Goal: Task Accomplishment & Management: Manage account settings

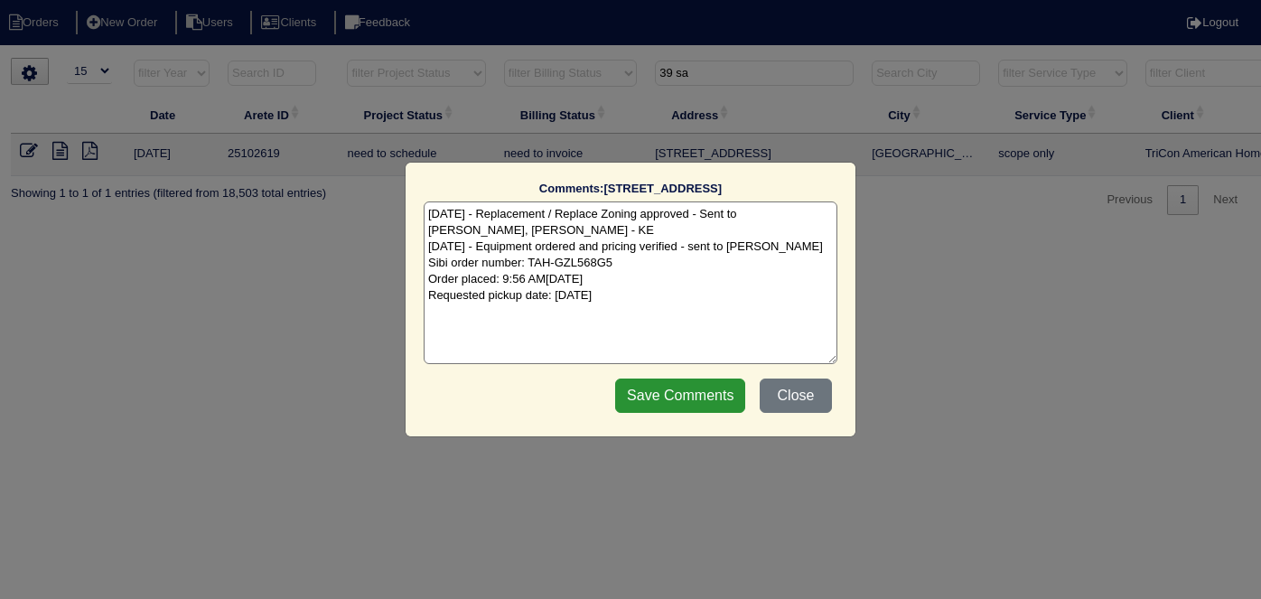
select select "15"
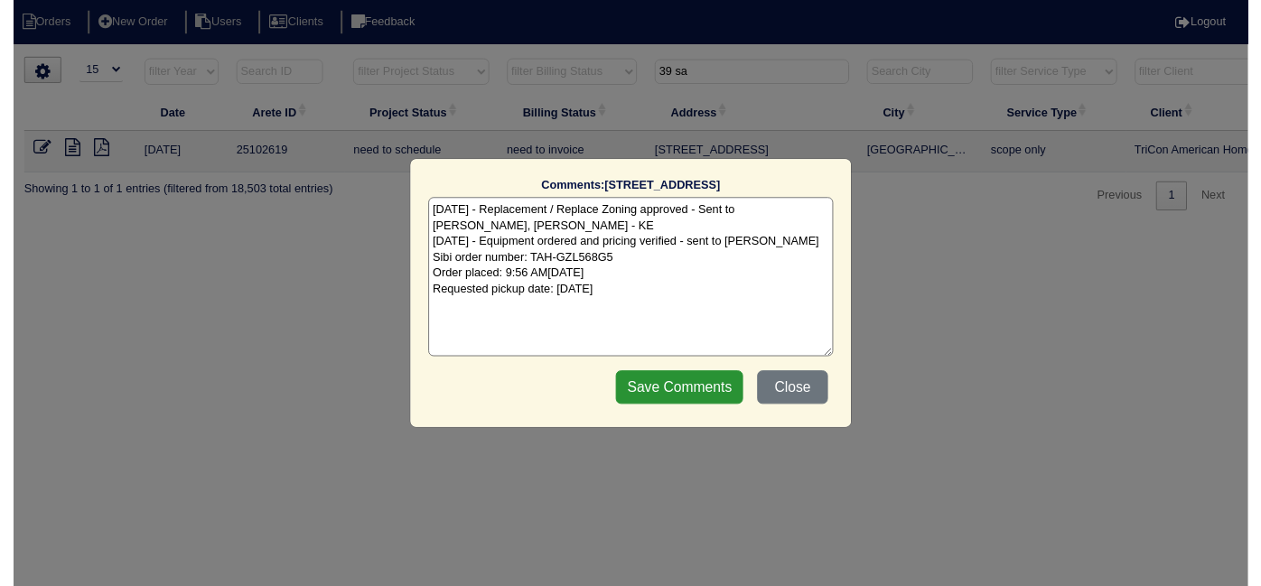
scroll to position [0, 314]
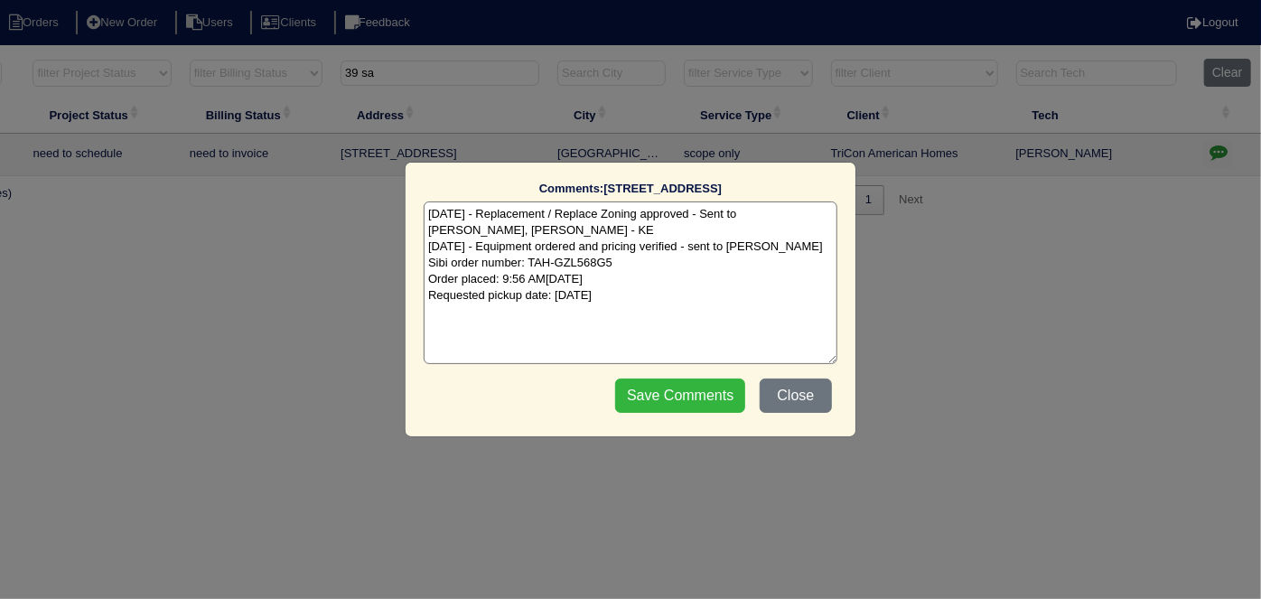
click at [703, 397] on input "Save Comments" at bounding box center [680, 396] width 130 height 34
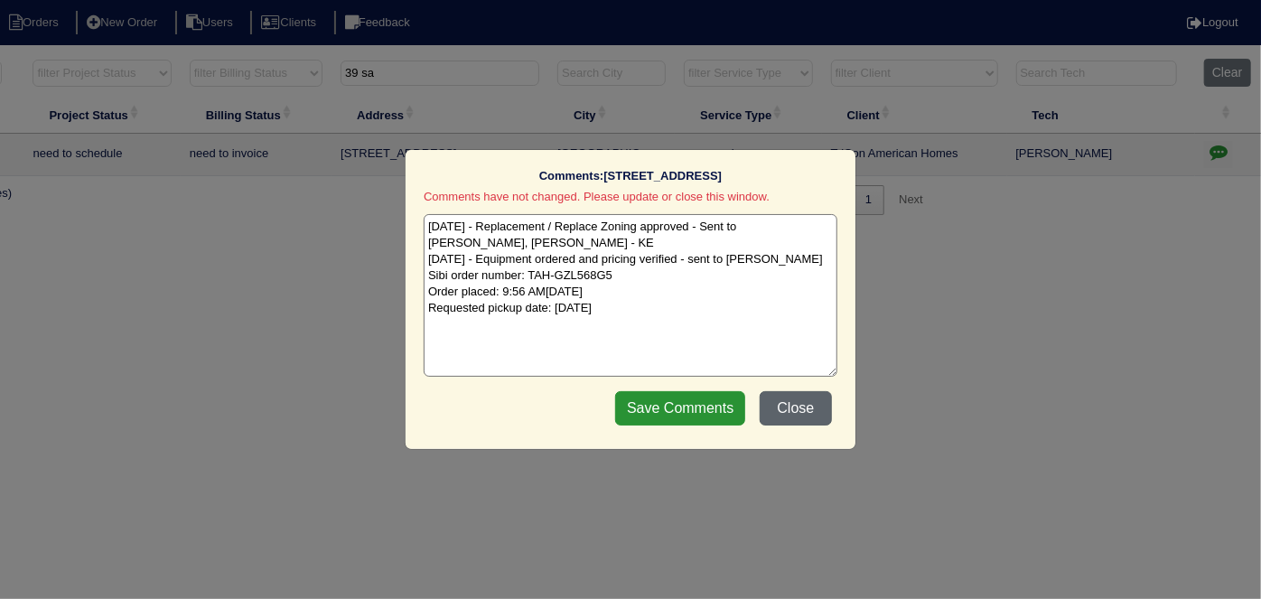
click at [810, 395] on button "Close" at bounding box center [796, 408] width 72 height 34
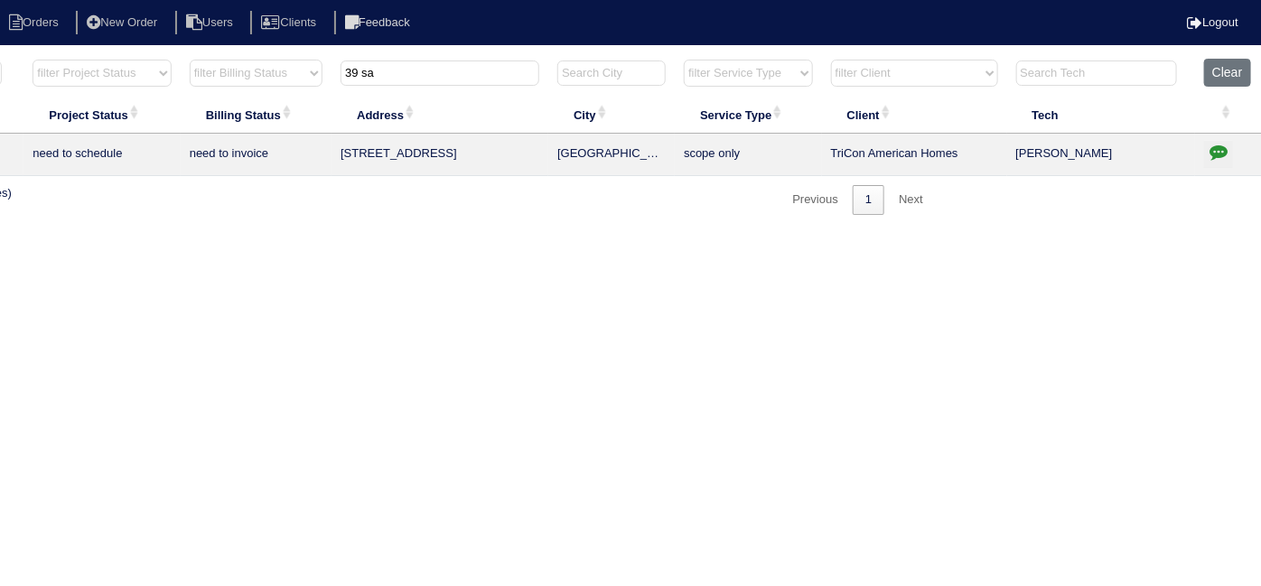
drag, startPoint x: 435, startPoint y: 78, endPoint x: 262, endPoint y: 68, distance: 172.8
click at [262, 68] on tr "filter Year -- Any Year -- 2025 2024 2023 2022 2021 2020 2019 filter Project St…" at bounding box center [479, 77] width 1566 height 37
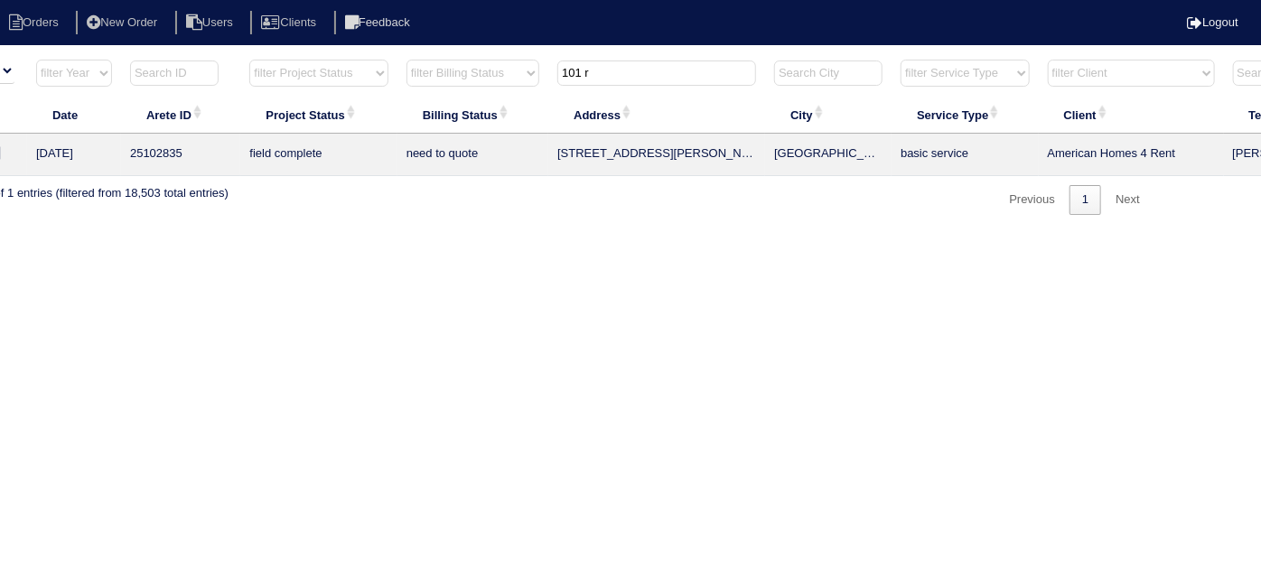
scroll to position [0, 0]
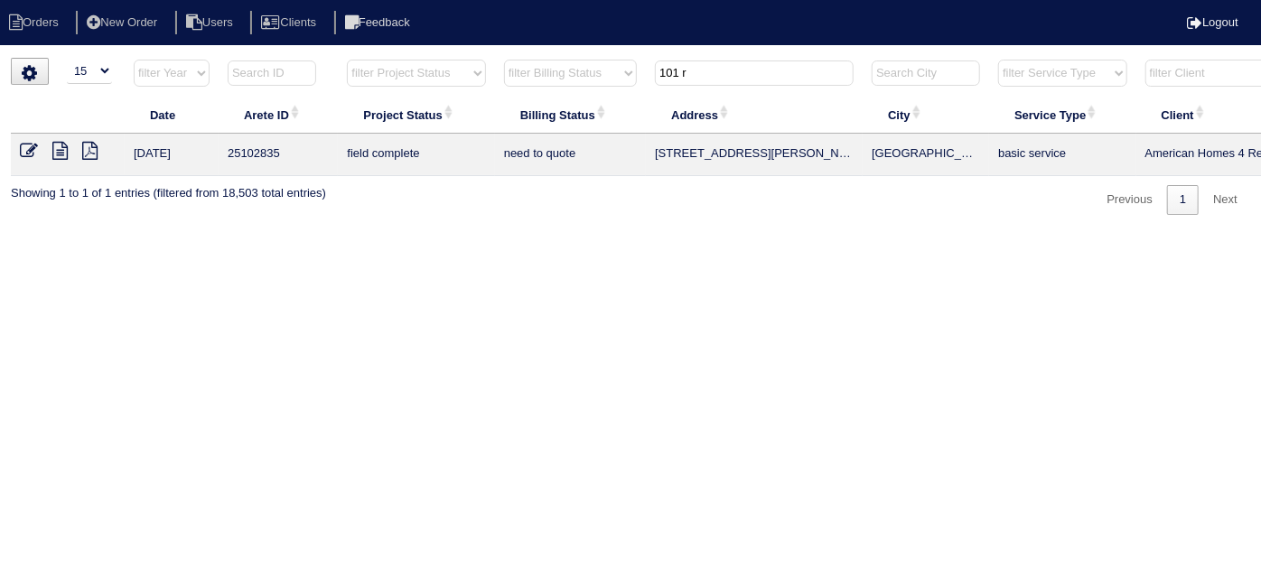
type input "101 r"
click at [62, 153] on icon at bounding box center [59, 151] width 15 height 18
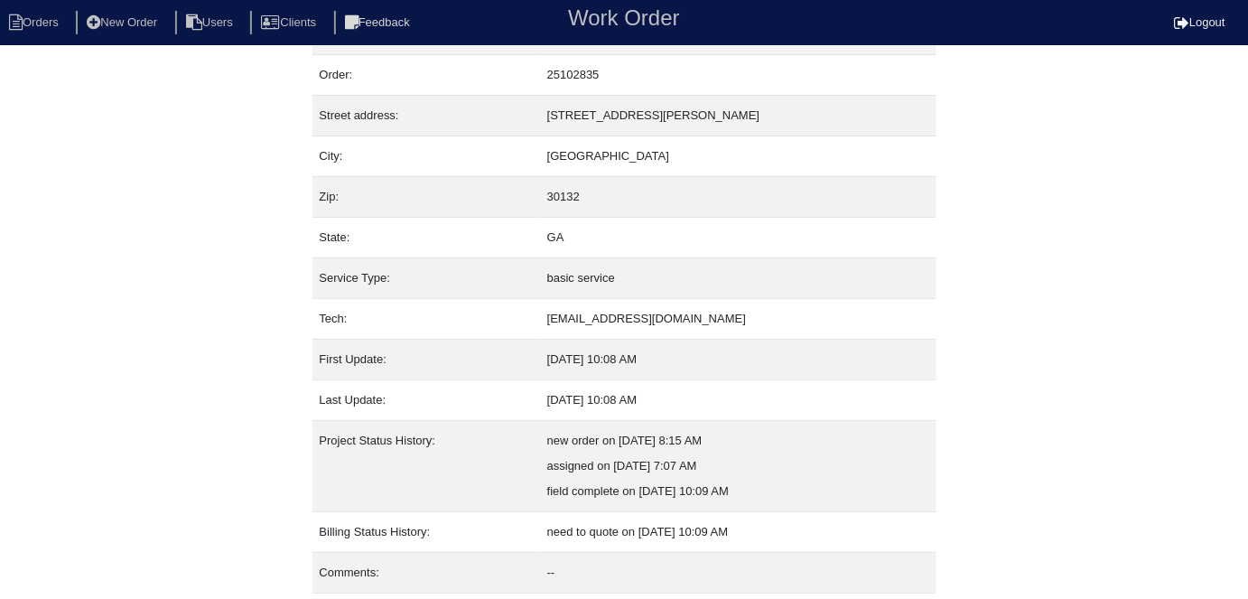
scroll to position [95, 0]
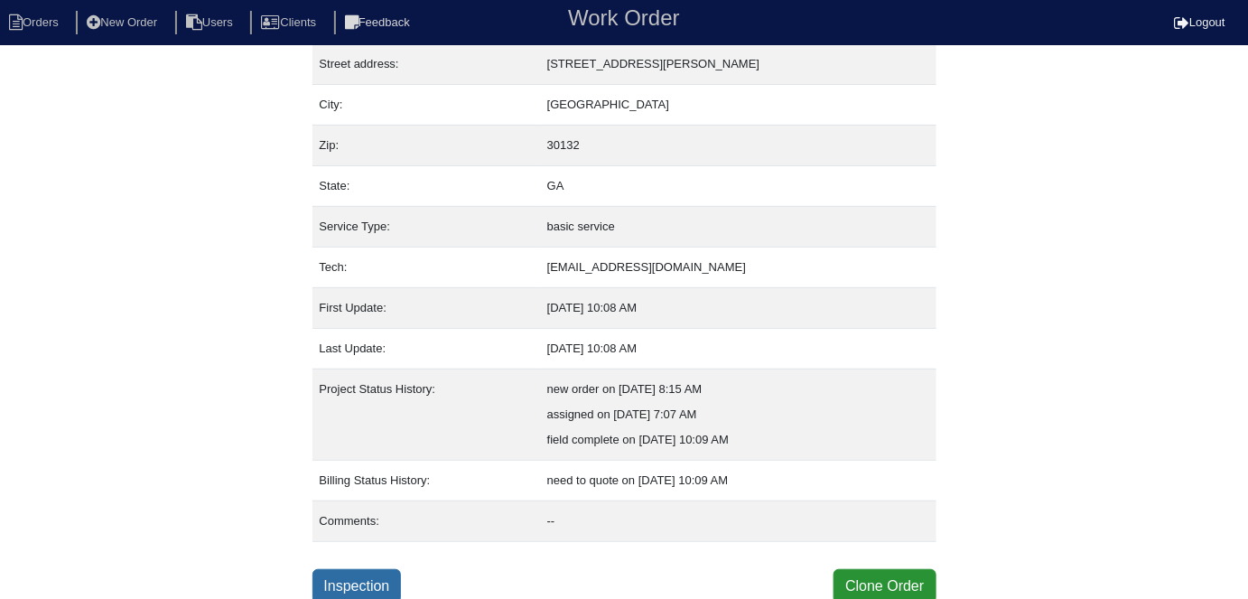
click at [374, 582] on link "Inspection" at bounding box center [357, 586] width 89 height 34
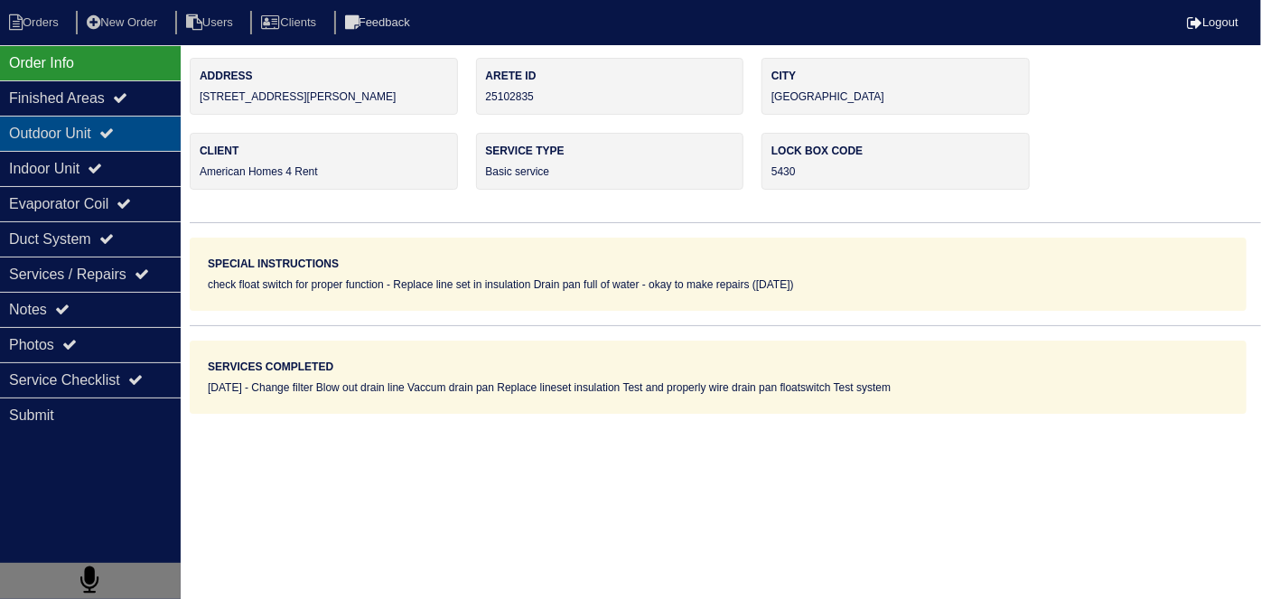
click at [114, 138] on icon at bounding box center [106, 133] width 14 height 14
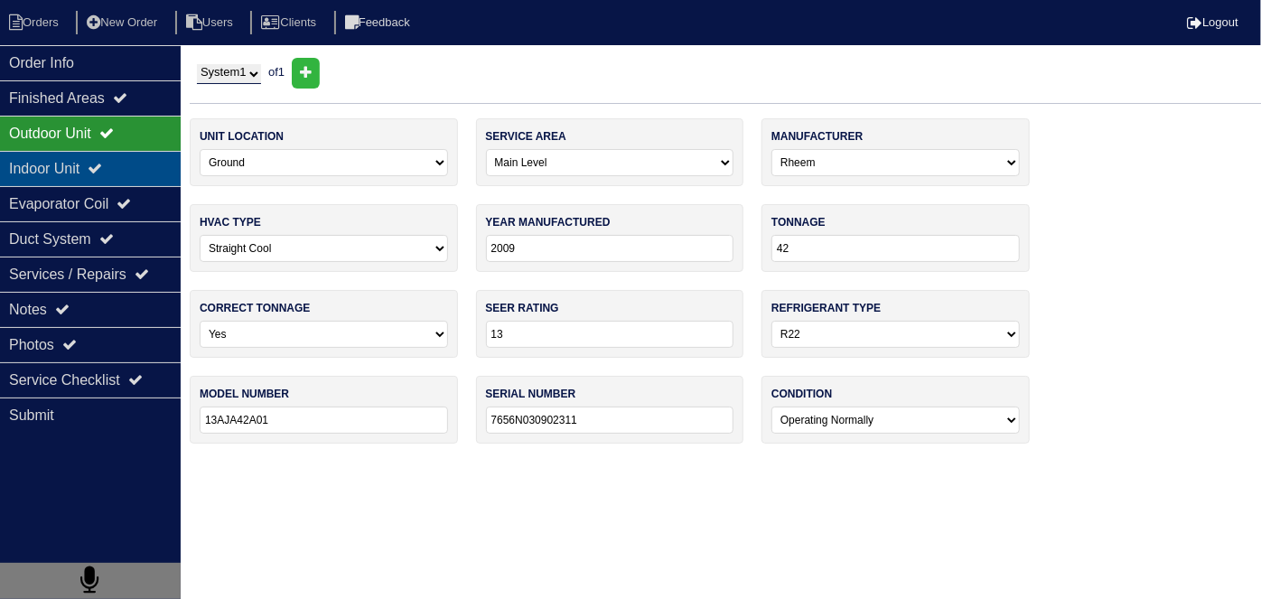
click at [89, 176] on div "Indoor Unit" at bounding box center [90, 168] width 181 height 35
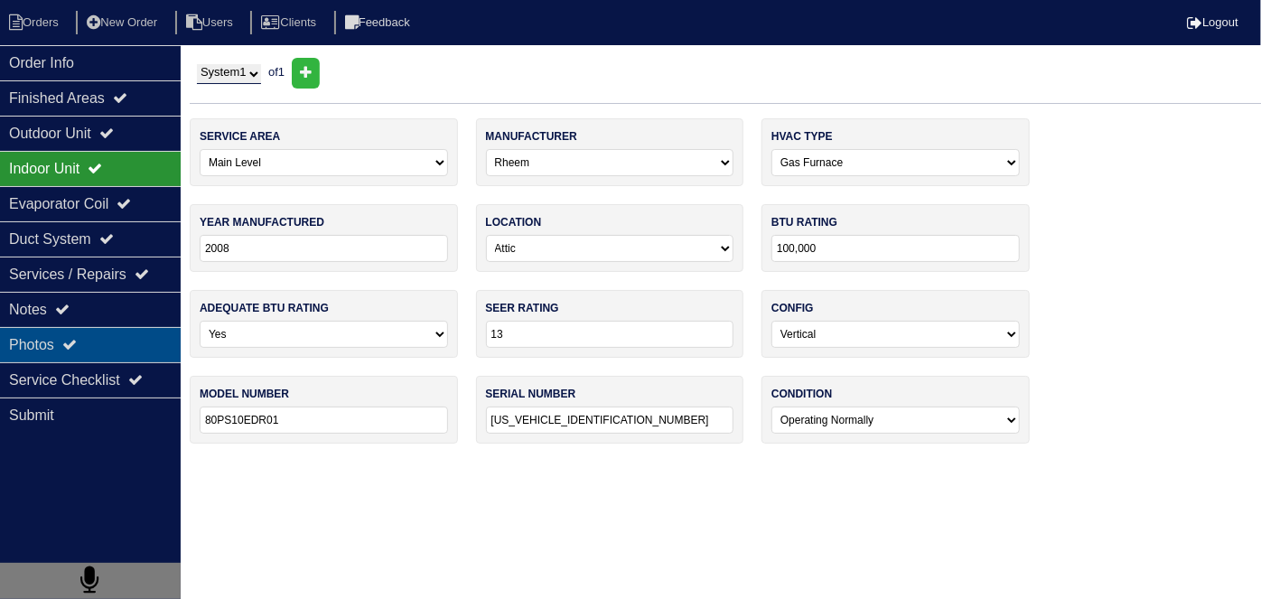
click at [94, 347] on div "Photos" at bounding box center [90, 344] width 181 height 35
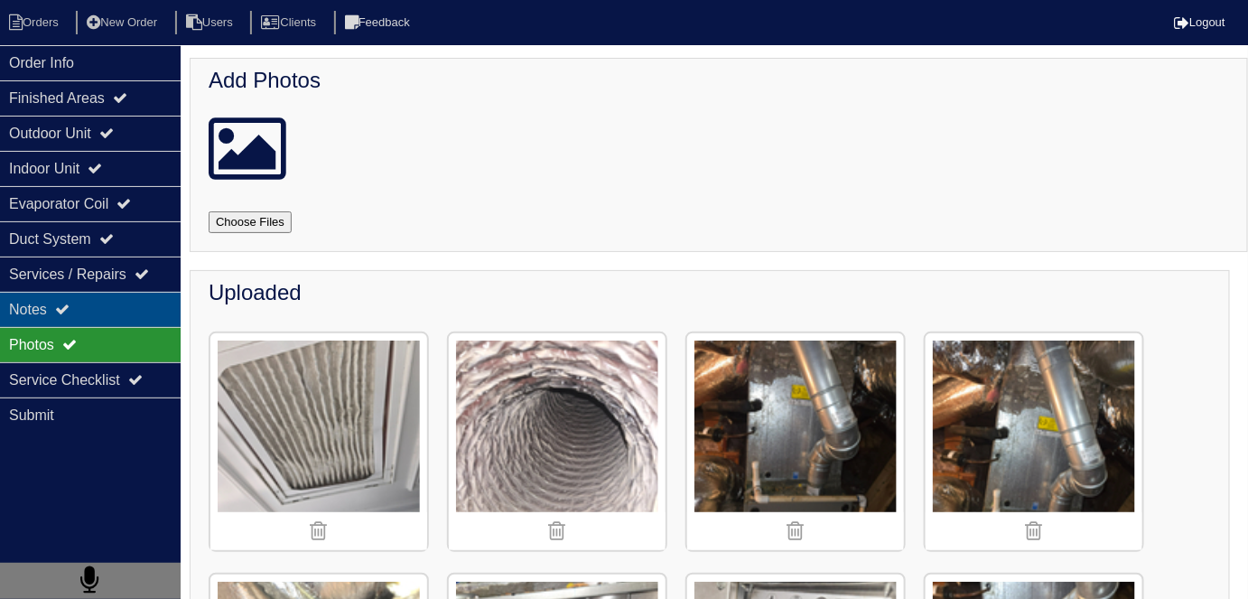
click at [62, 307] on icon at bounding box center [62, 309] width 14 height 14
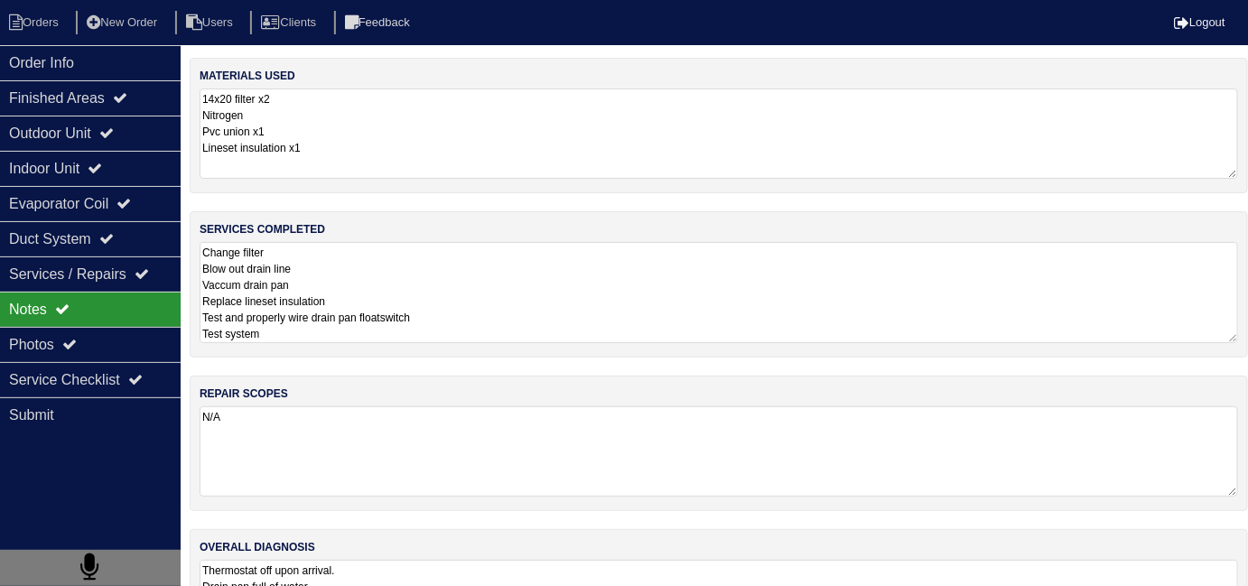
click at [459, 287] on textarea "Change filter Blow out drain line Vaccum drain pan Replace lineset insulation T…" at bounding box center [719, 292] width 1039 height 101
click at [457, 295] on textarea "Change filter Blow out drain line Vaccum drain pan Replace lineset insulation T…" at bounding box center [719, 292] width 1039 height 101
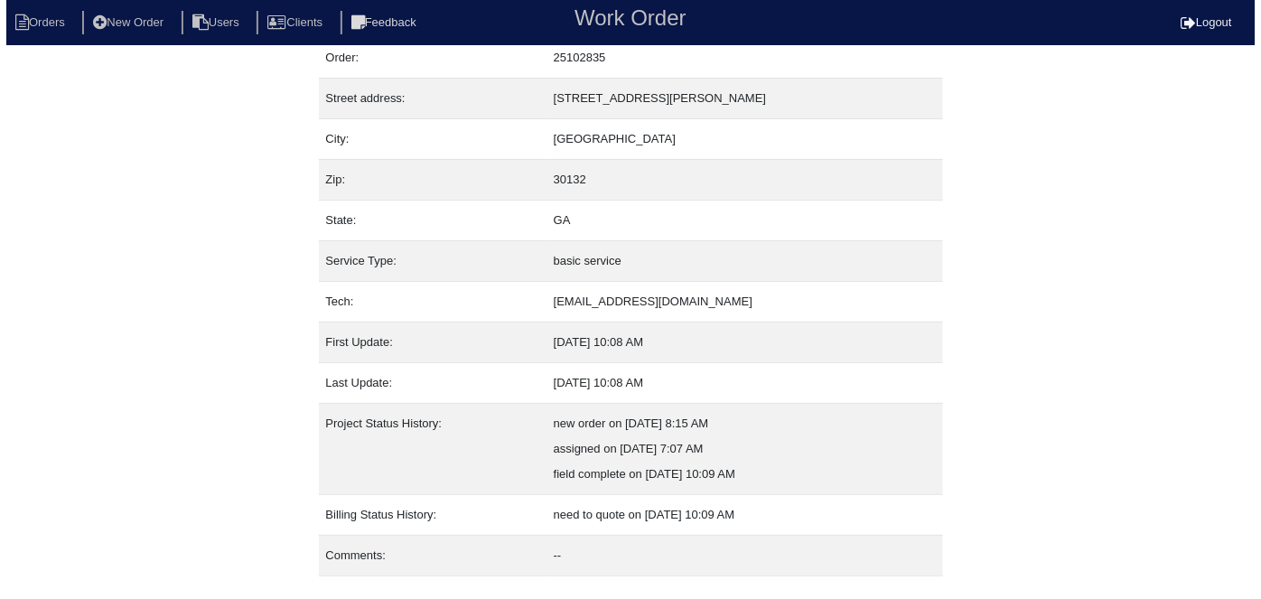
scroll to position [95, 0]
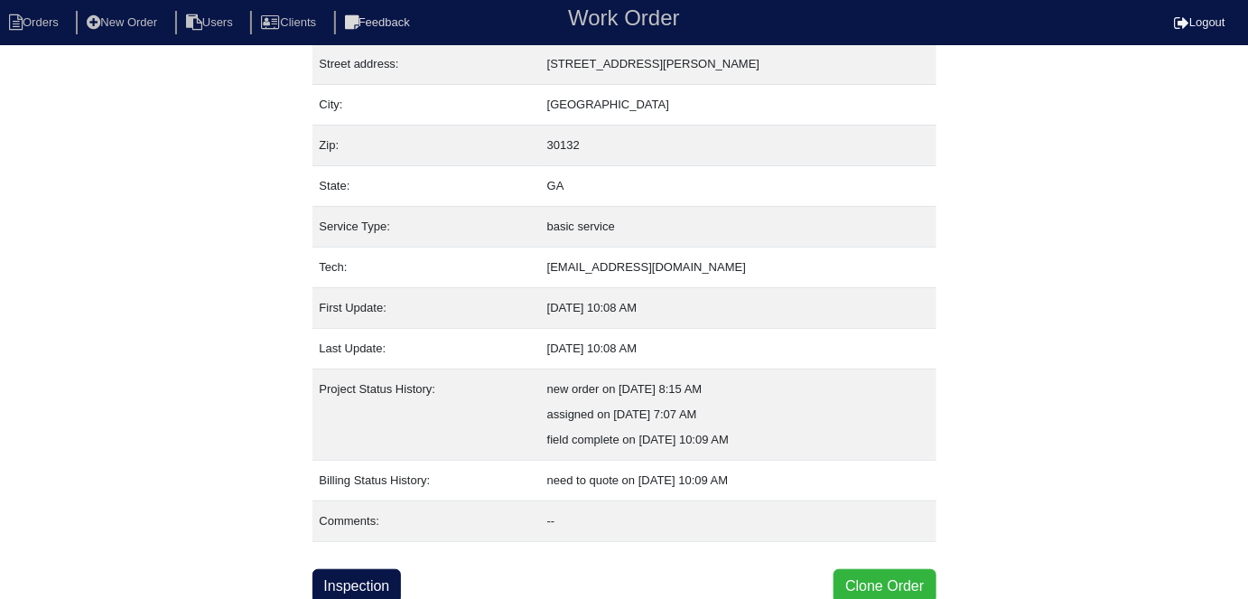
click at [892, 581] on button "Clone Order" at bounding box center [885, 586] width 102 height 34
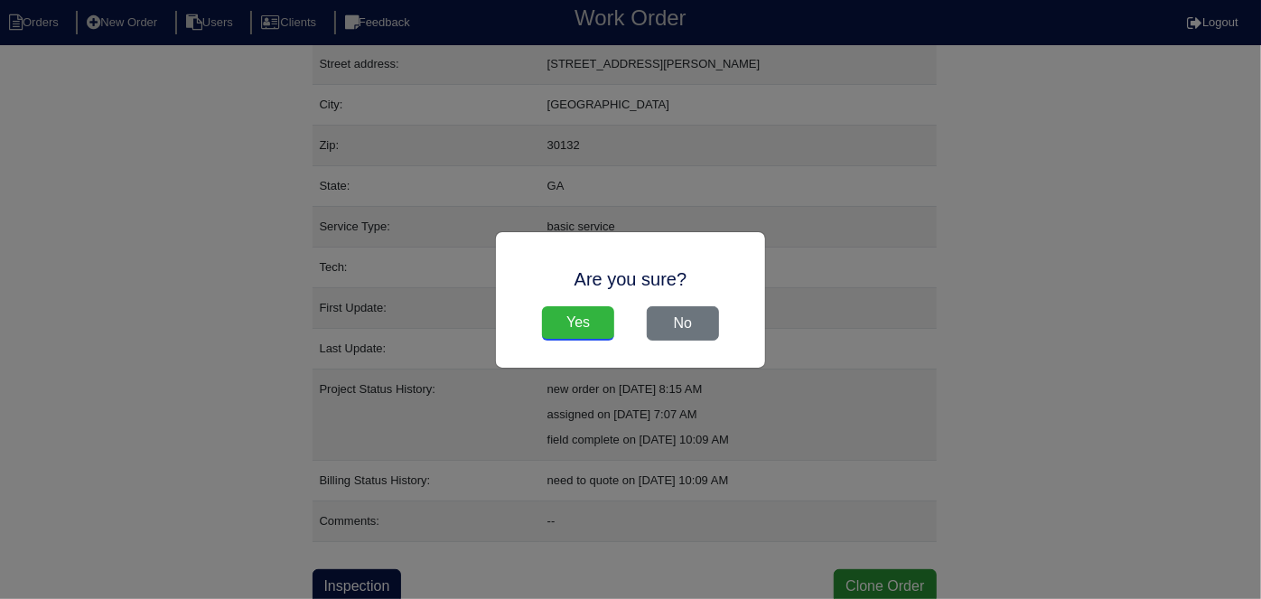
click at [589, 323] on input "Yes" at bounding box center [578, 323] width 72 height 34
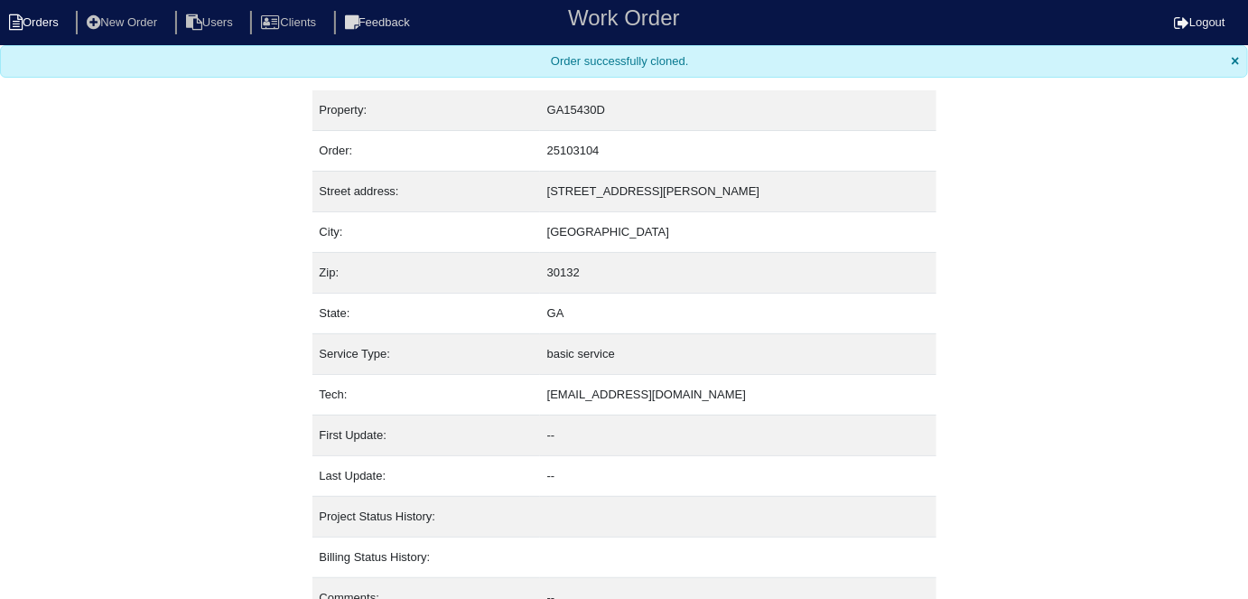
click at [69, 11] on li "Orders" at bounding box center [36, 23] width 73 height 24
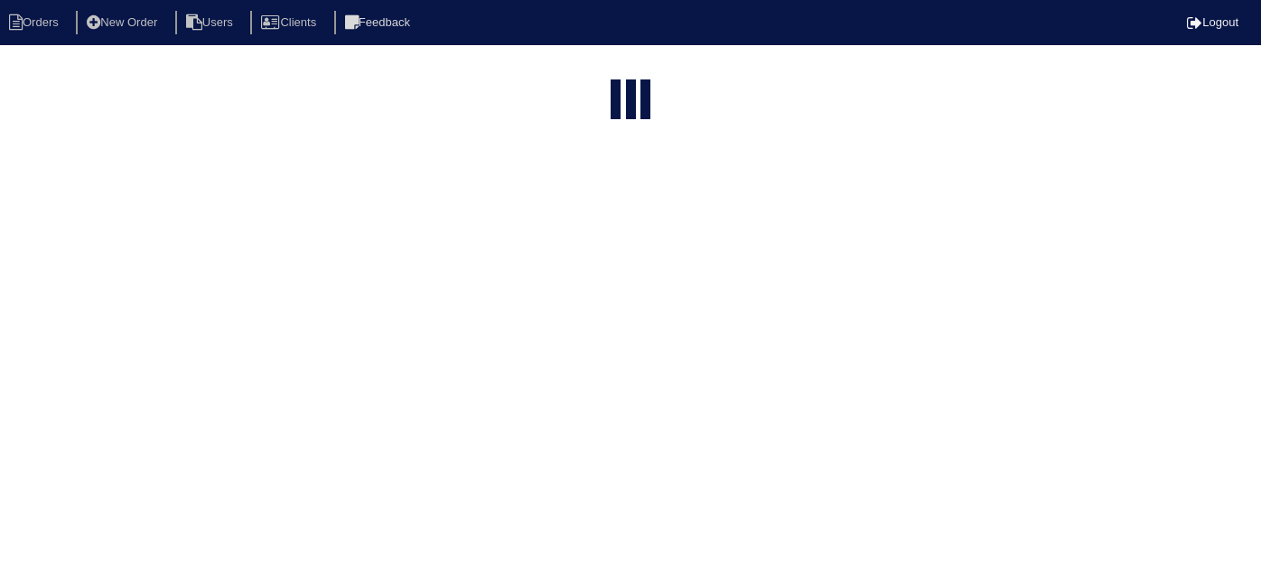
select select "15"
type input "101 r"
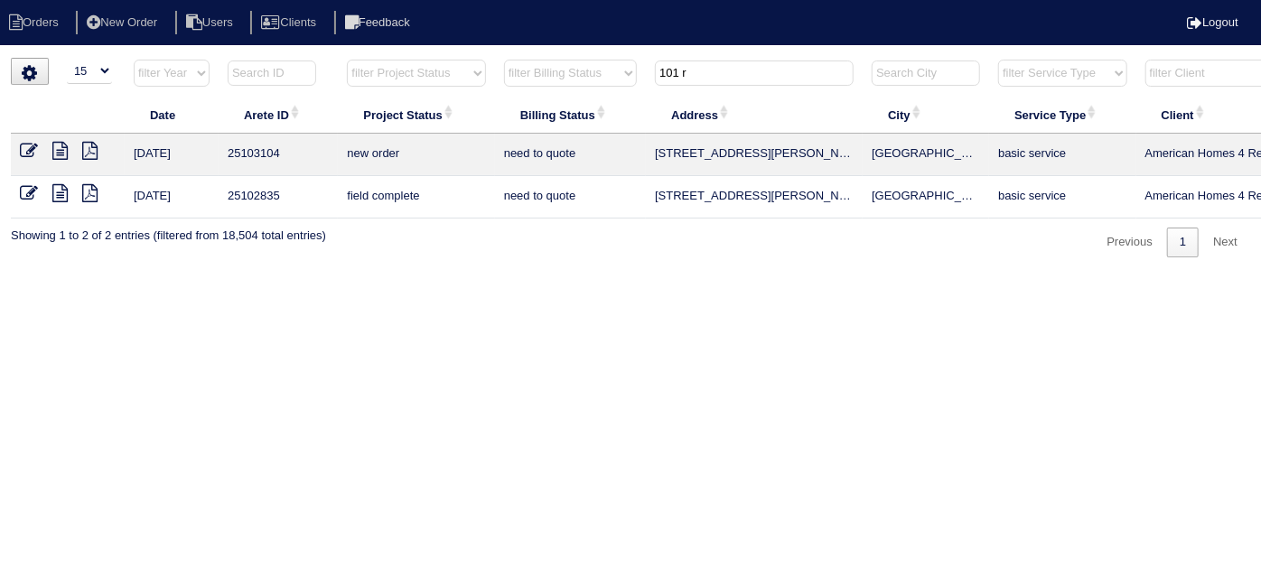
click at [28, 147] on icon at bounding box center [29, 151] width 18 height 18
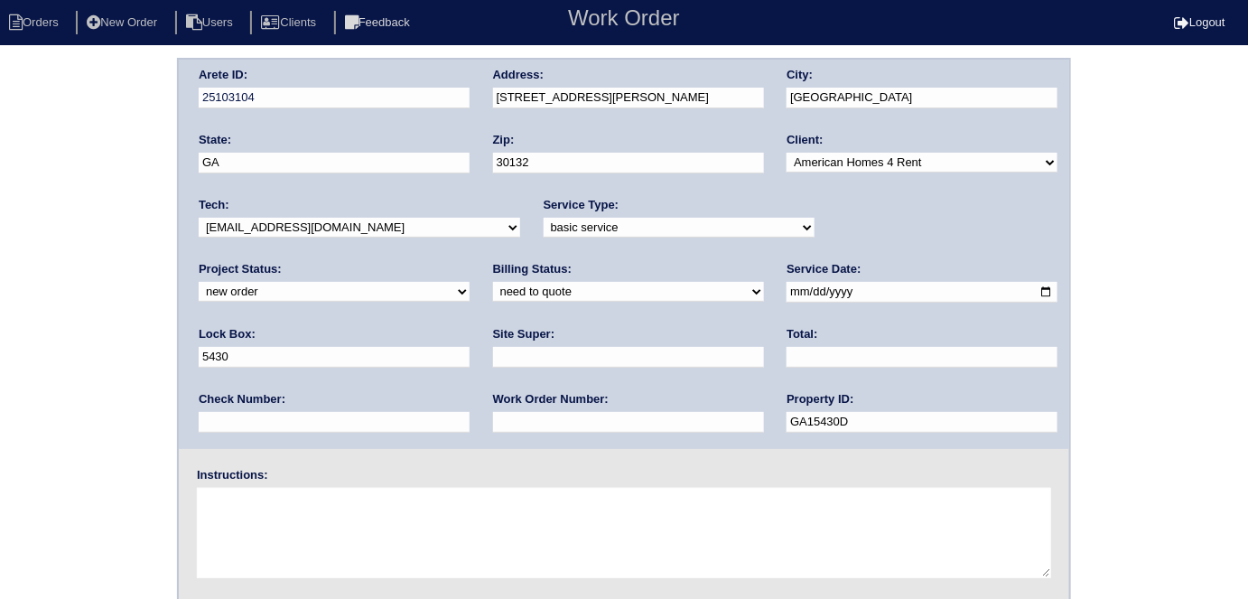
click at [631, 233] on select "-select- initial service basic service maintenance call replacement scope servi…" at bounding box center [679, 228] width 271 height 20
select select "service call"
click at [544, 218] on select "-select- initial service basic service maintenance call replacement scope servi…" at bounding box center [679, 228] width 271 height 20
click at [493, 351] on input "text" at bounding box center [628, 357] width 271 height 21
type input "[PERSON_NAME]"
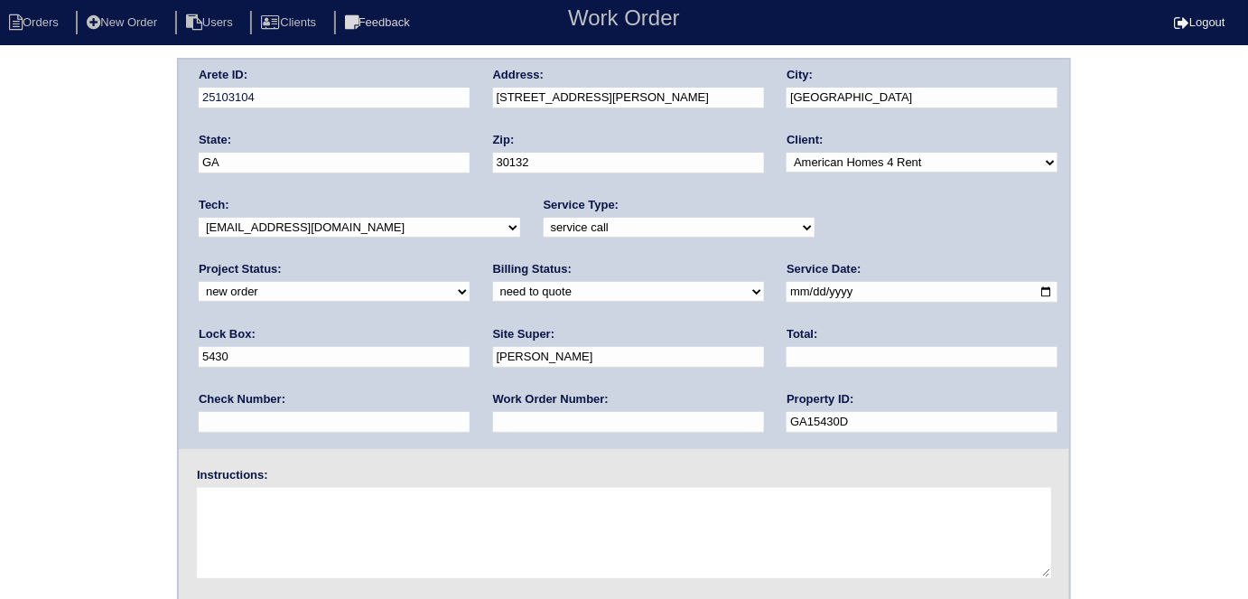
click at [351, 497] on textarea at bounding box center [624, 533] width 855 height 90
type textarea "Condensate pump is clogged"
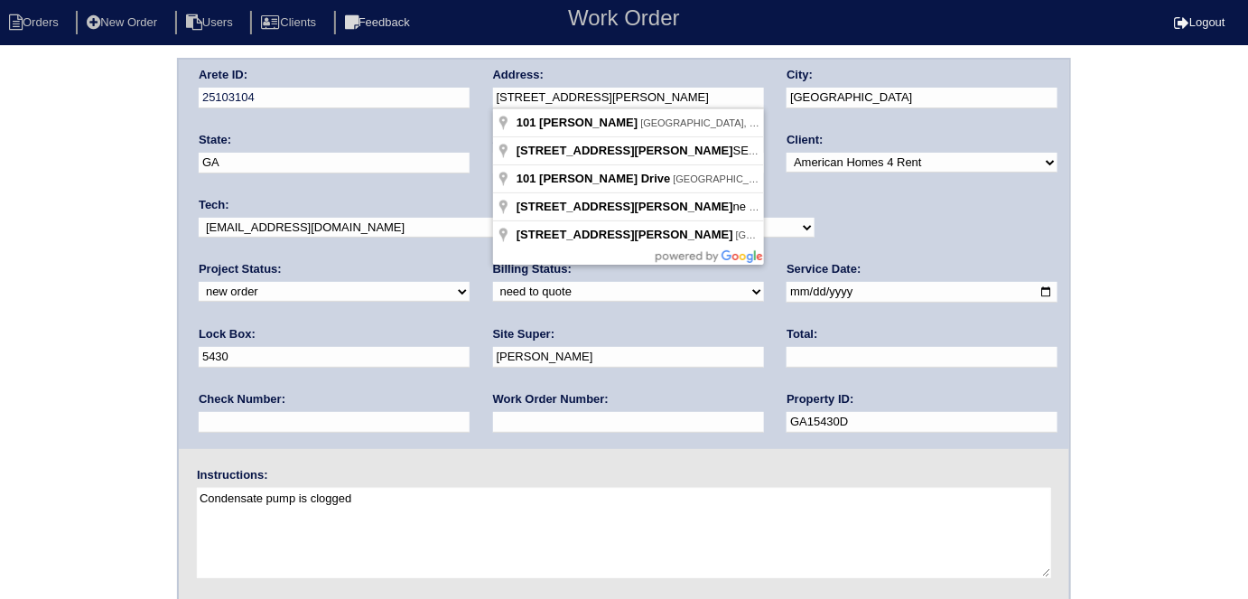
drag, startPoint x: 654, startPoint y: 92, endPoint x: 485, endPoint y: 103, distance: 169.3
click at [485, 103] on div "Arete ID: 25103104 Address: 101 Randy Way City: Dallas State: GA Zip: 30132 Cli…" at bounding box center [624, 254] width 891 height 389
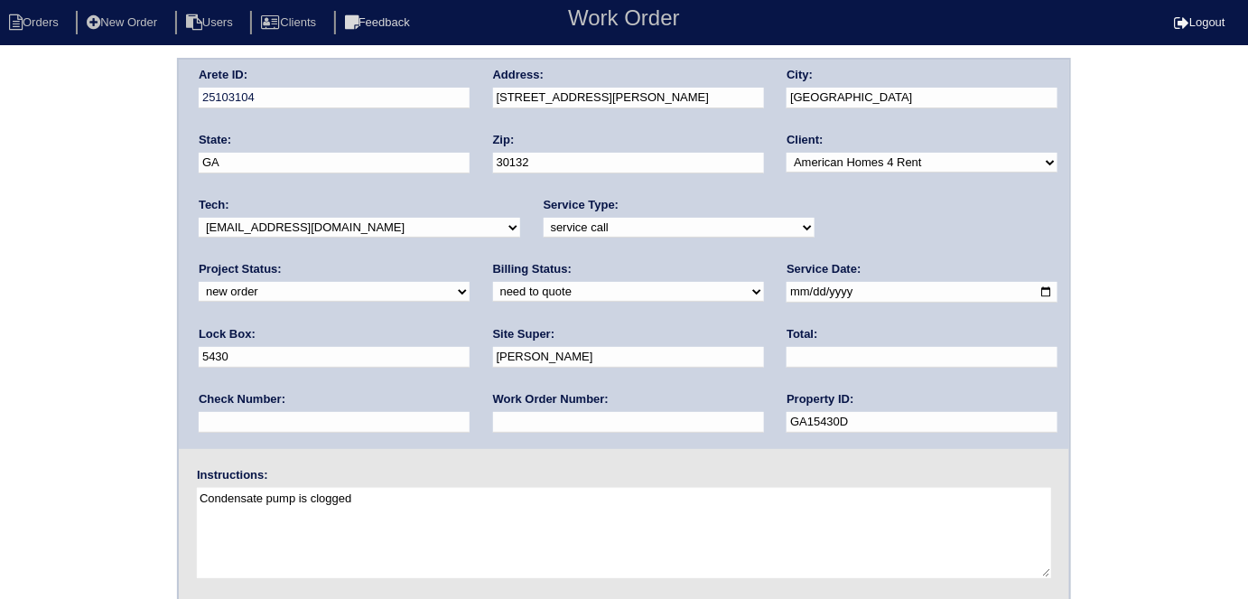
click at [34, 254] on div "Arete ID: 25103104 Address: 101 Randy Way City: Dallas State: GA Zip: 30132 Cli…" at bounding box center [624, 423] width 1248 height 731
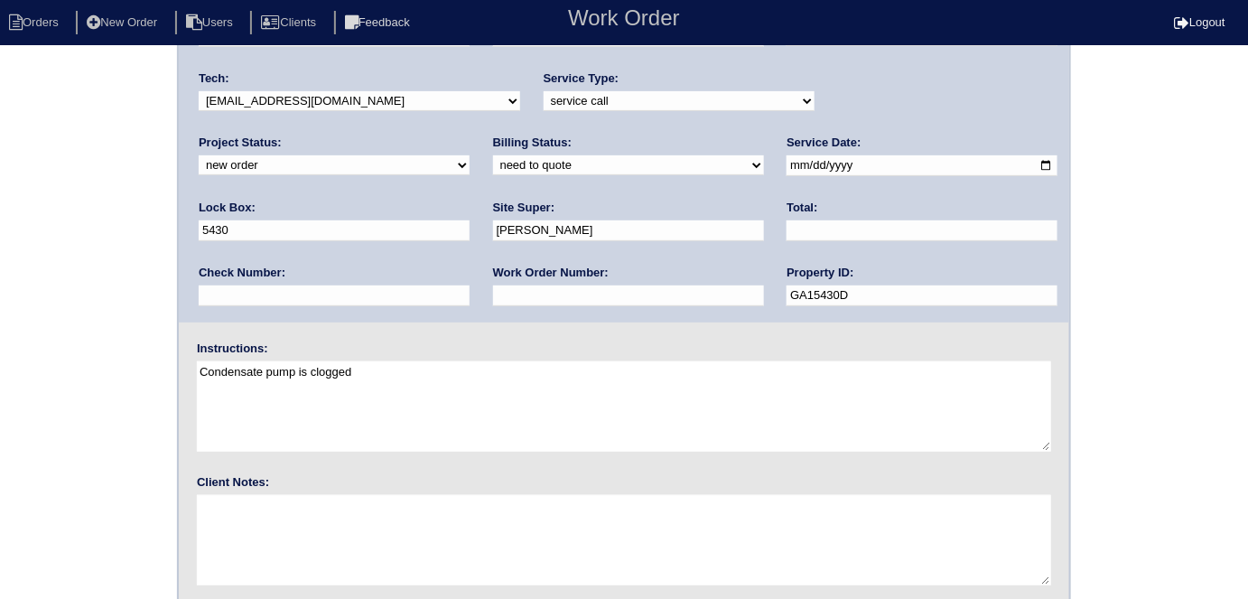
scroll to position [185, 0]
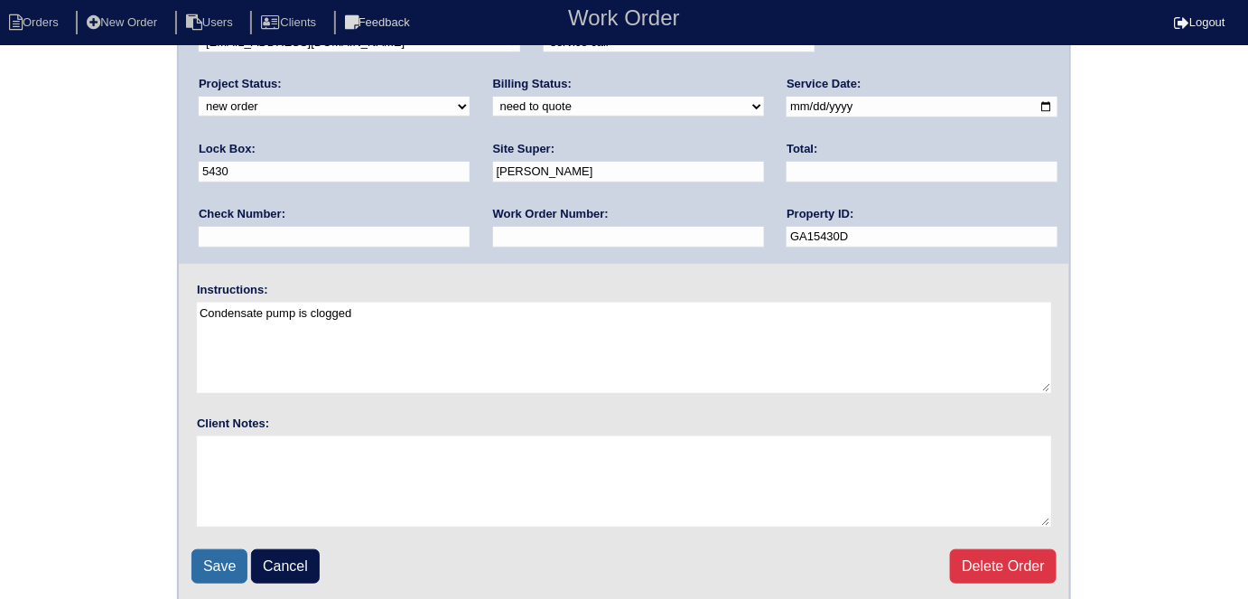
click at [230, 555] on input "Save" at bounding box center [220, 566] width 56 height 34
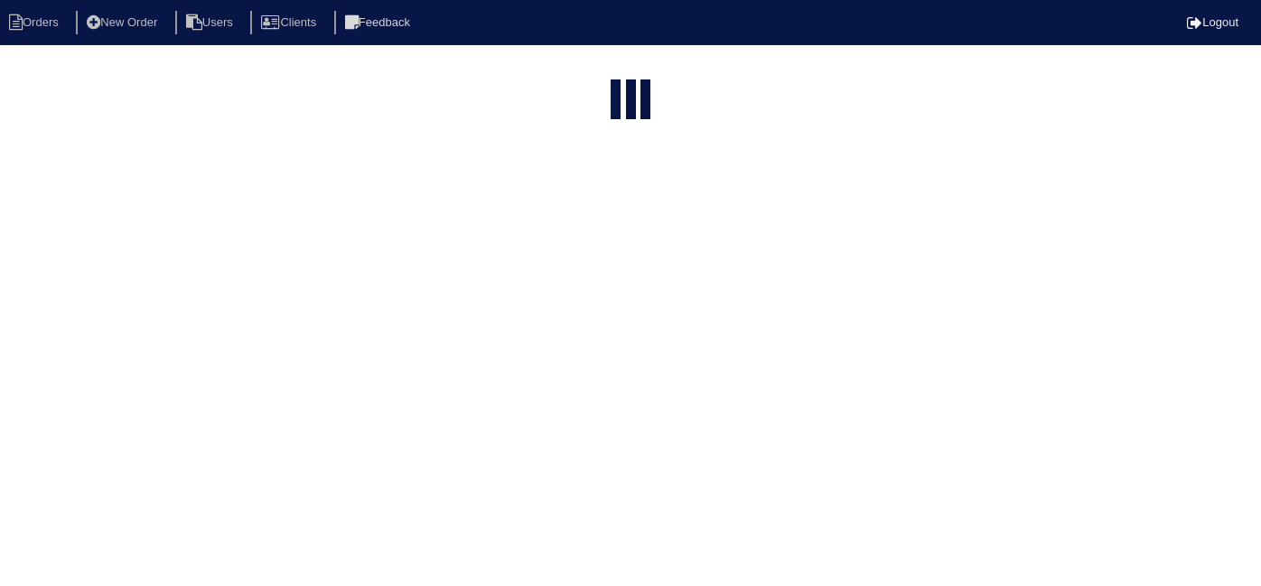
select select "15"
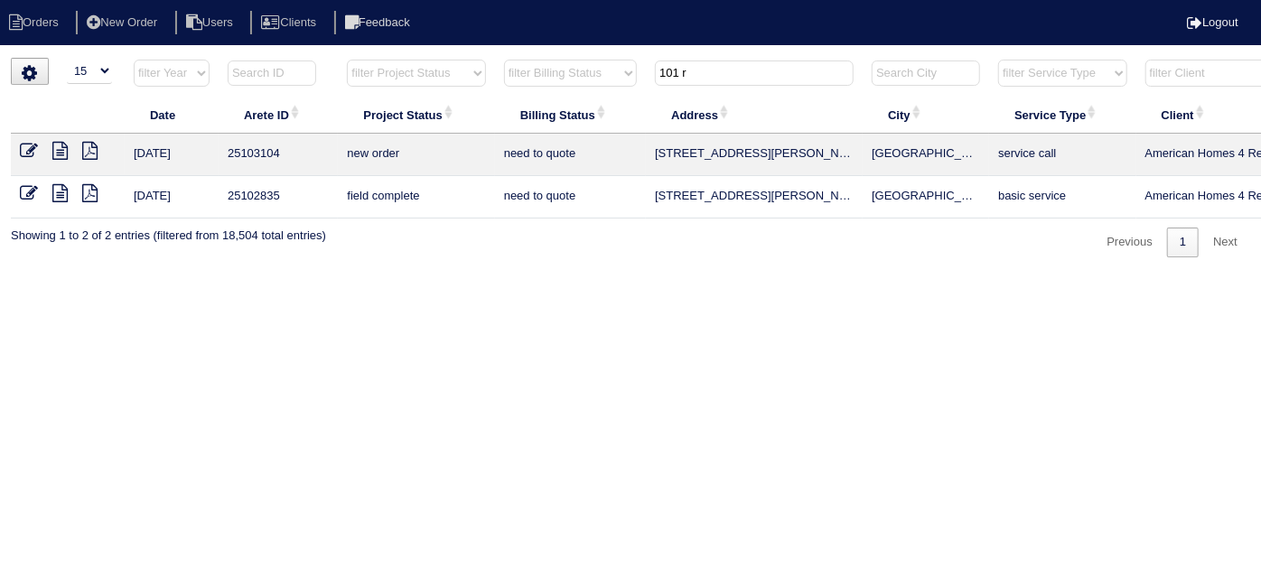
drag, startPoint x: 727, startPoint y: 75, endPoint x: 594, endPoint y: 61, distance: 133.5
click at [594, 61] on tr "filter Year -- Any Year -- 2025 2024 2023 2022 2021 2020 2019 filter Project St…" at bounding box center [794, 77] width 1566 height 37
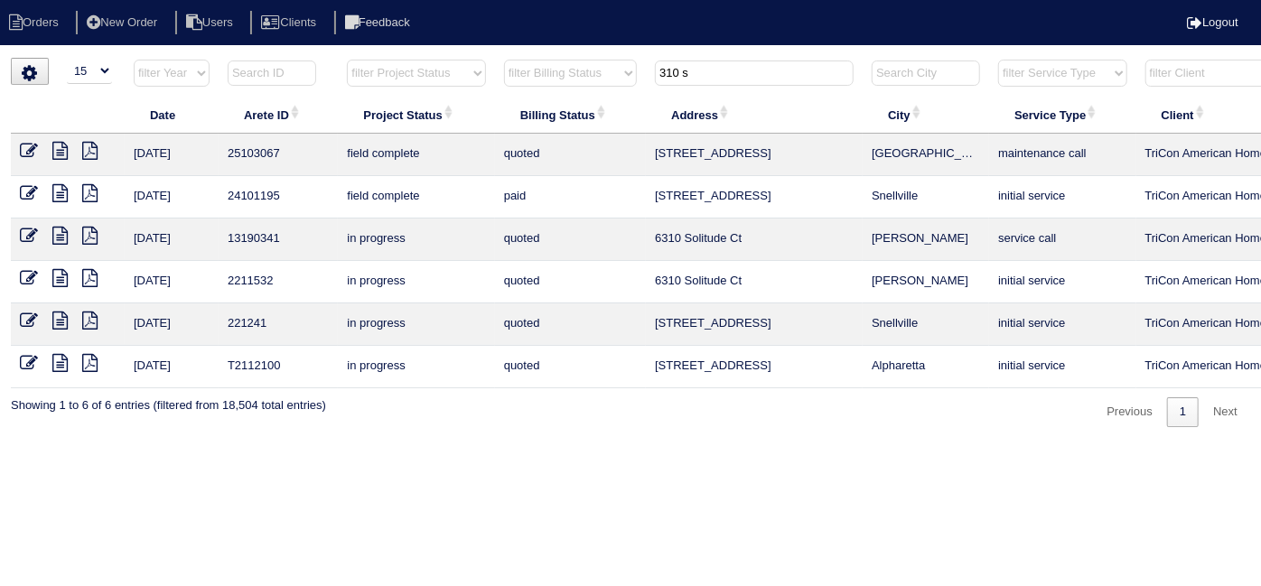
type input "310 s"
click at [31, 145] on icon at bounding box center [29, 151] width 18 height 18
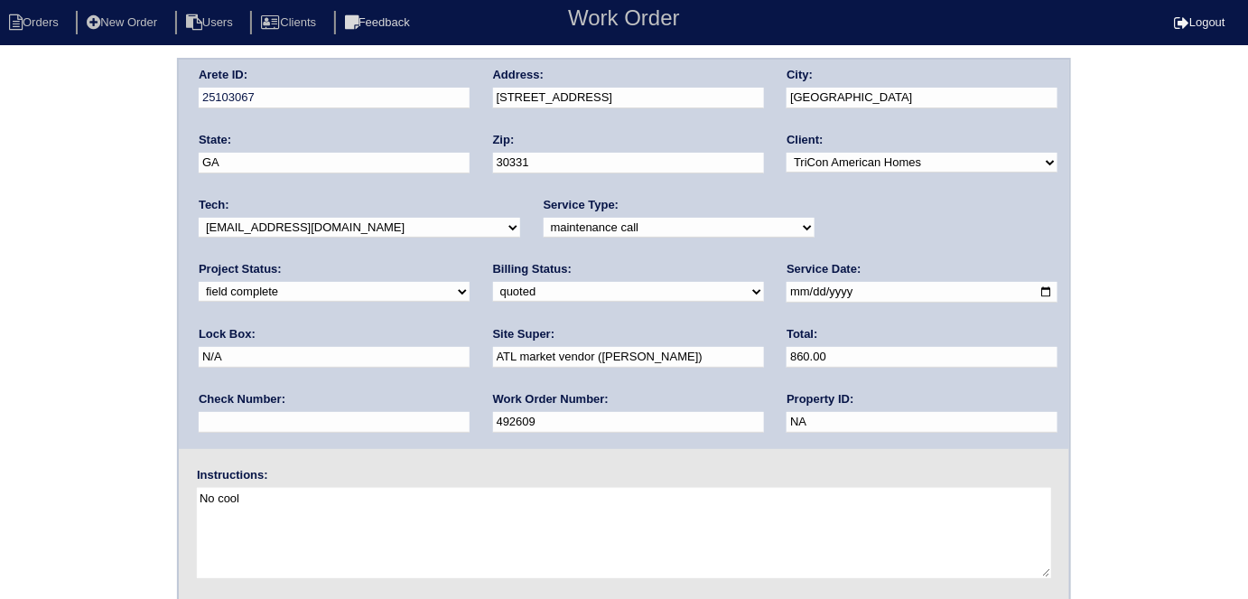
click at [493, 299] on select "need to quote quoted need to invoice invoiced paid warranty purchase order need…" at bounding box center [628, 292] width 271 height 20
select select "need to invoice"
click at [493, 282] on select "need to quote quoted need to invoice invoiced paid warranty purchase order need…" at bounding box center [628, 292] width 271 height 20
click at [164, 359] on div "Arete ID: 25103067 Address: 310 Stonecastle Pass SW City: Atlanta State: GA Zip…" at bounding box center [624, 423] width 1248 height 731
click at [100, 285] on div "Arete ID: 25103067 Address: 310 Stonecastle Pass SW City: Atlanta State: GA Zip…" at bounding box center [624, 423] width 1248 height 731
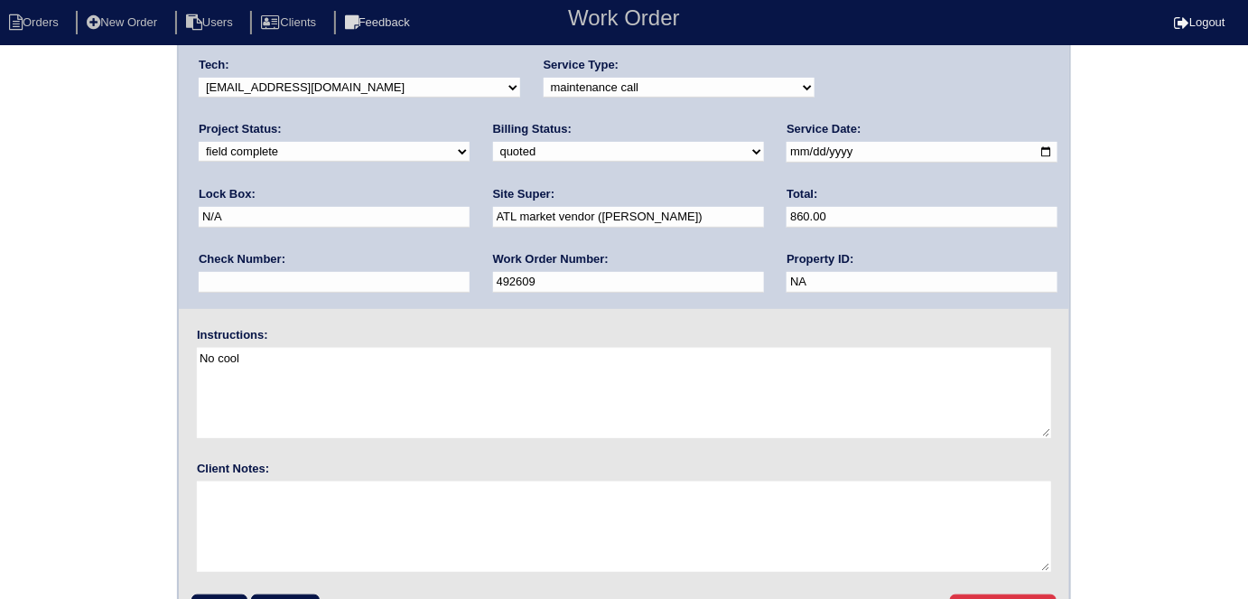
scroll to position [185, 0]
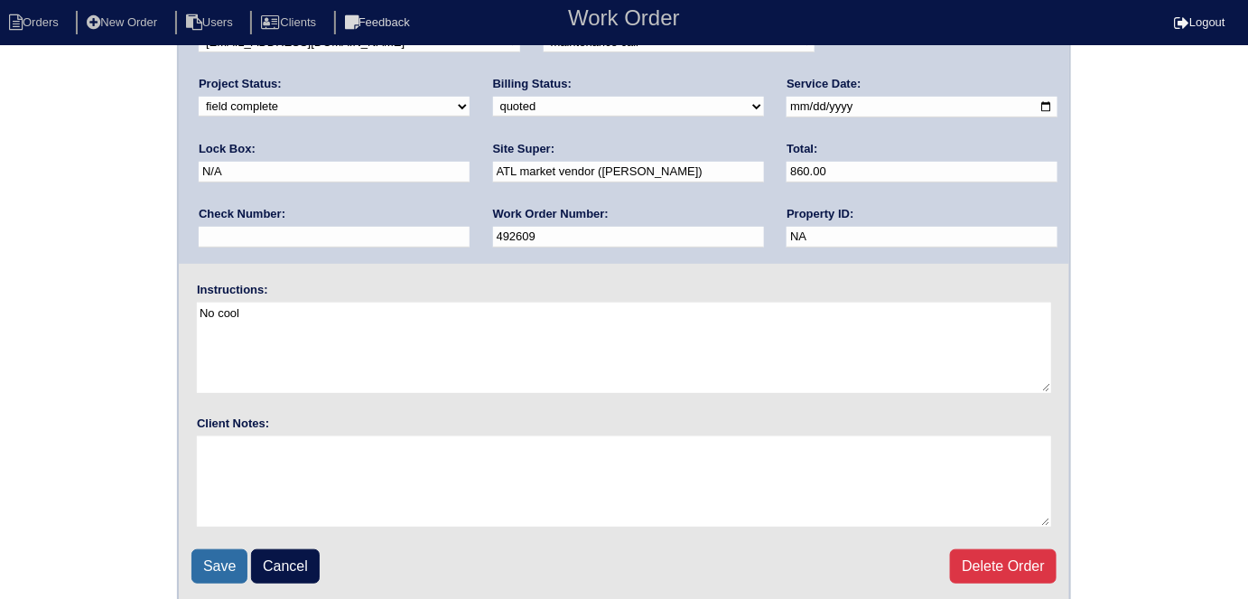
click at [218, 566] on input "Save" at bounding box center [220, 566] width 56 height 34
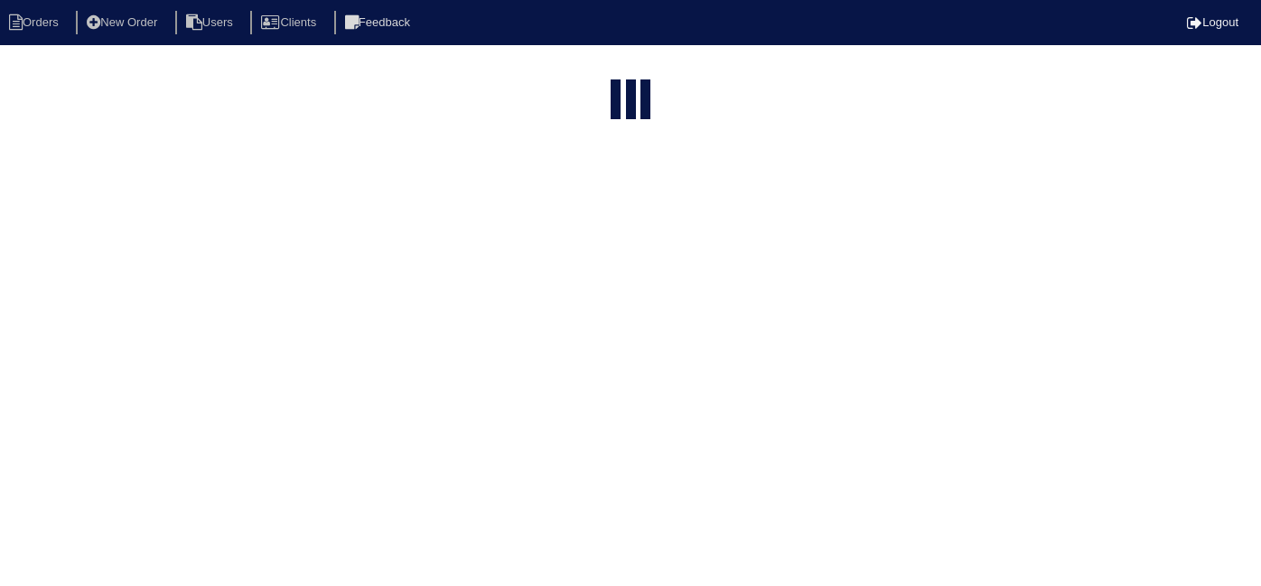
select select "15"
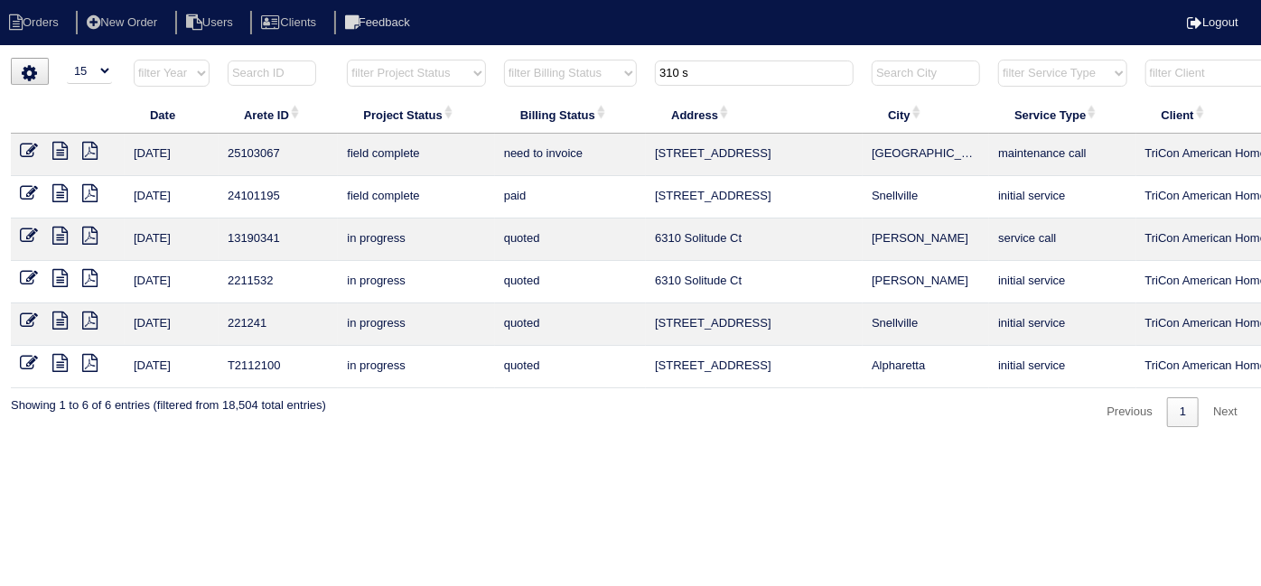
click at [751, 53] on html "Orders New Order Users Clients Feedback Logout Orders New Order Users Clients M…" at bounding box center [630, 222] width 1261 height 445
drag, startPoint x: 727, startPoint y: 66, endPoint x: 415, endPoint y: 23, distance: 315.6
click at [455, 58] on body "Orders New Order Users Clients Feedback Logout Orders New Order Users Clients M…" at bounding box center [630, 242] width 1261 height 369
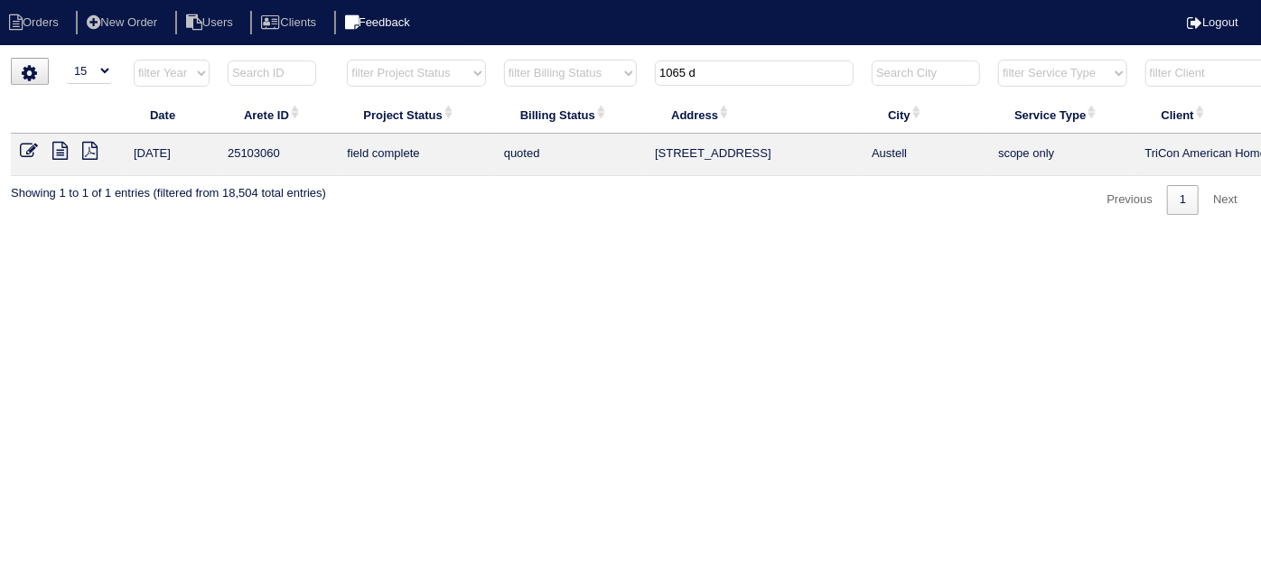
type input "1065 d"
click at [23, 145] on icon at bounding box center [29, 151] width 18 height 18
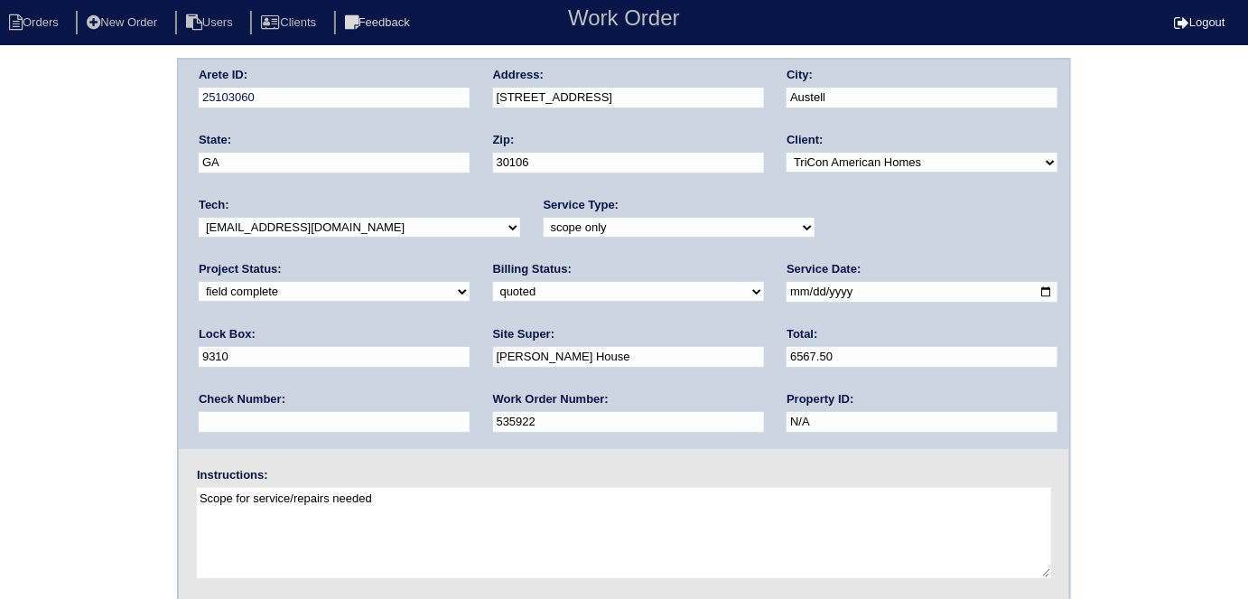
drag, startPoint x: 564, startPoint y: 356, endPoint x: 307, endPoint y: 361, distance: 256.6
click at [341, 366] on div "Arete ID: 25103060 Address: 1065 Dalby Way City: Austell State: GA Zip: 30106 C…" at bounding box center [624, 254] width 891 height 389
type input "5222.50"
click at [493, 296] on select "need to quote quoted need to invoice invoiced paid warranty purchase order need…" at bounding box center [628, 292] width 271 height 20
select select "need to invoice"
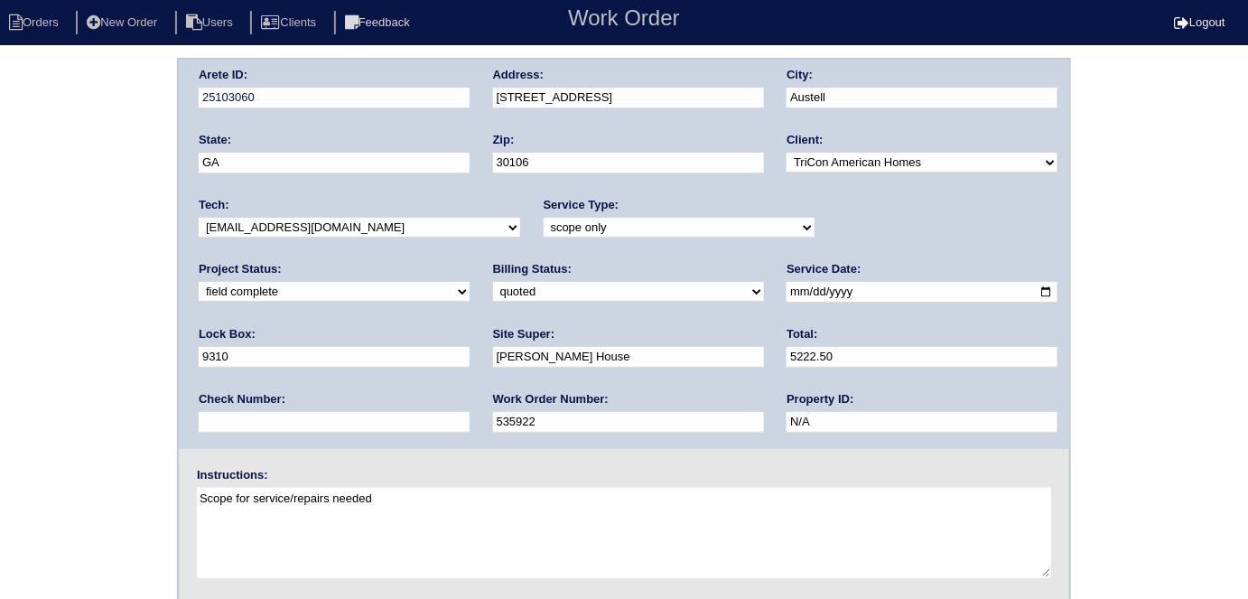
click at [493, 282] on select "need to quote quoted need to invoice invoiced paid warranty purchase order need…" at bounding box center [628, 292] width 271 height 20
drag, startPoint x: 898, startPoint y: 220, endPoint x: 896, endPoint y: 230, distance: 11.0
click at [470, 282] on select "new order assigned in progress field complete need to schedule admin review arc…" at bounding box center [334, 292] width 271 height 20
select select "need to schedule"
click at [470, 282] on select "new order assigned in progress field complete need to schedule admin review arc…" at bounding box center [334, 292] width 271 height 20
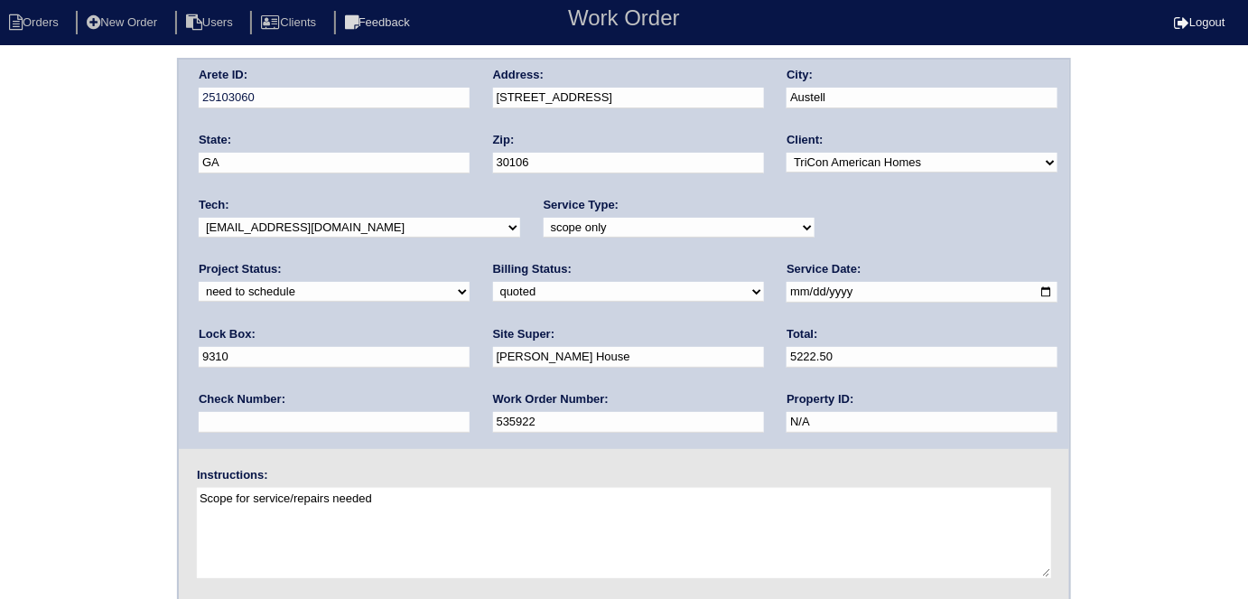
click at [787, 292] on input "2025-08-19" at bounding box center [922, 292] width 271 height 21
type input "2025-08-23"
click at [116, 397] on div "Arete ID: 25103060 Address: 1065 Dalby Way City: Austell State: GA Zip: 30106 C…" at bounding box center [624, 423] width 1248 height 731
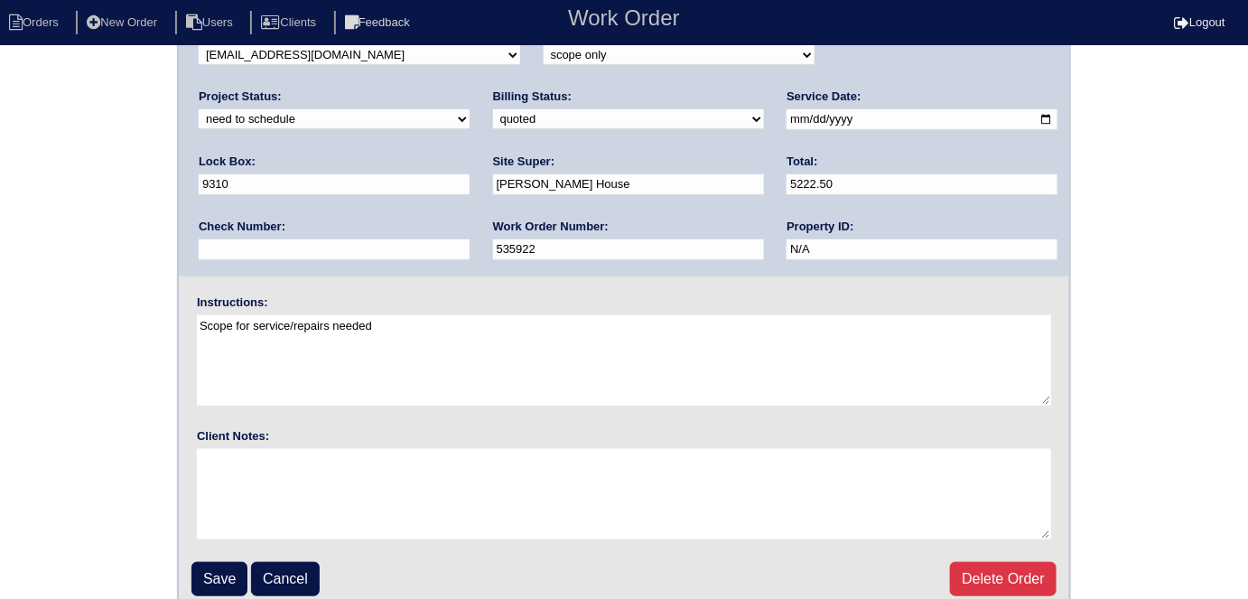
scroll to position [185, 0]
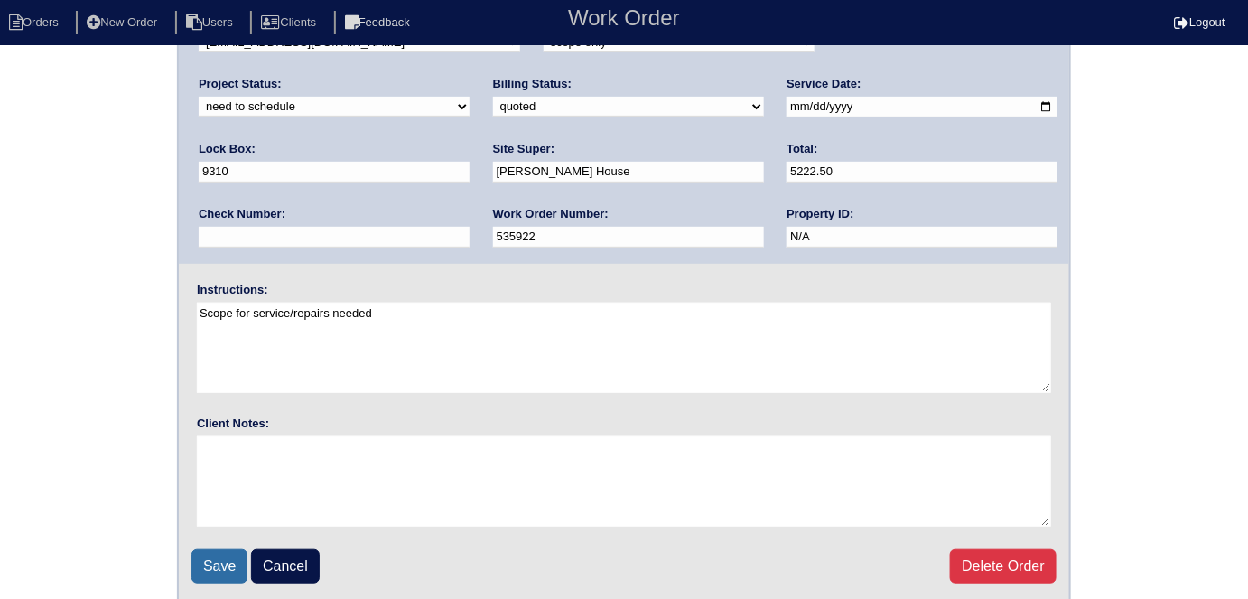
drag, startPoint x: 210, startPoint y: 555, endPoint x: 235, endPoint y: 507, distance: 54.1
click at [209, 553] on input "Save" at bounding box center [220, 566] width 56 height 34
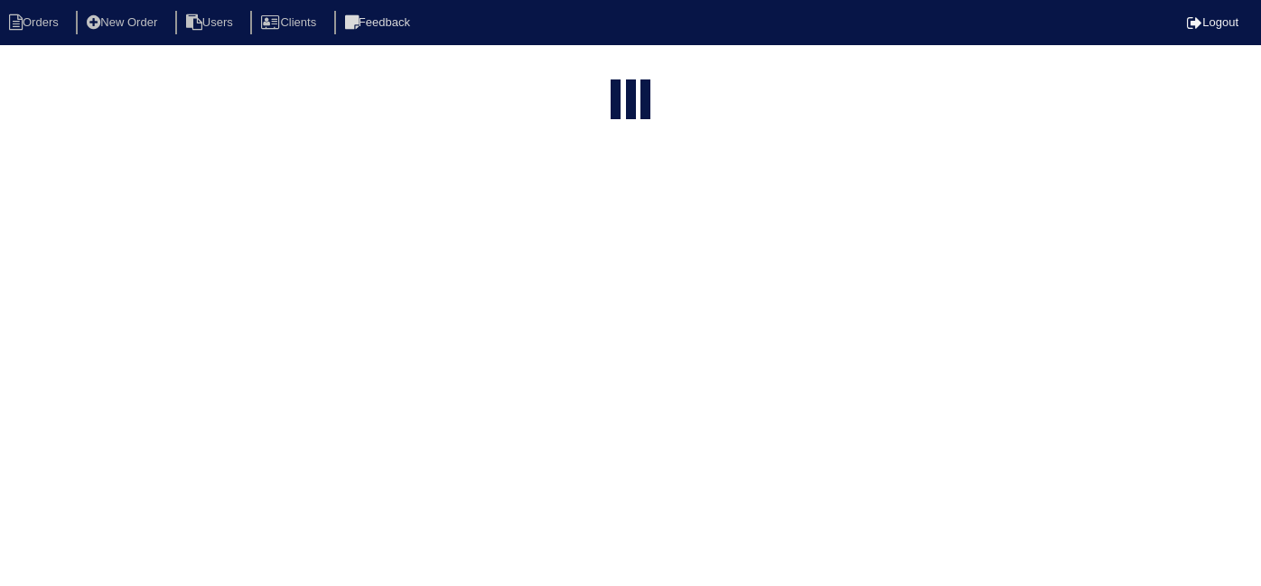
select select "15"
type input "1065 d"
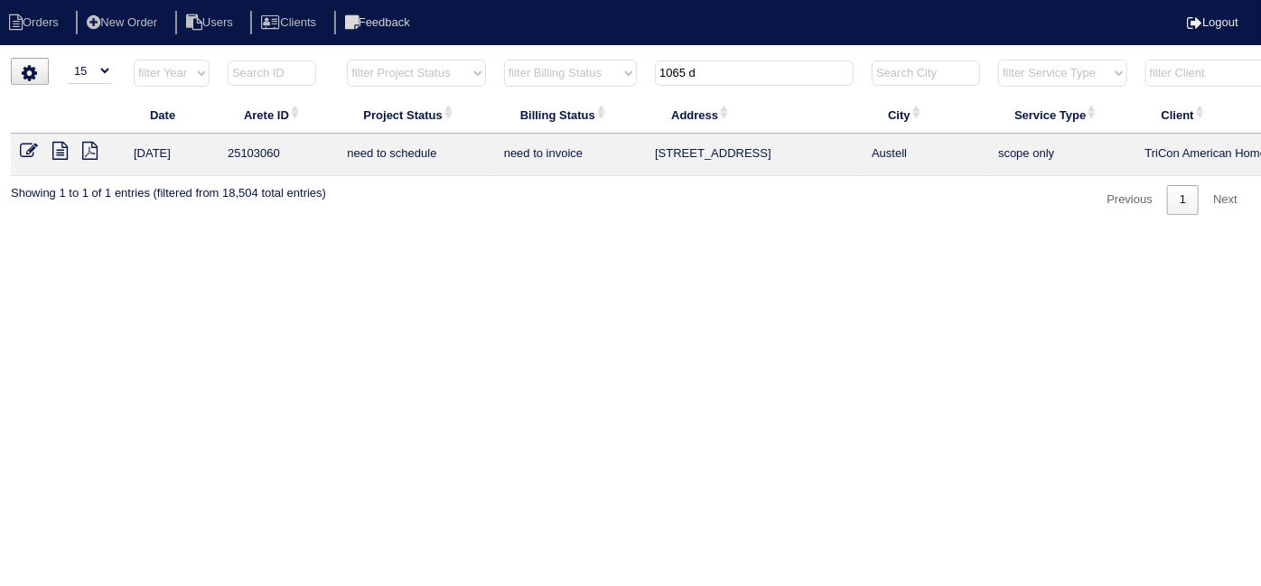
scroll to position [0, 314]
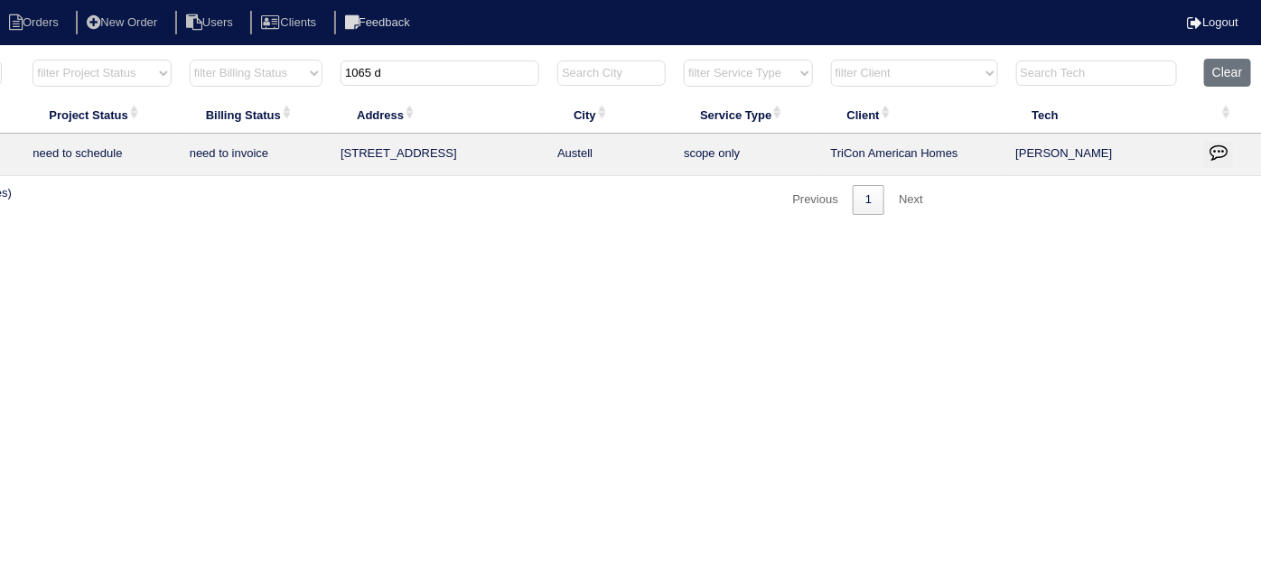
click at [1216, 149] on icon "button" at bounding box center [1219, 152] width 18 height 18
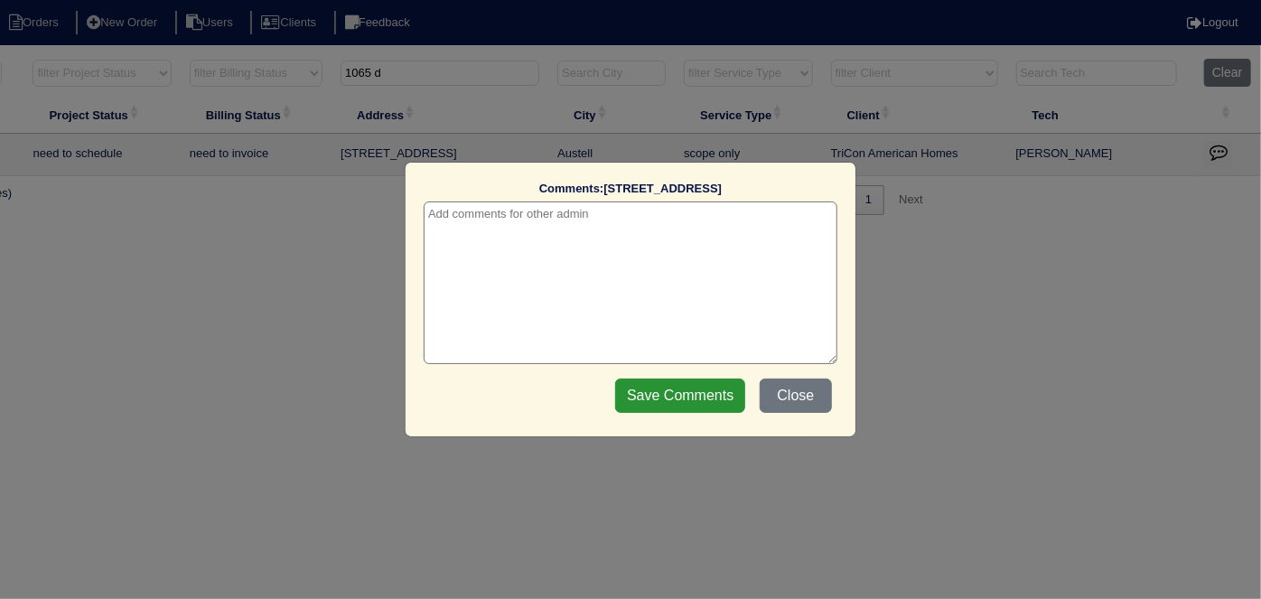
click at [489, 222] on textarea at bounding box center [631, 282] width 414 height 163
click at [773, 215] on textarea "8/22/25 - Duct cleaning removed from quote per site super -" at bounding box center [631, 282] width 414 height 163
paste textarea "Replace Main/Service US"
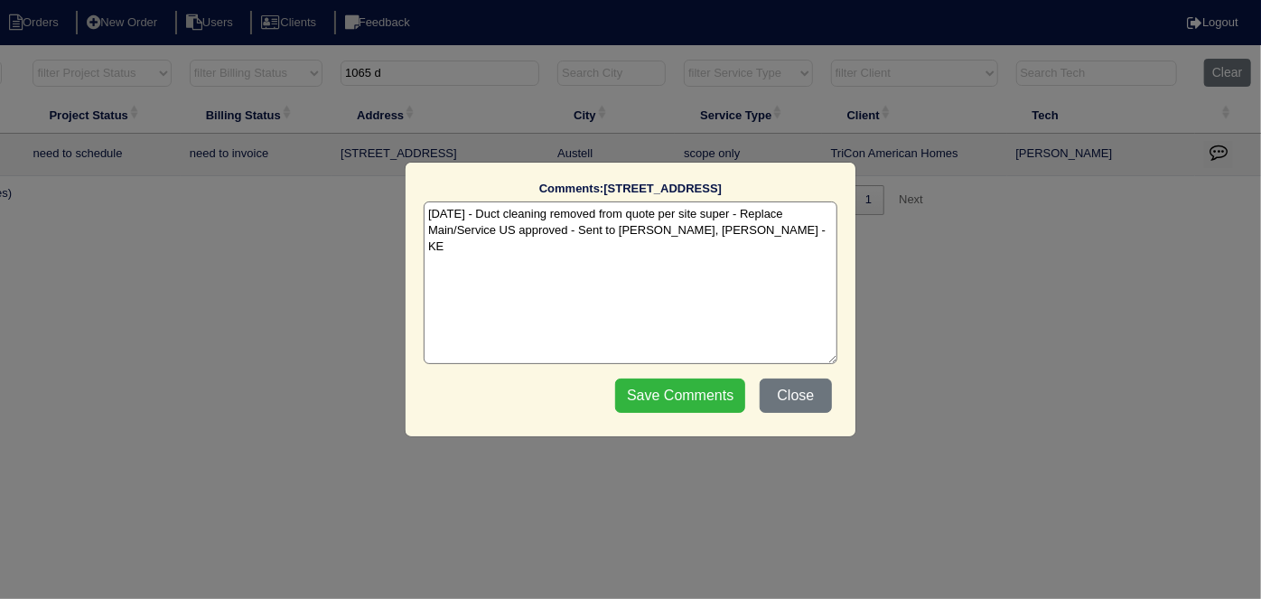
type textarea "8/22/25 - Duct cleaning removed from quote per site super - Replace Main/Servic…"
click at [697, 383] on input "Save Comments" at bounding box center [680, 396] width 130 height 34
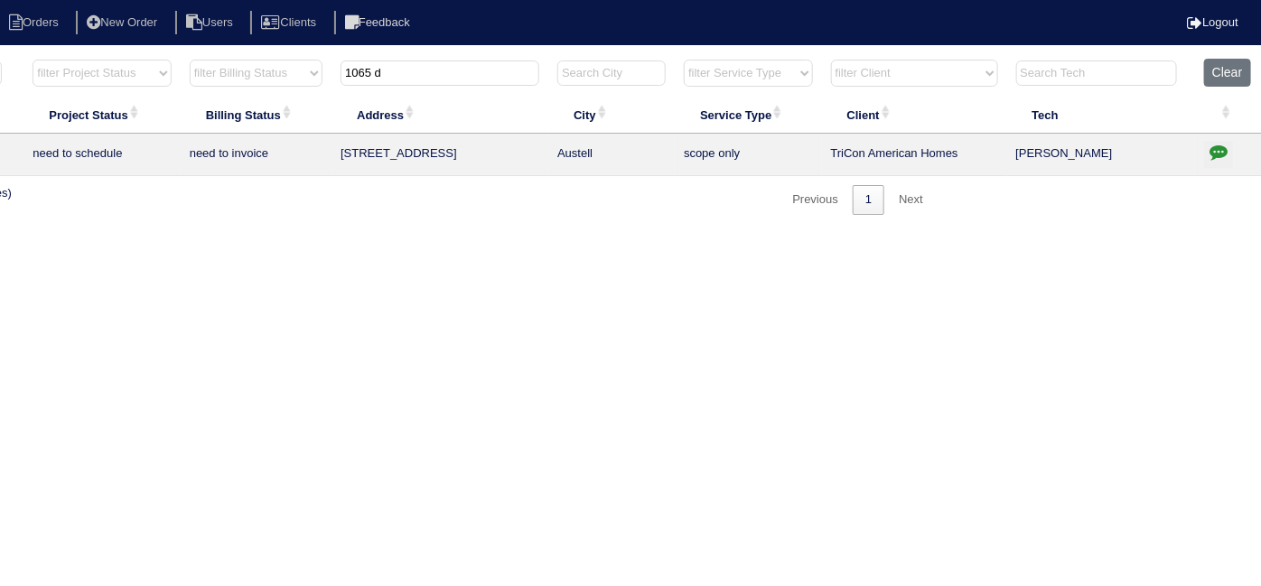
drag, startPoint x: 448, startPoint y: 80, endPoint x: 285, endPoint y: 85, distance: 163.6
click at [308, 80] on tr "filter Year -- Any Year -- 2025 2024 2023 2022 2021 2020 2019 filter Project St…" at bounding box center [479, 77] width 1566 height 37
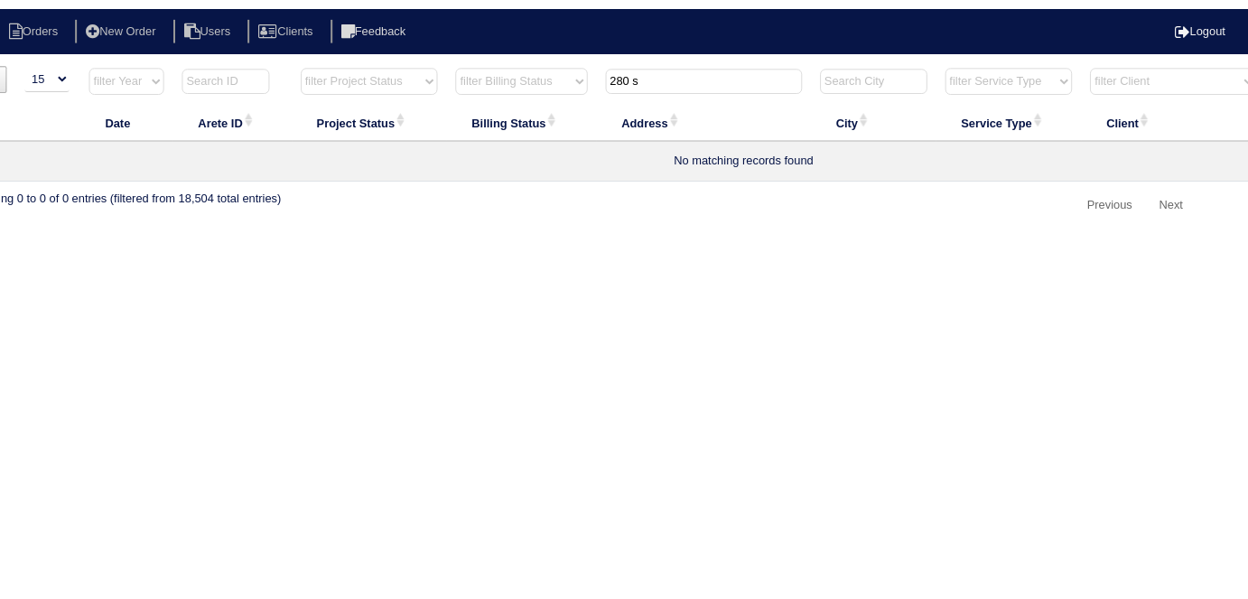
scroll to position [0, 0]
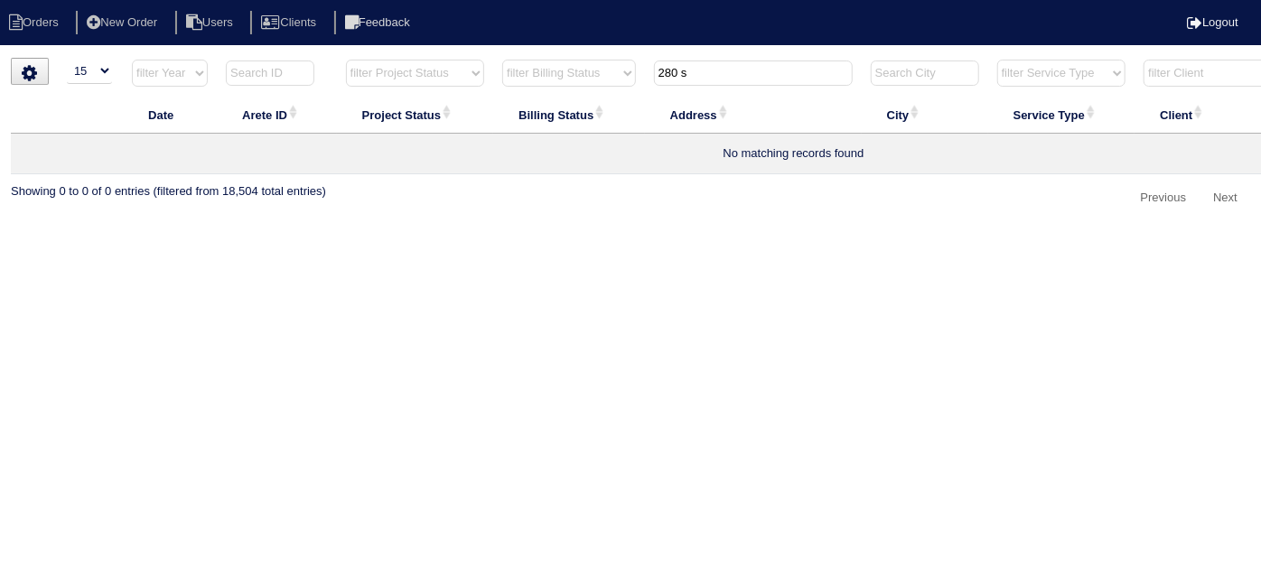
type input "280 s"
click at [142, 23] on li "New Order" at bounding box center [124, 23] width 96 height 24
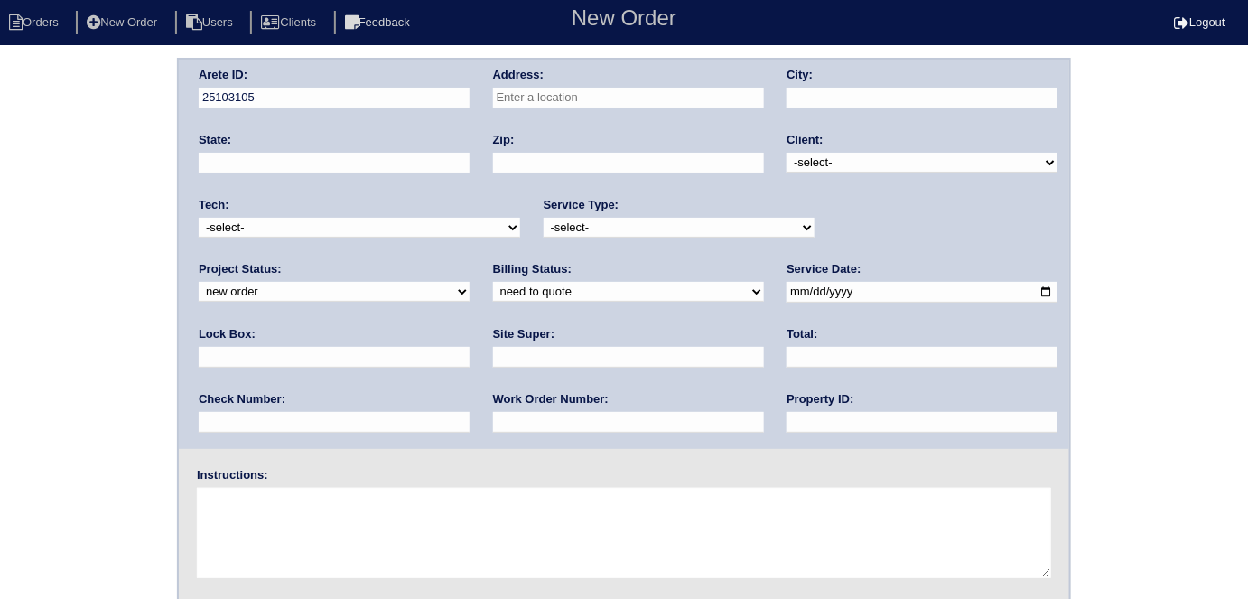
click at [541, 109] on div "Address:" at bounding box center [628, 92] width 271 height 51
click at [540, 99] on input "text" at bounding box center [628, 98] width 271 height 21
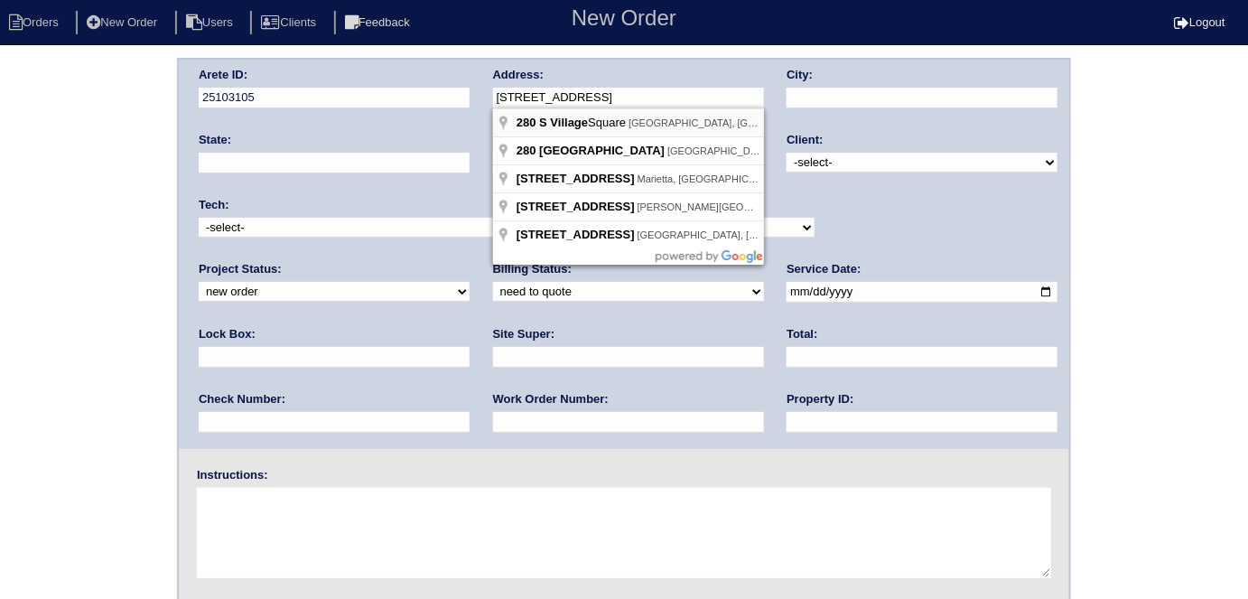
type input "[STREET_ADDRESS]"
type input "[GEOGRAPHIC_DATA]"
type input "GA"
type input "30115"
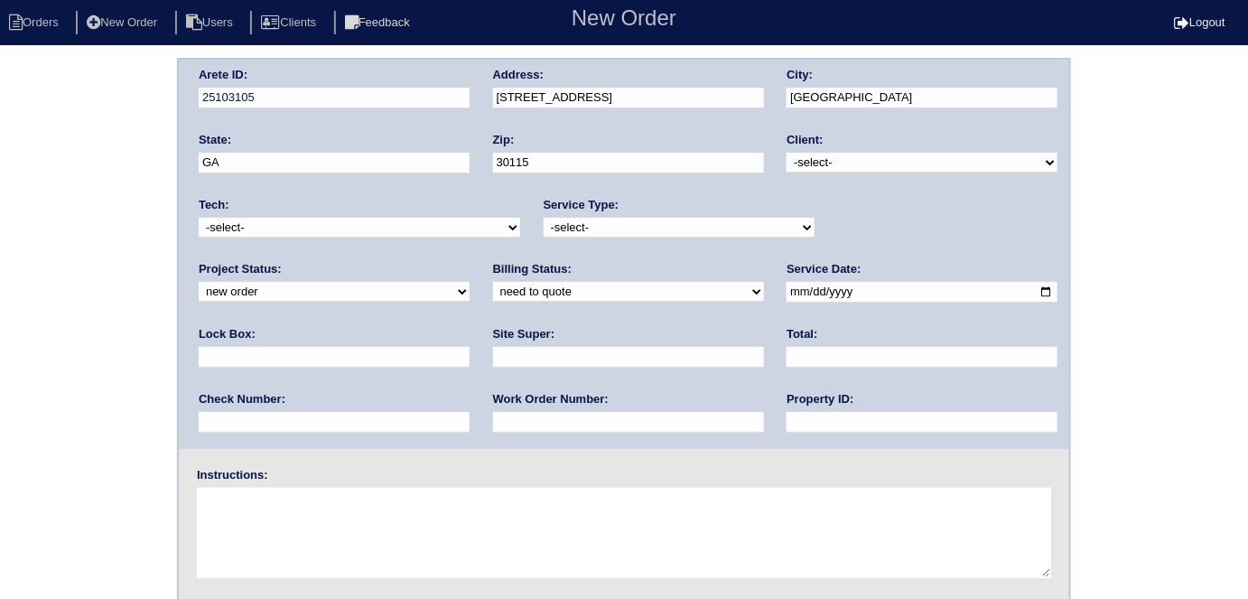
click at [912, 159] on select "-select- TriCon American Homes American Homes 4 Rent First Key Homes Zillow The…" at bounding box center [922, 163] width 271 height 20
select select "1"
click at [788, 153] on select "-select- TriCon American Homes American Homes 4 Rent First Key Homes Zillow The…" at bounding box center [922, 163] width 271 height 20
click at [754, 221] on select "-select- initial service basic service maintenance call replacement scope servi…" at bounding box center [679, 228] width 271 height 20
select select "initial service"
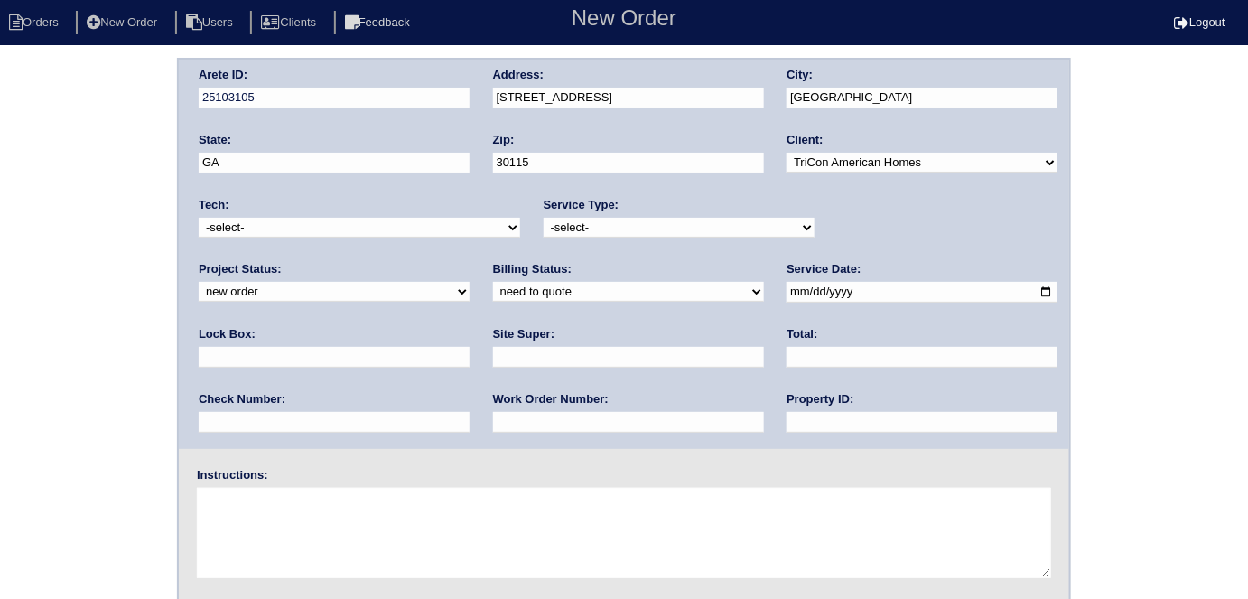
click at [544, 218] on select "-select- initial service basic service maintenance call replacement scope servi…" at bounding box center [679, 228] width 271 height 20
click at [470, 347] on input "text" at bounding box center [334, 357] width 271 height 21
type input "9310"
click at [787, 292] on input "date" at bounding box center [922, 292] width 271 height 21
type input "2025-08-22"
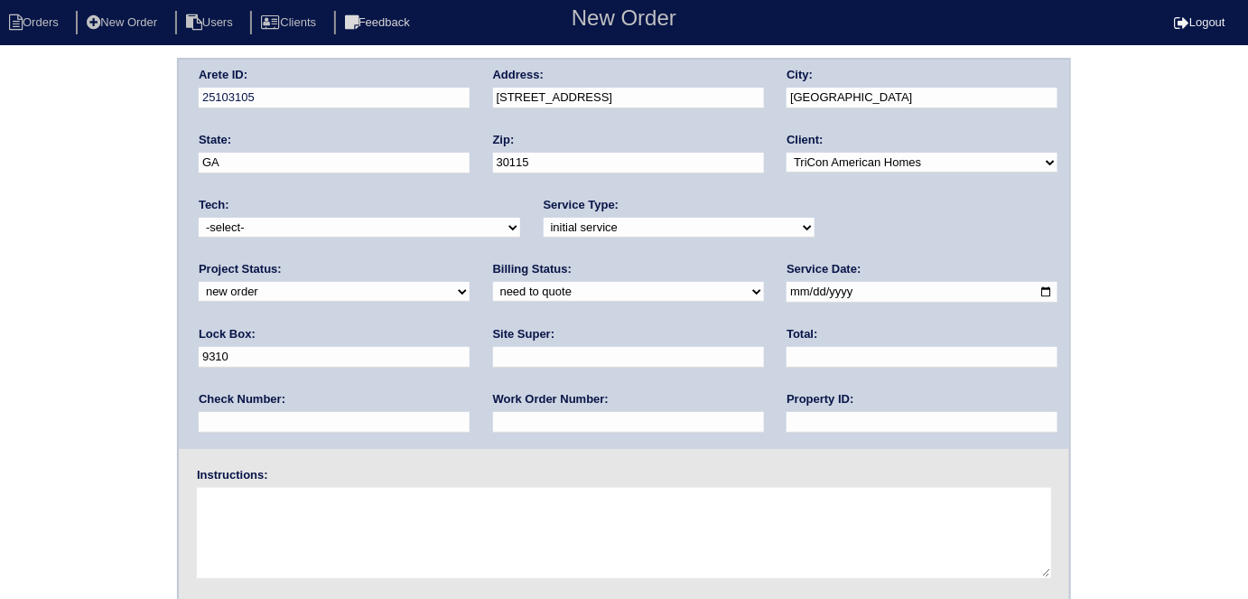
drag, startPoint x: 596, startPoint y: 417, endPoint x: 590, endPoint y: 410, distance: 9.6
click at [787, 415] on input "text" at bounding box center [922, 422] width 271 height 21
type input "N/A"
click at [493, 355] on input "text" at bounding box center [628, 357] width 271 height 21
type input "James Wright"
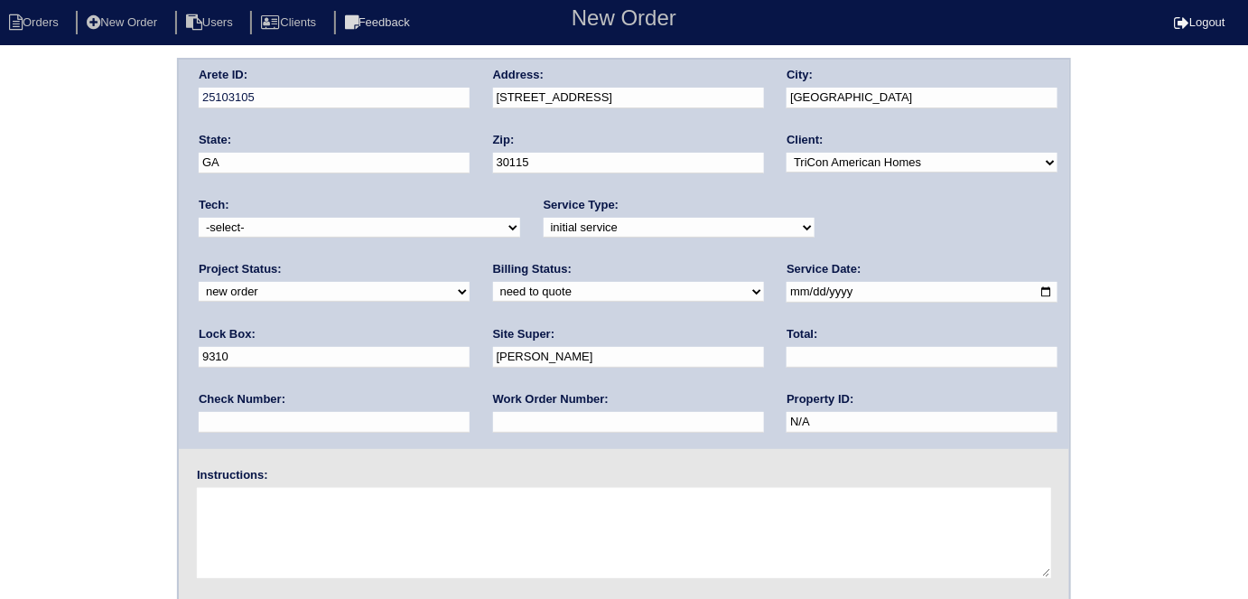
click at [493, 421] on input "text" at bounding box center [628, 422] width 271 height 21
type input "536144"
click at [224, 530] on textarea at bounding box center [624, 533] width 855 height 90
type textarea "Install smart tstats if needed"
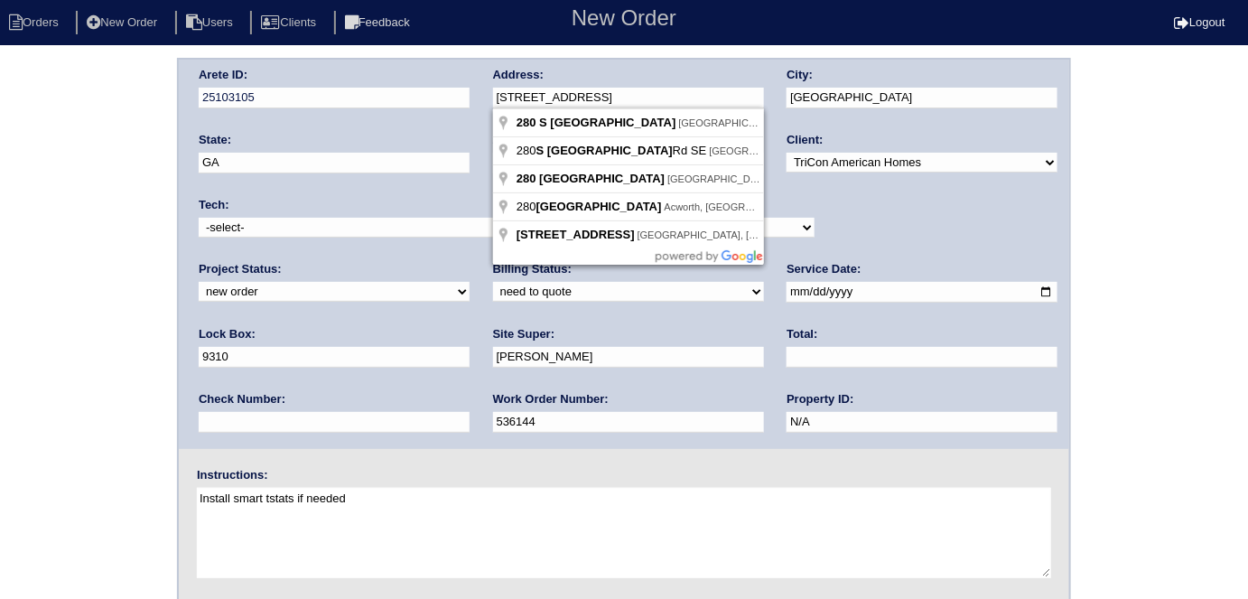
drag, startPoint x: 654, startPoint y: 105, endPoint x: 477, endPoint y: 100, distance: 177.1
click at [478, 100] on div "Arete ID: 25103105 Address: 280 S Village Square City: Canton State: GA Zip: 30…" at bounding box center [624, 254] width 891 height 389
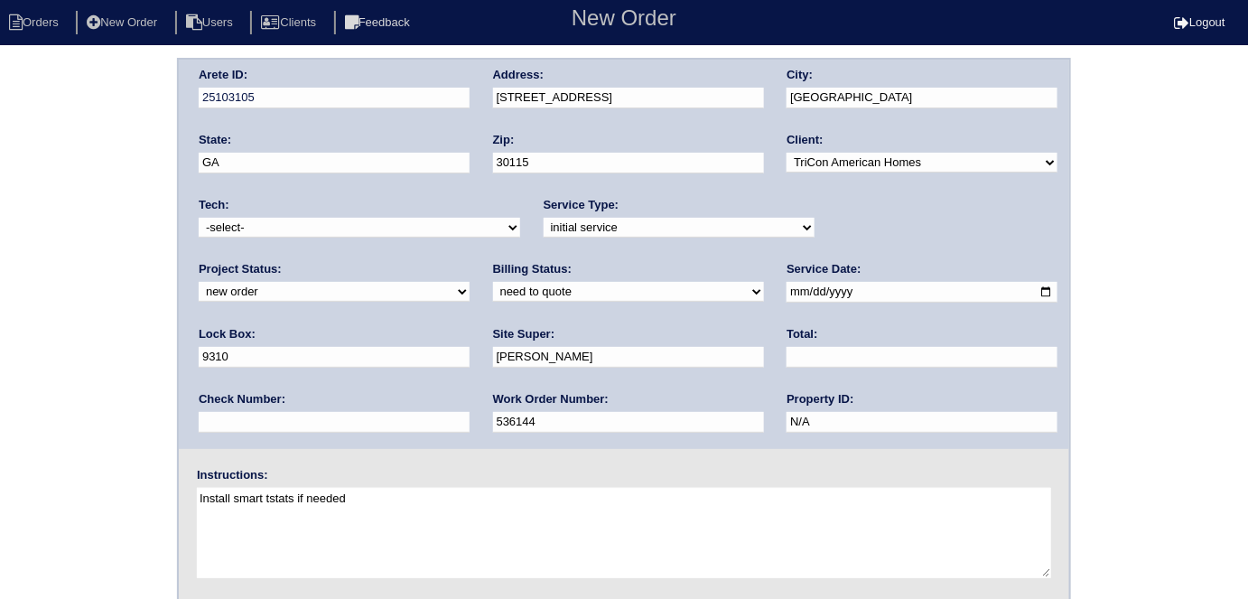
drag, startPoint x: 0, startPoint y: 276, endPoint x: 10, endPoint y: 281, distance: 10.9
click at [0, 276] on div "Arete ID: 25103105 Address: 280 S Village Square City: Canton State: GA Zip: 30…" at bounding box center [624, 423] width 1248 height 731
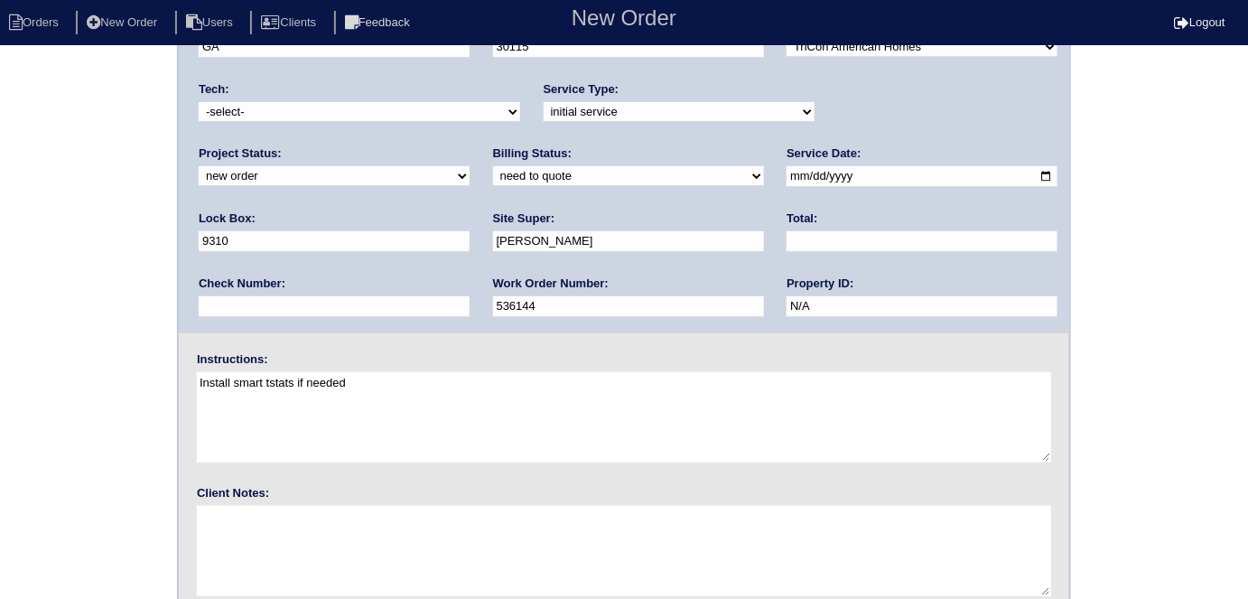
scroll to position [185, 0]
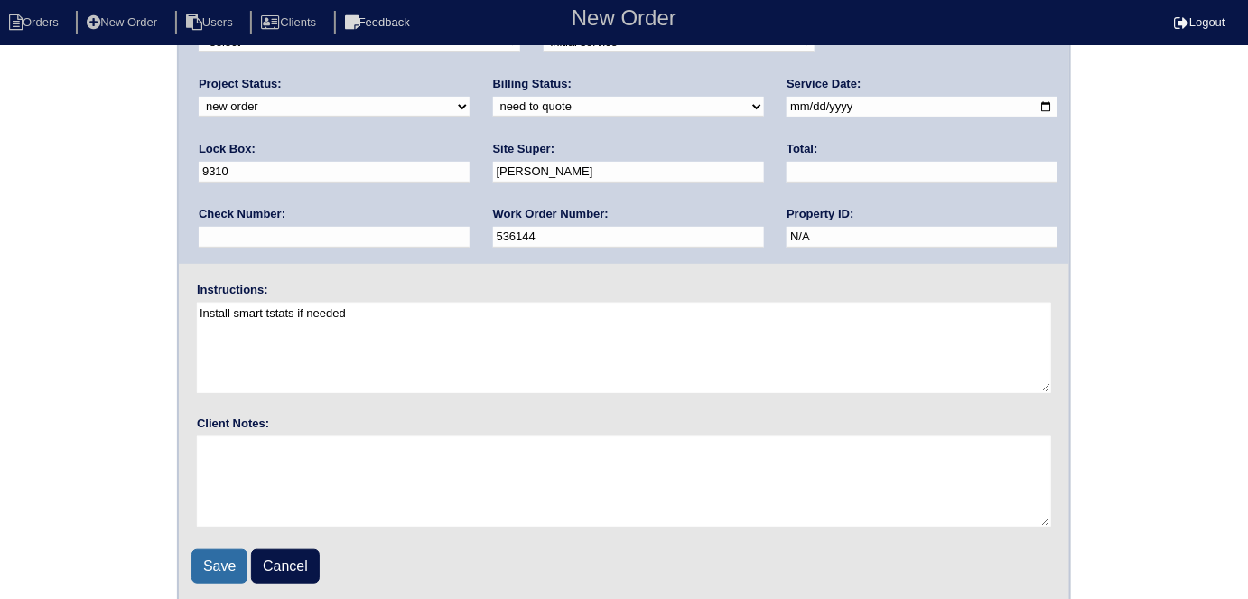
click at [210, 561] on input "Save" at bounding box center [220, 566] width 56 height 34
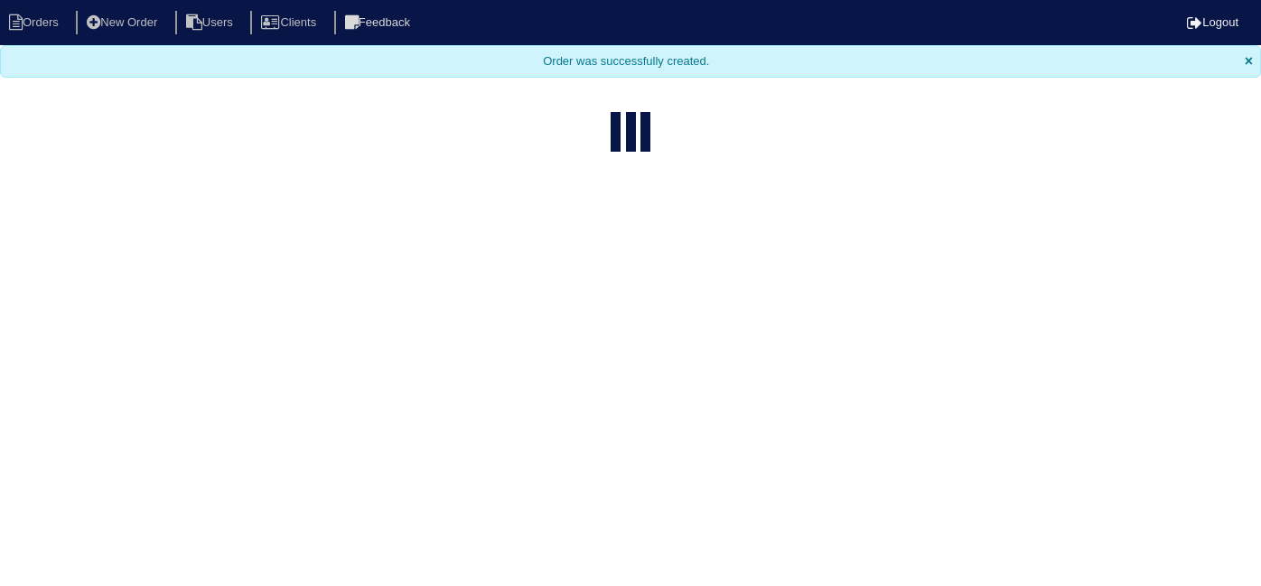
select select "15"
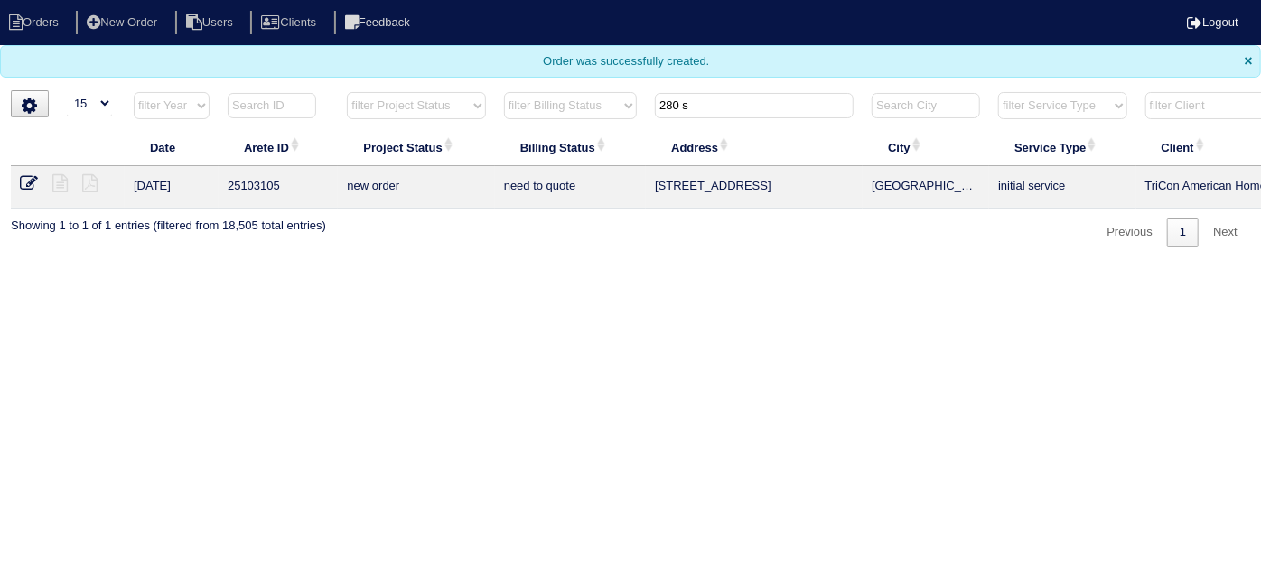
drag, startPoint x: 706, startPoint y: 101, endPoint x: 451, endPoint y: 39, distance: 262.3
click at [479, 66] on body "Orders New Order Users Clients Feedback Logout Orders New Order Users Clients M…" at bounding box center [630, 124] width 1261 height 248
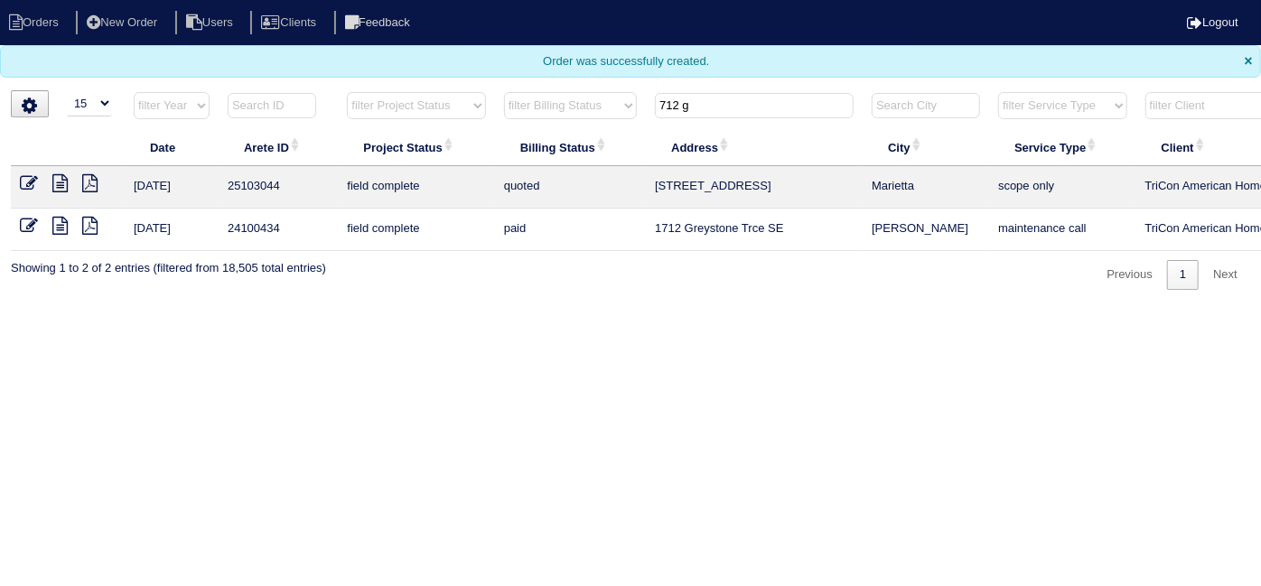
type input "712 g"
click at [22, 176] on icon at bounding box center [29, 183] width 18 height 18
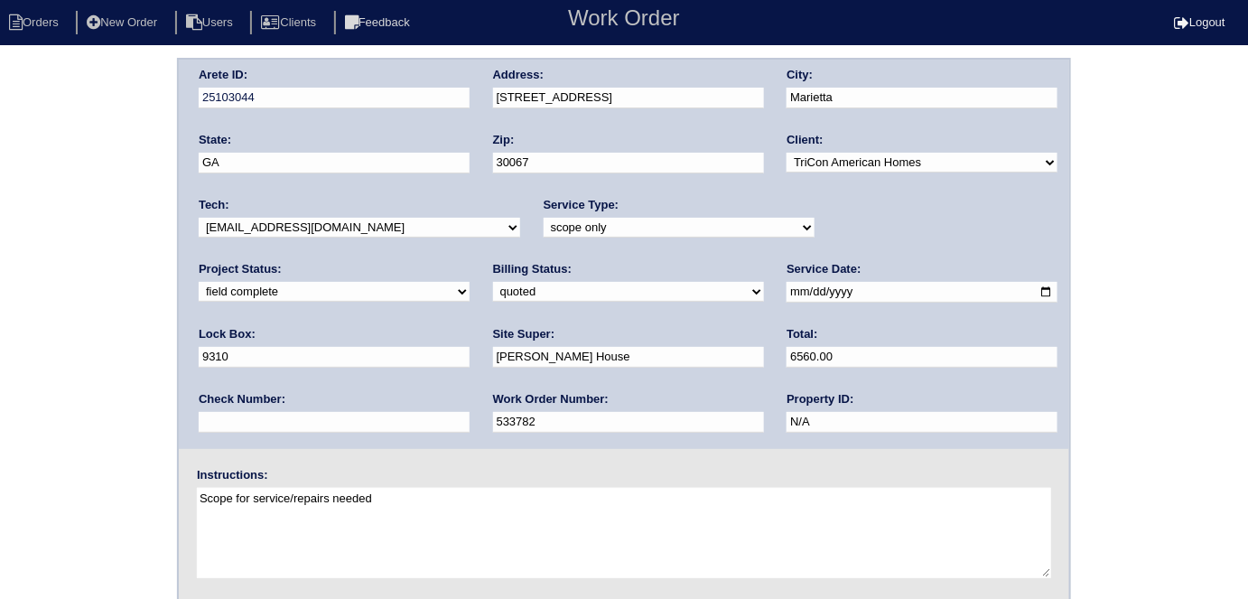
click at [493, 273] on label "Billing Status:" at bounding box center [532, 269] width 79 height 16
click at [493, 280] on div "Billing Status: need to quote quoted need to invoice invoiced paid warranty pur…" at bounding box center [628, 286] width 271 height 50
click at [493, 289] on select "need to quote quoted need to invoice invoiced paid warranty purchase order need…" at bounding box center [628, 292] width 271 height 20
select select "need to invoice"
click at [493, 282] on select "need to quote quoted need to invoice invoiced paid warranty purchase order need…" at bounding box center [628, 292] width 271 height 20
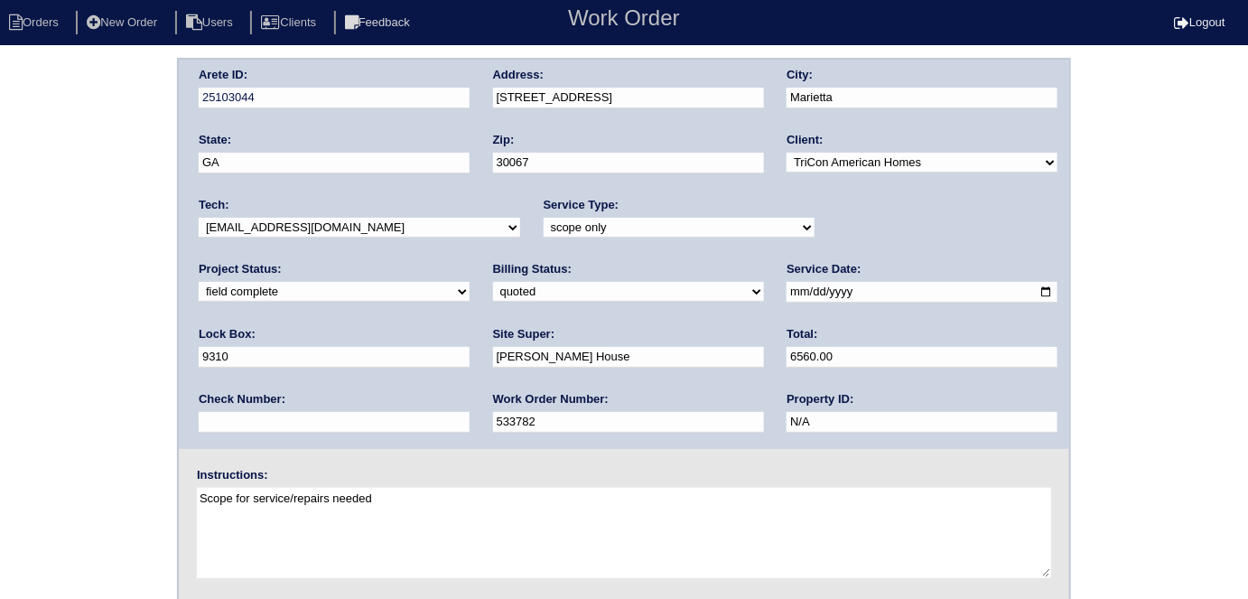
click at [470, 282] on select "new order assigned in progress field complete need to schedule admin review arc…" at bounding box center [334, 292] width 271 height 20
select select "need to schedule"
click at [470, 282] on select "new order assigned in progress field complete need to schedule admin review arc…" at bounding box center [334, 292] width 271 height 20
click at [787, 295] on input "2025-08-19" at bounding box center [922, 292] width 271 height 21
type input "2025-08-23"
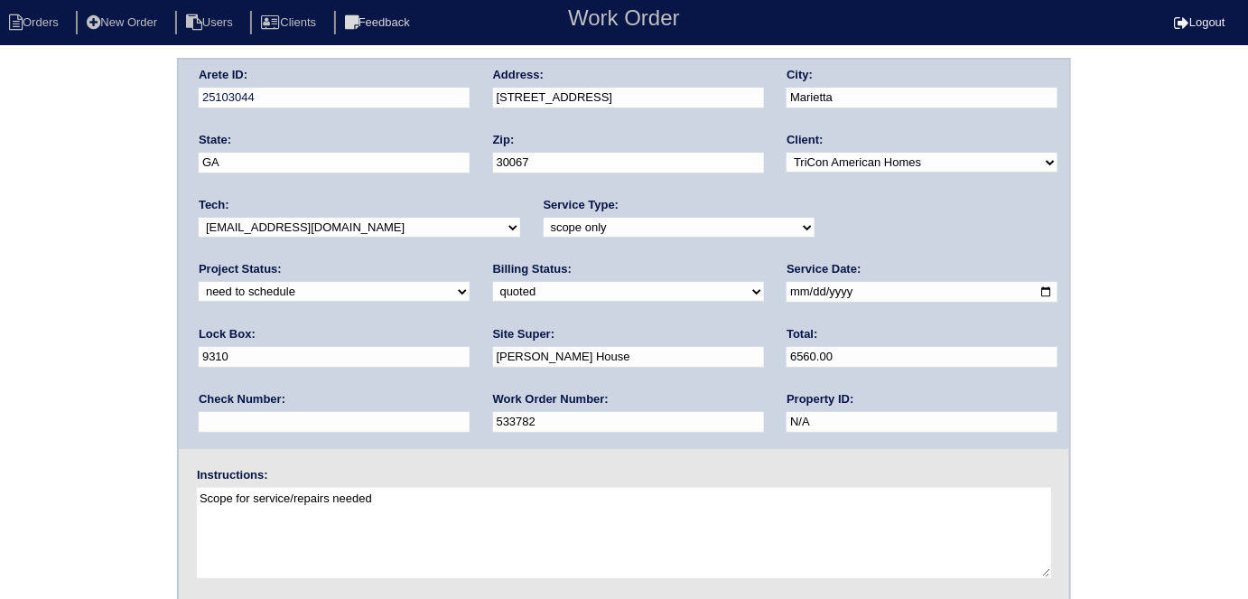
click at [183, 407] on div "Arete ID: 25103044 Address: 712 Gardenside Cir SE City: Marietta State: GA Zip:…" at bounding box center [624, 254] width 891 height 389
click at [147, 300] on div "Arete ID: 25103044 Address: 712 Gardenside Cir SE City: Marietta State: GA Zip:…" at bounding box center [624, 423] width 1248 height 731
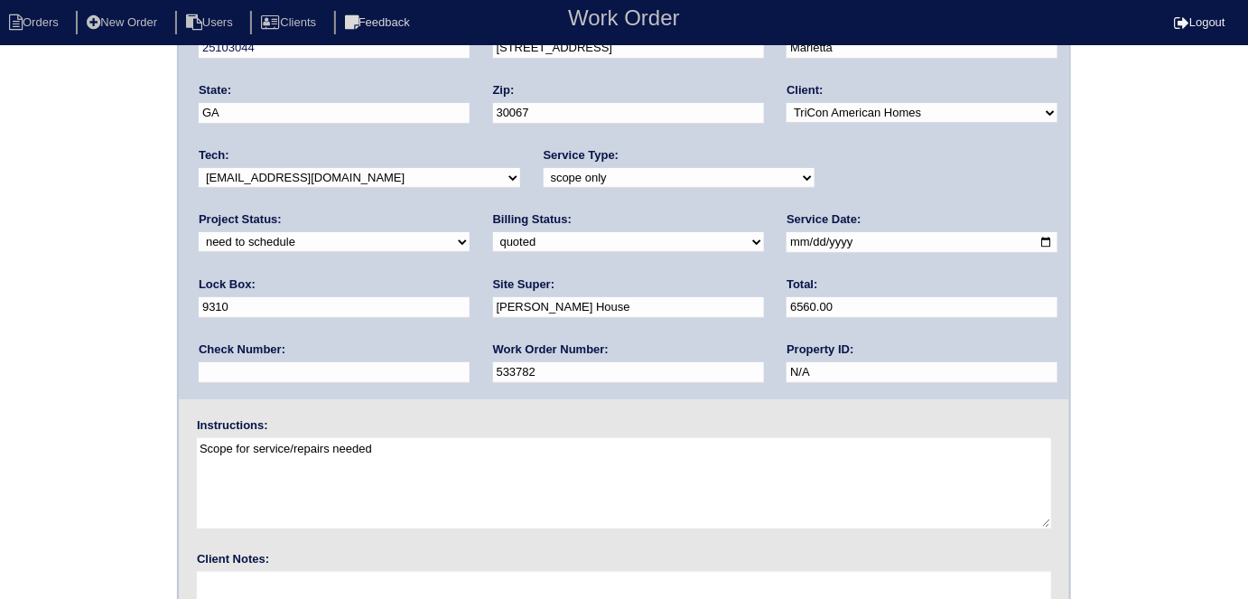
scroll to position [185, 0]
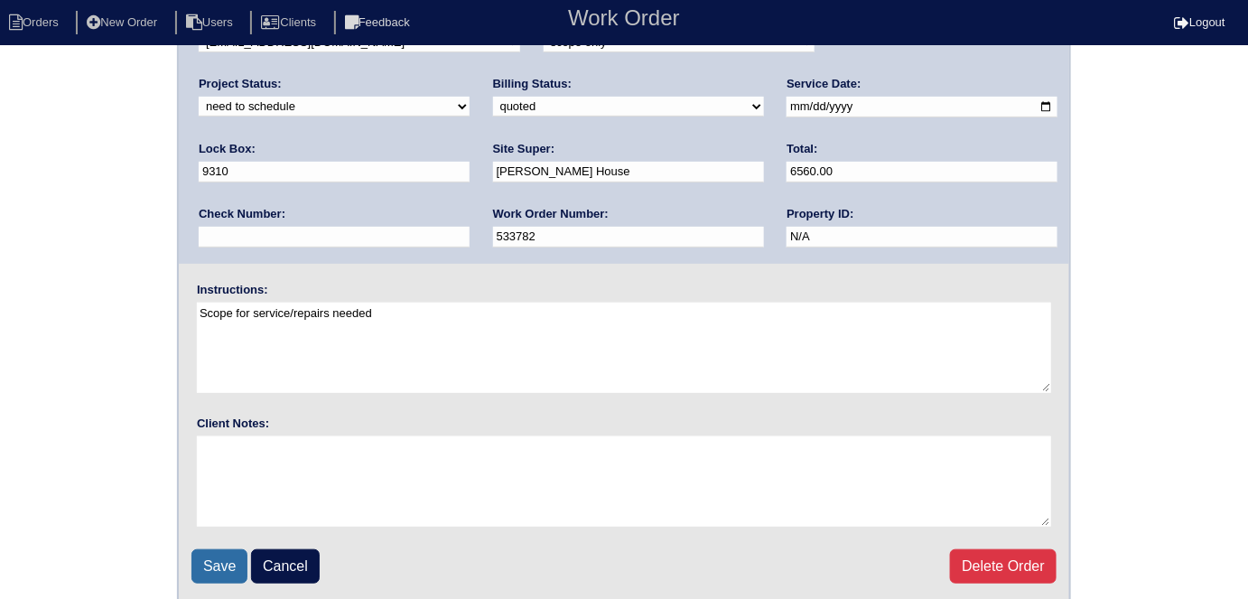
click at [209, 556] on input "Save" at bounding box center [220, 566] width 56 height 34
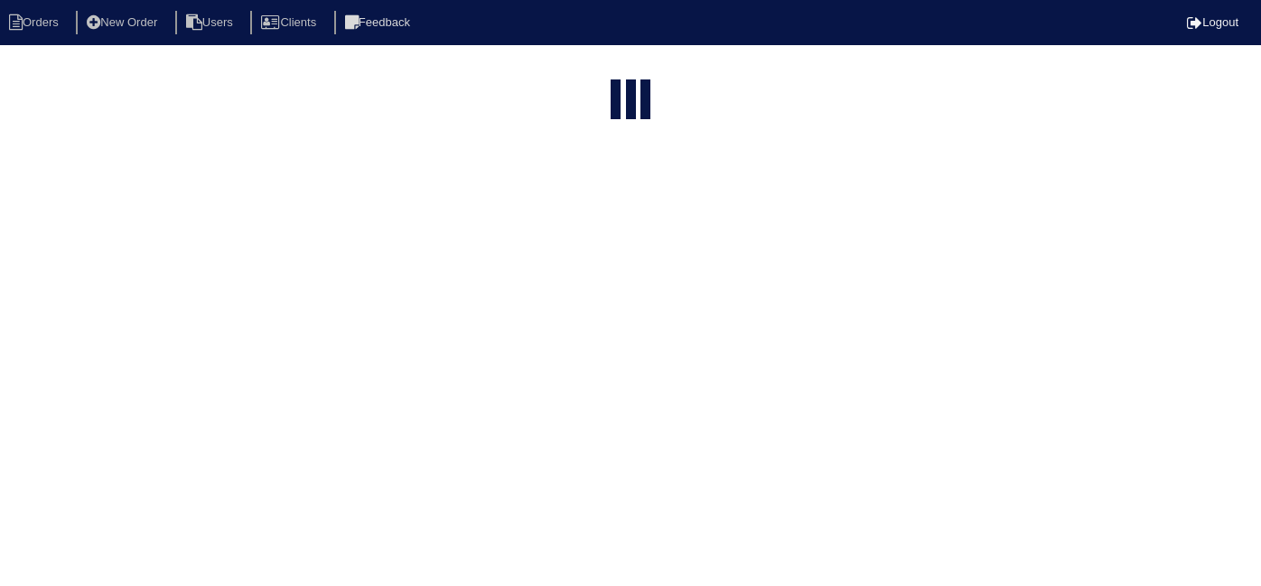
select select "15"
type input "712 g"
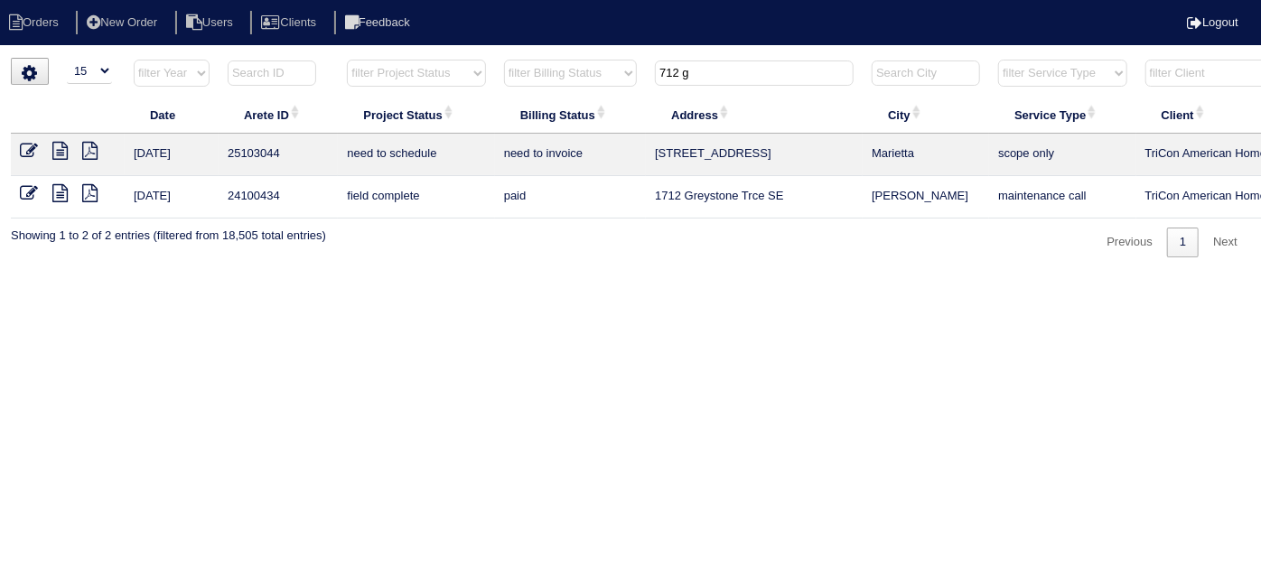
click at [27, 152] on icon at bounding box center [29, 151] width 18 height 18
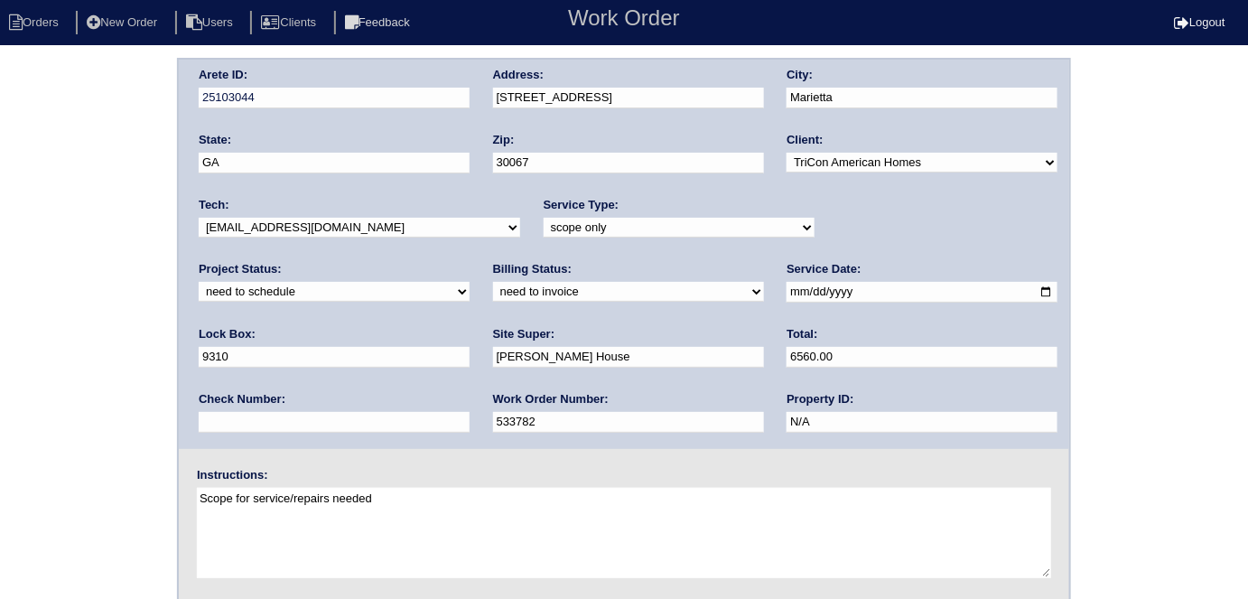
drag, startPoint x: 559, startPoint y: 360, endPoint x: 91, endPoint y: 214, distance: 490.0
click at [127, 258] on div "Arete ID: 25103044 Address: 712 Gardenside Cir SE City: Marietta State: GA Zip:…" at bounding box center [624, 423] width 1248 height 731
type input "5215.00"
click at [21, 169] on div "Arete ID: 25103044 Address: 712 Gardenside Cir SE City: Marietta State: GA Zip:…" at bounding box center [624, 423] width 1248 height 731
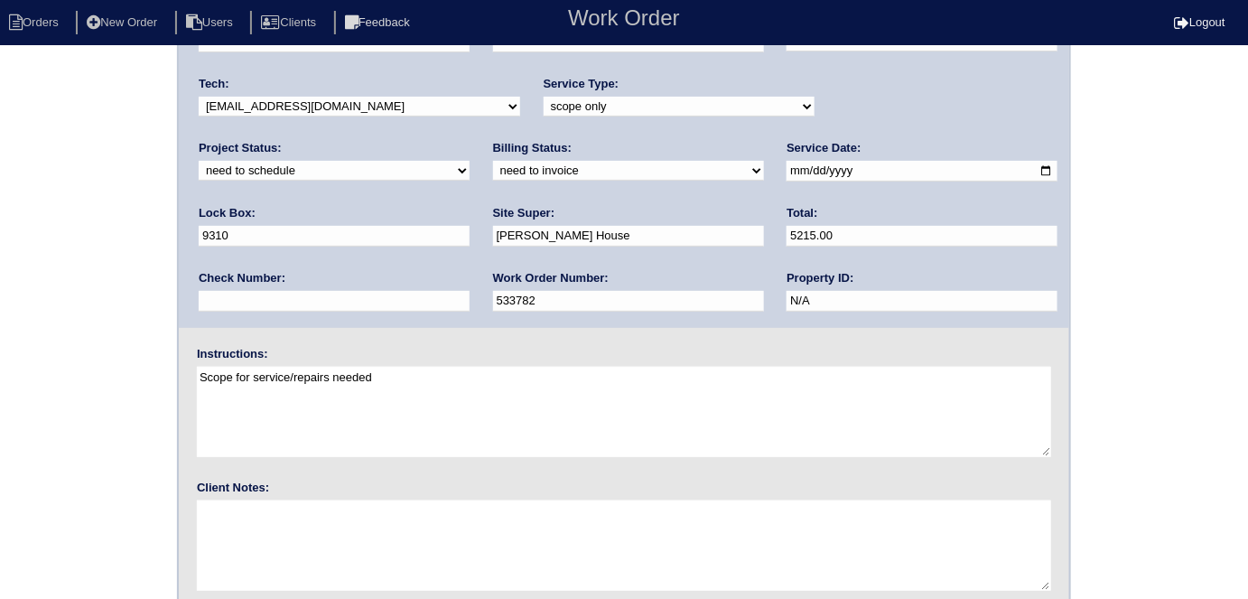
scroll to position [185, 0]
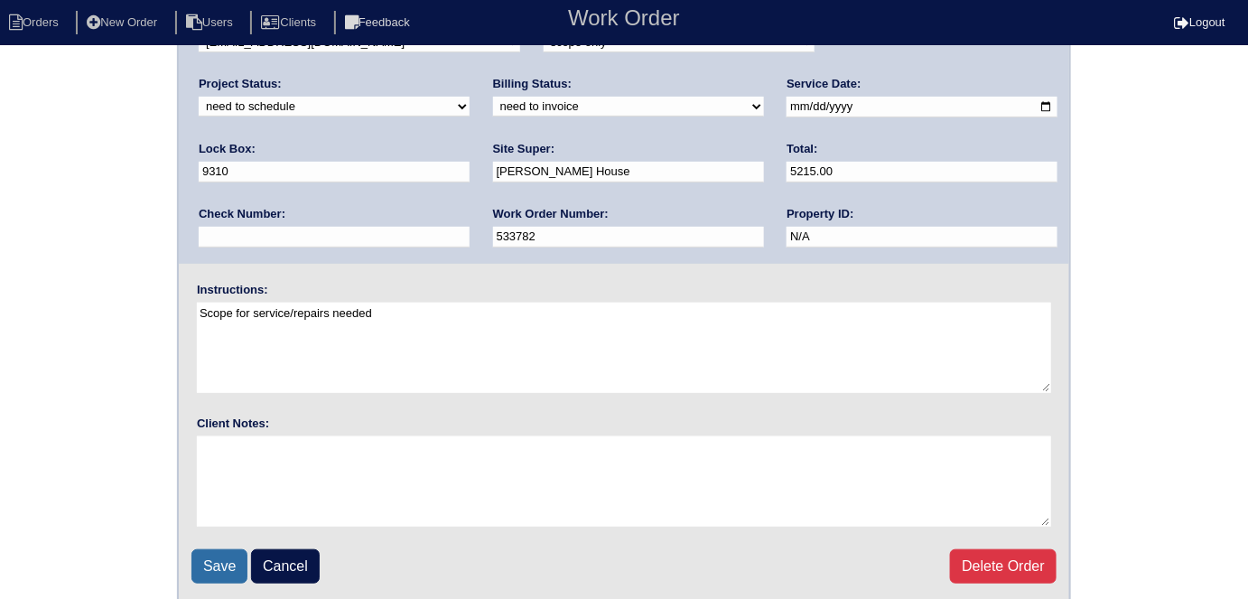
click at [226, 560] on input "Save" at bounding box center [220, 566] width 56 height 34
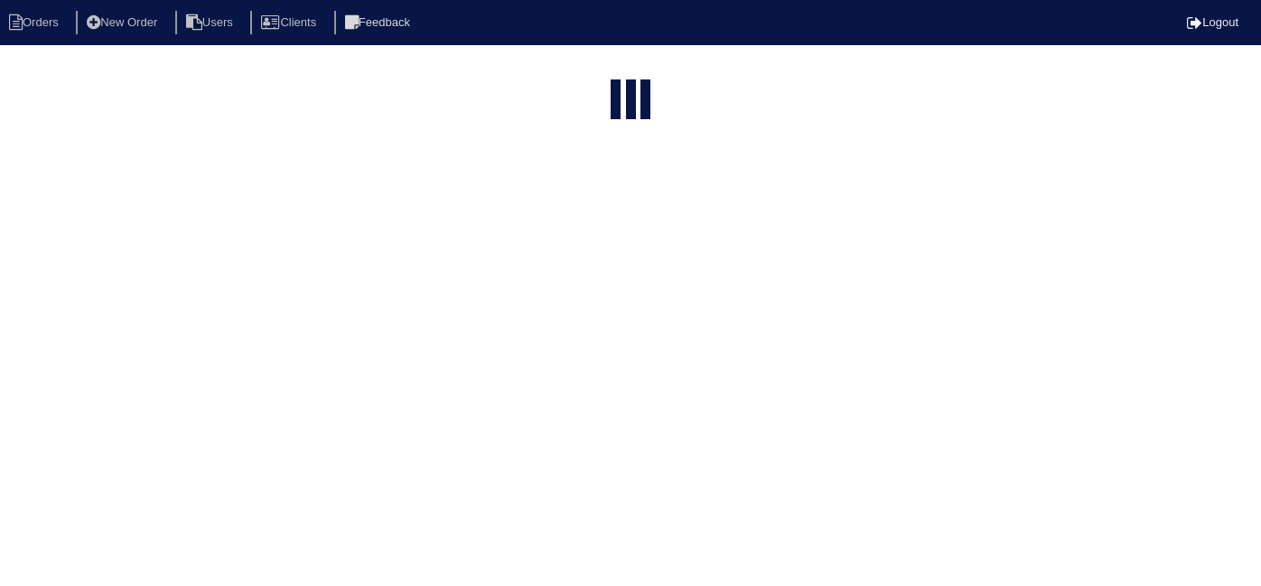
select select "15"
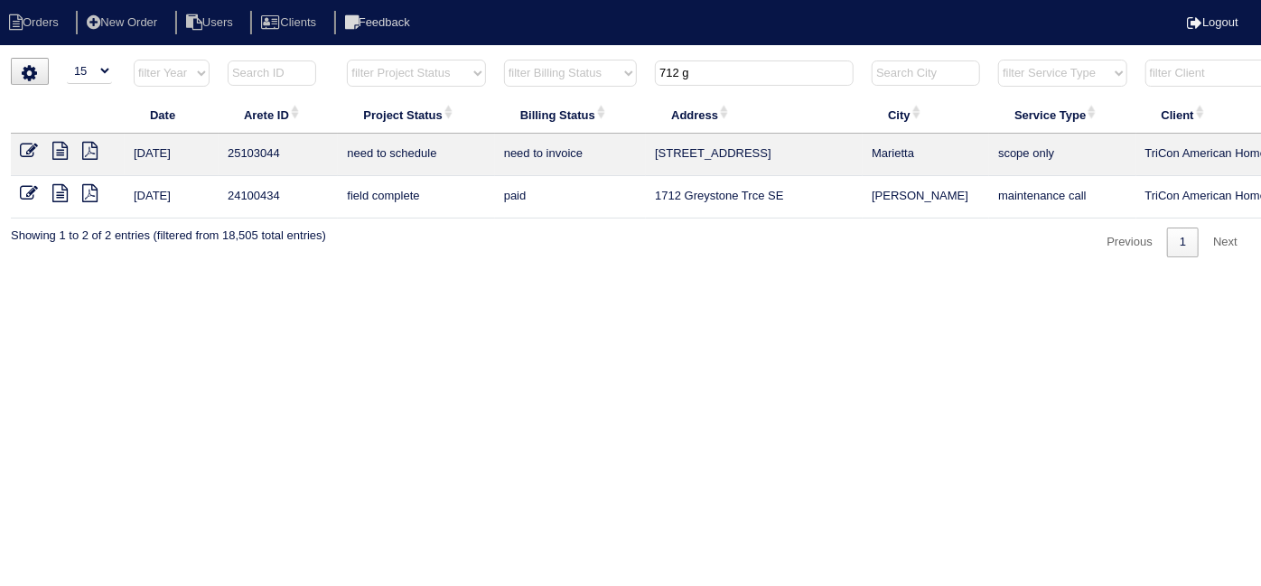
scroll to position [0, 314]
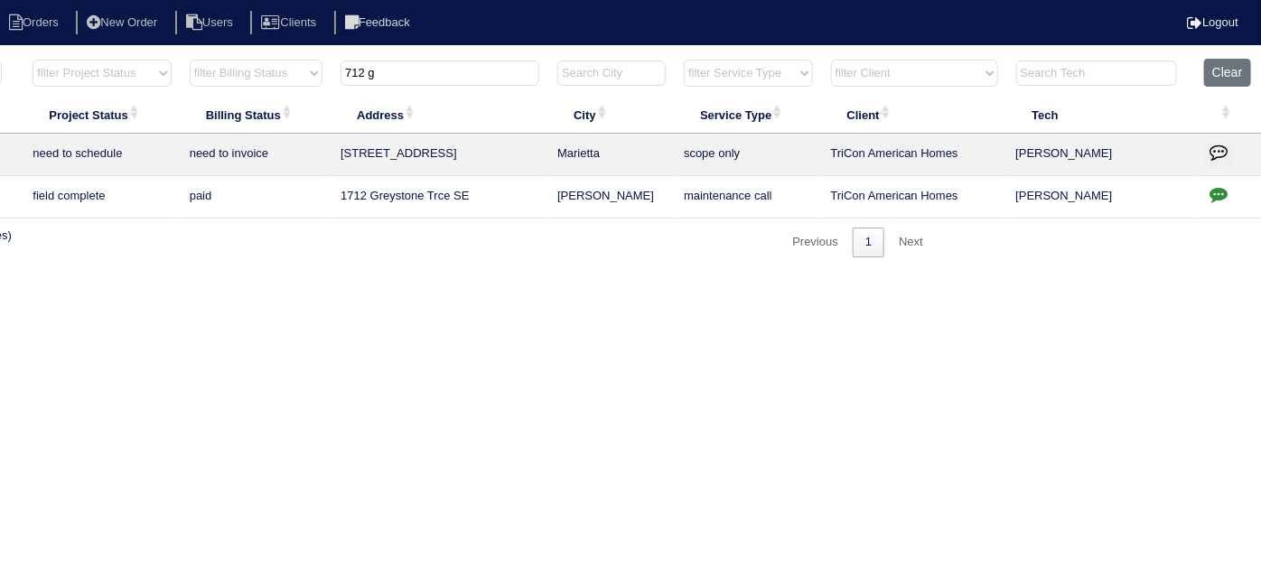
click at [1210, 151] on icon "button" at bounding box center [1219, 152] width 18 height 18
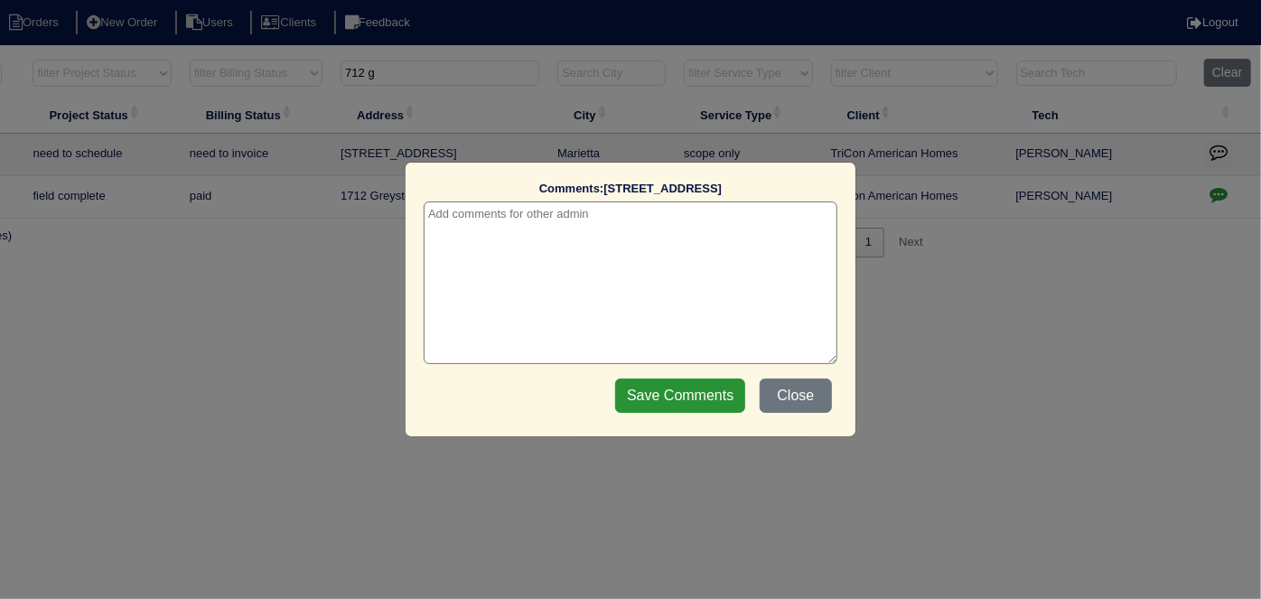
click at [513, 223] on textarea at bounding box center [631, 282] width 414 height 163
click at [793, 217] on textarea "8/22/25 - Removed duct cleaning from quote per site super -" at bounding box center [631, 282] width 414 height 163
paste textarea "Furnace x 2 /Service x2"
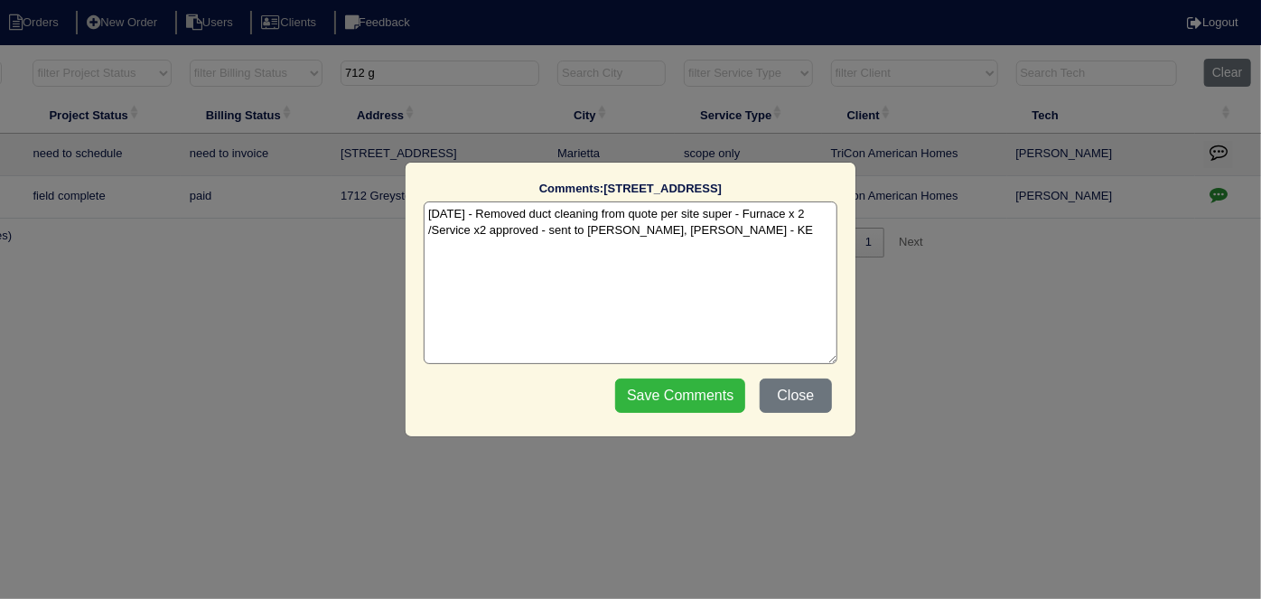
type textarea "8/22/25 - Removed duct cleaning from quote per site super - Furnace x 2 /Servic…"
click at [660, 391] on input "Save Comments" at bounding box center [680, 396] width 130 height 34
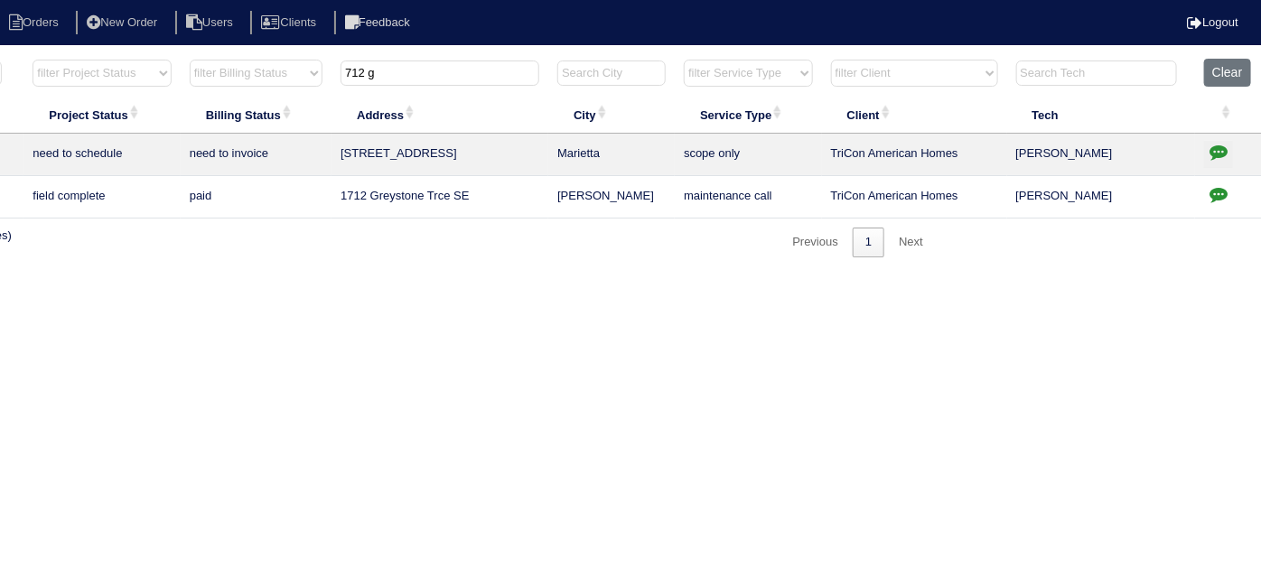
scroll to position [0, 0]
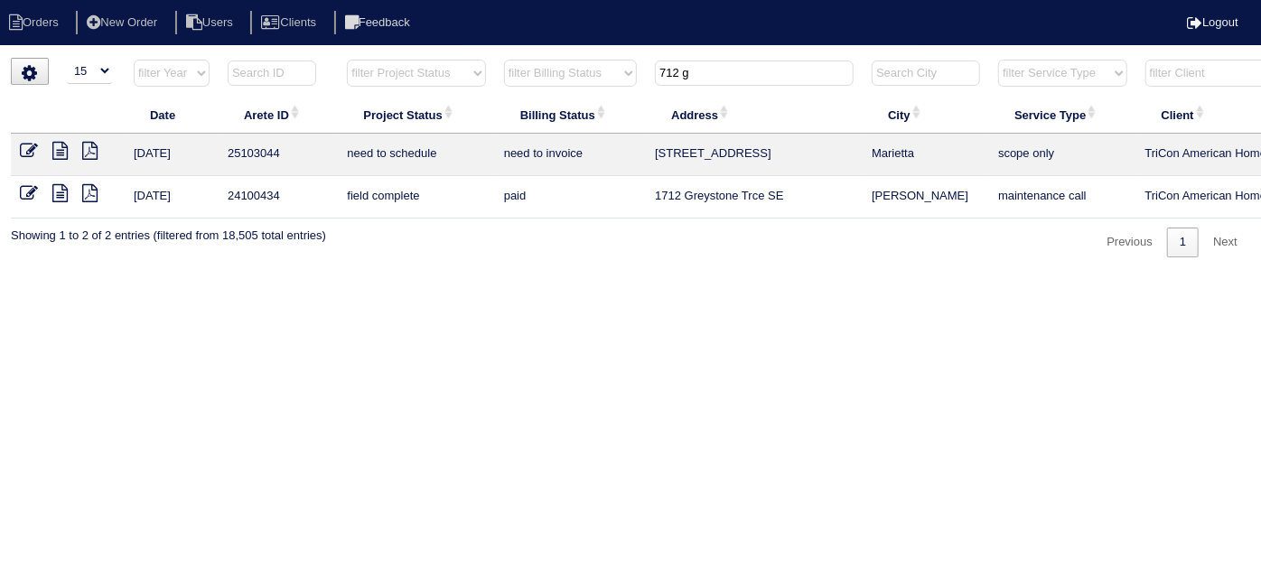
click at [34, 136] on td at bounding box center [68, 155] width 114 height 42
click at [23, 157] on icon at bounding box center [29, 151] width 18 height 18
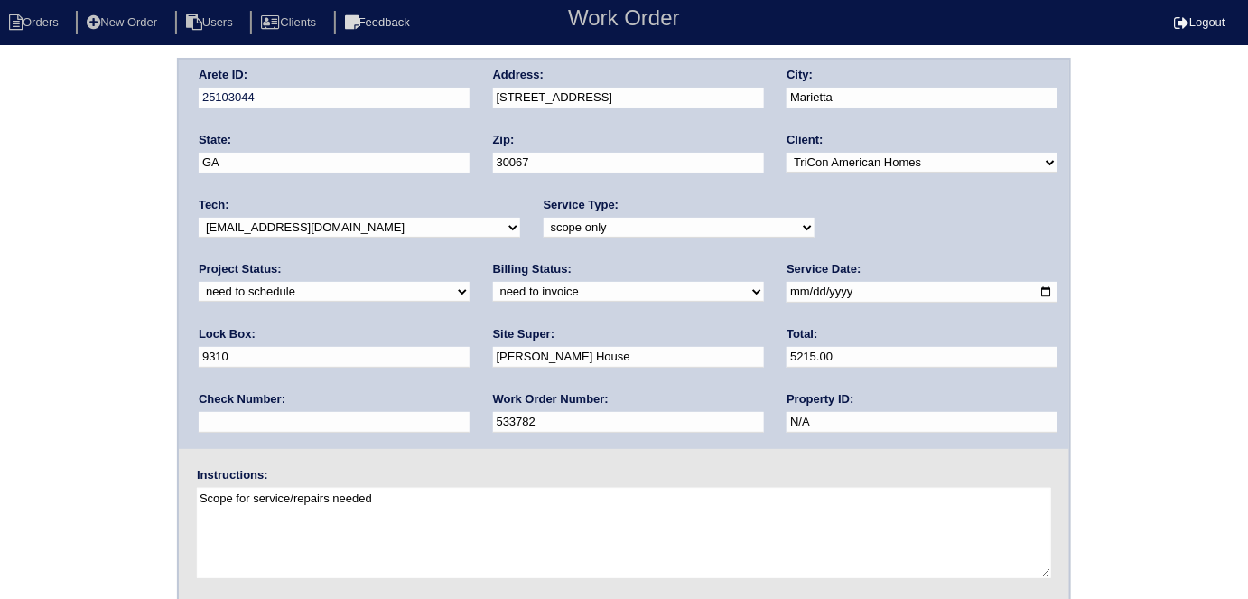
click at [37, 267] on div "Arete ID: 25103044 Address: 712 Gardenside Cir SE City: Marietta State: GA Zip:…" at bounding box center [624, 423] width 1248 height 731
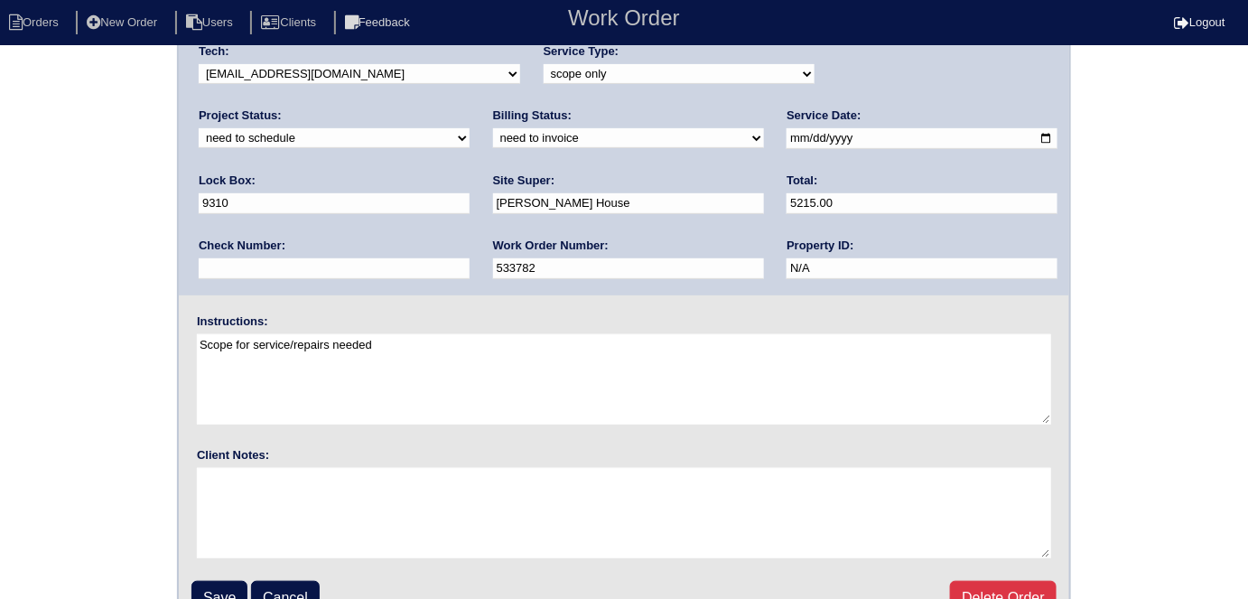
scroll to position [185, 0]
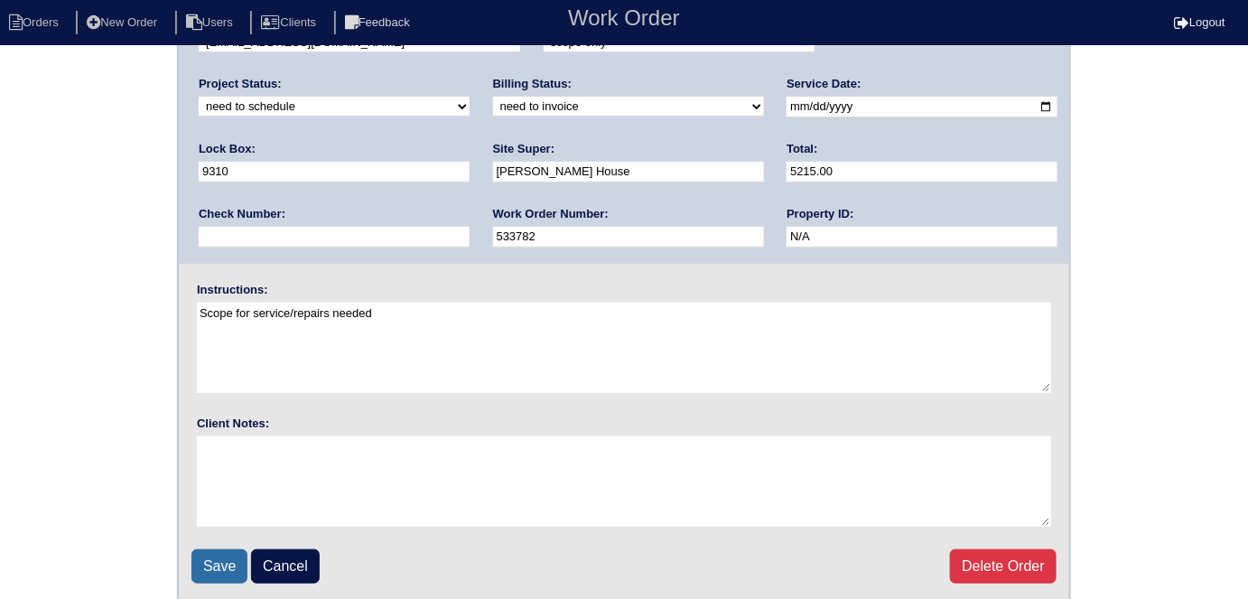
click at [200, 561] on input "Save" at bounding box center [220, 566] width 56 height 34
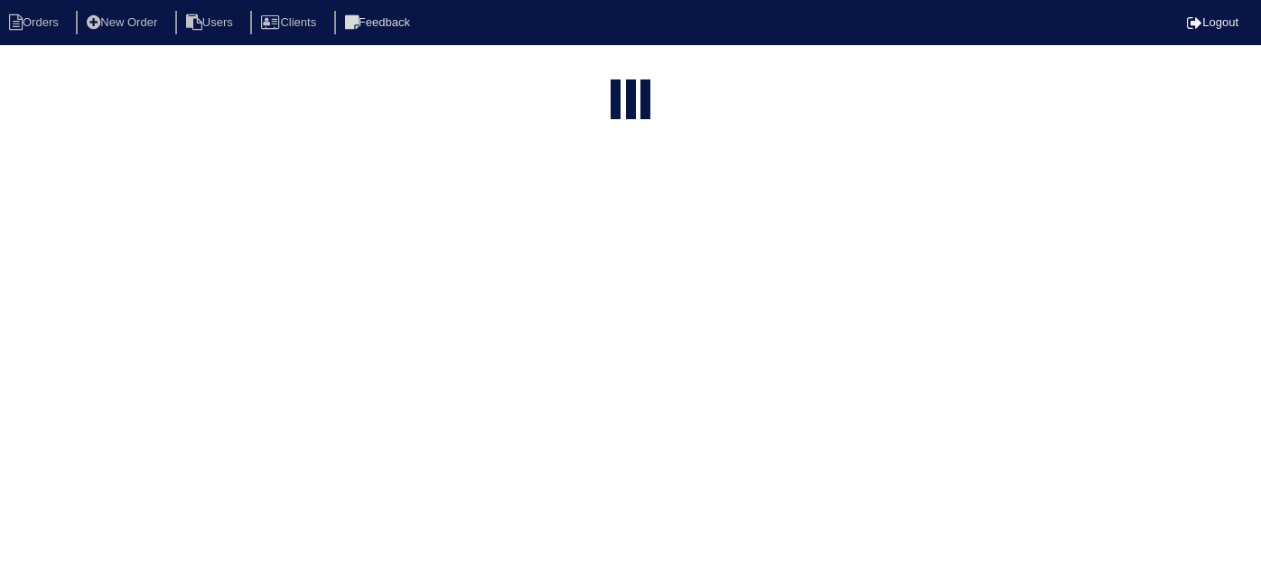
select select "15"
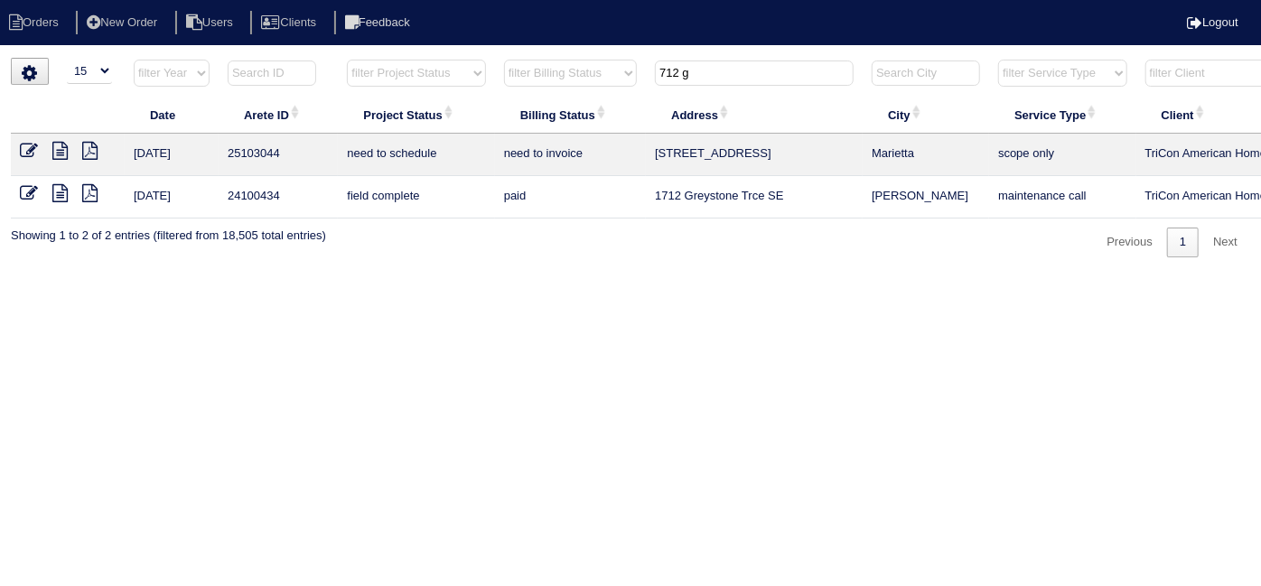
drag, startPoint x: 715, startPoint y: 78, endPoint x: 398, endPoint y: 46, distance: 317.8
click at [398, 47] on html "Orders New Order Users Clients Feedback Logout Orders New Order Users Clients M…" at bounding box center [630, 138] width 1261 height 276
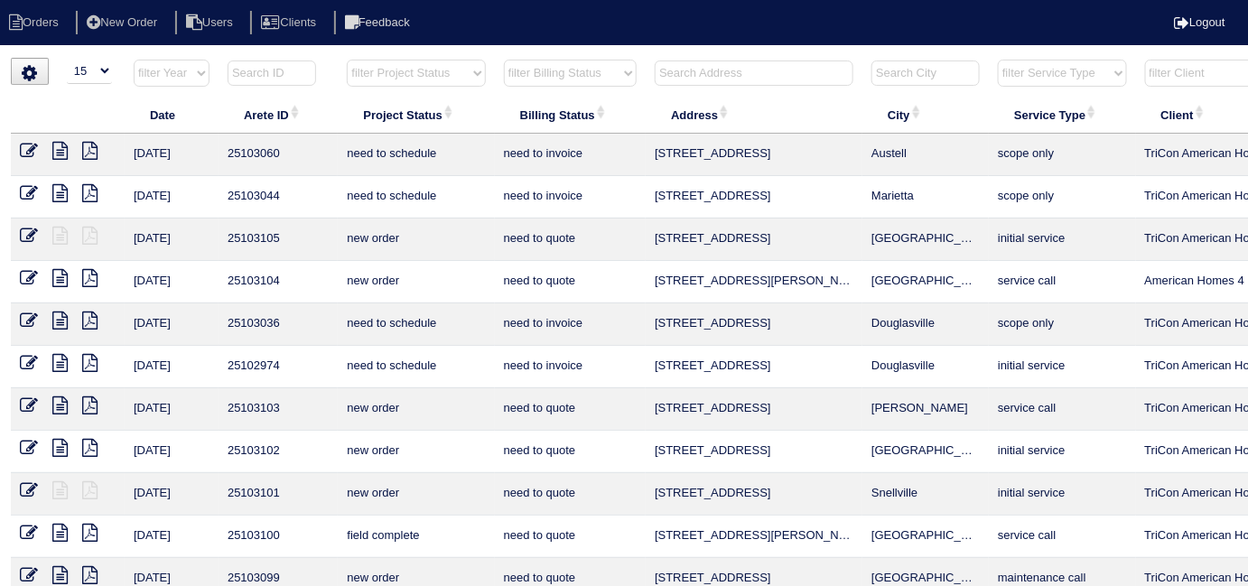
click at [673, 78] on input "text" at bounding box center [754, 73] width 199 height 25
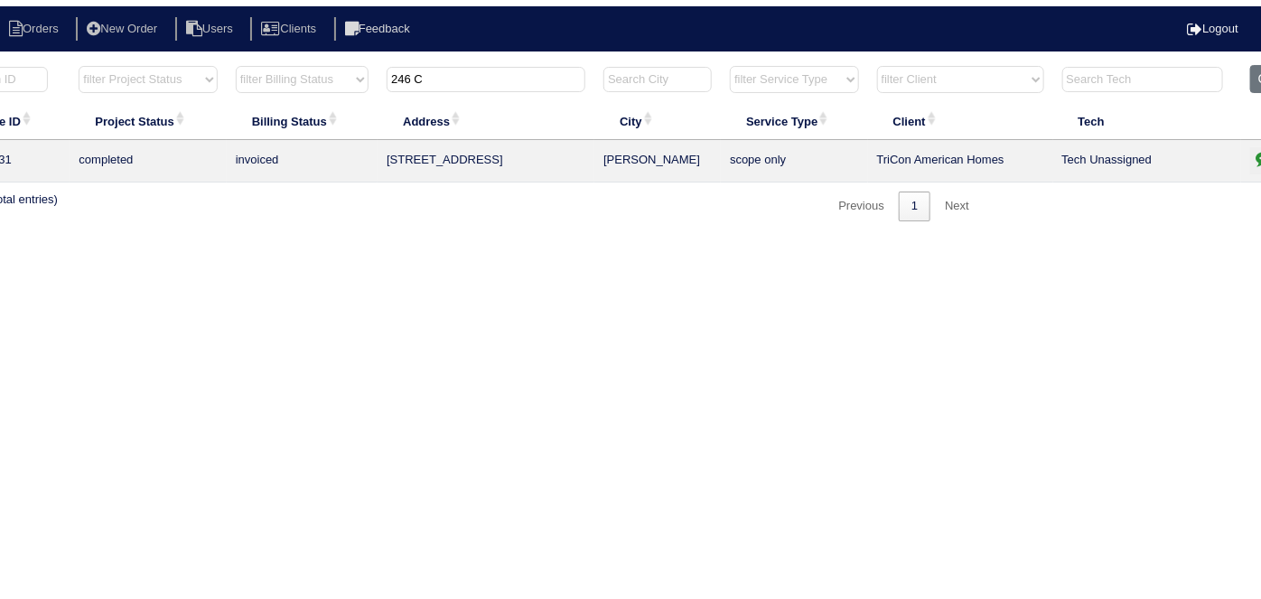
scroll to position [0, 314]
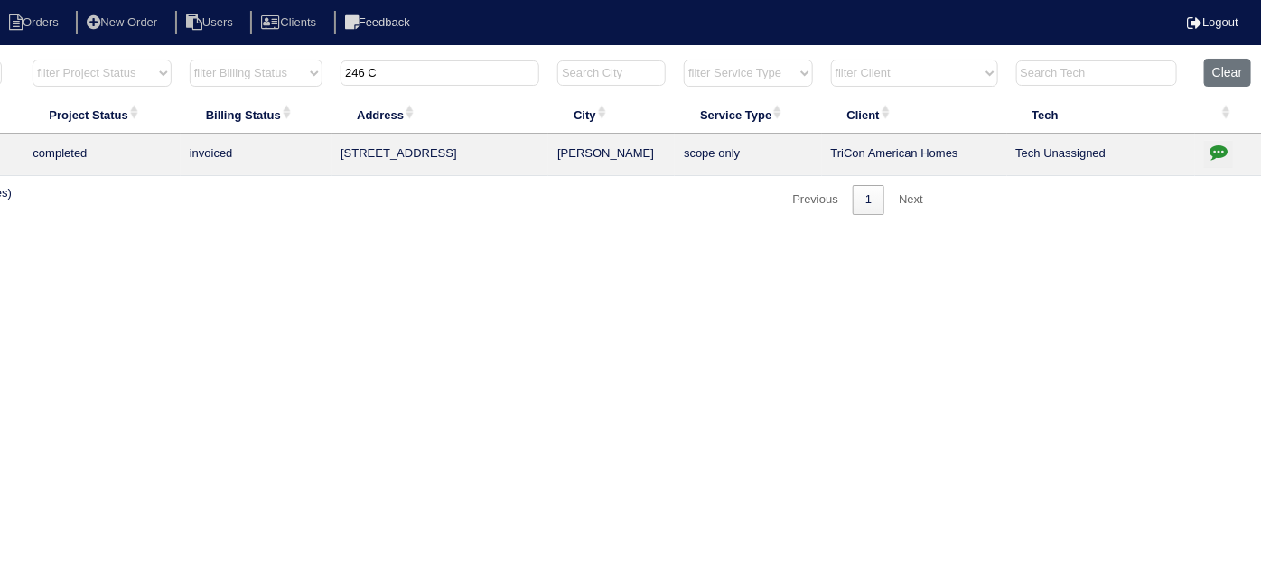
type input "246 C"
click at [1213, 150] on icon "button" at bounding box center [1219, 152] width 18 height 18
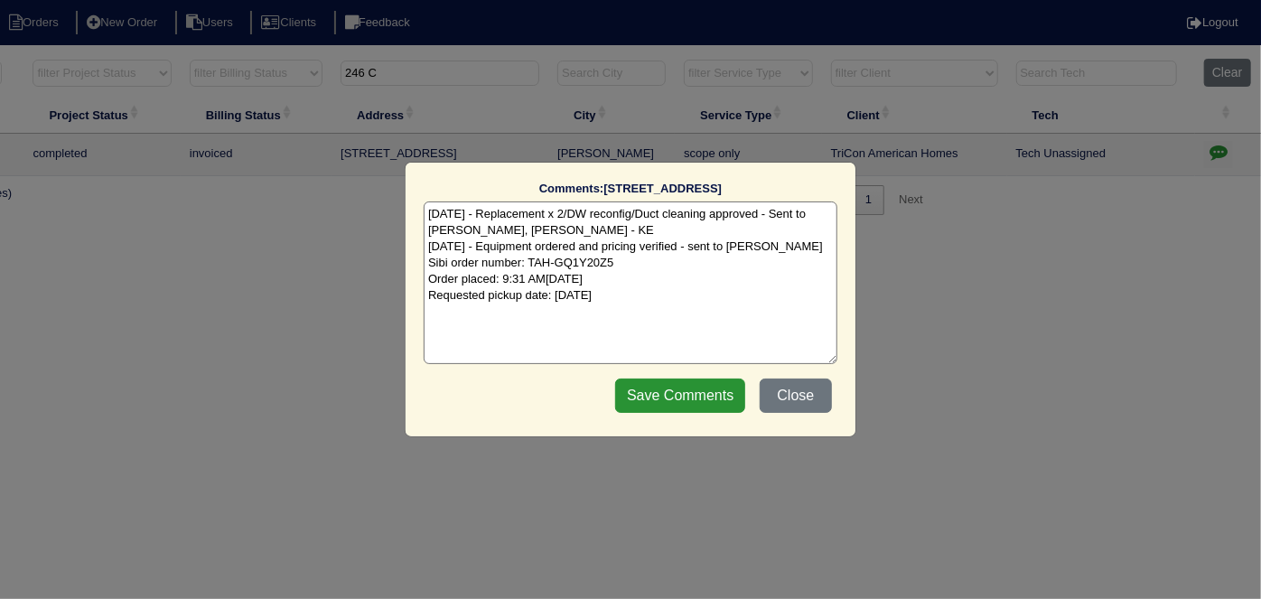
click at [645, 295] on textarea "8/11/25 - Replacement x 2/DW reconfig/Duct cleaning approved - Sent to Dan, Pay…" at bounding box center [631, 282] width 414 height 163
type textarea "8/11/25 - Replacement x 2/DW reconfig/Duct cleaning approved - Sent to Dan, Pay…"
click at [666, 379] on input "Save Comments" at bounding box center [680, 396] width 130 height 34
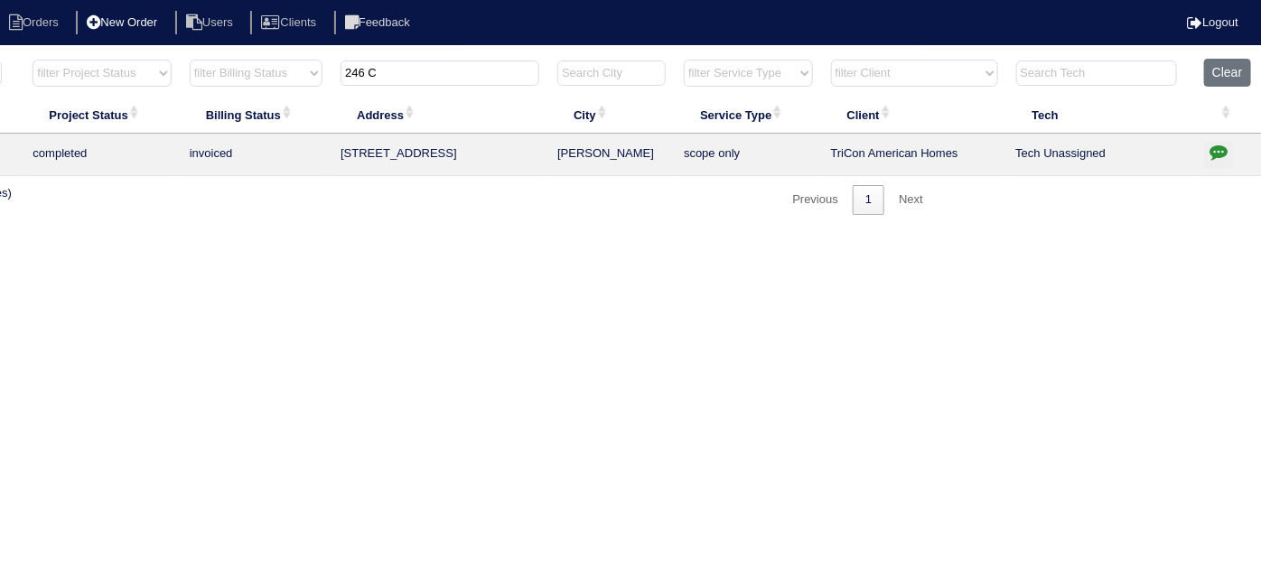
drag, startPoint x: 398, startPoint y: 77, endPoint x: 98, endPoint y: 29, distance: 304.6
click at [176, 47] on html "Orders New Order Users Clients Feedback Logout Orders New Order Users Clients M…" at bounding box center [316, 116] width 1261 height 233
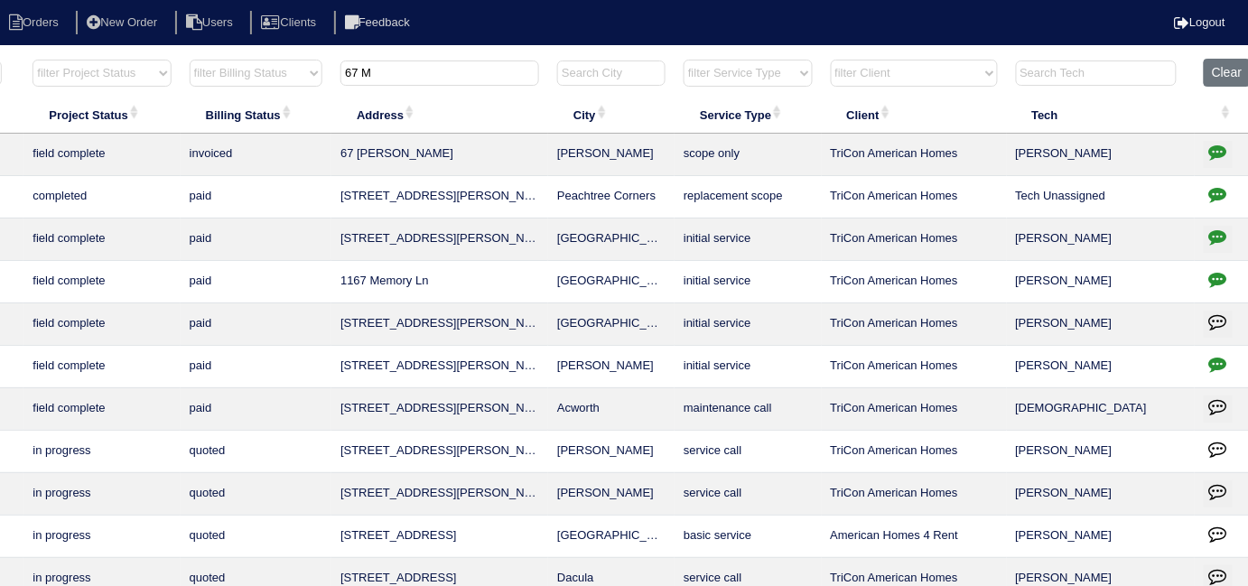
type input "67 M"
click at [1222, 152] on icon "button" at bounding box center [1219, 152] width 18 height 18
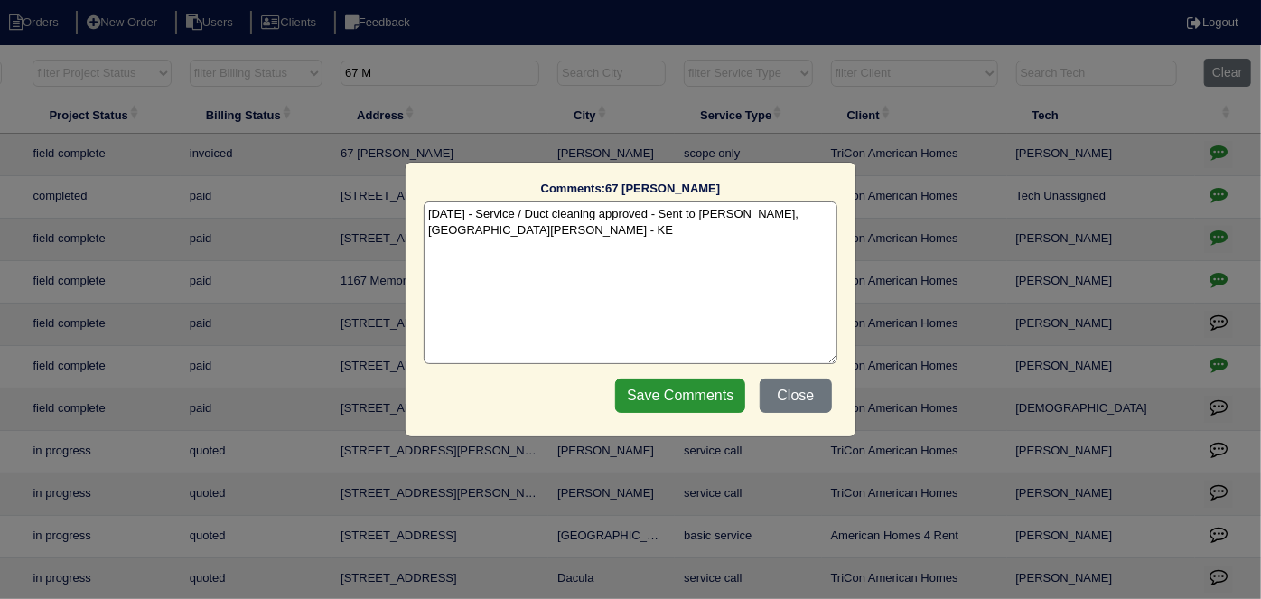
click at [457, 232] on textarea "8/18/25 - Service / Duct cleaning approved - Sent to Dan, Payton, Reeca - KE" at bounding box center [631, 282] width 414 height 163
click at [838, 234] on div "Comments: 67 Michelle Ln The comments on file have changed since you started ed…" at bounding box center [631, 300] width 450 height 274
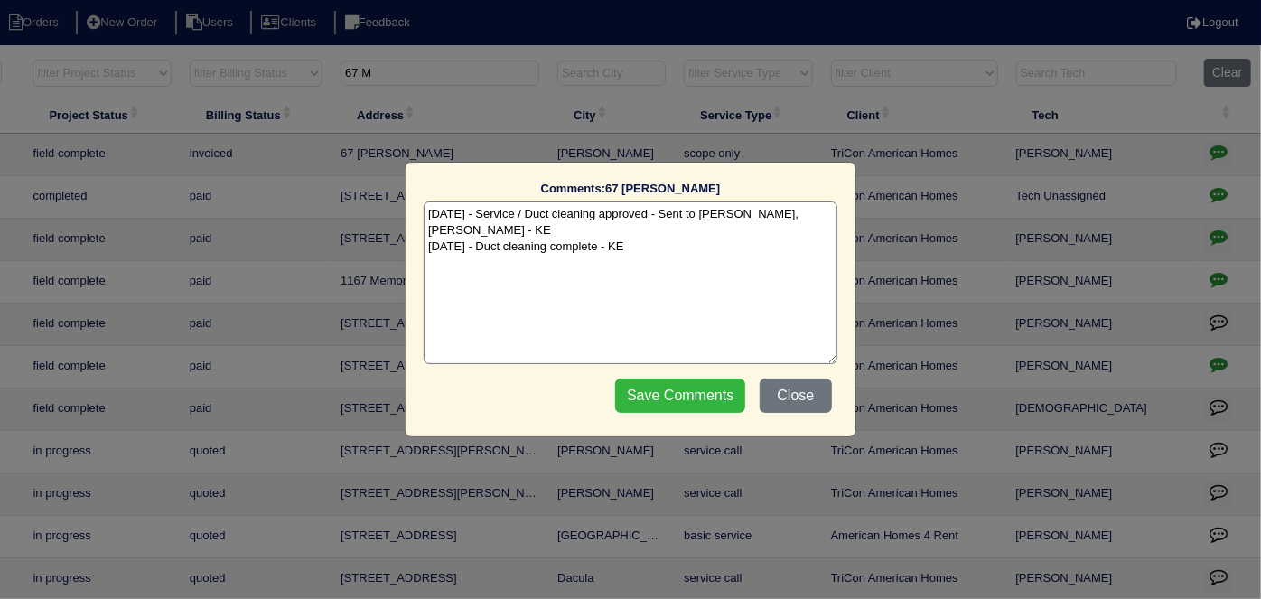
type textarea "8/18/25 - Service / Duct cleaning approved - Sent to Dan, Payton, Reeca - KE 8/…"
click at [691, 391] on input "Save Comments" at bounding box center [680, 396] width 130 height 34
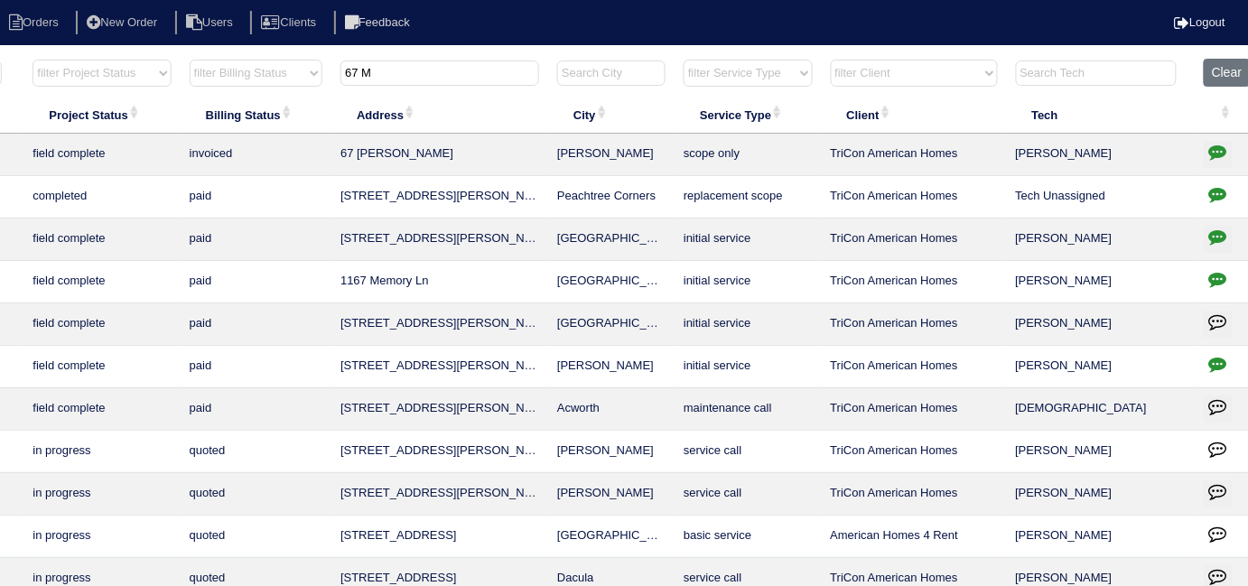
drag, startPoint x: 452, startPoint y: 59, endPoint x: 411, endPoint y: 66, distance: 41.3
click at [411, 66] on th "67 M" at bounding box center [440, 77] width 217 height 37
drag, startPoint x: 396, startPoint y: 79, endPoint x: 235, endPoint y: 65, distance: 161.4
click at [235, 65] on tr "filter Year -- Any Year -- 2025 2024 2023 2022 2021 2020 2019 filter Project St…" at bounding box center [479, 77] width 1566 height 37
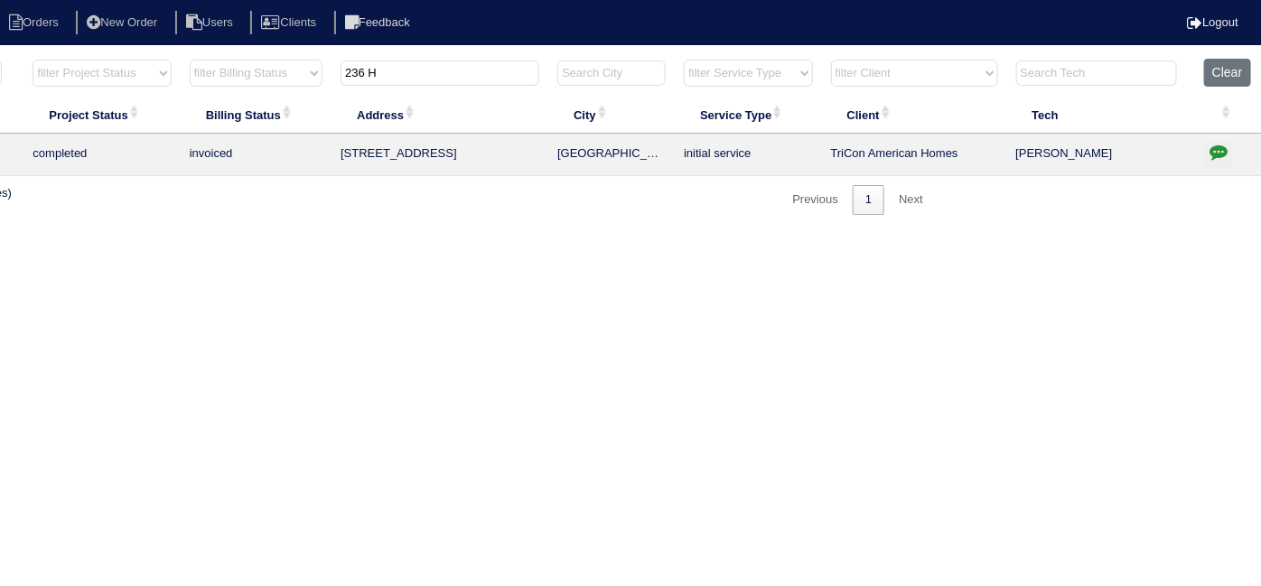
type input "236 H"
click at [1210, 155] on icon "button" at bounding box center [1219, 152] width 18 height 18
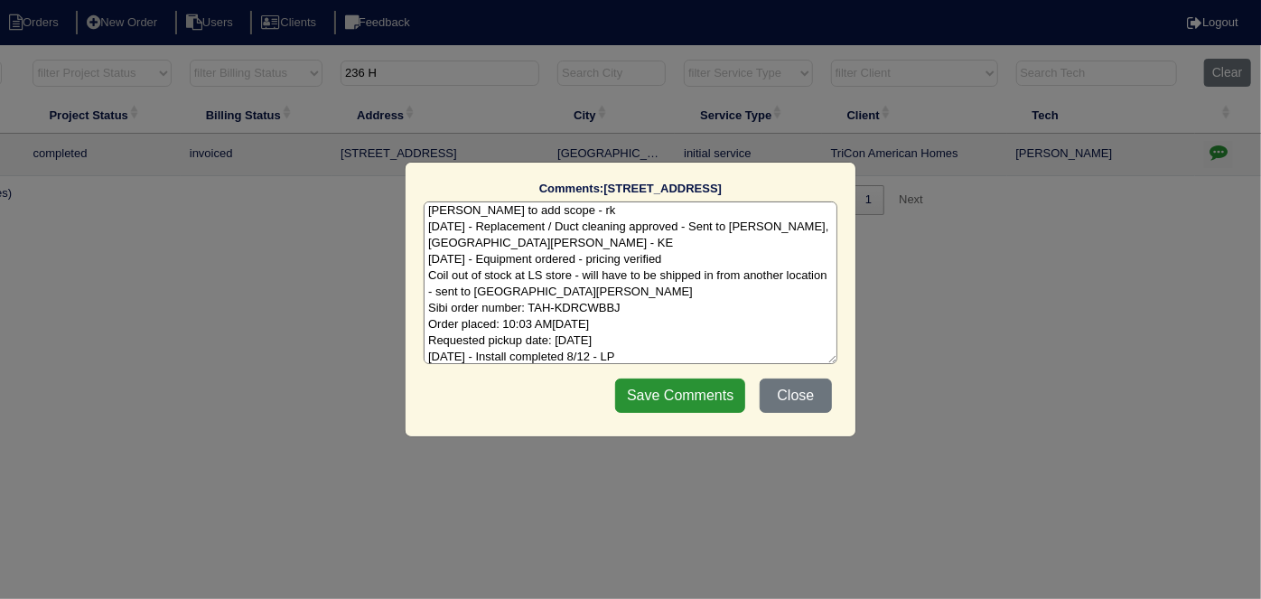
scroll to position [106, 0]
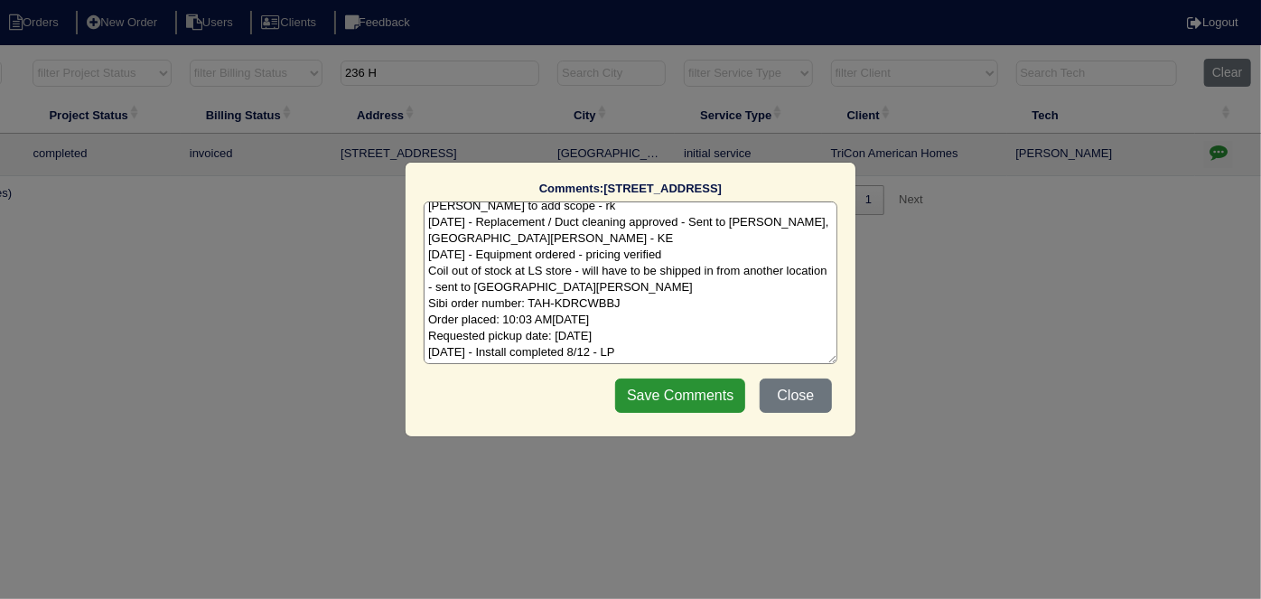
click at [628, 346] on textarea "8/5/25 - the outdoor unit was disconnected and in the garage due to work being …" at bounding box center [631, 282] width 414 height 163
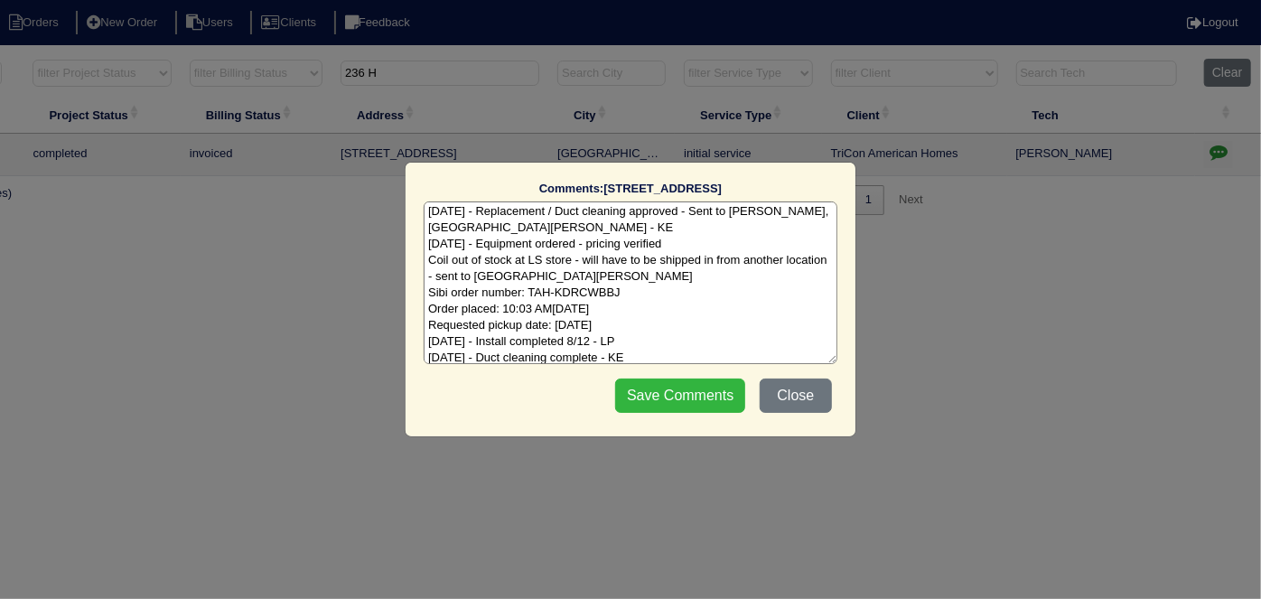
type textarea "8/5/25 - the outdoor unit was disconnected and in the garage due to work being …"
click at [678, 379] on input "Save Comments" at bounding box center [680, 396] width 130 height 34
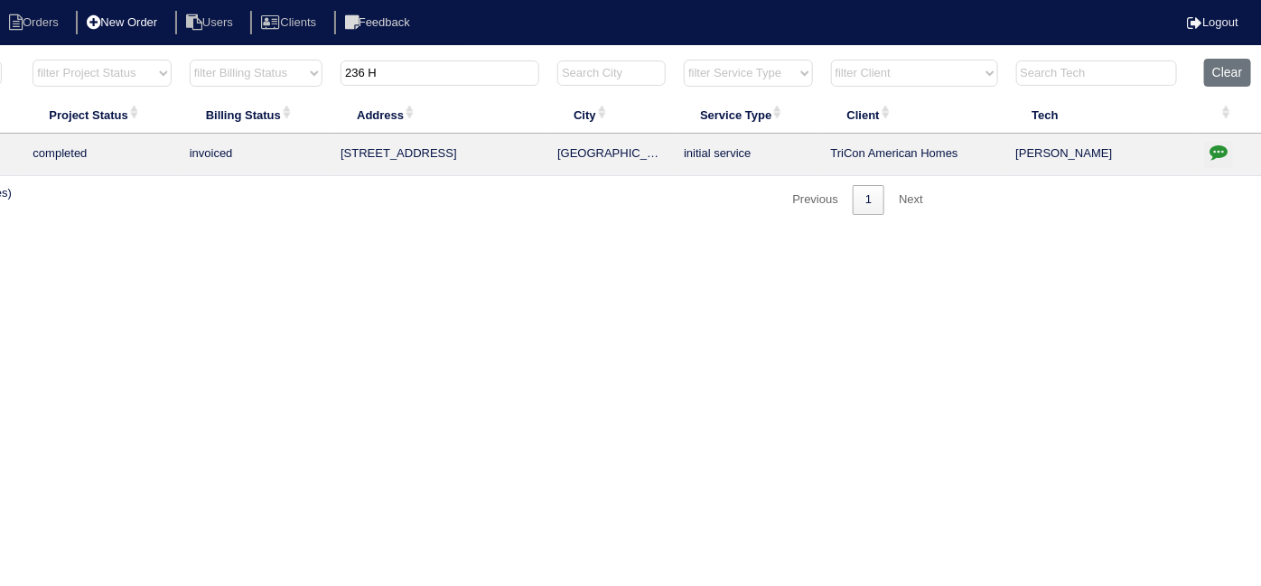
drag, startPoint x: 444, startPoint y: 61, endPoint x: 117, endPoint y: 14, distance: 329.4
click at [152, 58] on body "Orders New Order Users Clients Feedback Logout Orders New Order Users Clients M…" at bounding box center [316, 136] width 1261 height 157
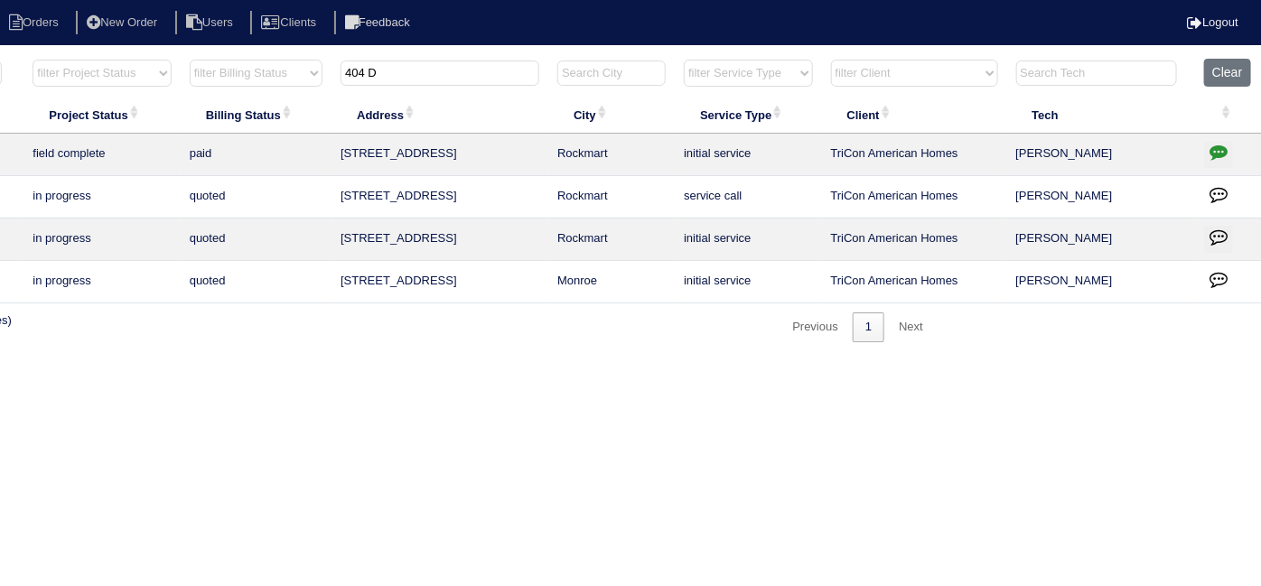
type input "404 D"
click at [1220, 148] on icon "button" at bounding box center [1219, 152] width 18 height 18
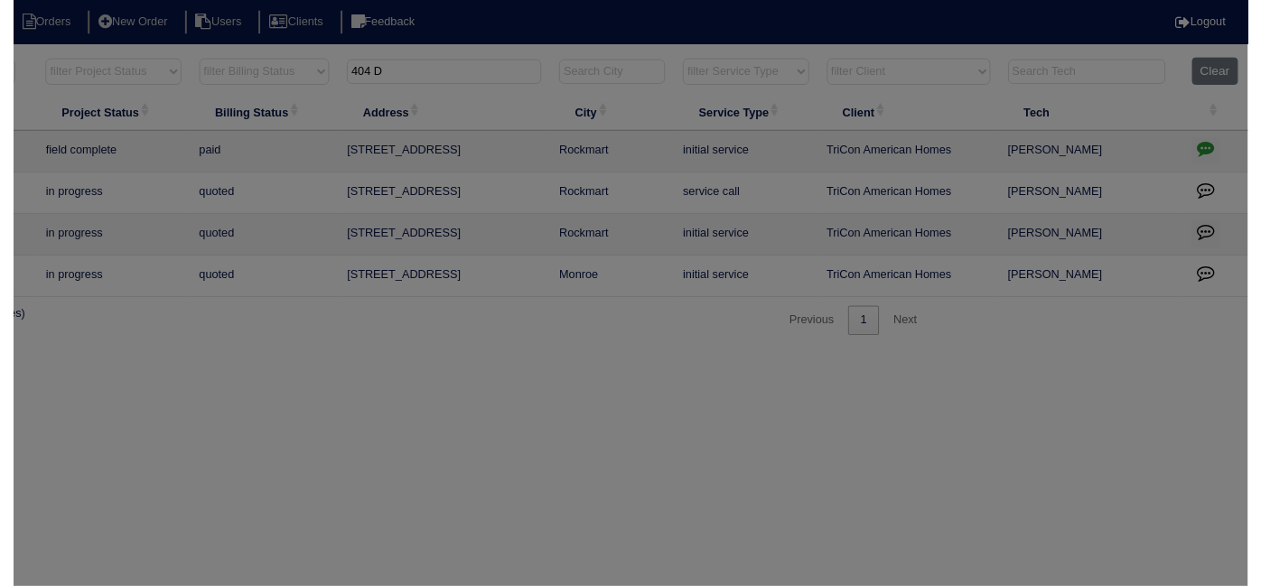
scroll to position [0, 0]
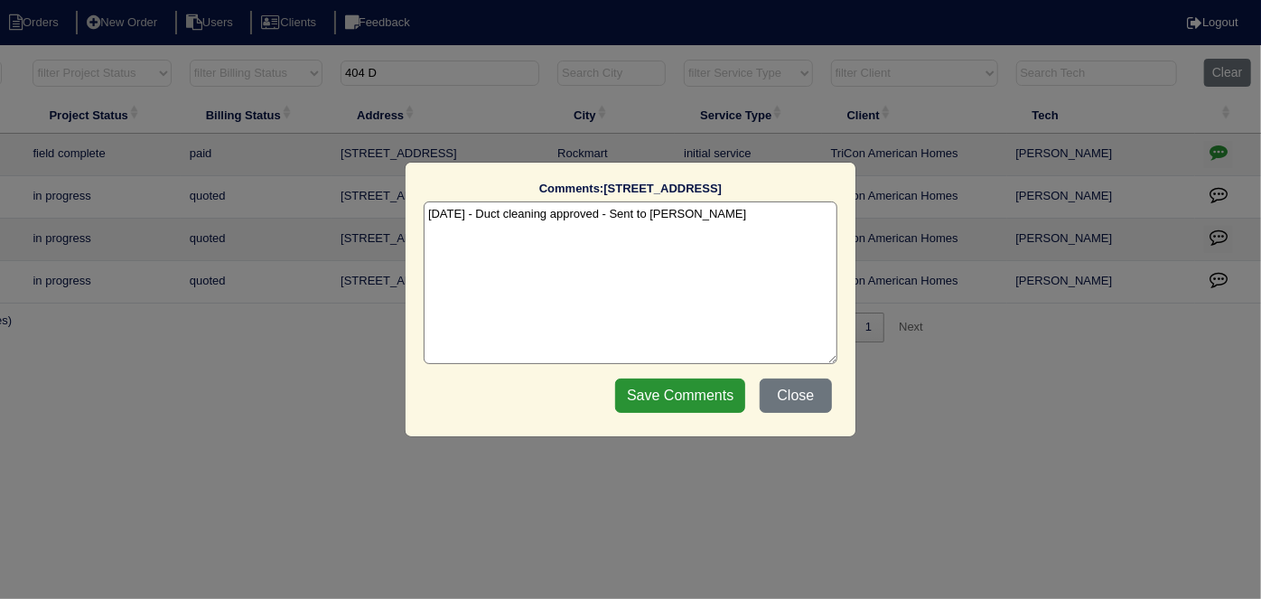
click at [731, 220] on textarea "8/4/25 - Duct cleaning approved - Sent to Dan - KE" at bounding box center [631, 282] width 414 height 163
type textarea "8/4/25 - Duct cleaning approved - Sent to Dan - KE 8/21/25 - Duct cleaning comp…"
drag, startPoint x: 715, startPoint y: 393, endPoint x: 715, endPoint y: 376, distance: 17.2
click at [715, 393] on input "Save Comments" at bounding box center [680, 396] width 130 height 34
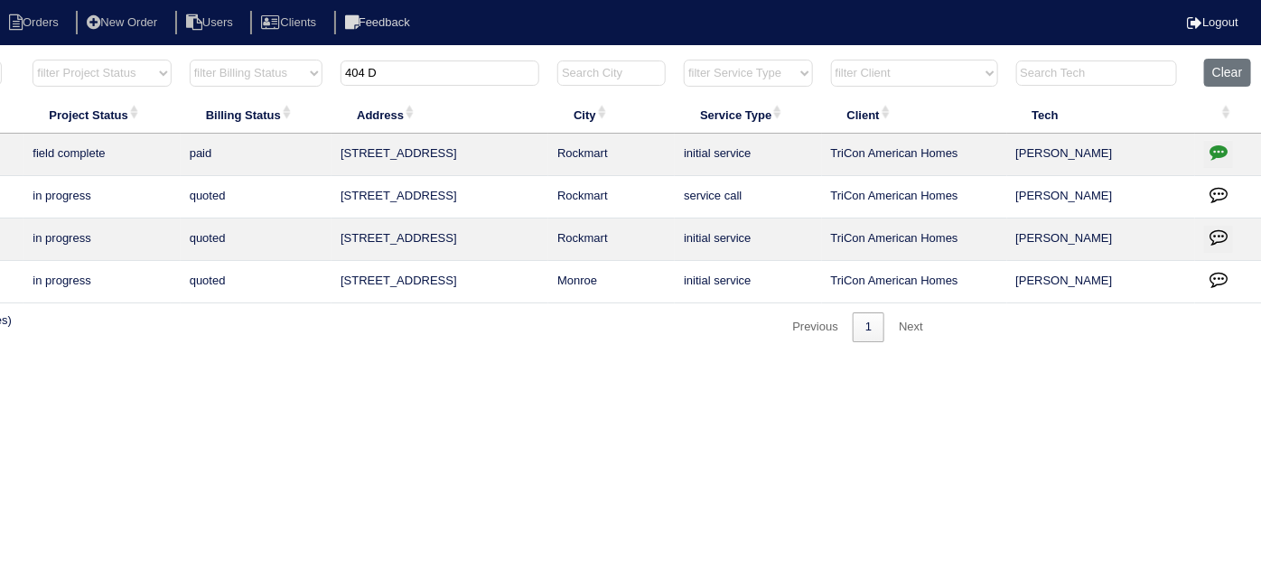
drag, startPoint x: 414, startPoint y: 73, endPoint x: 268, endPoint y: 50, distance: 147.3
click at [281, 61] on tr "filter Year -- Any Year -- 2025 2024 2023 2022 2021 2020 2019 filter Project St…" at bounding box center [479, 77] width 1566 height 37
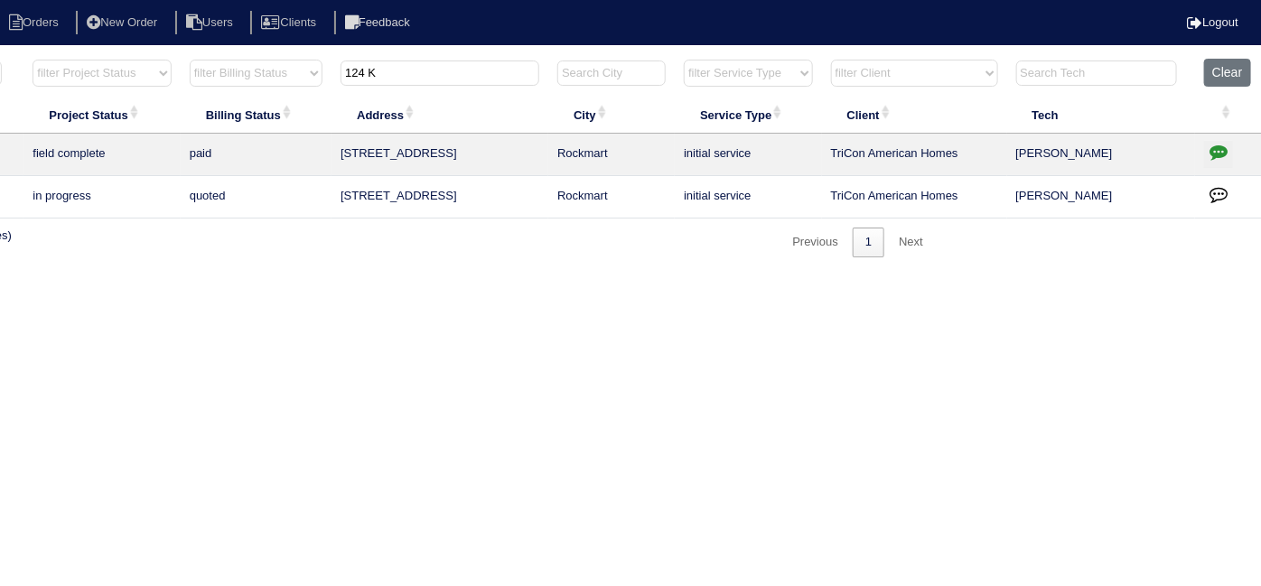
type input "124 K"
click at [1218, 147] on icon "button" at bounding box center [1219, 152] width 18 height 18
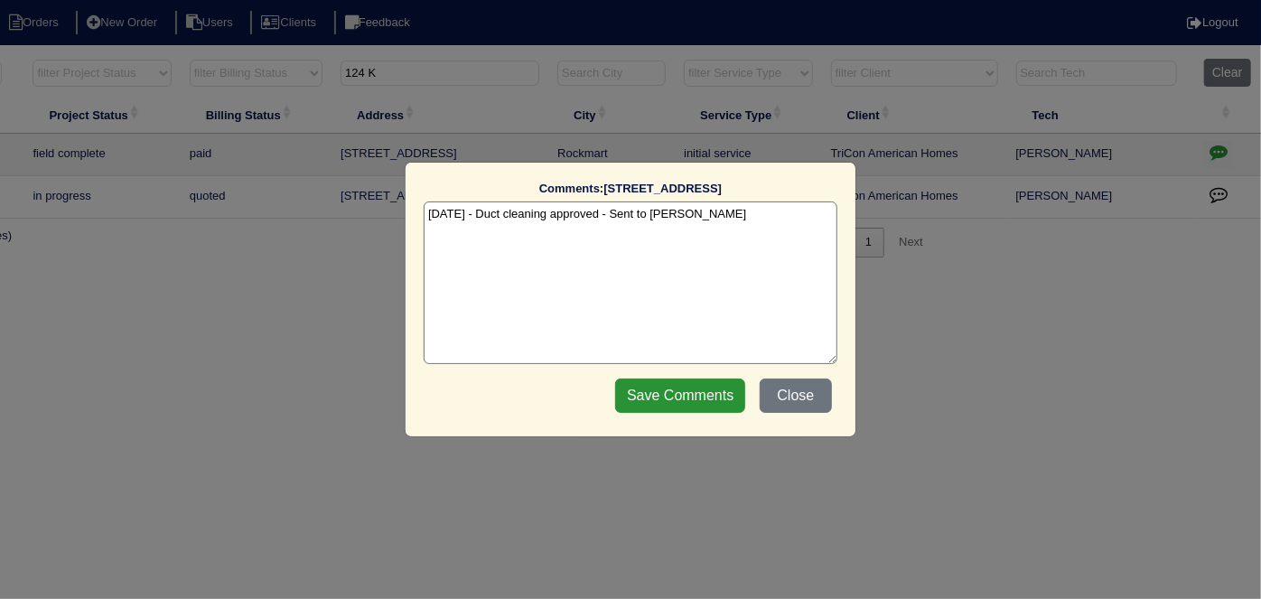
click at [728, 220] on textarea "8/7/25 - Duct cleaning approved - Sent to Dan - KE" at bounding box center [631, 282] width 414 height 163
type textarea "8/7/25 - Duct cleaning approved - Sent to Dan - KE 8/21/25 - Duct cleaning comp…"
click at [721, 400] on input "Save Comments" at bounding box center [680, 396] width 130 height 34
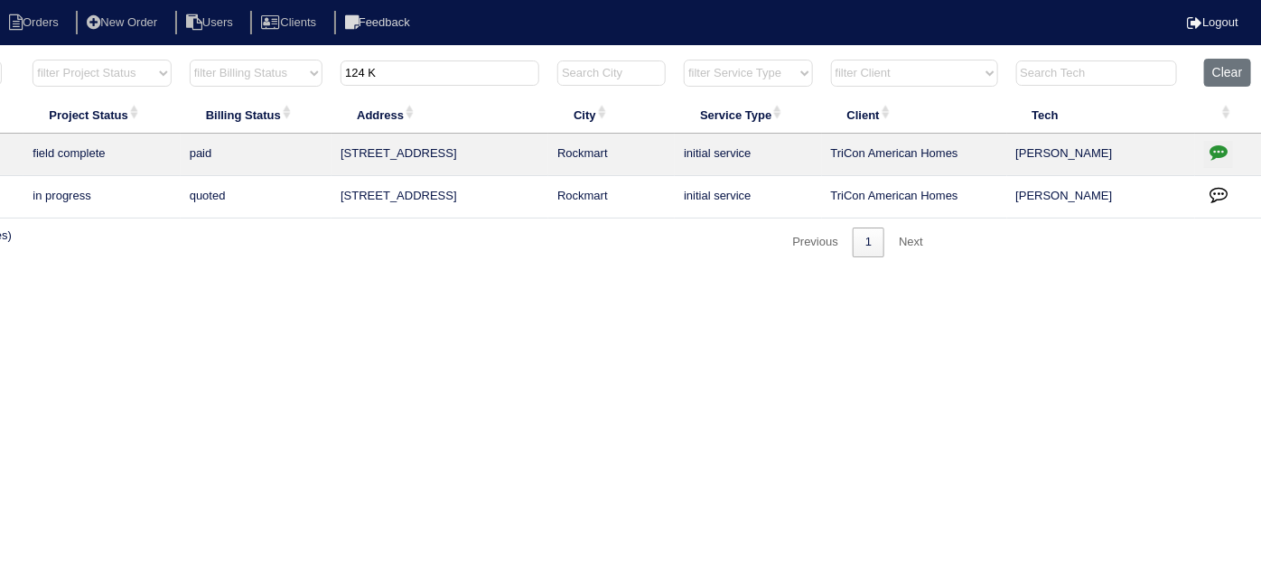
drag, startPoint x: 463, startPoint y: 80, endPoint x: 243, endPoint y: 39, distance: 224.3
click at [252, 58] on body "Orders New Order Users Clients Feedback Logout Orders New Order Users Clients M…" at bounding box center [316, 158] width 1261 height 200
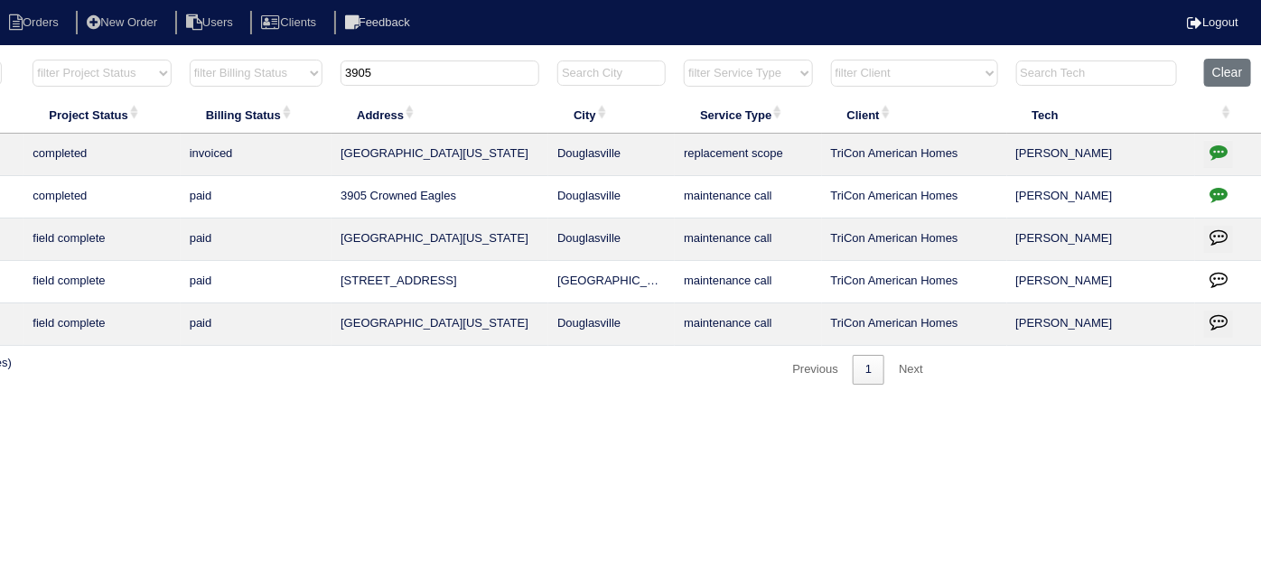
type input "3905"
click at [1213, 160] on button "button" at bounding box center [1218, 154] width 29 height 27
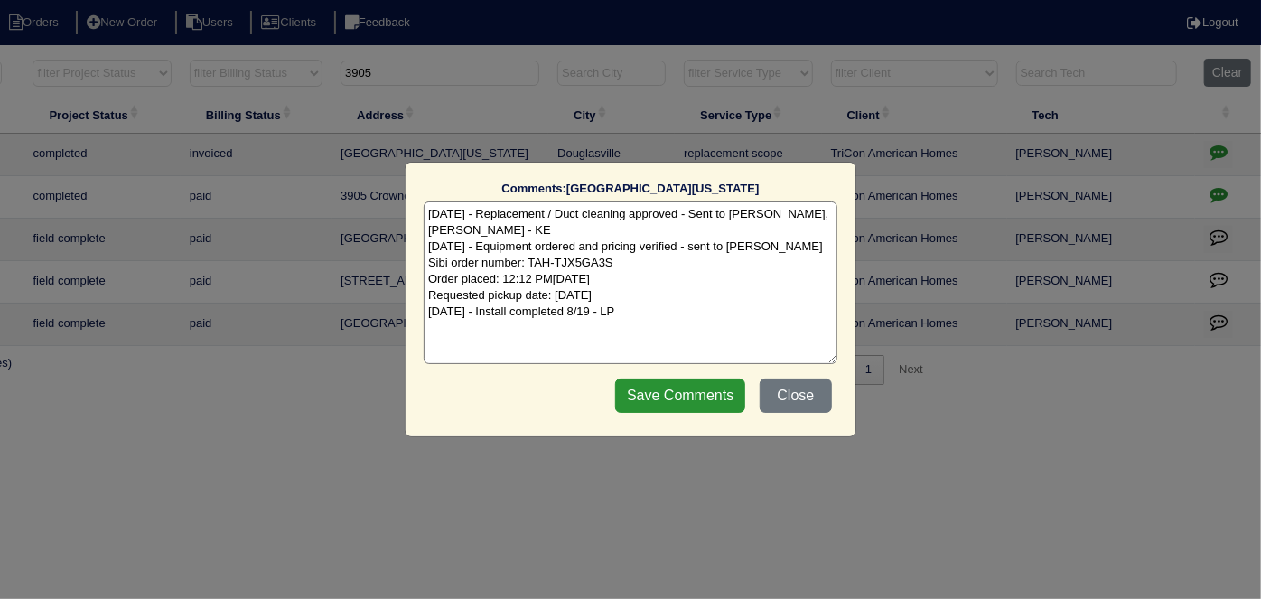
click at [685, 313] on textarea "8/15/25 - Replacement / Duct cleaning approved - Sent to Dan, Payton, Reeca - K…" at bounding box center [631, 282] width 414 height 163
type textarea "8/15/25 - Replacement / Duct cleaning approved - Sent to Dan, Payton, Reeca - K…"
click at [713, 390] on input "Save Comments" at bounding box center [680, 396] width 130 height 34
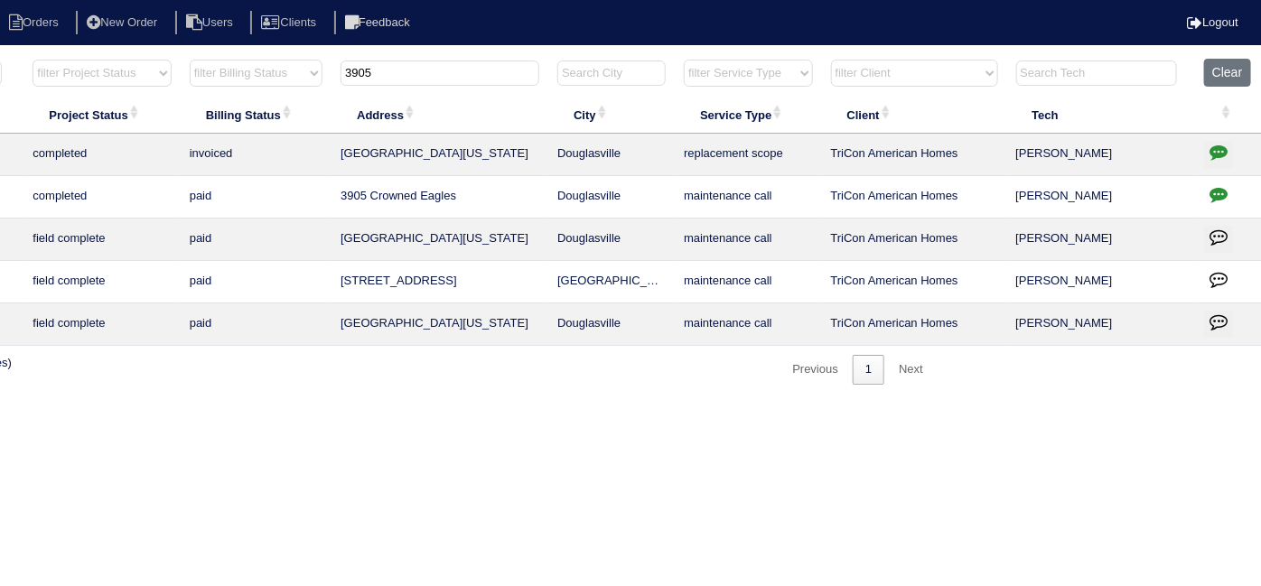
drag, startPoint x: 380, startPoint y: 70, endPoint x: 149, endPoint y: 0, distance: 241.8
click at [174, 58] on body "Orders New Order Users Clients Feedback Logout Orders New Order Users Clients M…" at bounding box center [316, 221] width 1261 height 327
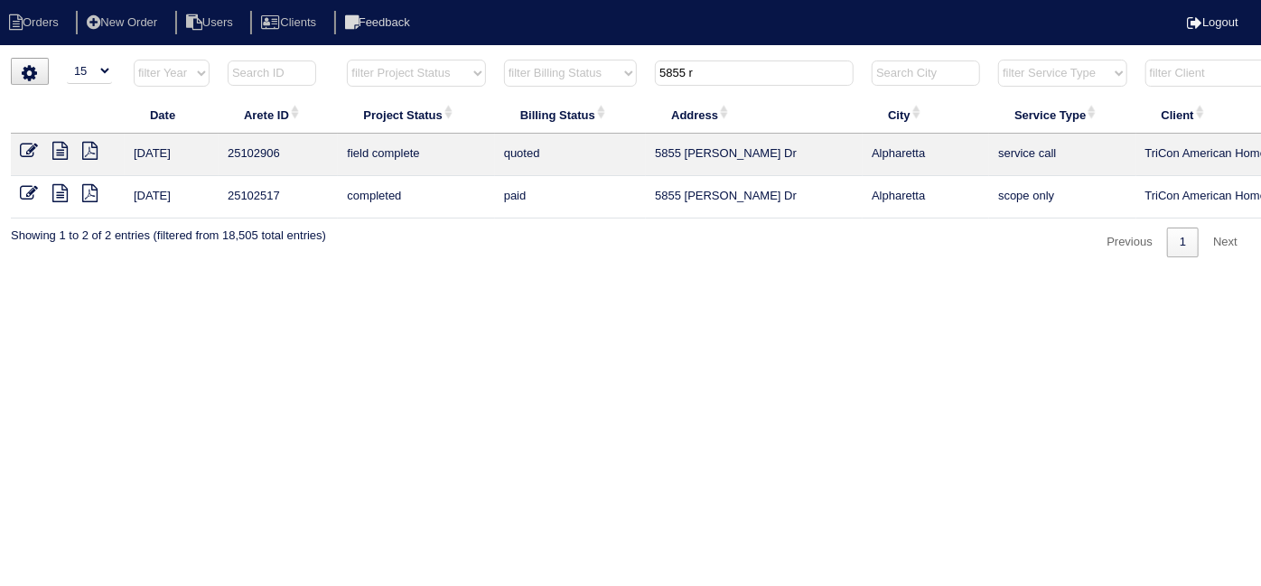
type input "5855 r"
click at [20, 149] on icon at bounding box center [29, 151] width 18 height 18
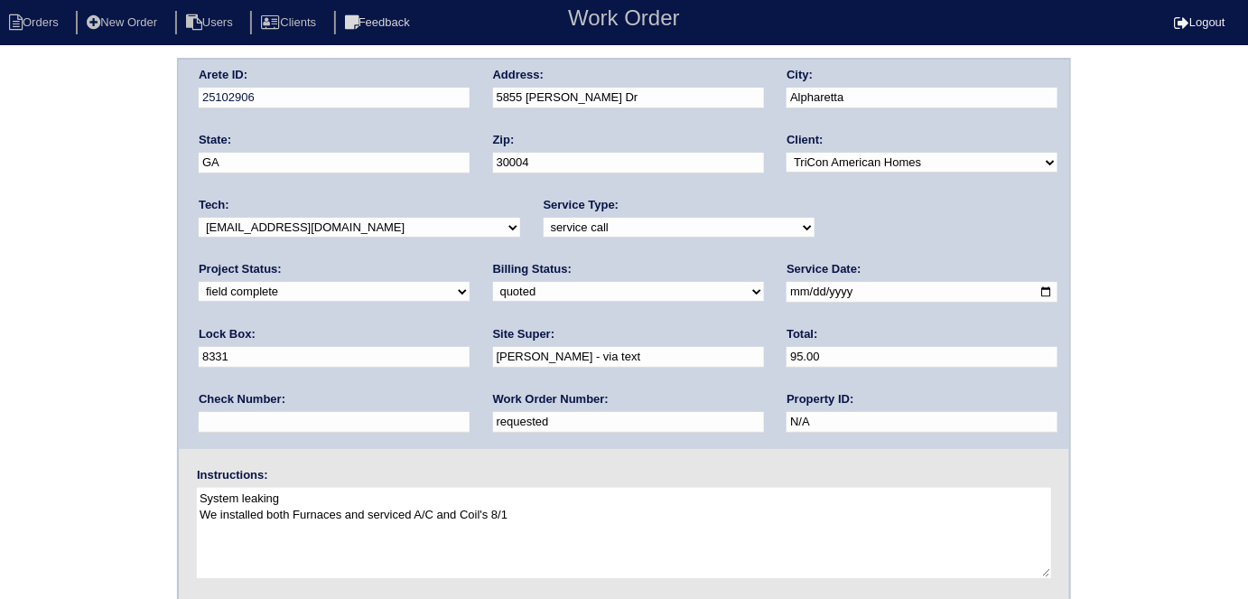
drag, startPoint x: 304, startPoint y: 417, endPoint x: 0, endPoint y: 295, distance: 328.0
click at [0, 305] on div "Arete ID: 25102906 Address: [STREET_ADDRESS][PERSON_NAME] City: [GEOGRAPHIC_DAT…" at bounding box center [624, 423] width 1248 height 731
type input "536157"
click at [4, 265] on div "Arete ID: 25102906 Address: [STREET_ADDRESS][PERSON_NAME] City: [GEOGRAPHIC_DAT…" at bounding box center [624, 423] width 1248 height 731
click at [493, 292] on select "need to quote quoted need to invoice invoiced paid warranty purchase order need…" at bounding box center [628, 292] width 271 height 20
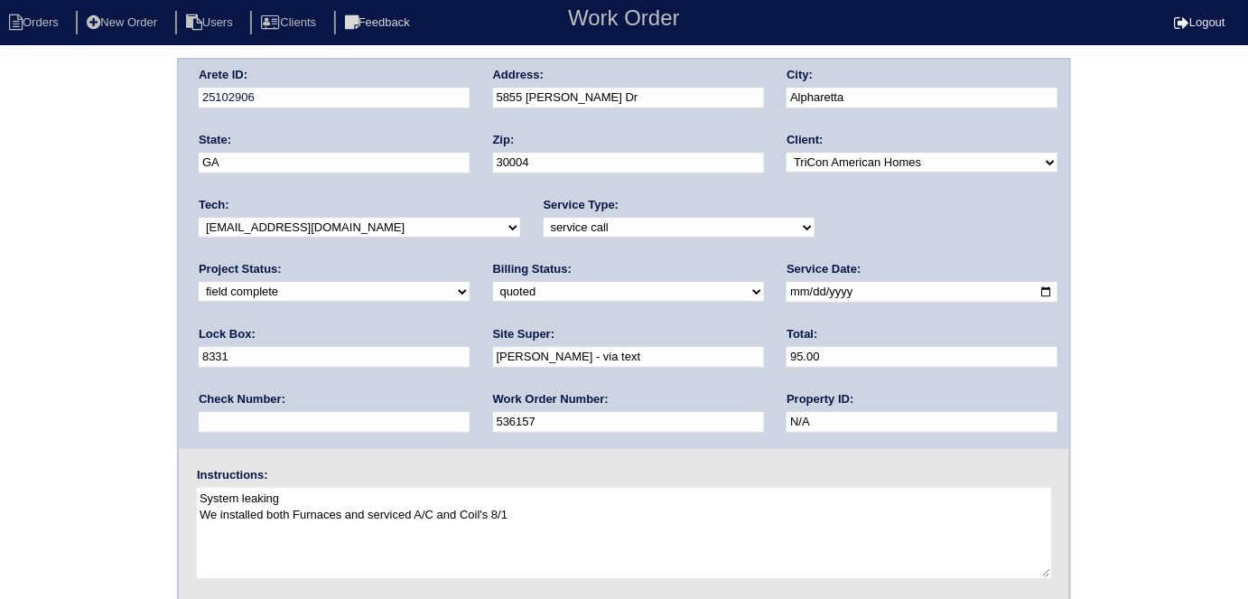
select select "need to invoice"
click at [493, 282] on select "need to quote quoted need to invoice invoiced paid warranty purchase order need…" at bounding box center [628, 292] width 271 height 20
click at [123, 350] on div "Arete ID: 25102906 Address: [STREET_ADDRESS][PERSON_NAME] City: [GEOGRAPHIC_DAT…" at bounding box center [624, 423] width 1248 height 731
click at [24, 273] on div "Arete ID: 25102906 Address: [STREET_ADDRESS][PERSON_NAME] City: [GEOGRAPHIC_DAT…" at bounding box center [624, 423] width 1248 height 731
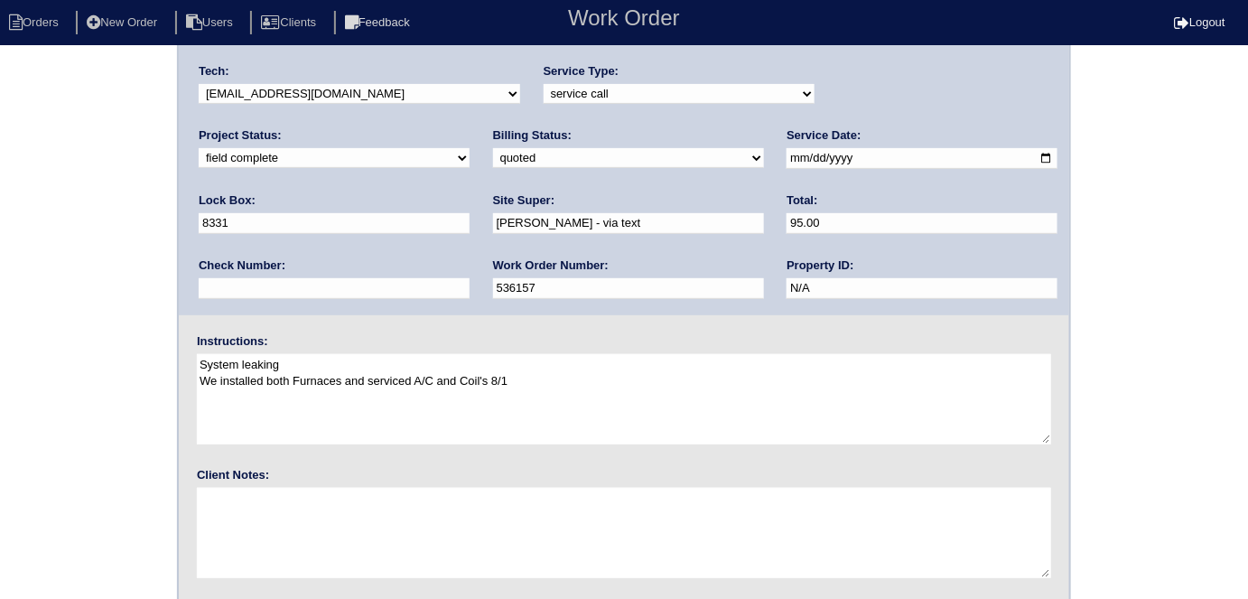
scroll to position [185, 0]
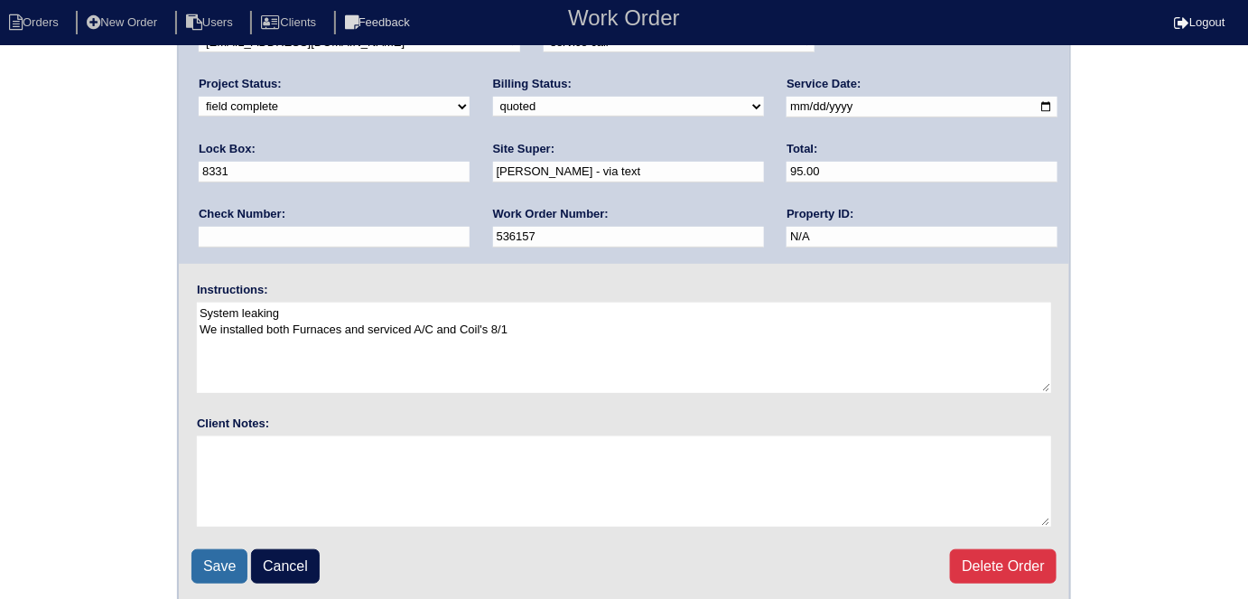
click at [220, 562] on input "Save" at bounding box center [220, 566] width 56 height 34
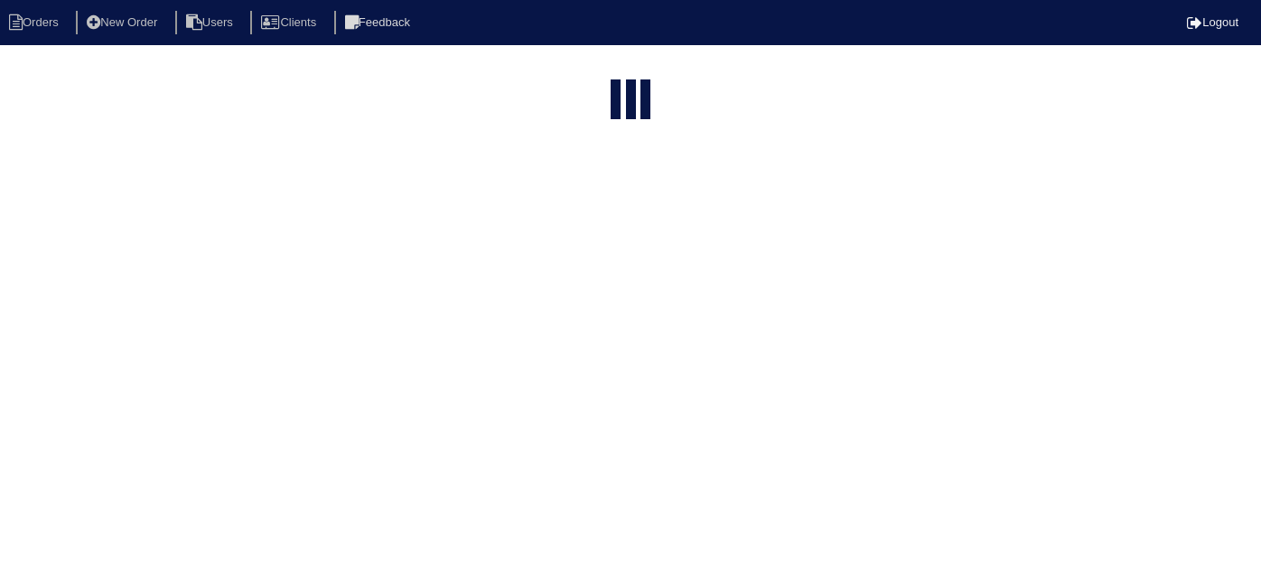
select select "15"
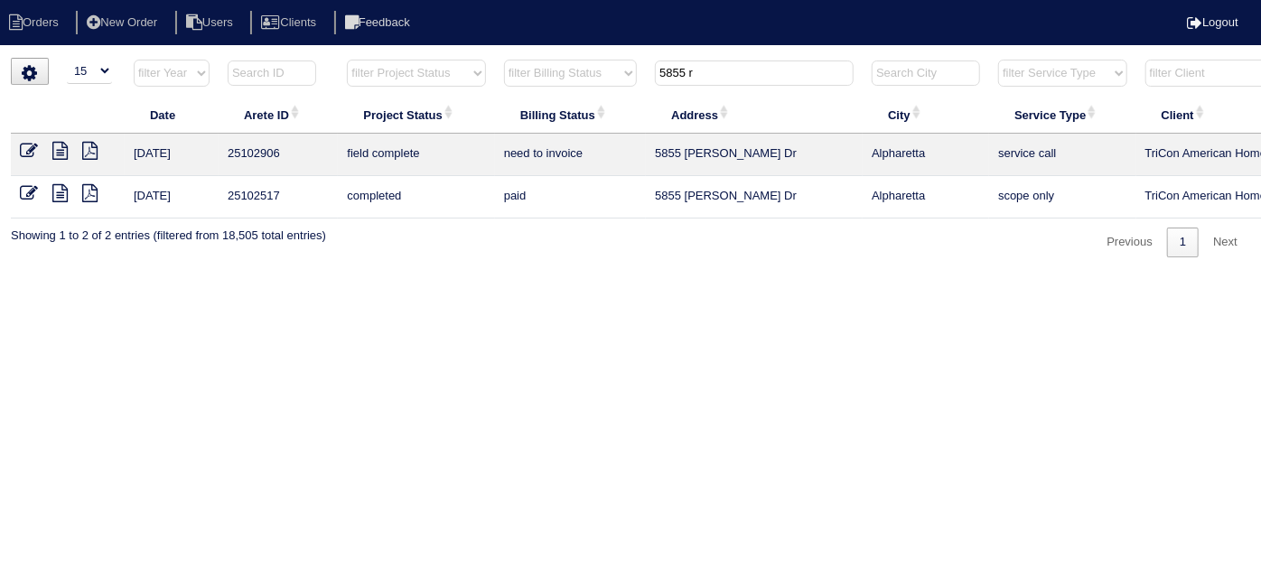
drag, startPoint x: 733, startPoint y: 61, endPoint x: 598, endPoint y: 65, distance: 134.7
click at [598, 65] on tr "filter Year -- Any Year -- 2025 2024 2023 2022 2021 2020 2019 filter Project St…" at bounding box center [794, 77] width 1566 height 37
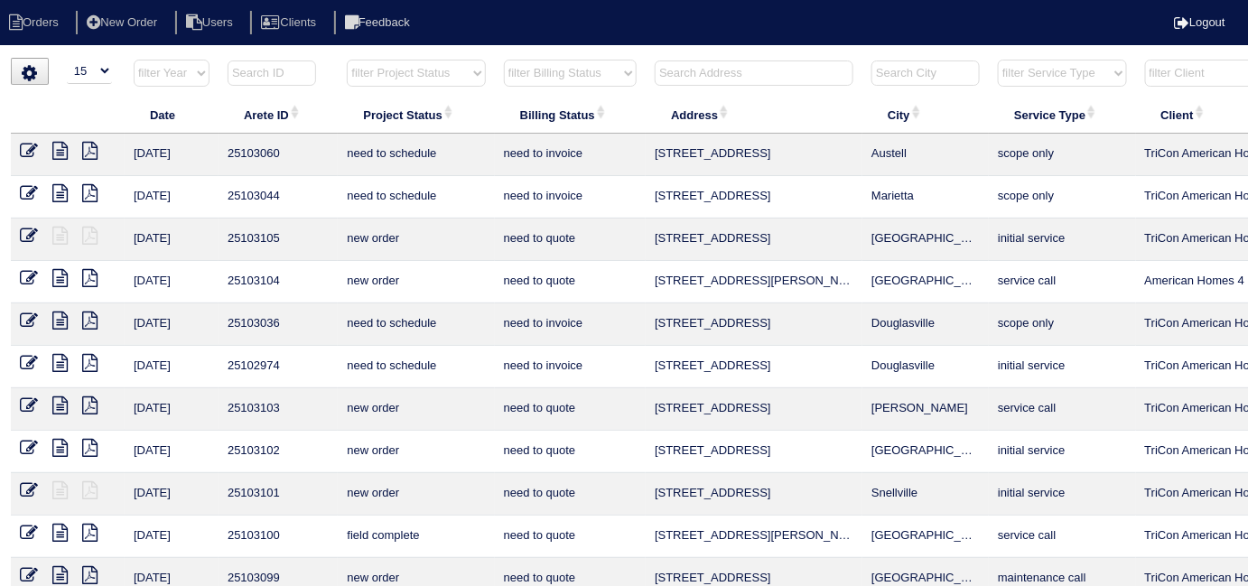
click at [399, 79] on select "filter Project Status -- Any Project Status -- new order assigned in progress f…" at bounding box center [416, 73] width 138 height 27
click at [347, 60] on select "filter Project Status -- Any Project Status -- new order assigned in progress f…" at bounding box center [416, 73] width 138 height 27
select select "field complete"
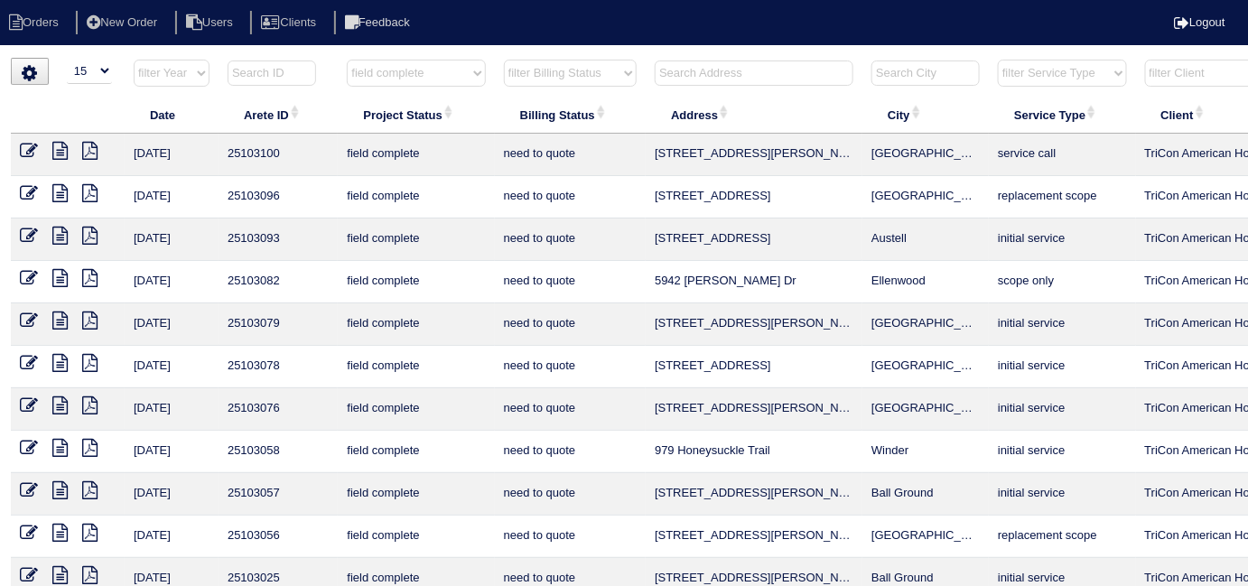
click at [510, 64] on select "filter Billing Status -- Any Billing Status -- need to quote quoted need to inv…" at bounding box center [570, 73] width 133 height 27
select select "need to quote"
click at [504, 60] on select "filter Billing Status -- Any Billing Status -- need to quote quoted need to inv…" at bounding box center [570, 73] width 133 height 27
select select "field complete"
select select "need to quote"
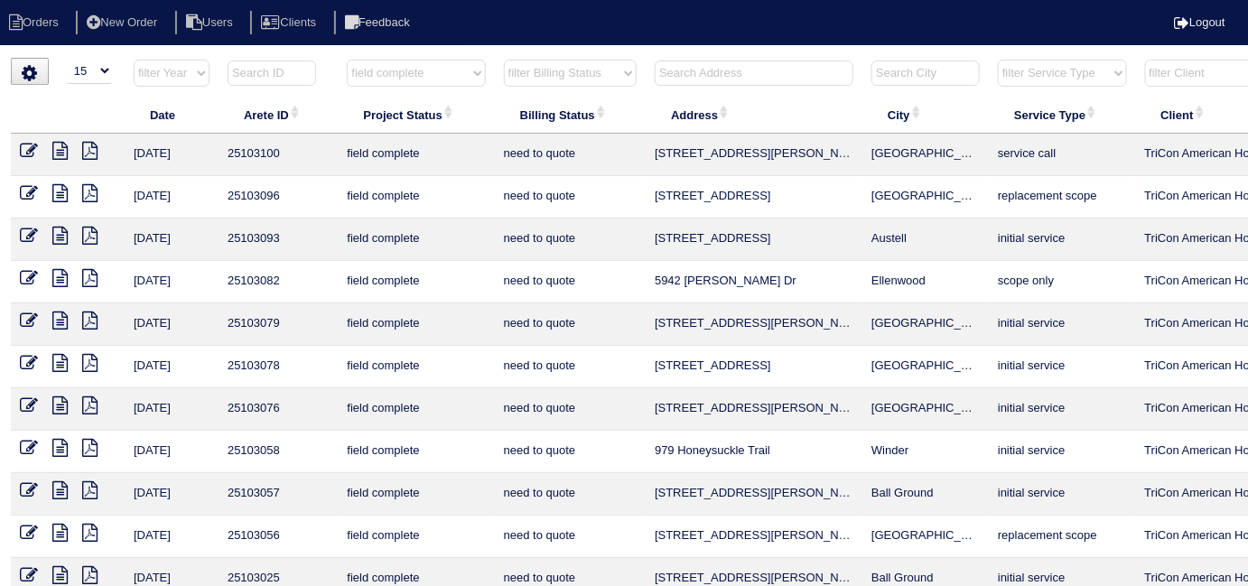
click at [449, 75] on select "filter Project Status -- Any Project Status -- new order assigned in progress f…" at bounding box center [416, 73] width 138 height 27
click at [447, 72] on select "filter Project Status -- Any Project Status -- new order assigned in progress f…" at bounding box center [416, 73] width 138 height 27
select select
click at [347, 60] on select "filter Project Status -- Any Project Status -- new order assigned in progress f…" at bounding box center [416, 73] width 138 height 27
select select "need to quote"
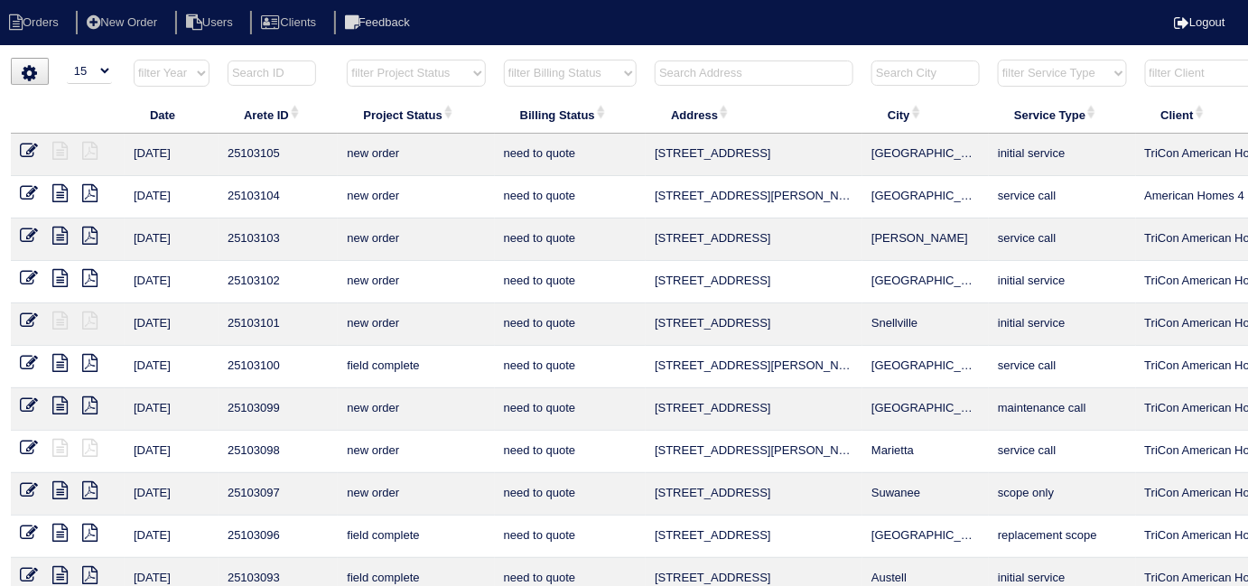
click at [519, 81] on select "filter Billing Status -- Any Billing Status -- need to quote quoted need to inv…" at bounding box center [570, 73] width 133 height 27
select select
click at [504, 60] on select "filter Billing Status -- Any Billing Status -- need to quote quoted need to inv…" at bounding box center [570, 73] width 133 height 27
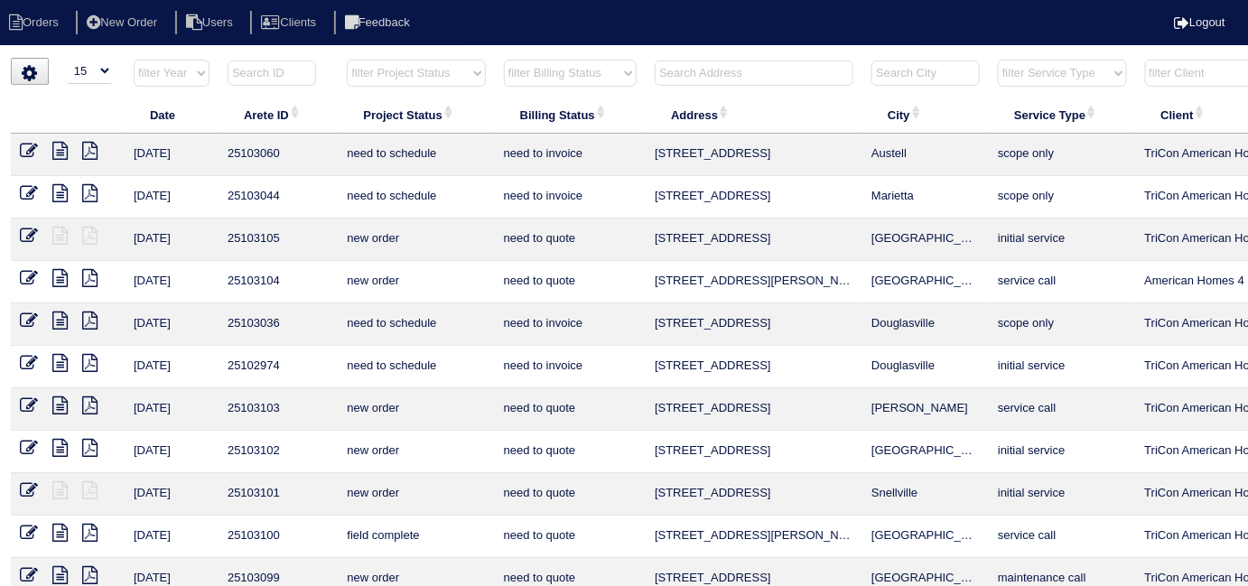
click at [712, 65] on input "text" at bounding box center [754, 73] width 199 height 25
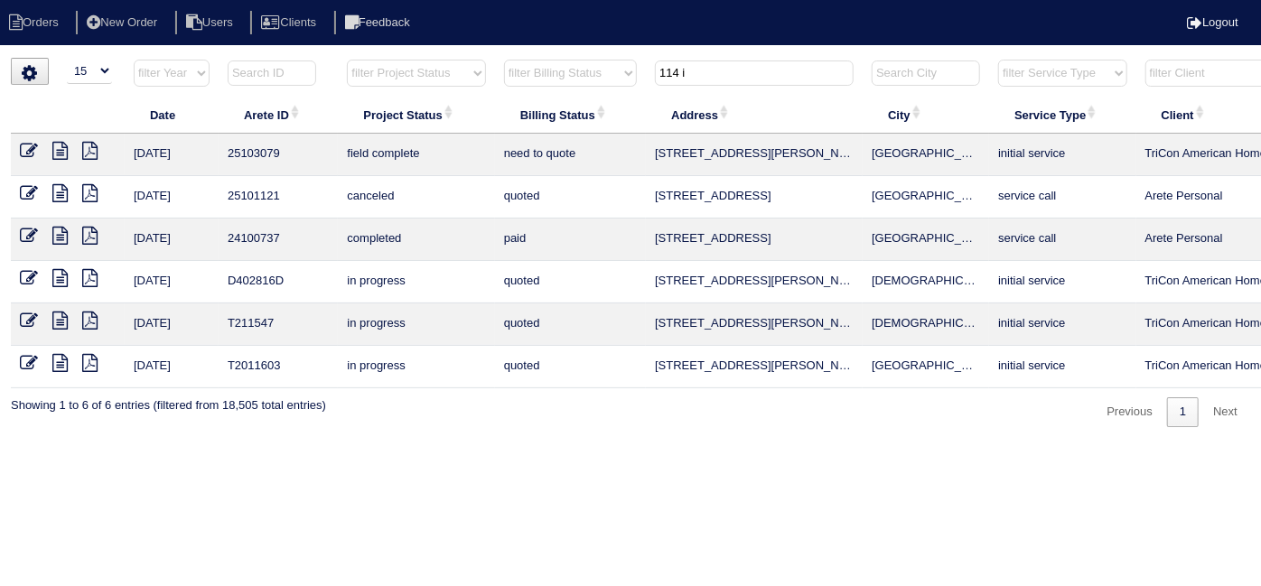
type input "114 i"
click at [22, 147] on icon at bounding box center [29, 151] width 18 height 18
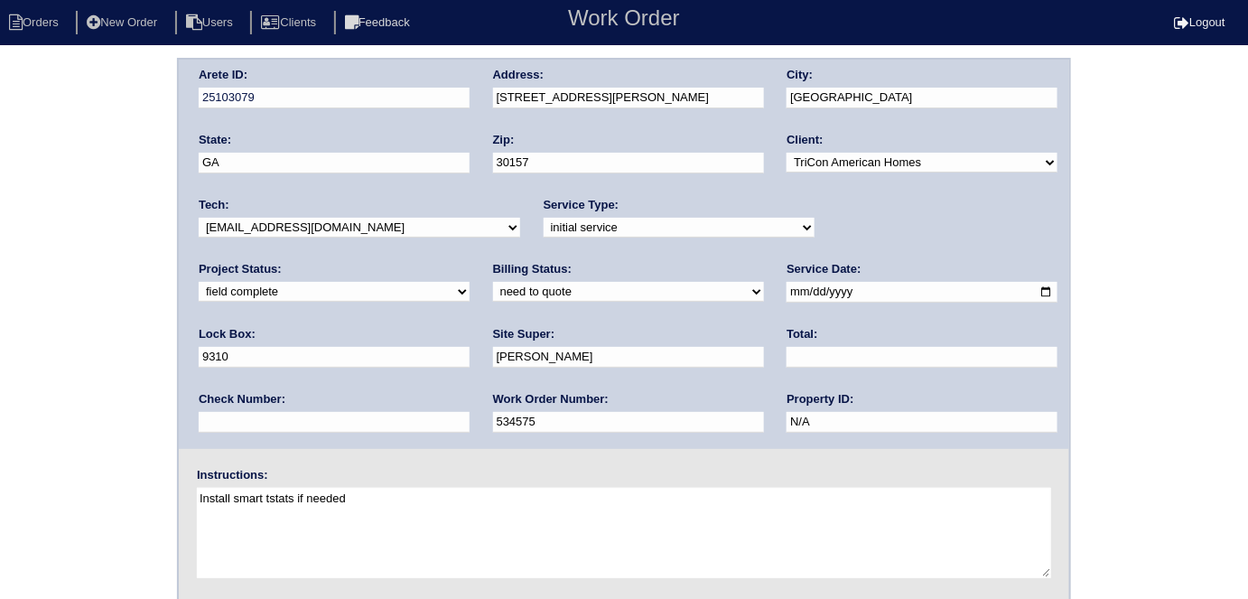
click at [493, 283] on select "need to quote quoted need to invoice invoiced paid warranty purchase order need…" at bounding box center [628, 292] width 271 height 20
click at [493, 282] on select "need to quote quoted need to invoice invoiced paid warranty purchase order need…" at bounding box center [628, 292] width 271 height 20
click at [470, 282] on select "new order assigned in progress field complete need to schedule admin review arc…" at bounding box center [334, 292] width 271 height 20
select select "assigned"
click at [470, 282] on select "new order assigned in progress field complete need to schedule admin review arc…" at bounding box center [334, 292] width 271 height 20
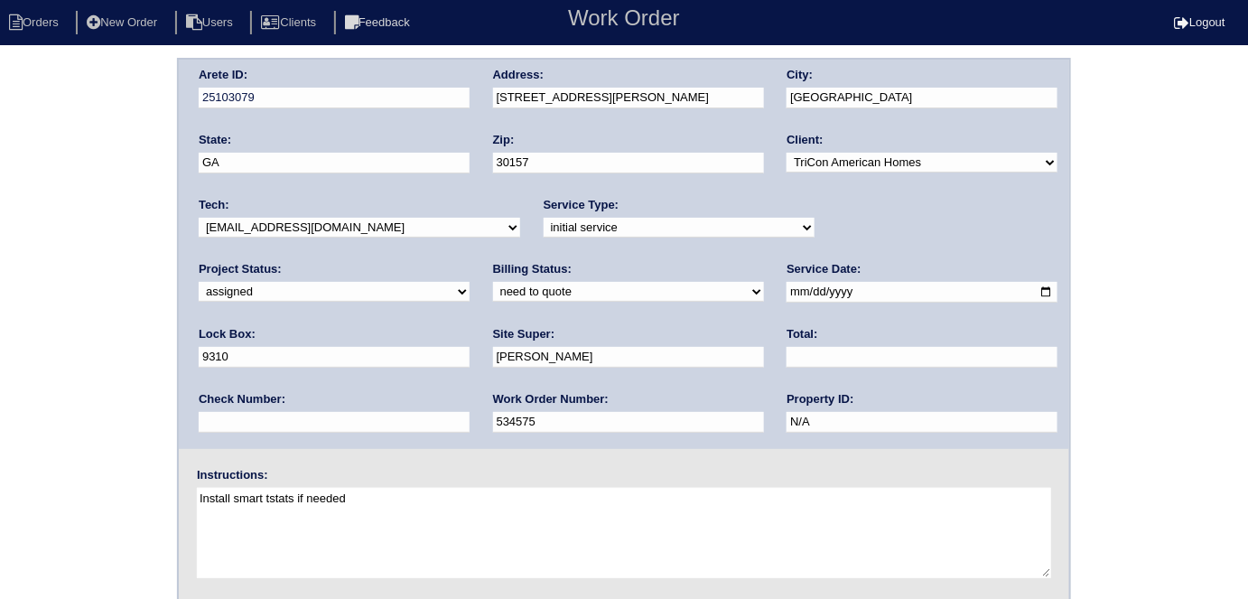
drag, startPoint x: 332, startPoint y: 231, endPoint x: 309, endPoint y: 230, distance: 22.6
click at [332, 231] on select "-select- aretesmg+backup-tech@gmail.com benjohnholt88@gmail.com callisonhvac@ya…" at bounding box center [360, 228] width 322 height 20
select select "36"
click at [199, 218] on select "-select- aretesmg+backup-tech@gmail.com benjohnholt88@gmail.com callisonhvac@ya…" at bounding box center [360, 228] width 322 height 20
click at [2, 282] on div "Arete ID: 25103079 Address: 114 Ivy Brook Dr City: Dallas State: GA Zip: 30157 …" at bounding box center [624, 423] width 1248 height 731
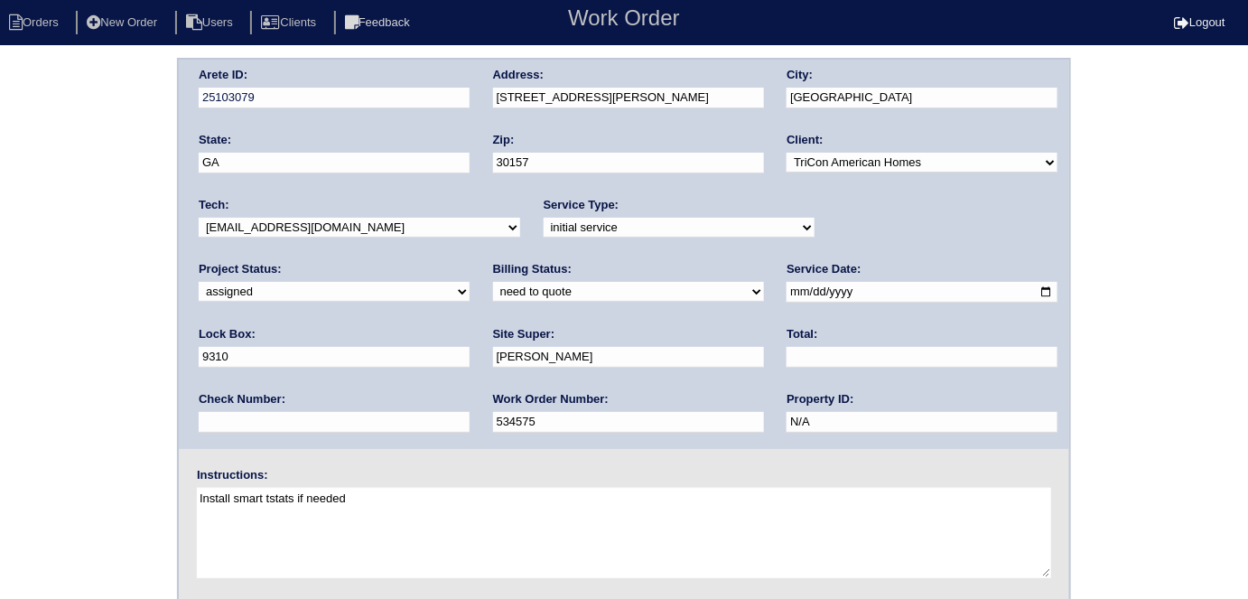
click at [2, 282] on div "Arete ID: 25103079 Address: 114 Ivy Brook Dr City: Dallas State: GA Zip: 30157 …" at bounding box center [624, 423] width 1248 height 731
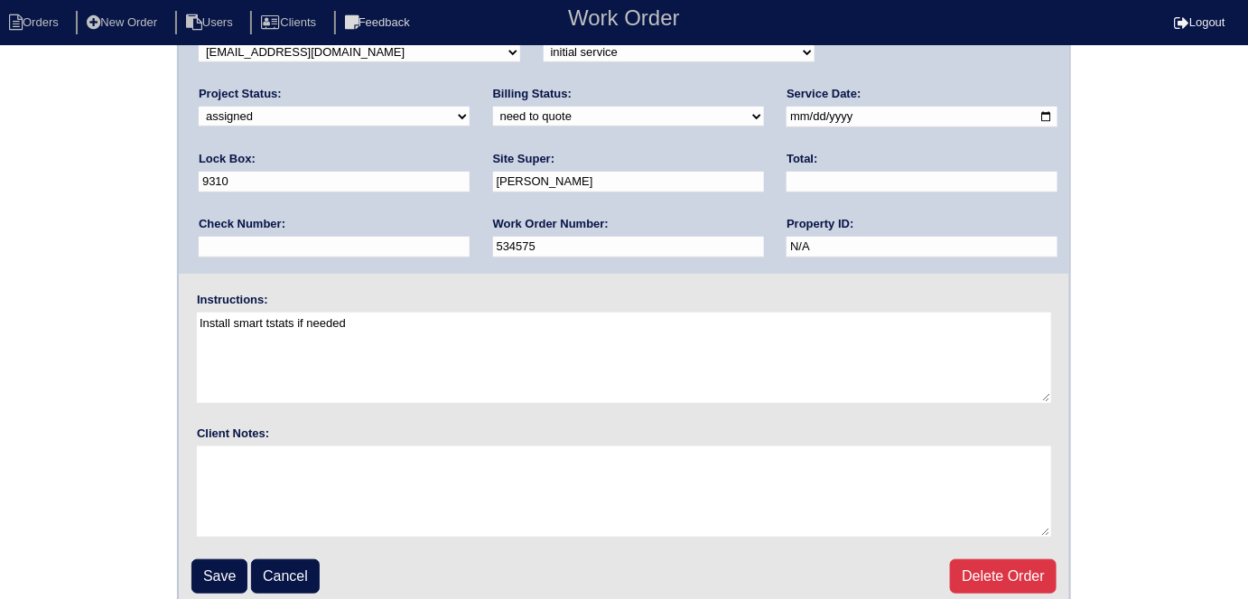
scroll to position [185, 0]
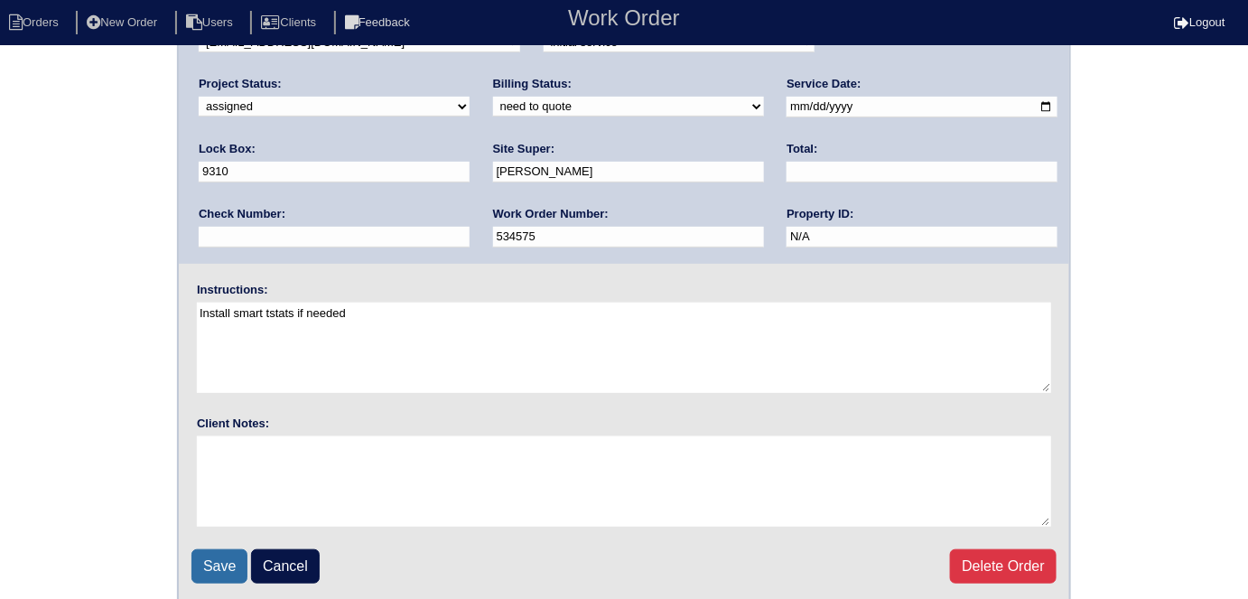
click at [202, 565] on input "Save" at bounding box center [220, 566] width 56 height 34
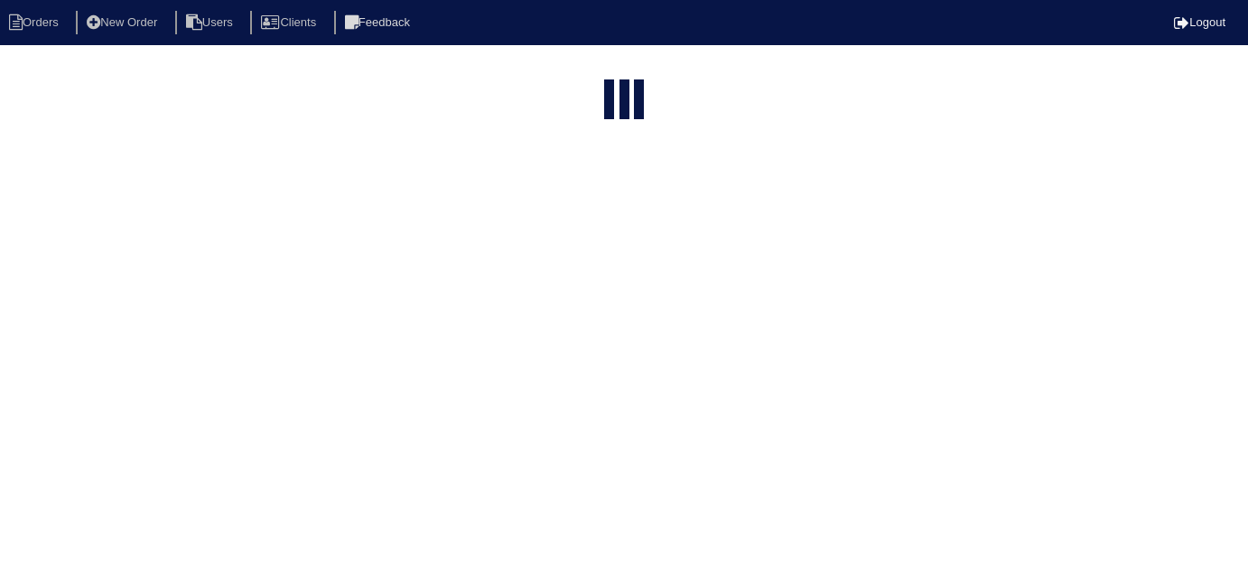
select select "15"
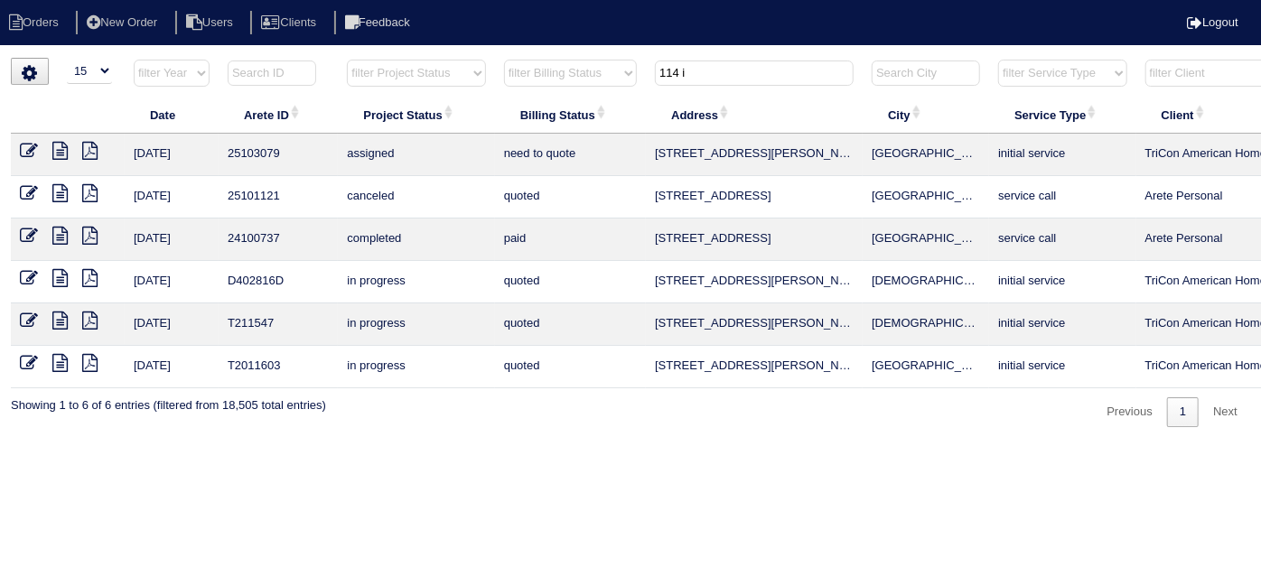
drag, startPoint x: 697, startPoint y: 71, endPoint x: 460, endPoint y: 4, distance: 246.2
click at [510, 58] on body "Orders New Order Users Clients Feedback Logout Orders New Order Users Clients M…" at bounding box center [630, 242] width 1261 height 369
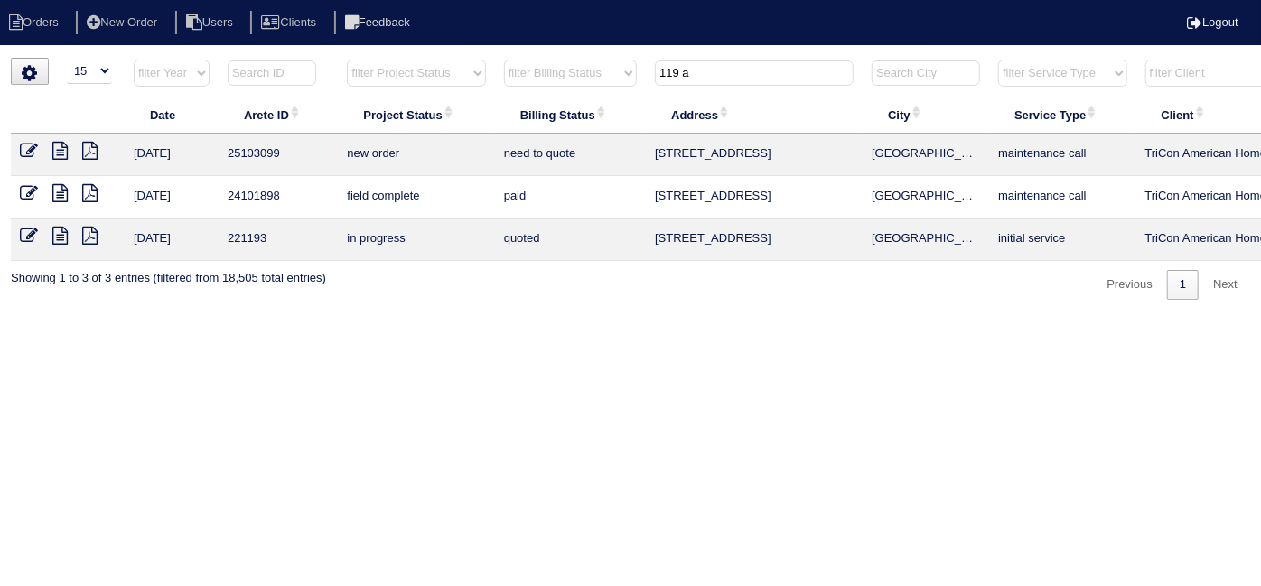
type input "119 a"
click at [29, 147] on icon at bounding box center [29, 151] width 18 height 18
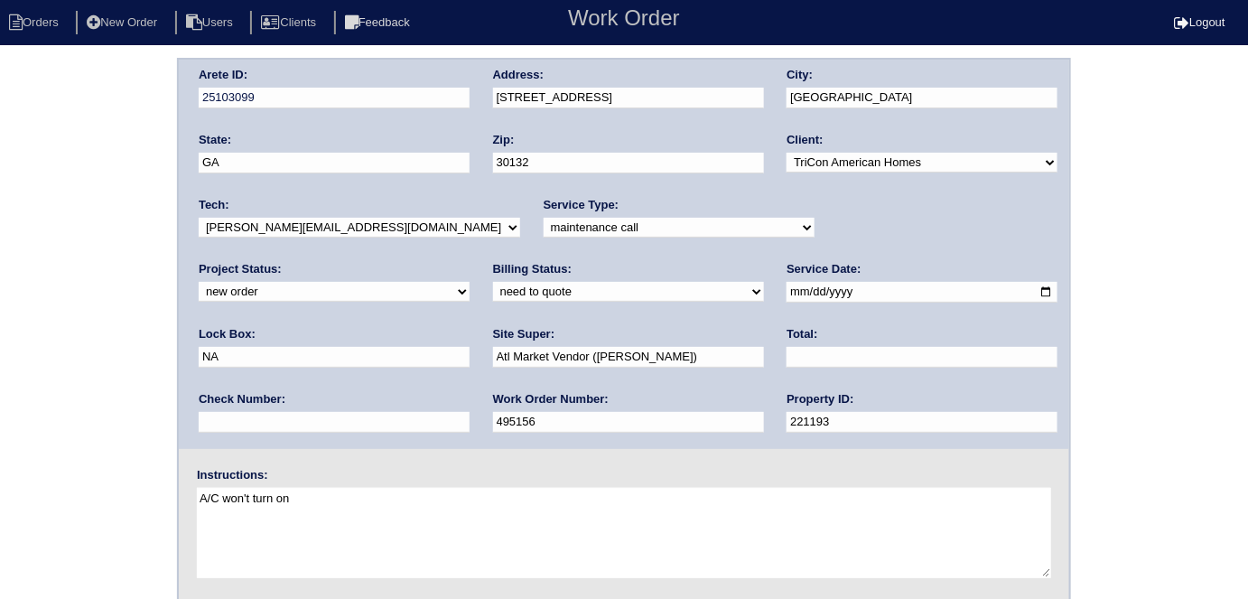
click at [470, 282] on select "new order assigned in progress field complete need to schedule admin review arc…" at bounding box center [334, 292] width 271 height 20
click at [470, 261] on div "Project Status: new order assigned in progress field complete need to schedule …" at bounding box center [334, 286] width 271 height 50
click at [470, 282] on select "new order assigned in progress field complete need to schedule admin review arc…" at bounding box center [334, 292] width 271 height 20
select select "assigned"
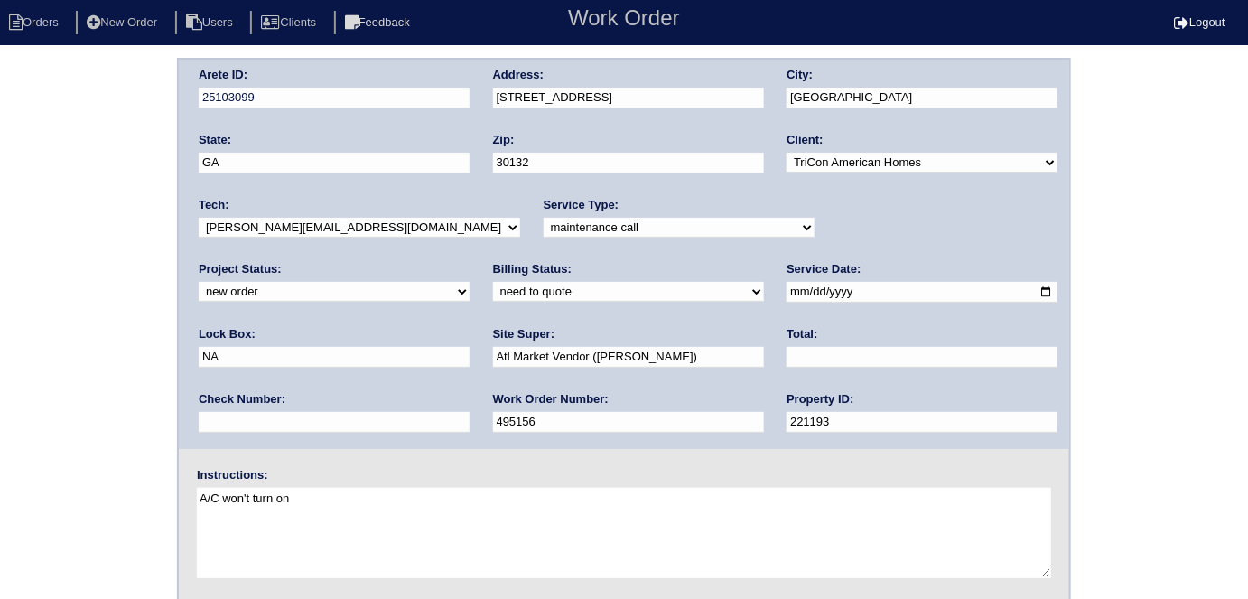
click at [470, 282] on select "new order assigned in progress field complete need to schedule admin review arc…" at bounding box center [334, 292] width 271 height 20
click at [353, 218] on select "-select- [EMAIL_ADDRESS][DOMAIN_NAME] [EMAIL_ADDRESS][DOMAIN_NAME] [EMAIL_ADDRE…" at bounding box center [360, 228] width 322 height 20
select select "36"
click at [199, 218] on select "-select- [EMAIL_ADDRESS][DOMAIN_NAME] [EMAIL_ADDRESS][DOMAIN_NAME] [EMAIL_ADDRE…" at bounding box center [360, 228] width 322 height 20
click at [146, 303] on div "Arete ID: 25103099 Address: [STREET_ADDRESS] City: [GEOGRAPHIC_DATA] State: [GE…" at bounding box center [624, 423] width 1248 height 731
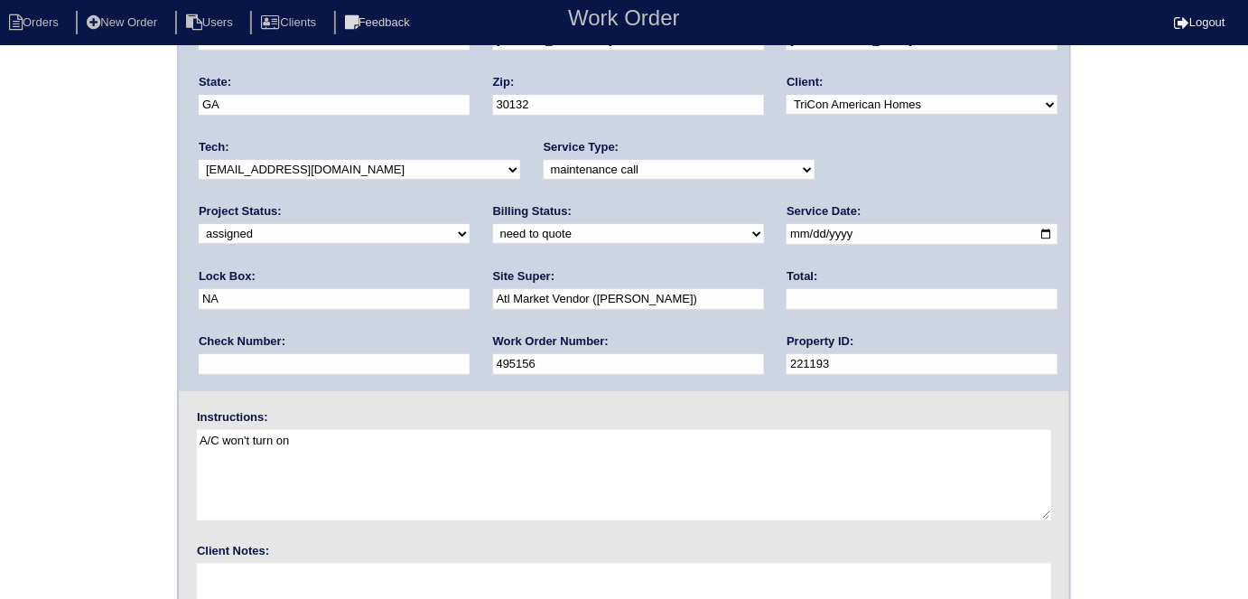
scroll to position [185, 0]
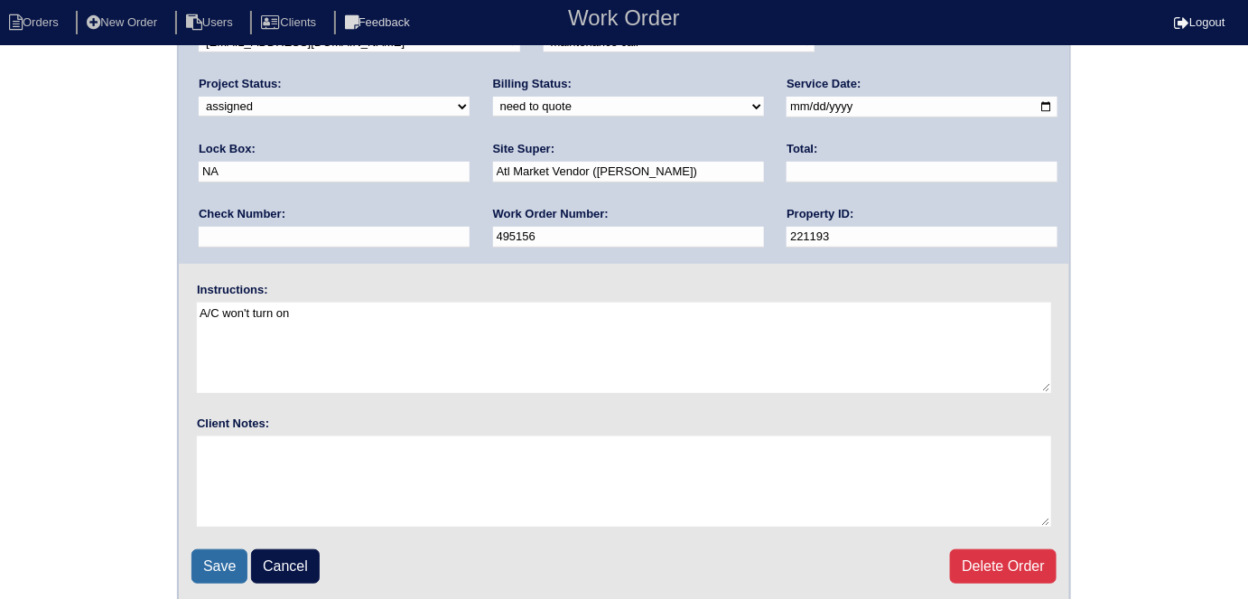
click at [210, 562] on input "Save" at bounding box center [220, 566] width 56 height 34
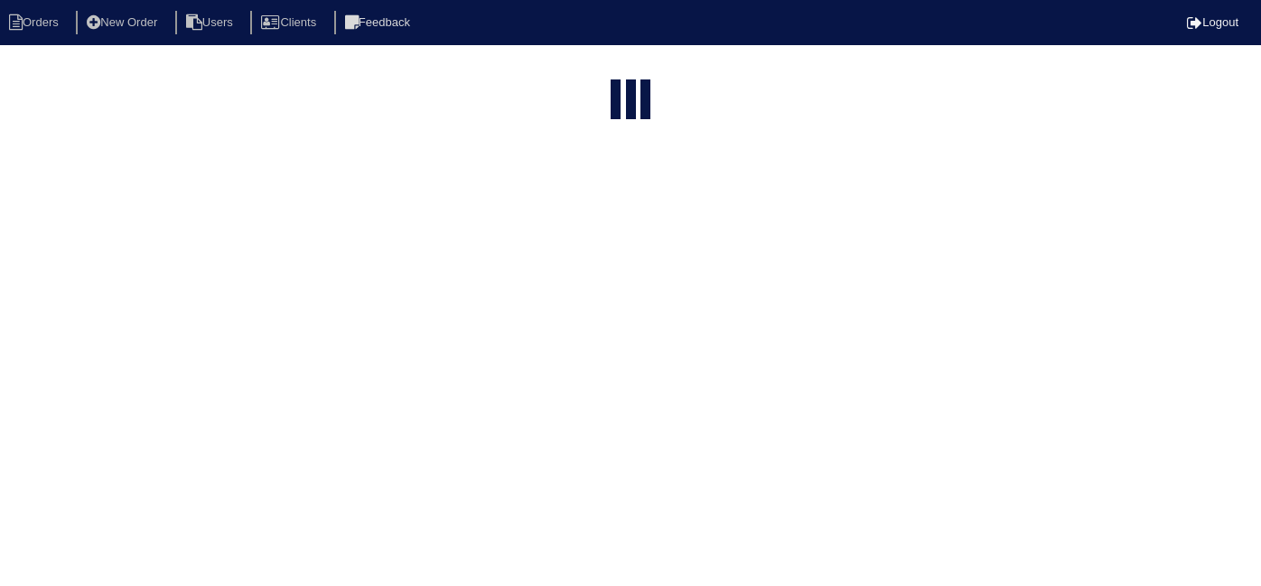
select select "15"
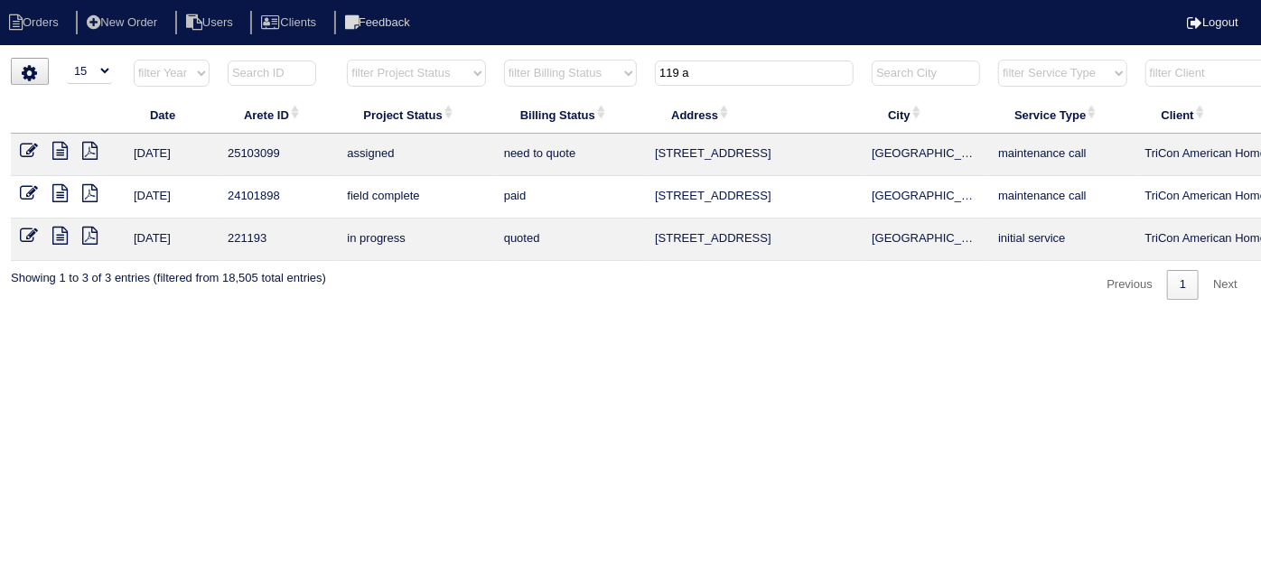
drag, startPoint x: 764, startPoint y: 70, endPoint x: 626, endPoint y: 61, distance: 138.5
click at [631, 62] on tr "filter Year -- Any Year -- 2025 2024 2023 2022 2021 2020 2019 filter Project St…" at bounding box center [794, 77] width 1566 height 37
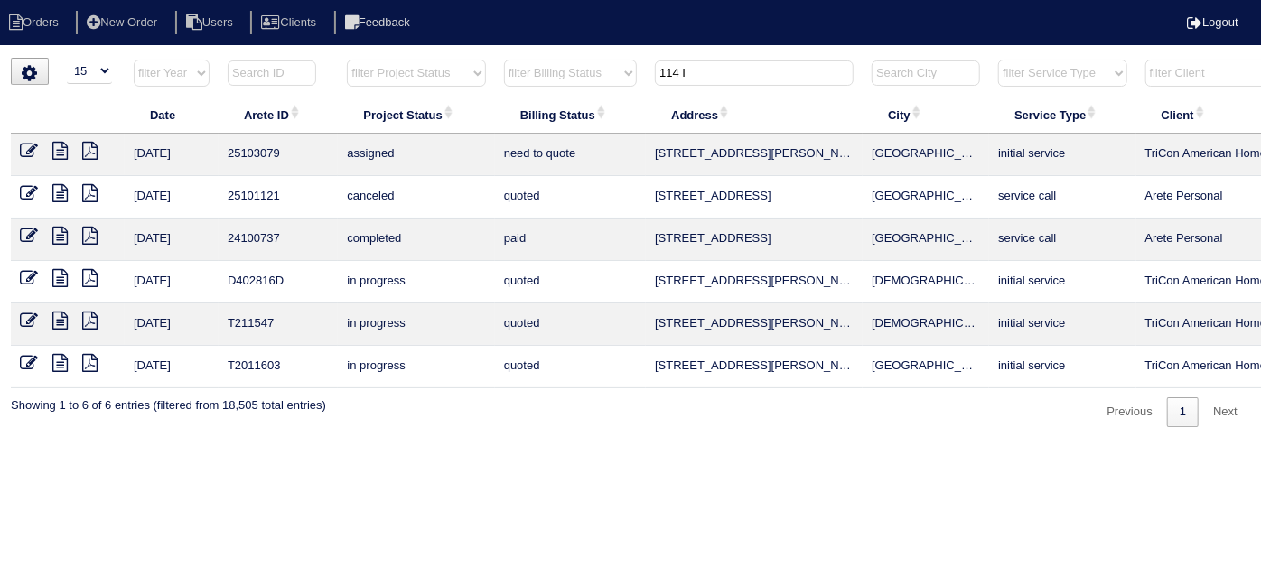
type input "114 I"
click at [62, 149] on icon at bounding box center [59, 151] width 15 height 18
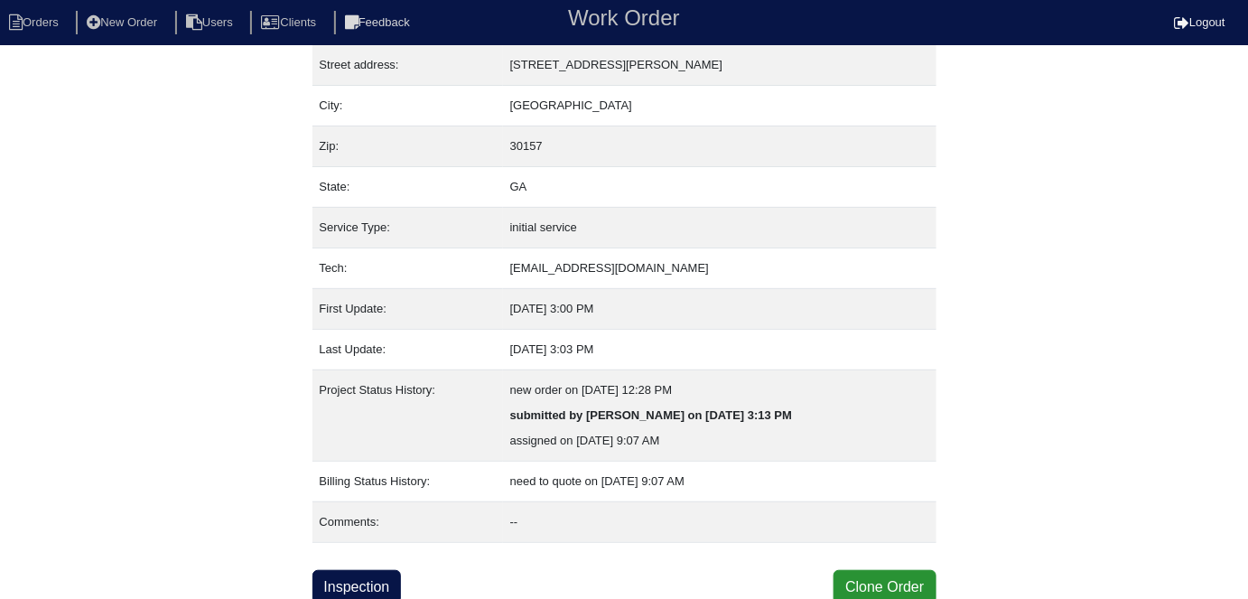
scroll to position [95, 0]
click at [380, 569] on link "Inspection" at bounding box center [357, 586] width 89 height 34
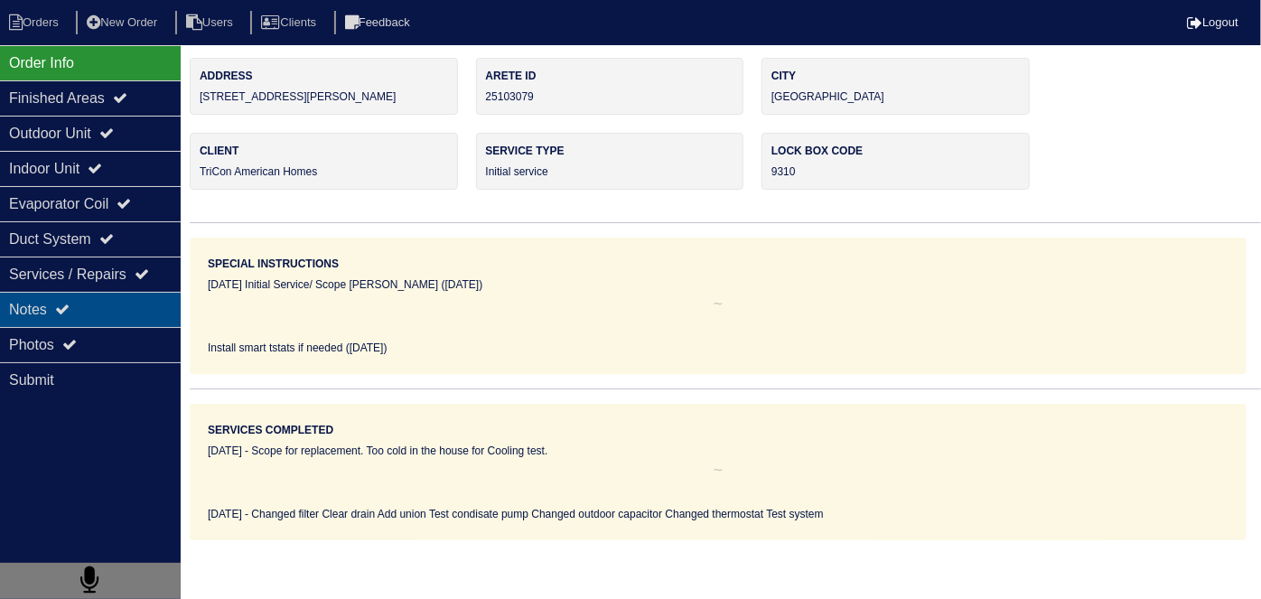
click at [89, 304] on div "Notes" at bounding box center [90, 309] width 181 height 35
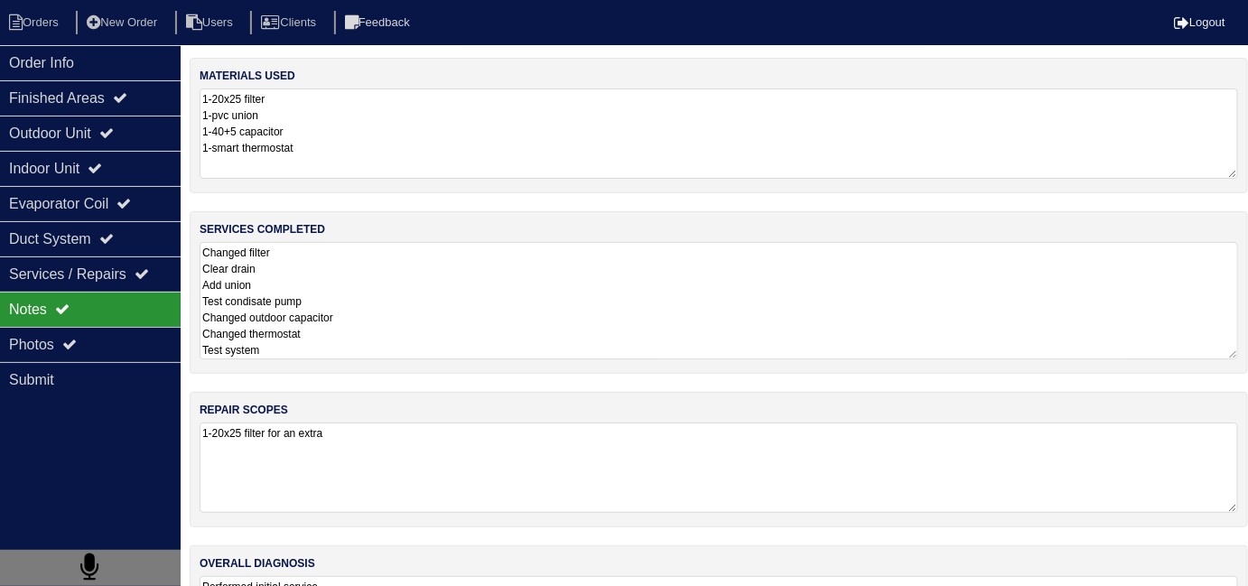
click at [482, 313] on textarea "Changed filter Clear drain Add union Test condisate pump Changed outdoor capaci…" at bounding box center [719, 300] width 1039 height 117
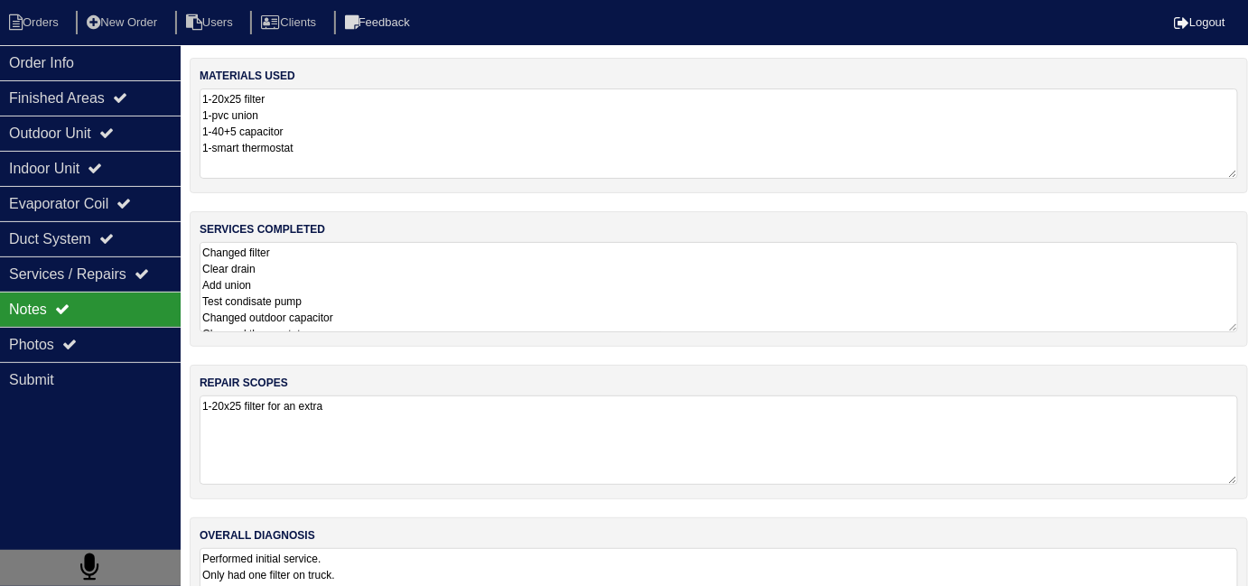
click at [549, 464] on textarea "1-20x25 filter for an extra" at bounding box center [719, 440] width 1039 height 89
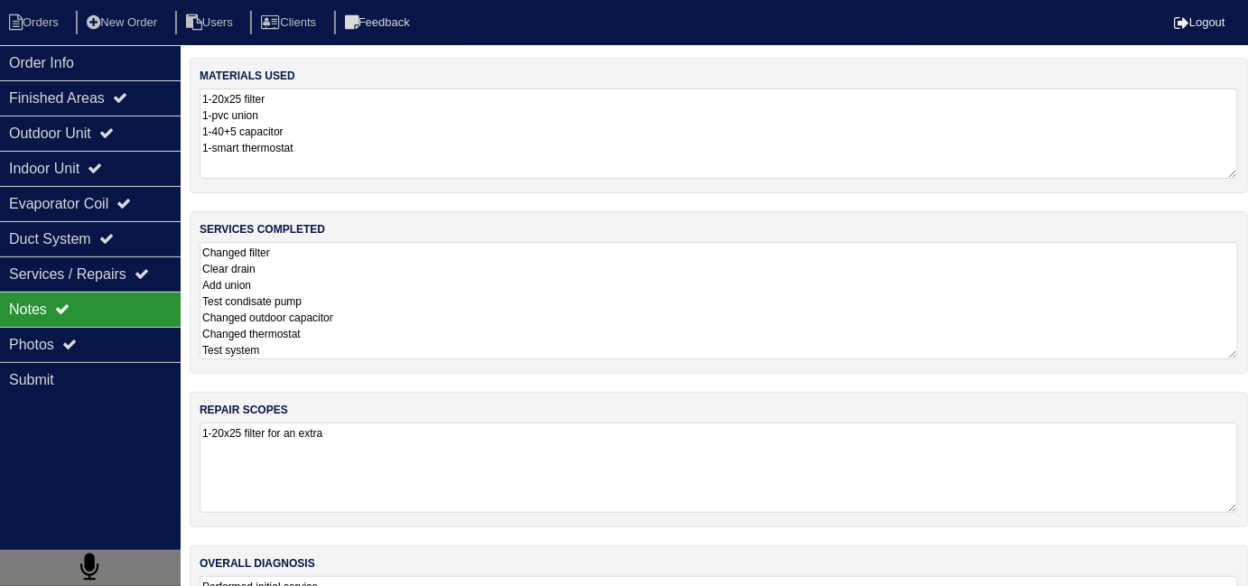
click at [551, 304] on textarea "Changed filter Clear drain Add union Test condisate pump Changed outdoor capaci…" at bounding box center [719, 300] width 1039 height 117
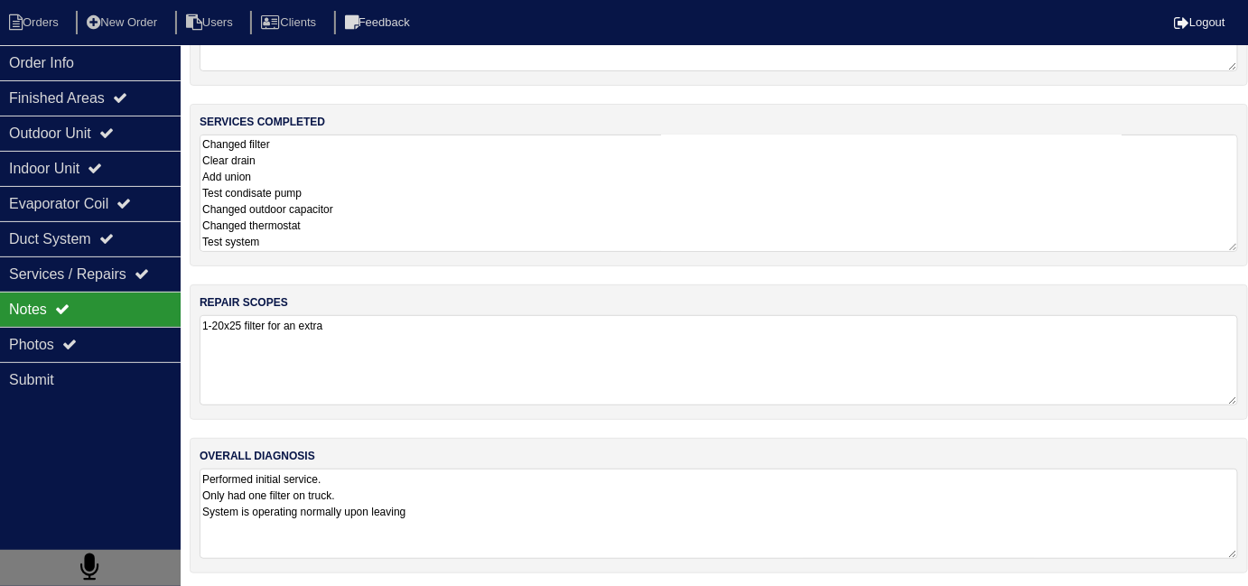
scroll to position [79, 0]
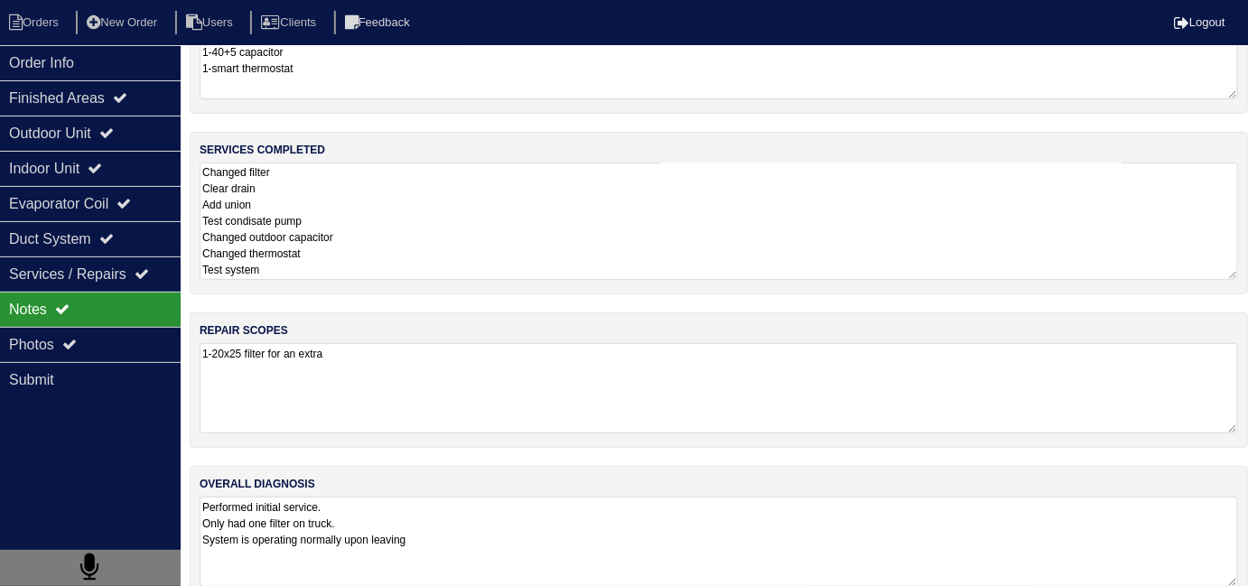
click at [648, 502] on textarea "Performed initial service. Only had one filter on truck. System is operating no…" at bounding box center [719, 542] width 1039 height 90
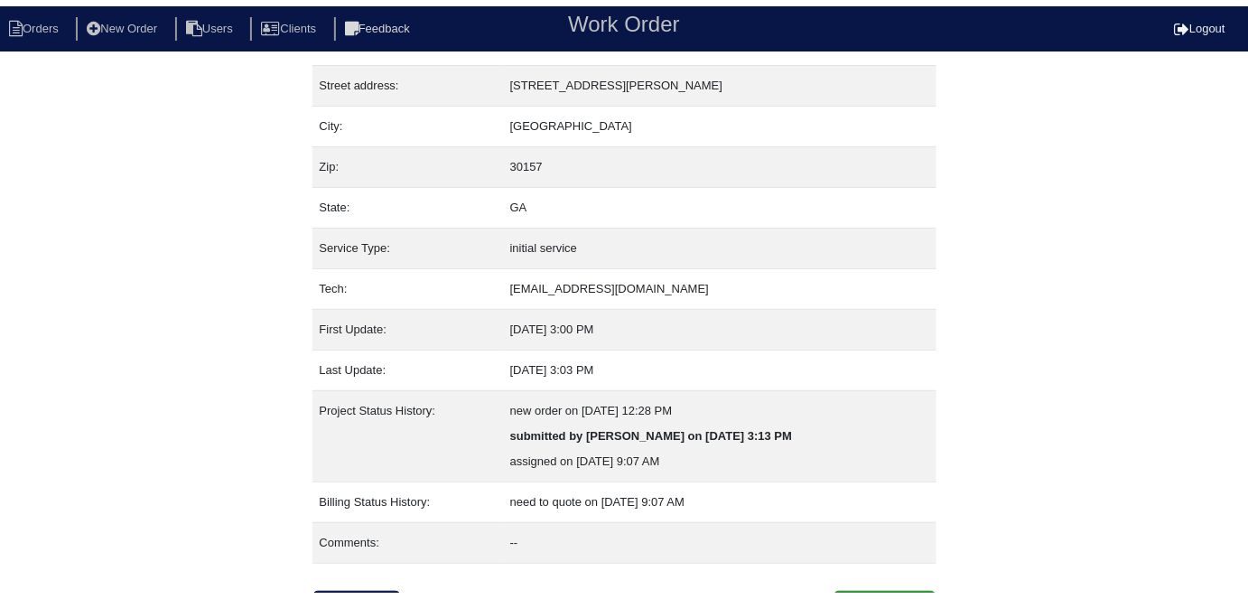
scroll to position [95, 0]
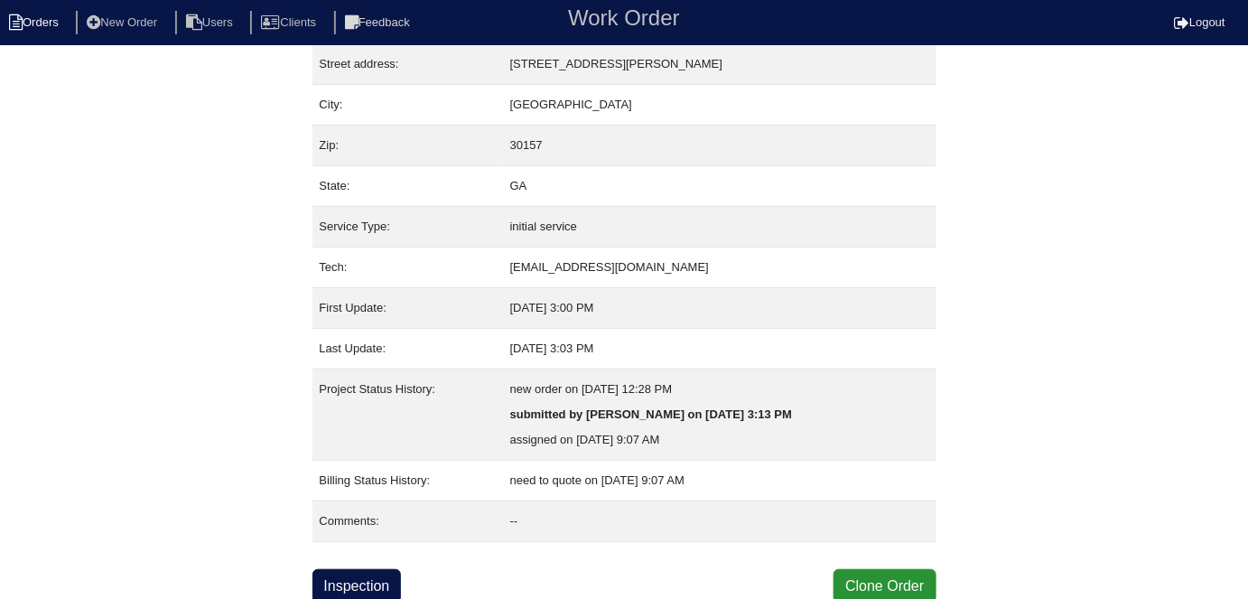
click at [39, 25] on li "Orders" at bounding box center [36, 23] width 73 height 24
select select "15"
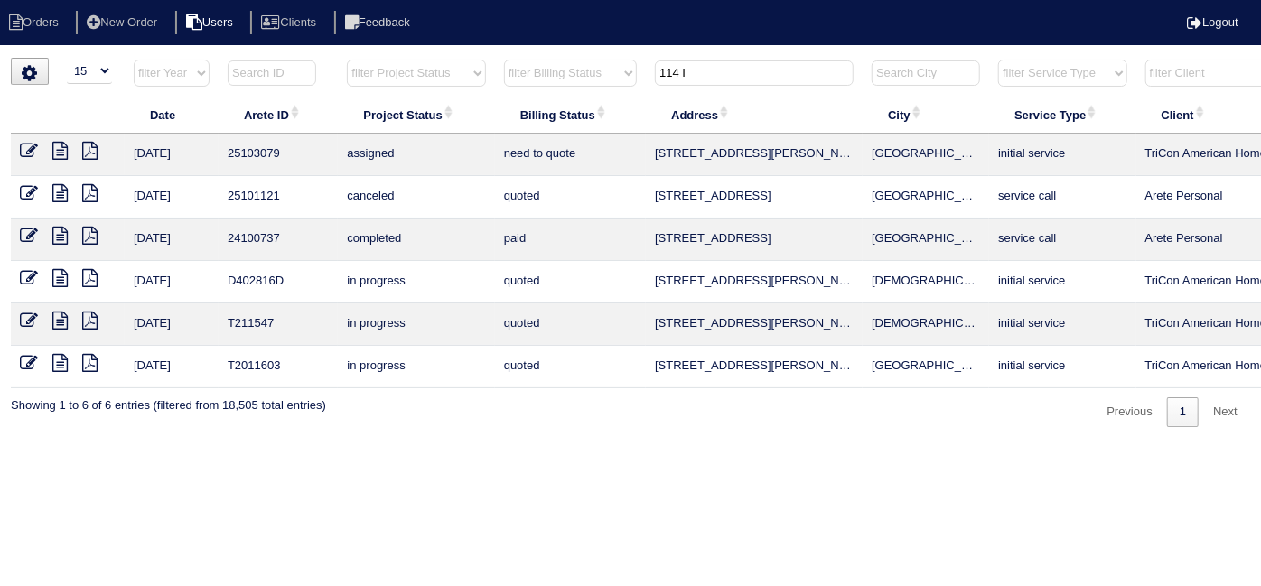
drag, startPoint x: 756, startPoint y: 67, endPoint x: 195, endPoint y: 33, distance: 562.0
click at [216, 58] on body "Orders New Order Users Clients Feedback Logout Orders New Order Users Clients M…" at bounding box center [630, 242] width 1261 height 369
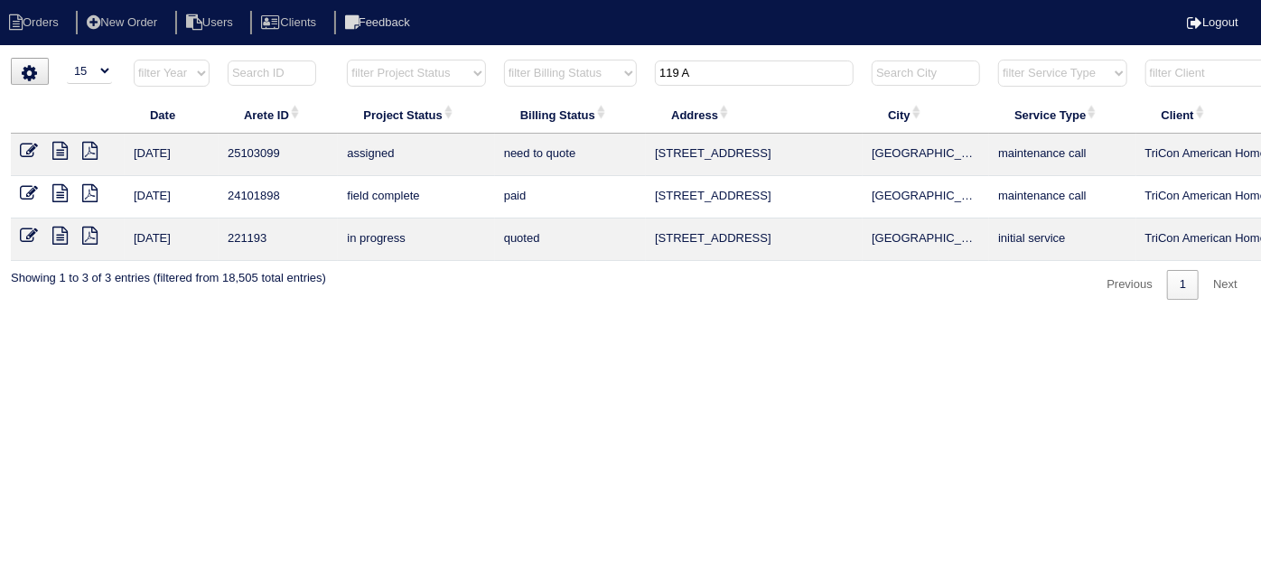
drag, startPoint x: 734, startPoint y: 63, endPoint x: 515, endPoint y: 34, distance: 221.4
click at [539, 53] on html "Orders New Order Users Clients Feedback Logout Orders New Order Users Clients M…" at bounding box center [630, 159] width 1261 height 318
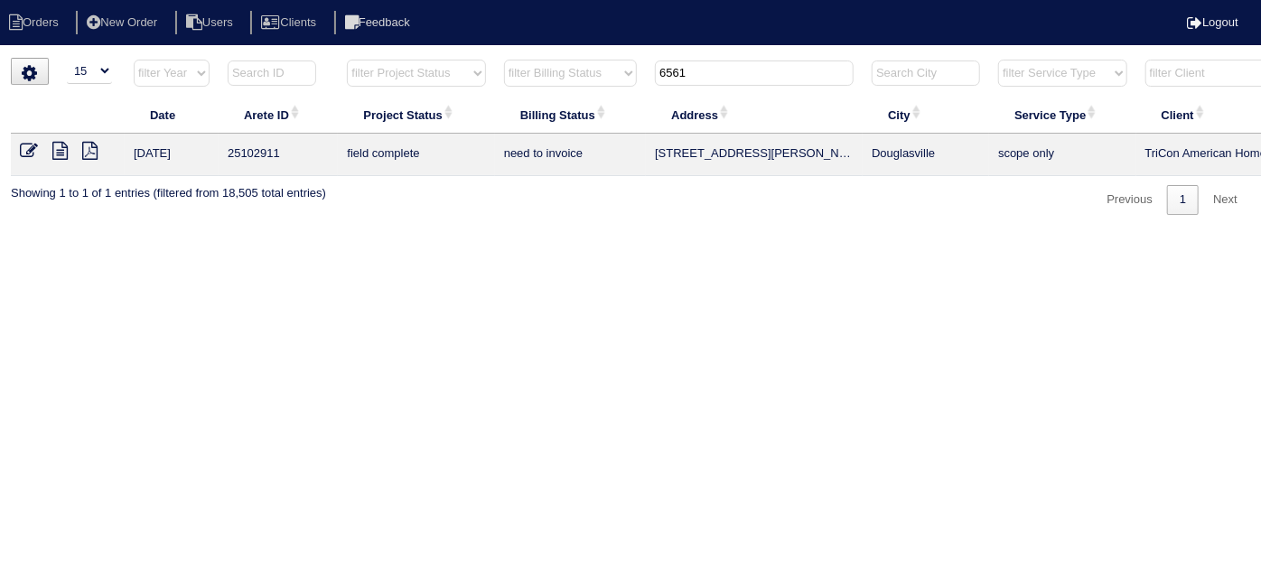
type input "6561"
click at [23, 148] on icon at bounding box center [29, 151] width 18 height 18
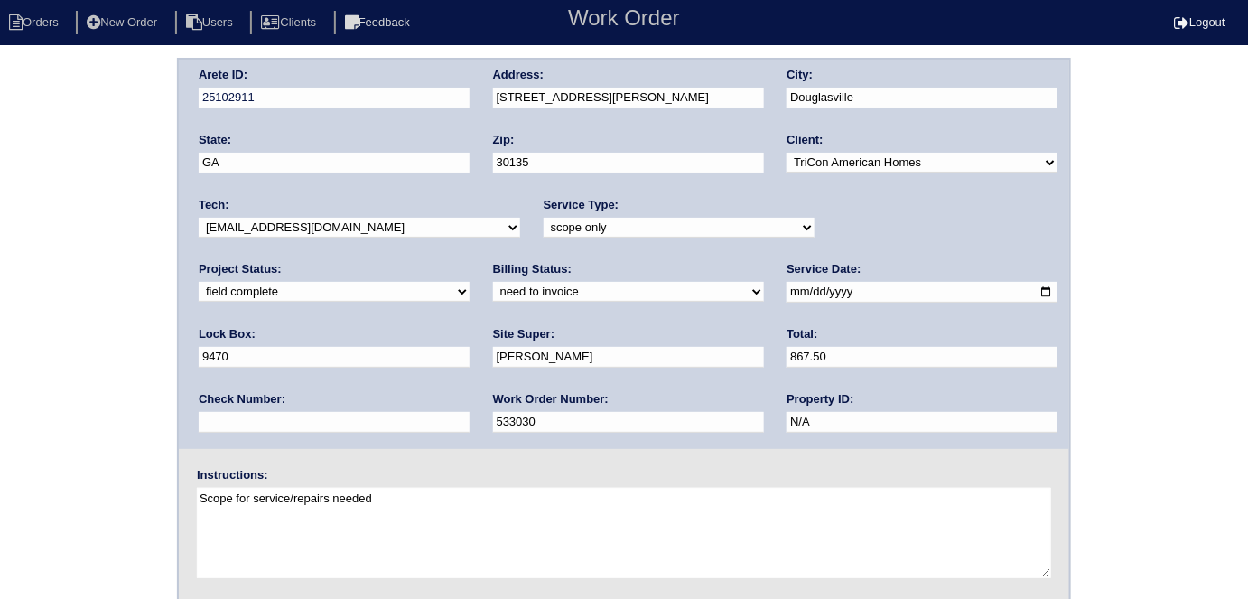
click at [470, 282] on select "new order assigned in progress field complete need to schedule admin review arc…" at bounding box center [334, 292] width 271 height 20
select select "assigned"
click at [470, 282] on select "new order assigned in progress field complete need to schedule admin review arc…" at bounding box center [334, 292] width 271 height 20
click at [268, 218] on select "-select- [EMAIL_ADDRESS][DOMAIN_NAME] [EMAIL_ADDRESS][DOMAIN_NAME] [EMAIL_ADDRE…" at bounding box center [360, 228] width 322 height 20
select select "36"
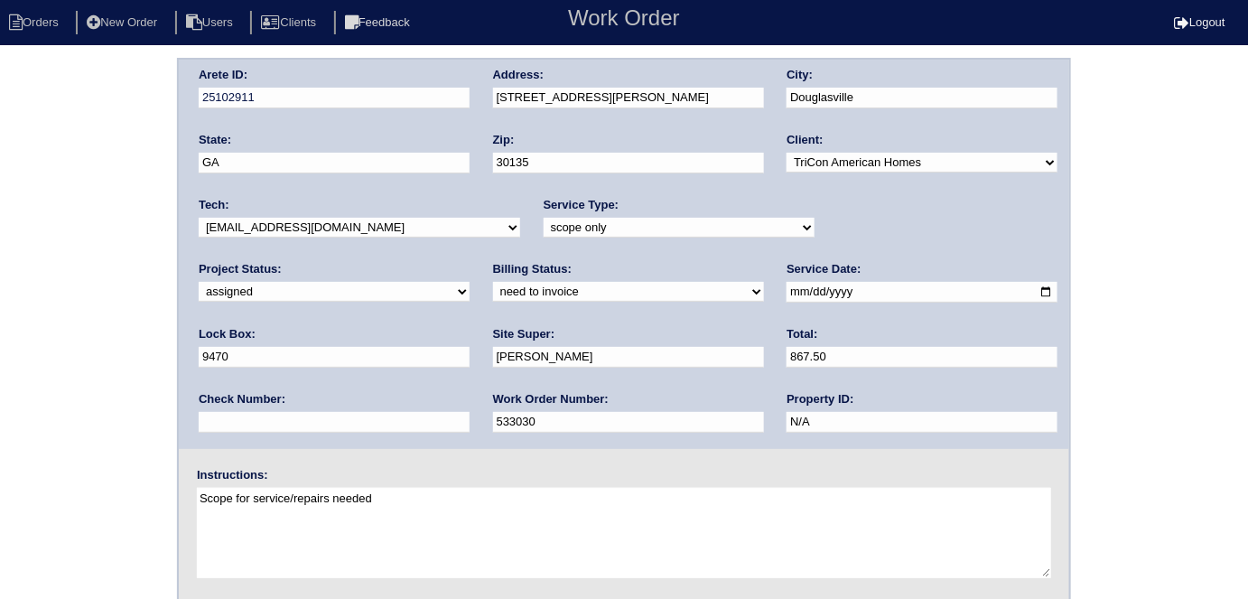
click at [199, 218] on select "-select- [EMAIL_ADDRESS][DOMAIN_NAME] [EMAIL_ADDRESS][DOMAIN_NAME] [EMAIL_ADDRE…" at bounding box center [360, 228] width 322 height 20
click at [70, 310] on div "Arete ID: 25102911 Address: [STREET_ADDRESS][PERSON_NAME] City: [GEOGRAPHIC_DAT…" at bounding box center [624, 423] width 1248 height 731
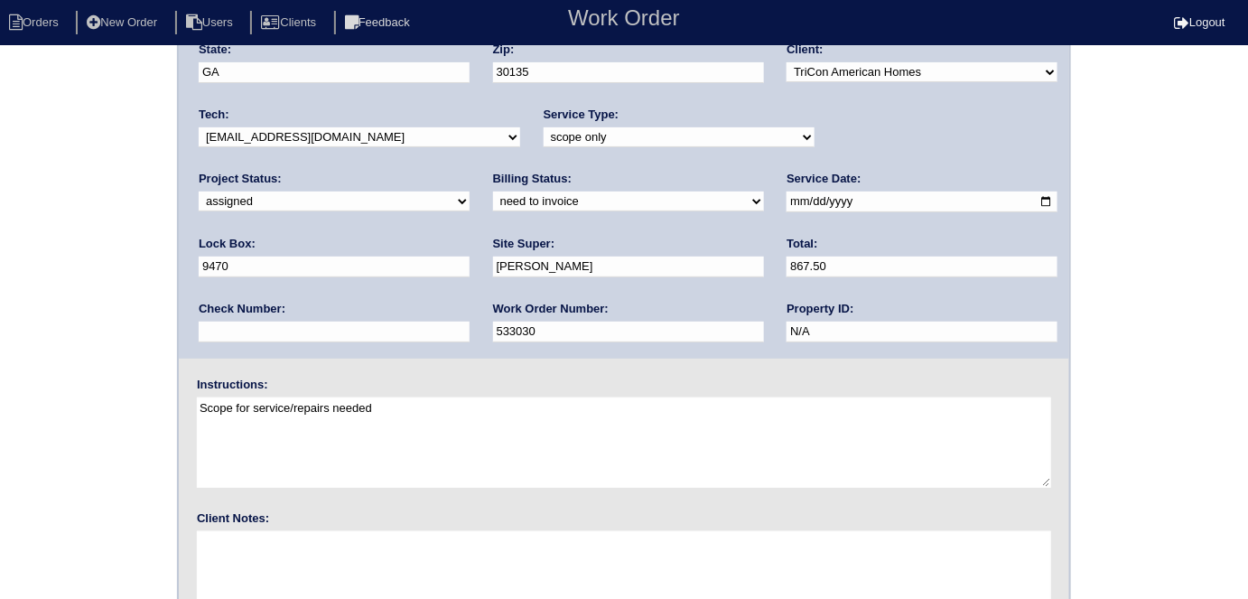
scroll to position [185, 0]
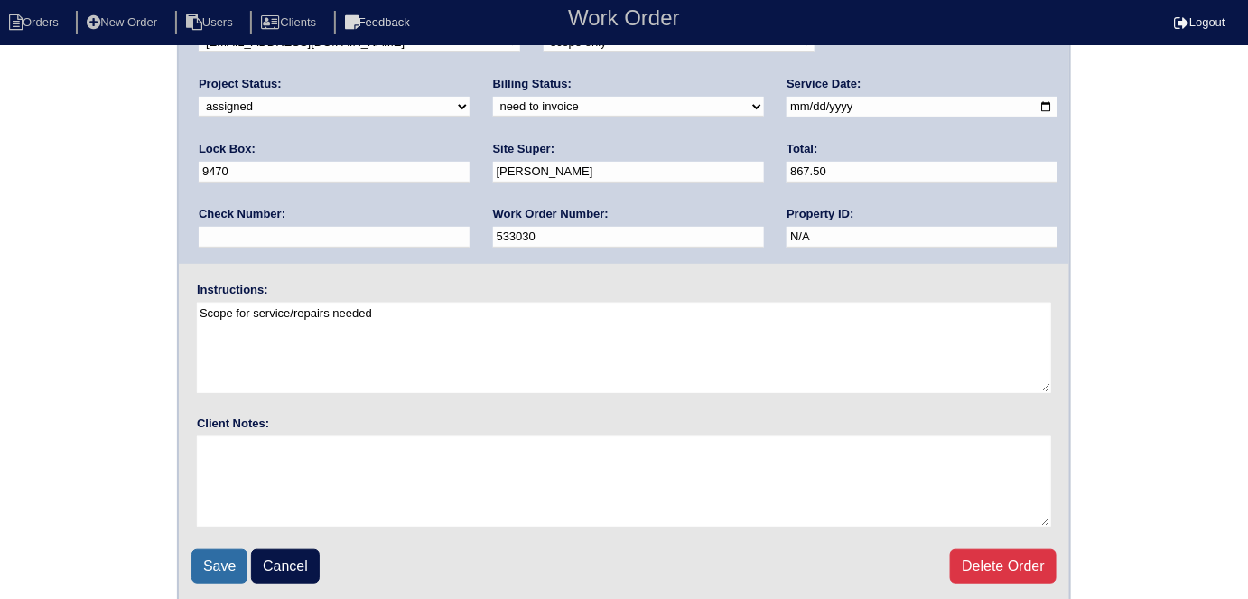
click at [218, 557] on input "Save" at bounding box center [220, 566] width 56 height 34
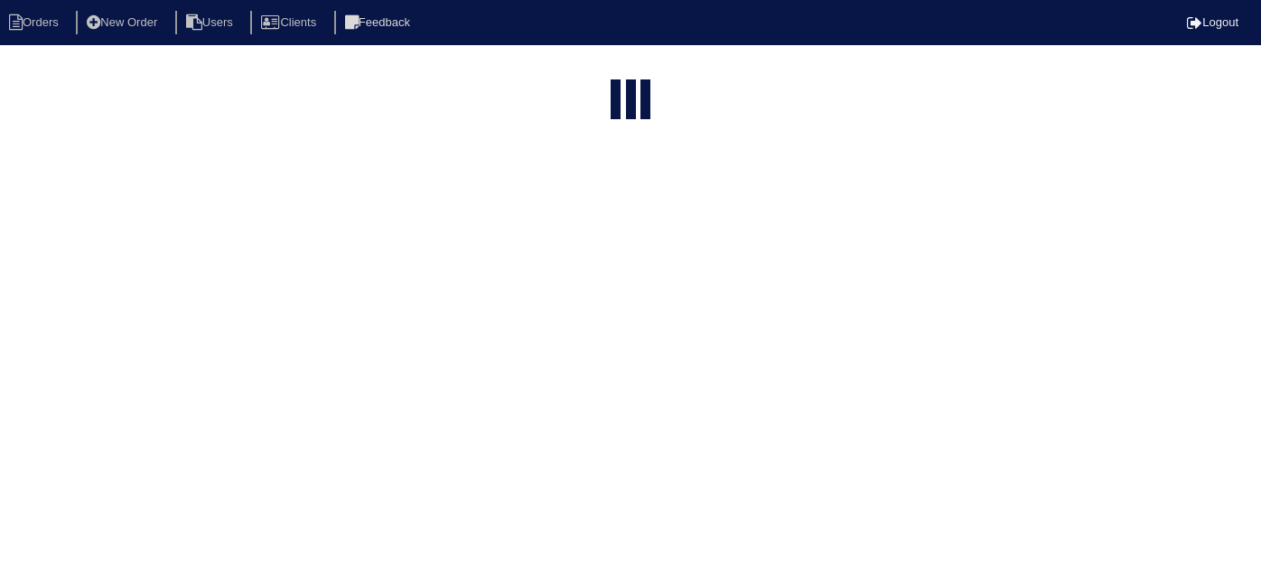
select select "15"
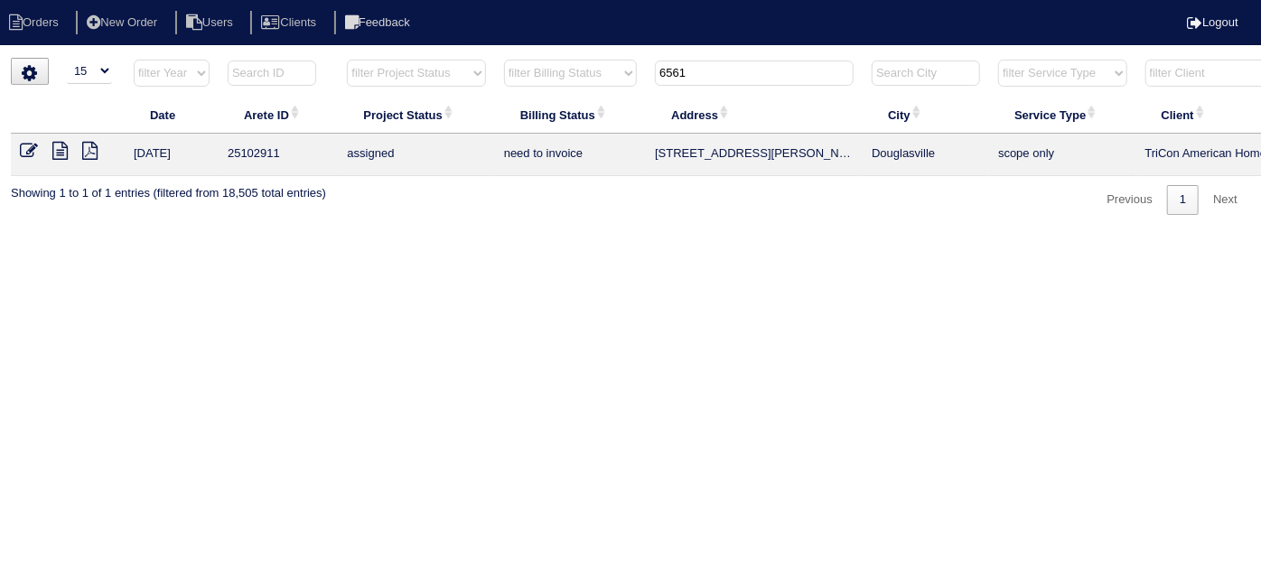
click at [717, 56] on html "Orders New Order Users Clients Feedback Logout Orders New Order Users Clients M…" at bounding box center [630, 116] width 1261 height 233
drag, startPoint x: 710, startPoint y: 65, endPoint x: 460, endPoint y: 54, distance: 250.5
click at [506, 70] on tr "filter Year -- Any Year -- 2025 2024 2023 2022 2021 2020 2019 filter Project St…" at bounding box center [794, 77] width 1566 height 37
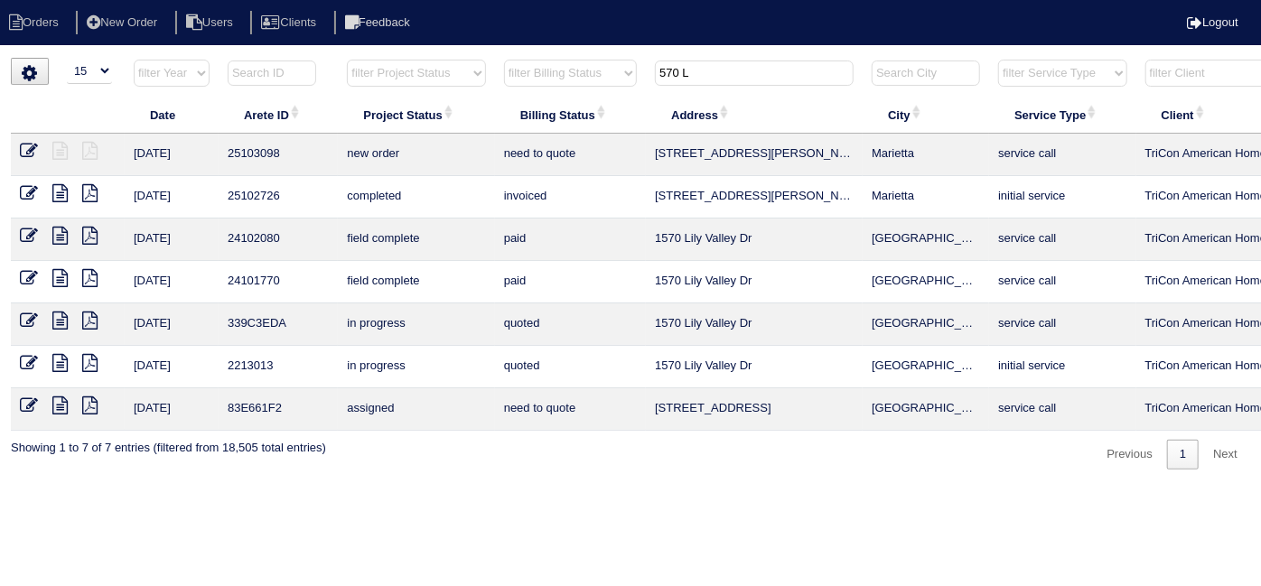
type input "570 L"
click at [22, 150] on icon at bounding box center [29, 151] width 18 height 18
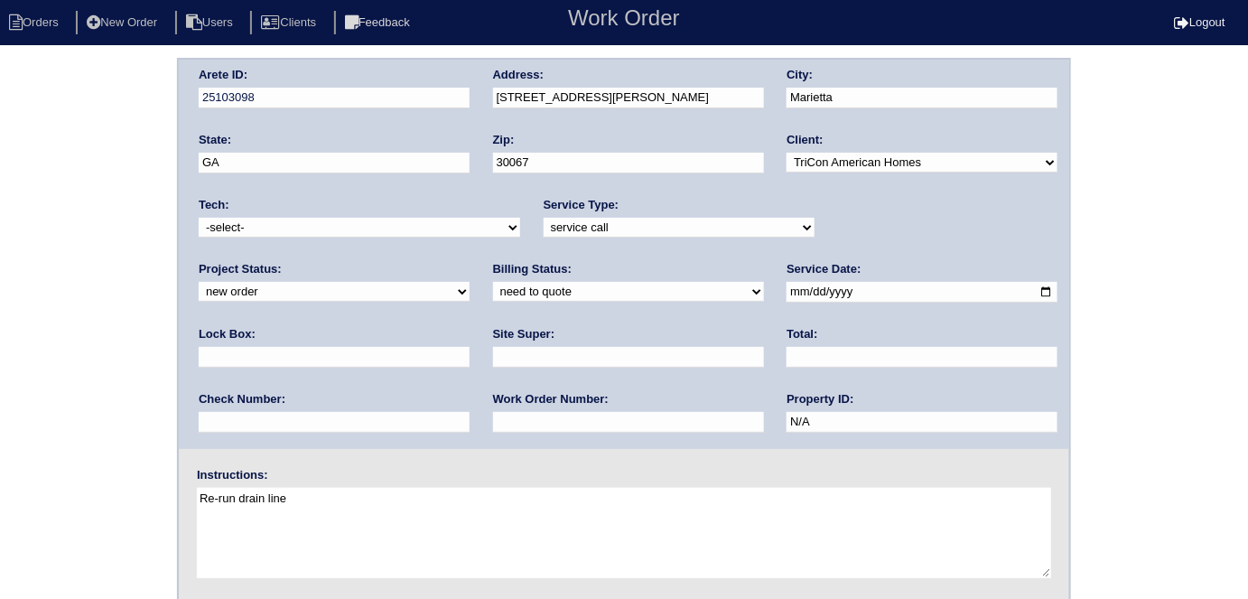
click at [470, 282] on select "new order assigned in progress field complete need to schedule admin review arc…" at bounding box center [334, 292] width 271 height 20
select select "assigned"
click at [470, 282] on select "new order assigned in progress field complete need to schedule admin review arc…" at bounding box center [334, 292] width 271 height 20
click at [271, 215] on div "Tech: -select- aretesmg+backup-tech@gmail.com benjohnholt88@gmail.com callisonh…" at bounding box center [360, 222] width 322 height 50
click at [267, 225] on select "-select- aretesmg+backup-tech@gmail.com benjohnholt88@gmail.com callisonhvac@ya…" at bounding box center [360, 228] width 322 height 20
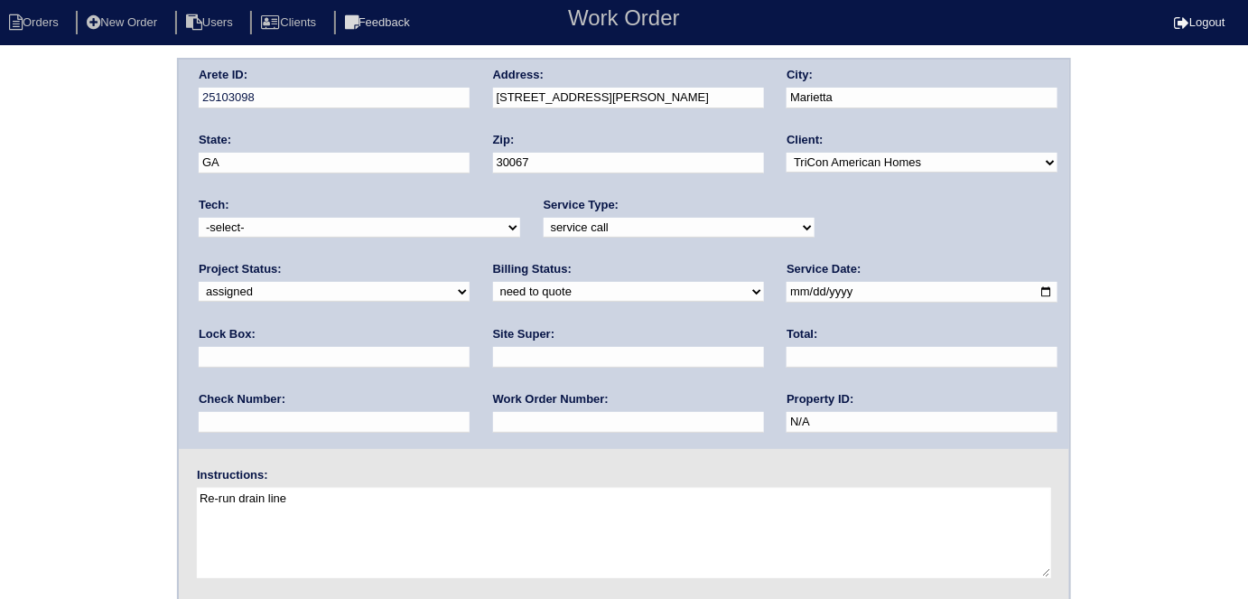
select select "36"
click at [199, 218] on select "-select- aretesmg+backup-tech@gmail.com benjohnholt88@gmail.com callisonhvac@ya…" at bounding box center [360, 228] width 322 height 20
drag, startPoint x: 71, startPoint y: 298, endPoint x: 938, endPoint y: 194, distance: 872.5
click at [74, 295] on div "Arete ID: 25103098 Address: 570 Lullingstone Dr SE City: Marietta State: GA Zip…" at bounding box center [624, 423] width 1248 height 731
click at [0, 405] on div "Arete ID: 25103098 Address: 570 Lullingstone Dr SE City: Marietta State: GA Zip…" at bounding box center [624, 423] width 1248 height 731
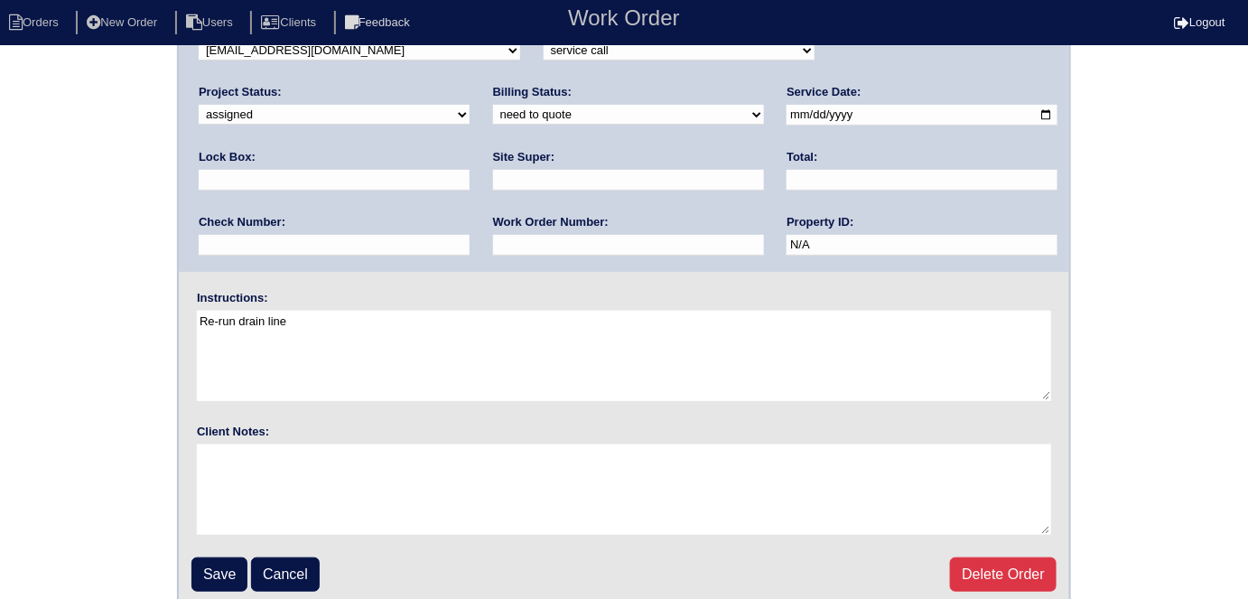
scroll to position [185, 0]
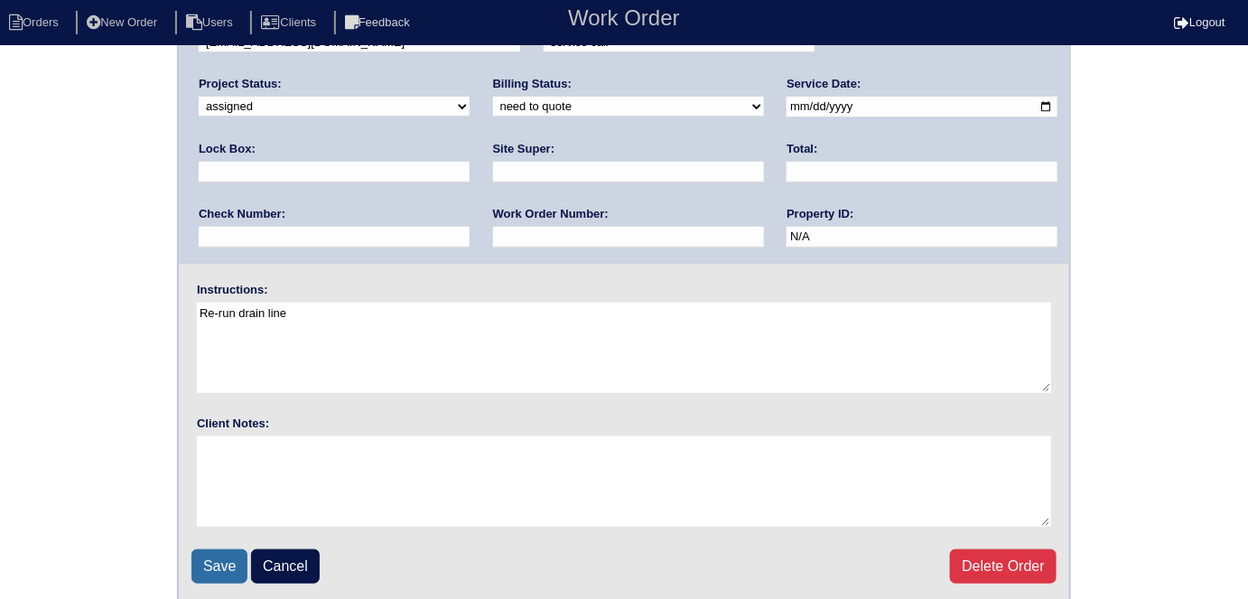
click at [208, 558] on input "Save" at bounding box center [220, 566] width 56 height 34
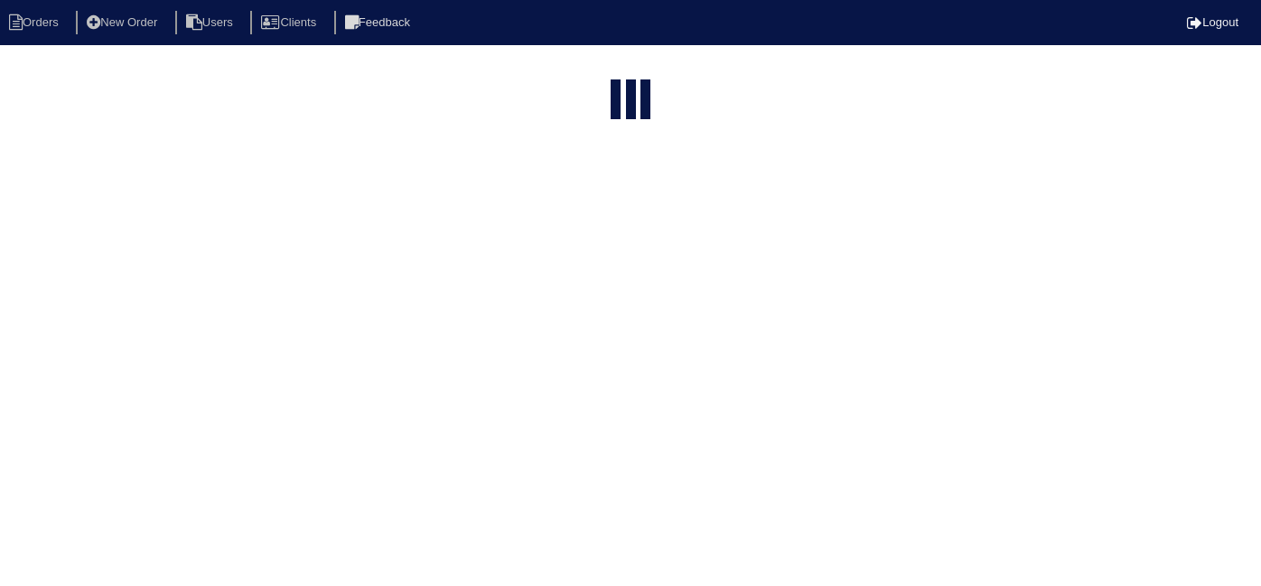
select select "15"
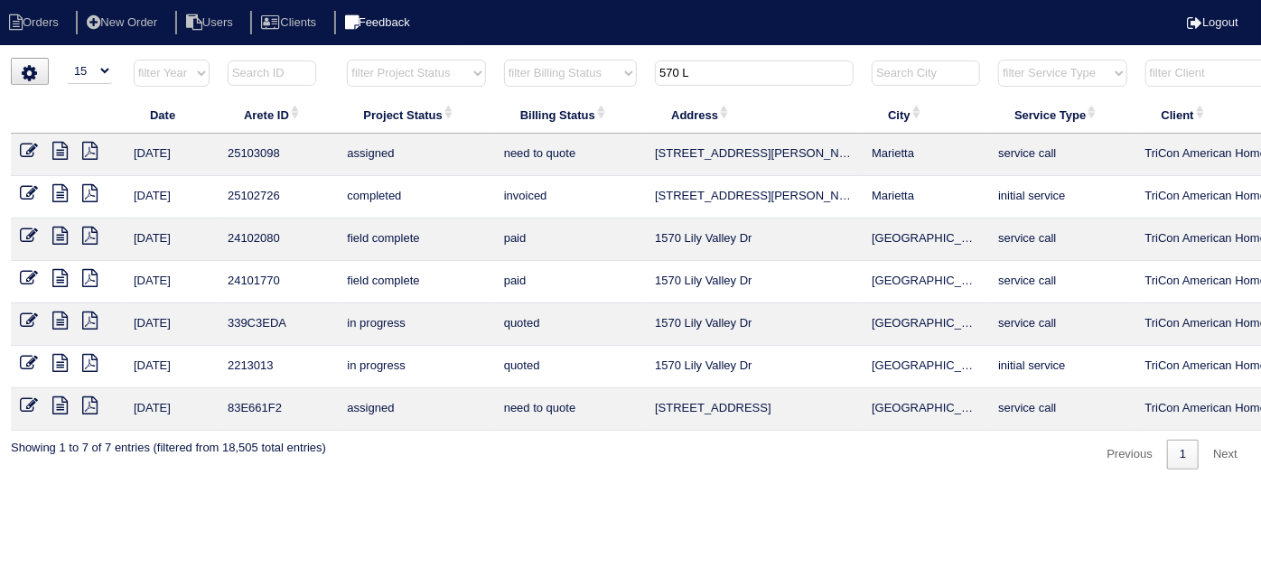
drag, startPoint x: 712, startPoint y: 78, endPoint x: 462, endPoint y: 27, distance: 255.3
click at [467, 58] on body "Orders New Order Users Clients Feedback Logout Orders New Order Users Clients M…" at bounding box center [630, 264] width 1261 height 412
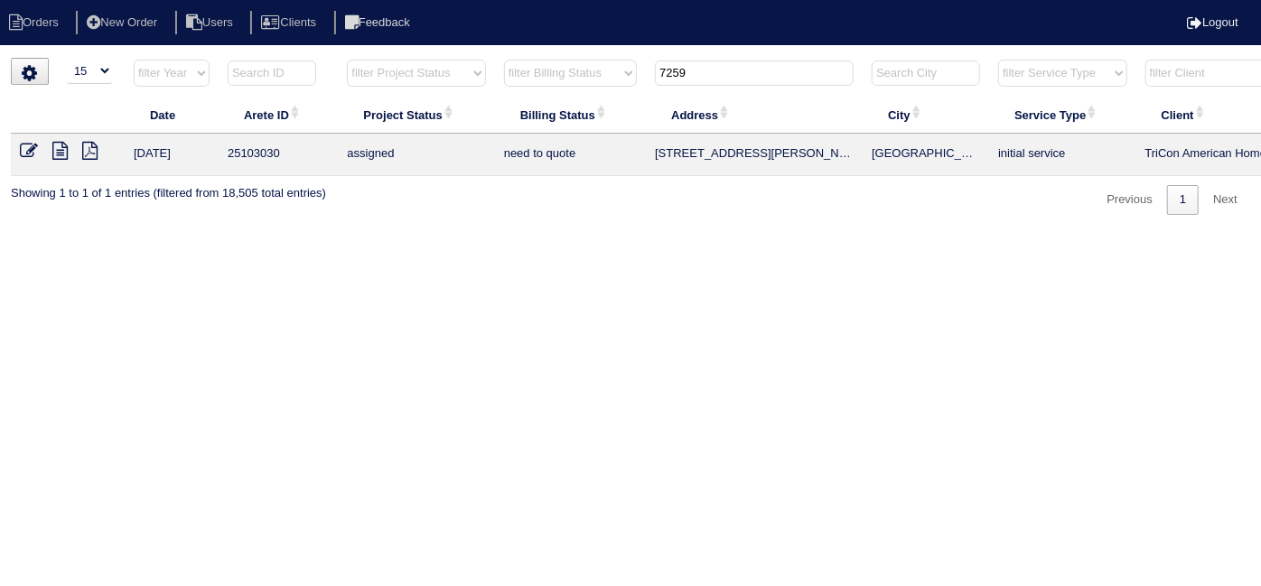
drag, startPoint x: 708, startPoint y: 73, endPoint x: 408, endPoint y: 58, distance: 300.3
click at [433, 63] on tr "filter Year -- Any Year -- 2025 2024 2023 2022 2021 2020 2019 filter Project St…" at bounding box center [794, 77] width 1566 height 37
drag, startPoint x: 735, startPoint y: 80, endPoint x: 437, endPoint y: 46, distance: 300.1
click at [443, 53] on html "Orders New Order Users Clients Feedback Logout Orders New Order Users Clients M…" at bounding box center [630, 116] width 1261 height 233
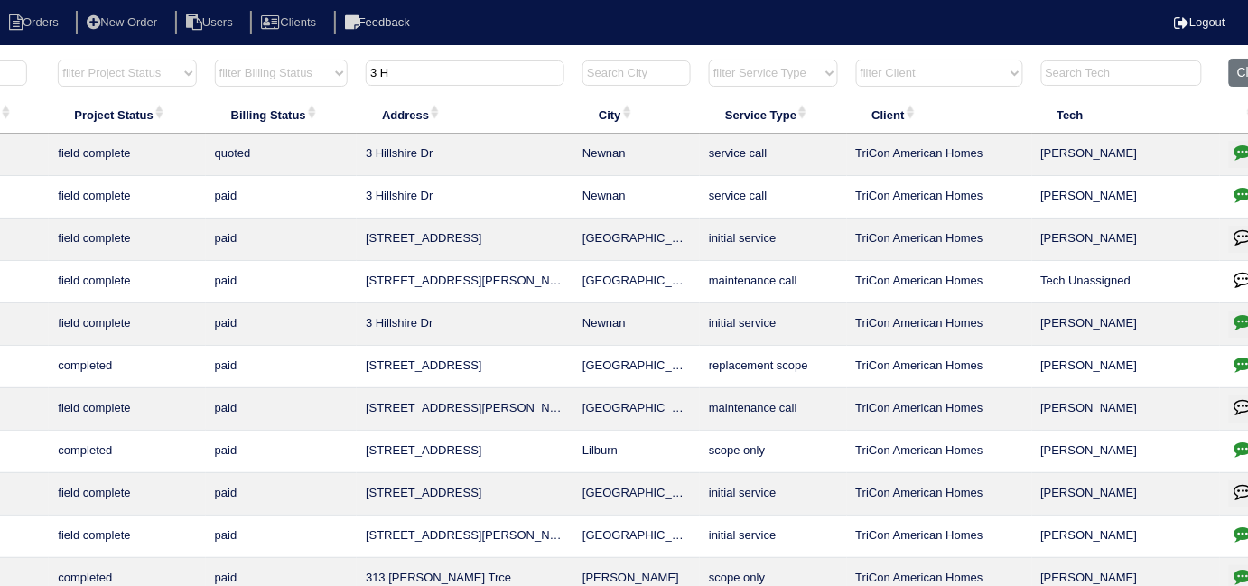
scroll to position [0, 327]
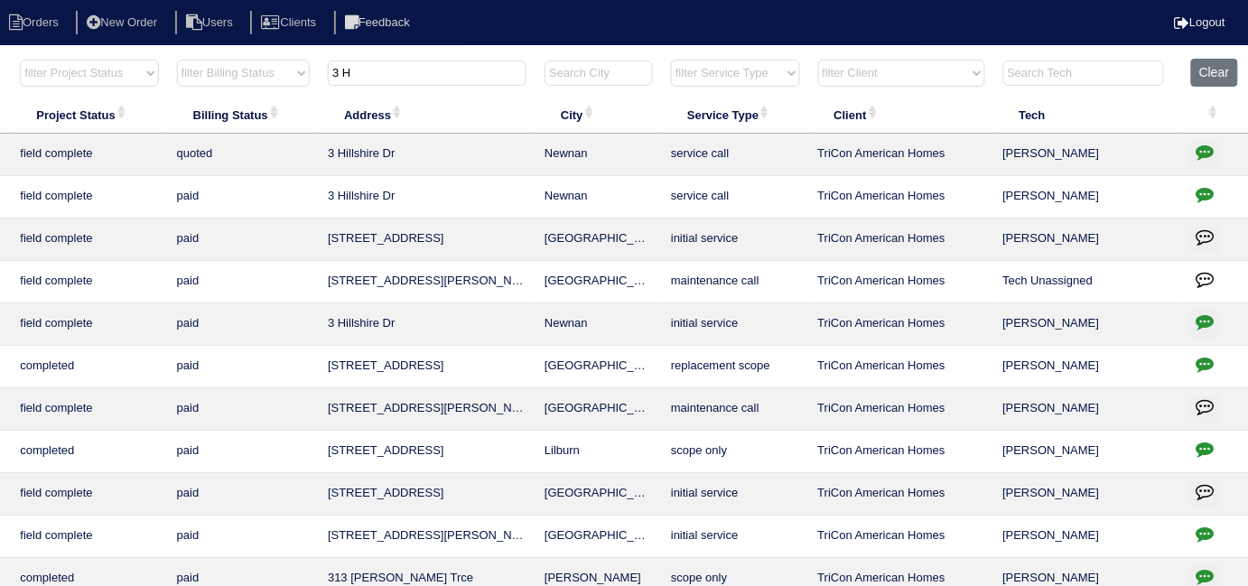
type input "3 H"
click at [1204, 152] on icon "button" at bounding box center [1206, 152] width 18 height 18
type textarea "8/20/25 - Equipment ordered and pricing verified - sent to Dan, Payton & Goldie…"
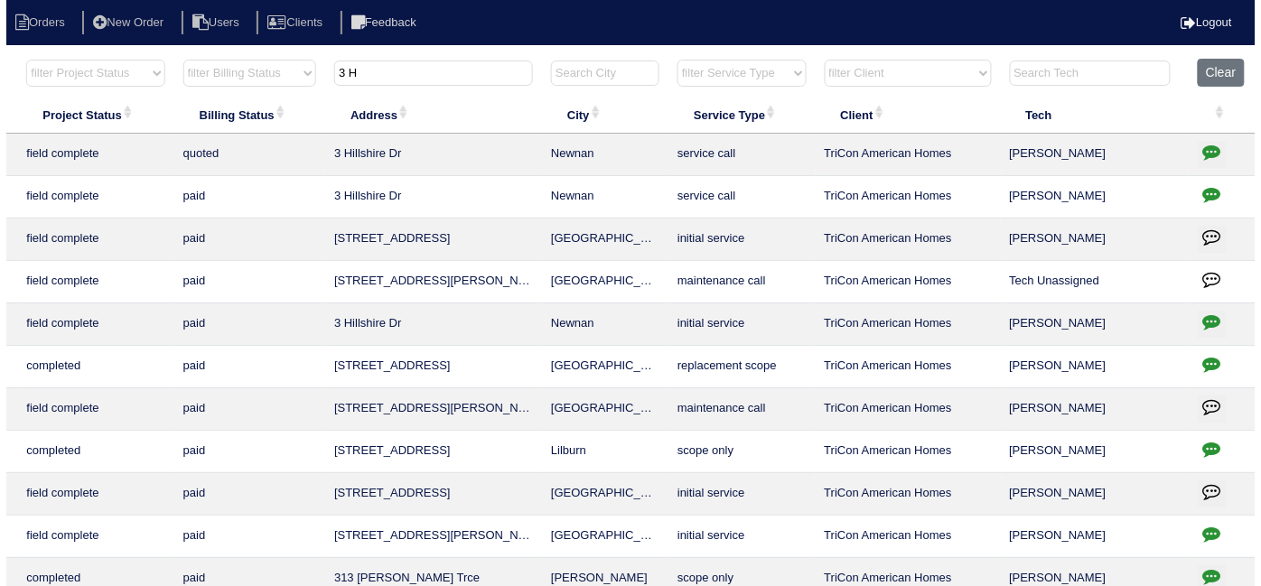
scroll to position [0, 314]
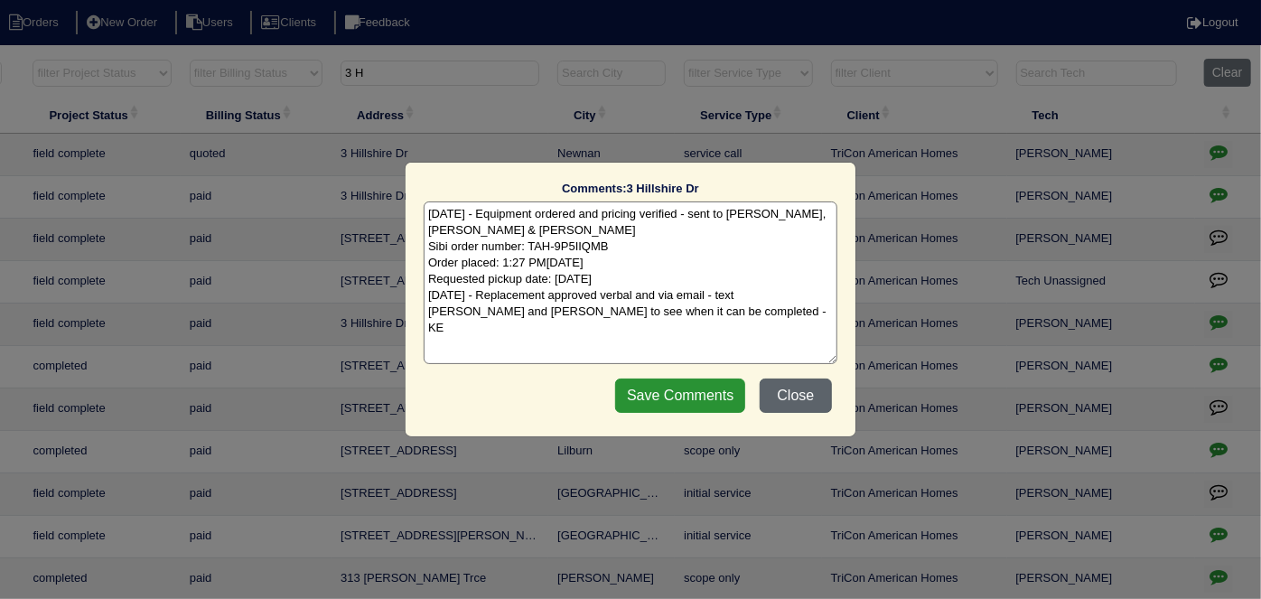
click at [817, 393] on button "Close" at bounding box center [796, 396] width 72 height 34
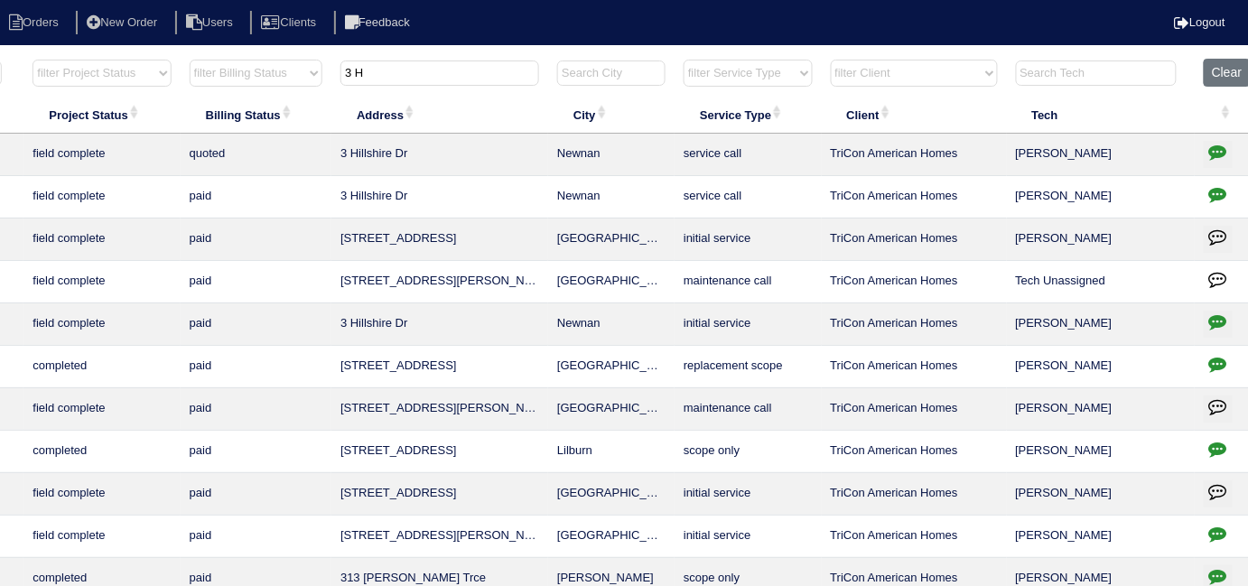
drag, startPoint x: 413, startPoint y: 74, endPoint x: 319, endPoint y: 51, distance: 96.6
click at [323, 56] on html "Orders New Order Users Clients Feedback Logout Orders New Order Users Clients M…" at bounding box center [310, 413] width 1248 height 827
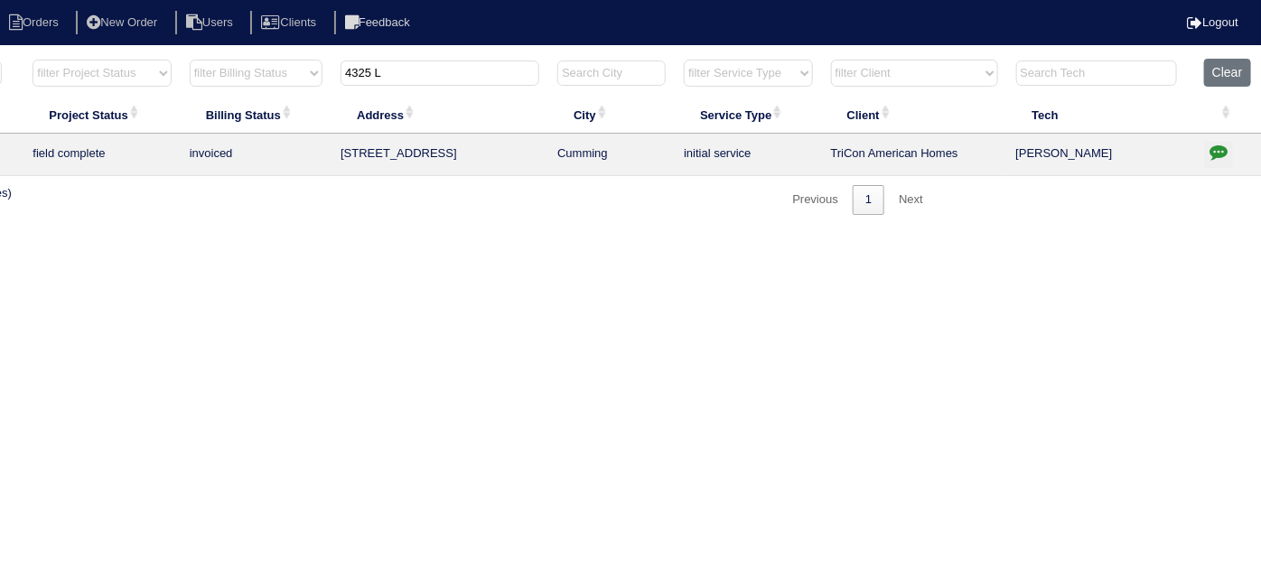
type input "4325 L"
click at [1215, 147] on icon "button" at bounding box center [1219, 152] width 18 height 18
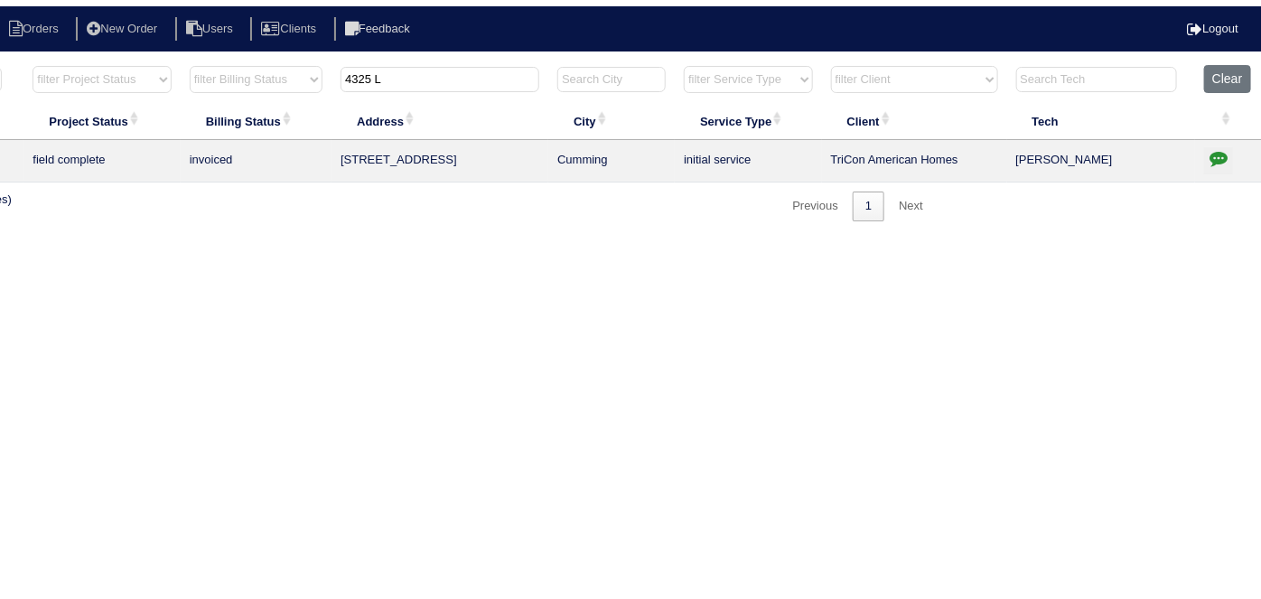
type textarea "8/18/25 - No power or water - noted on quote - KE 8/19/25 - Clean condenser coi…"
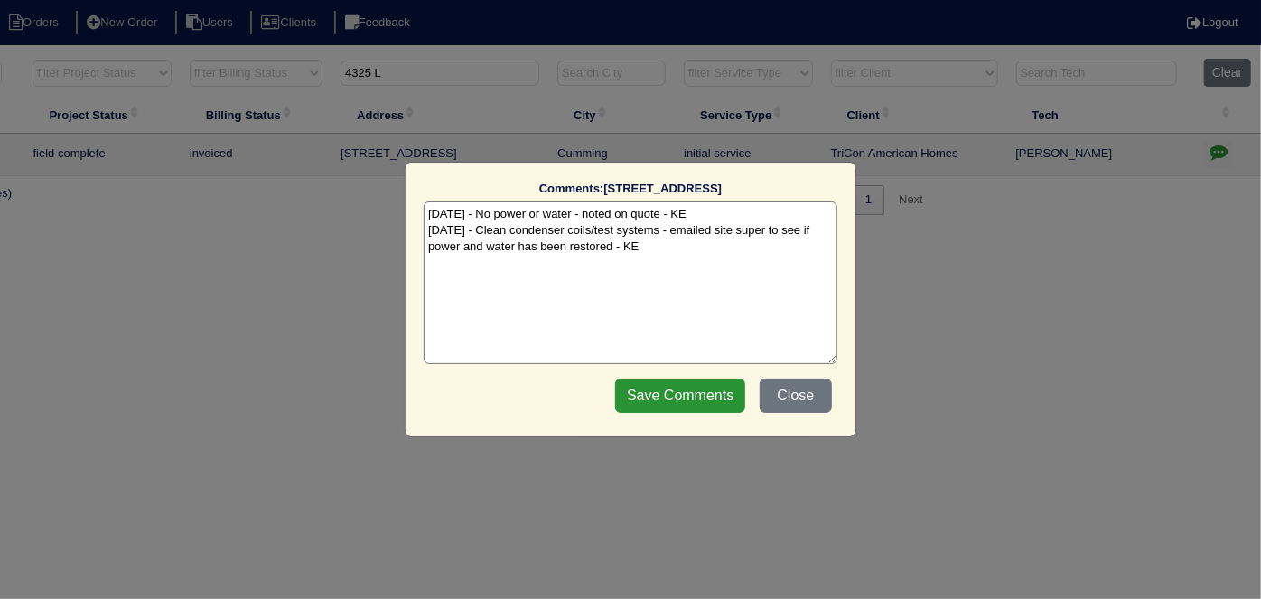
click at [654, 244] on textarea "8/18/25 - No power or water - noted on quote - KE 8/19/25 - Clean condenser coi…" at bounding box center [631, 282] width 414 height 163
click at [800, 394] on button "Close" at bounding box center [796, 396] width 72 height 34
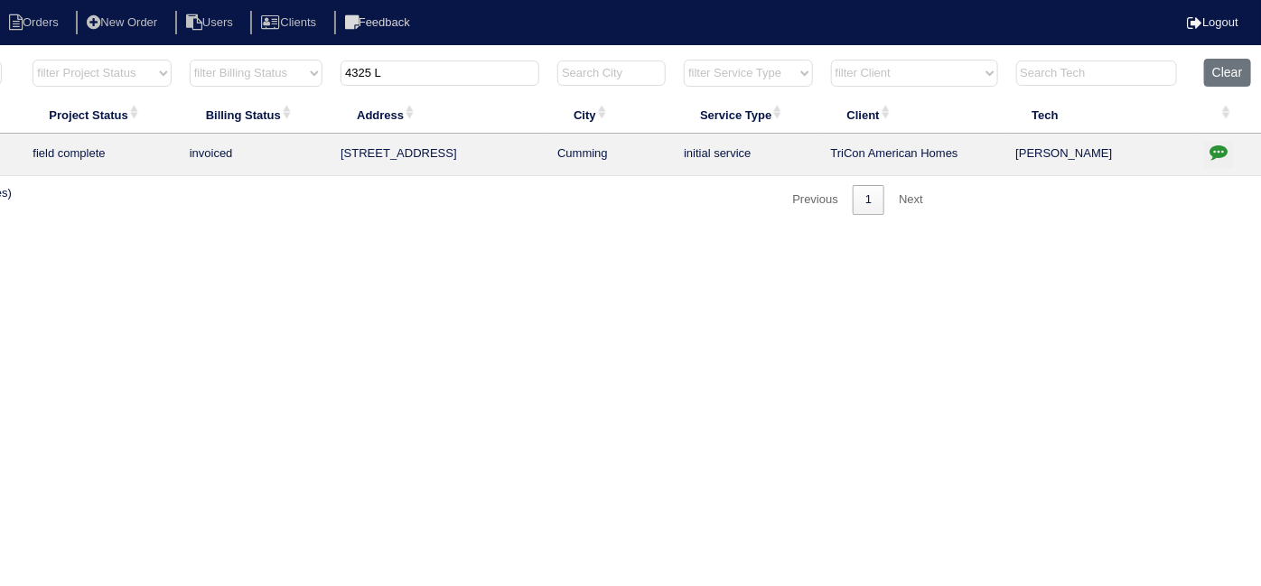
click at [1218, 150] on icon "button" at bounding box center [1219, 152] width 18 height 18
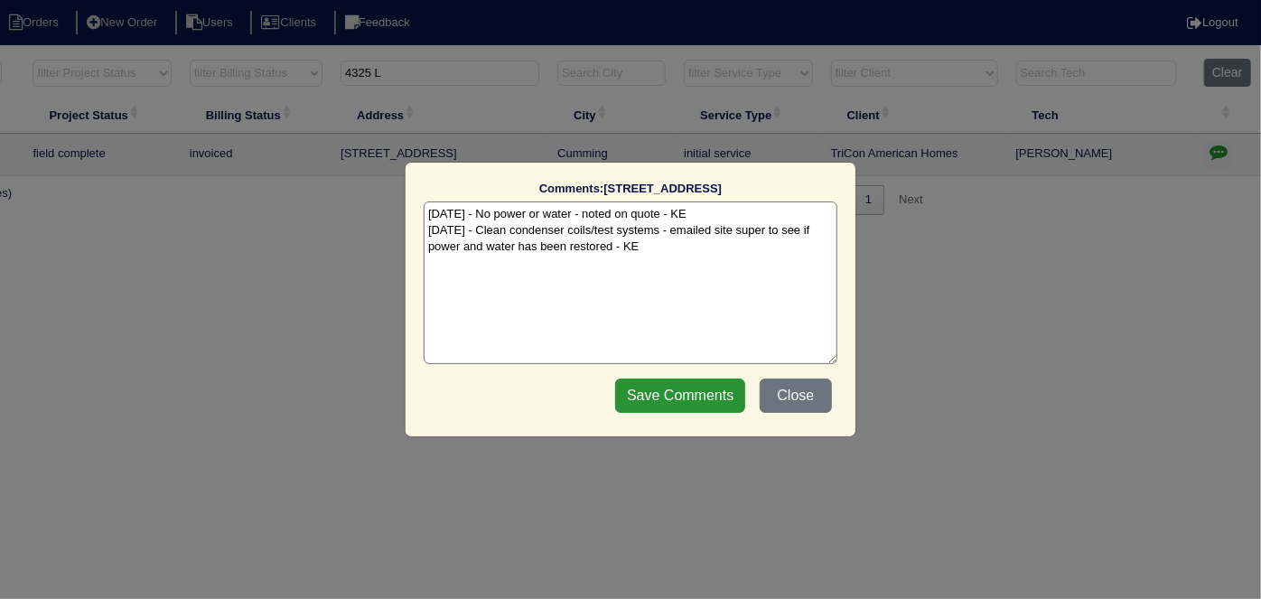
click at [751, 258] on textarea "8/18/25 - No power or water - noted on quote - KE 8/19/25 - Clean condenser coi…" at bounding box center [631, 282] width 414 height 163
click at [816, 392] on button "Close" at bounding box center [796, 396] width 72 height 34
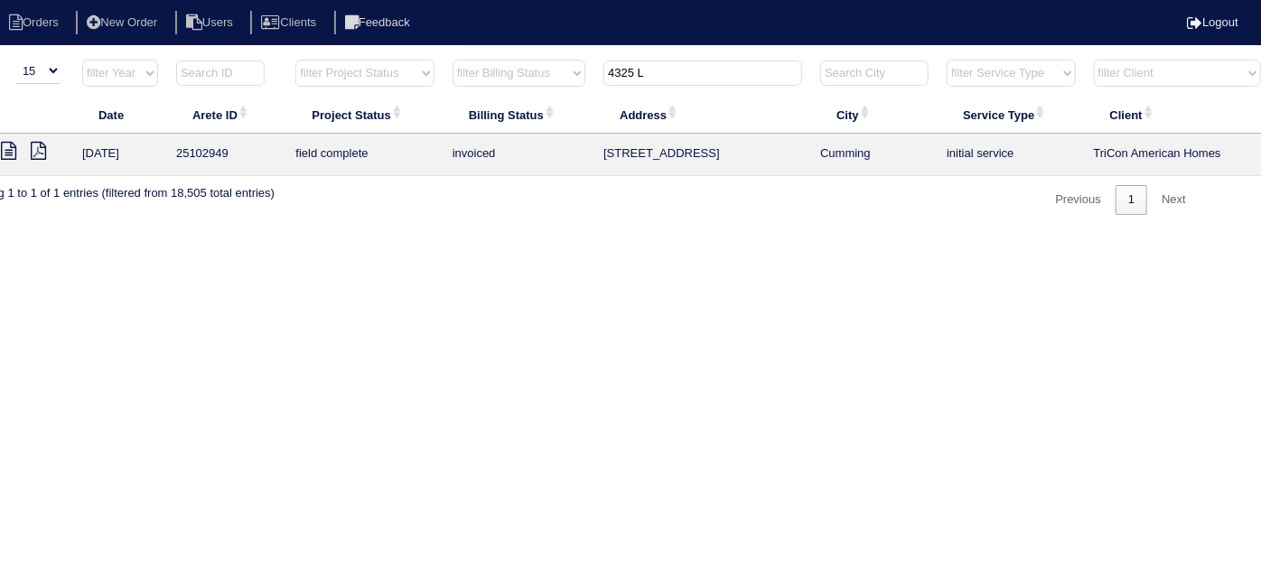
scroll to position [0, 0]
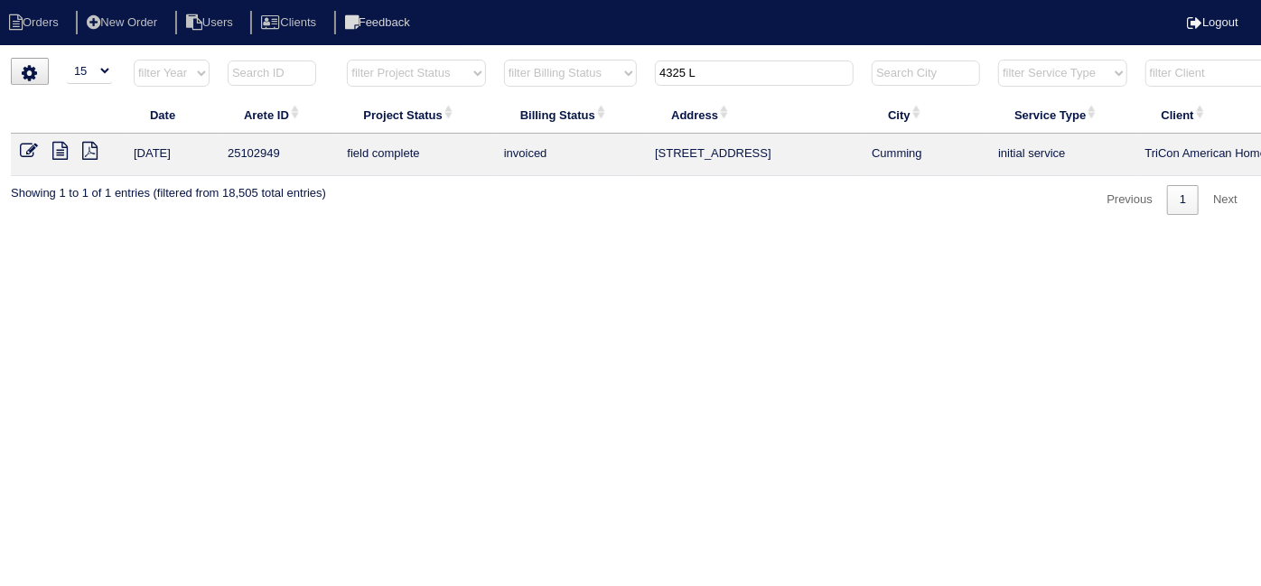
click at [52, 143] on icon at bounding box center [59, 151] width 15 height 18
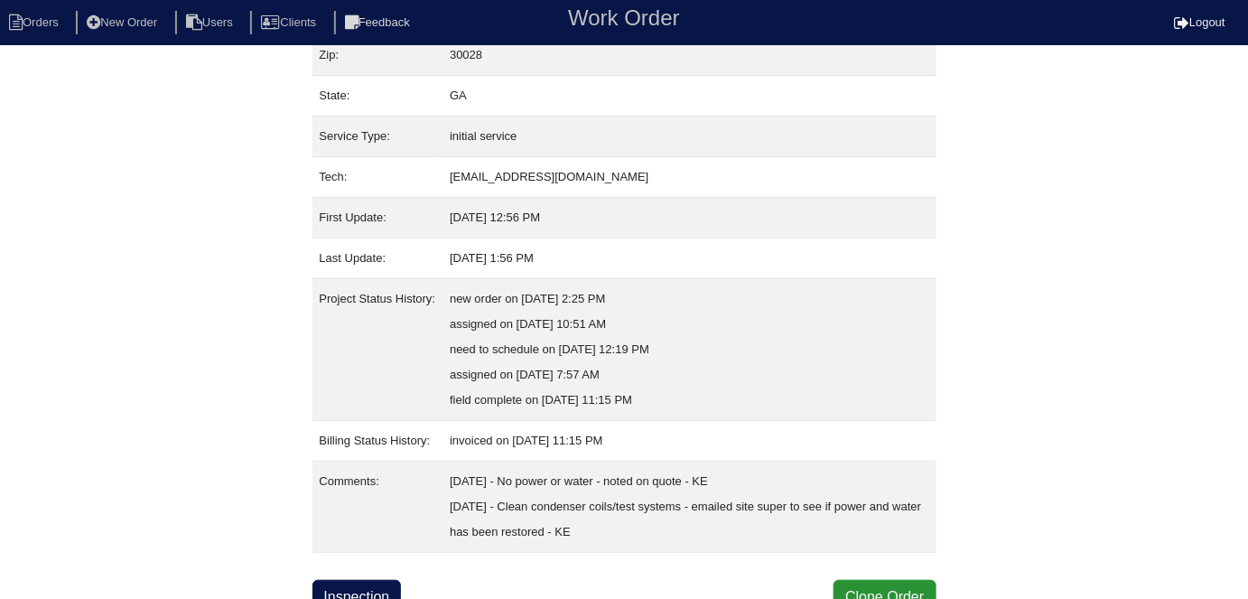
scroll to position [196, 0]
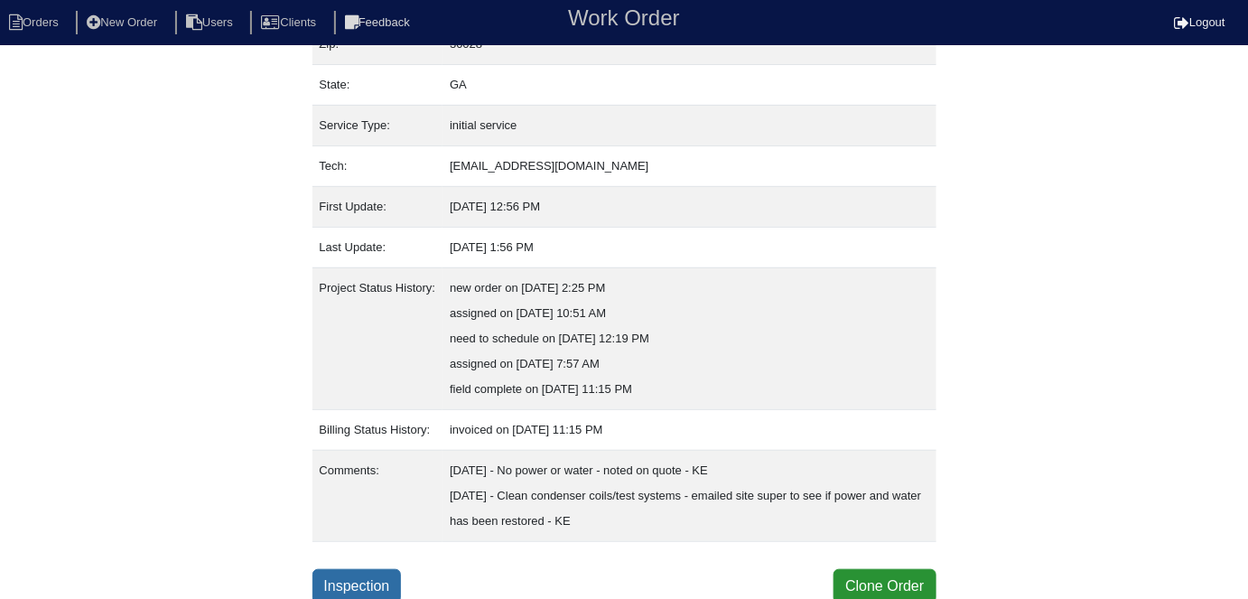
click at [373, 581] on link "Inspection" at bounding box center [357, 586] width 89 height 34
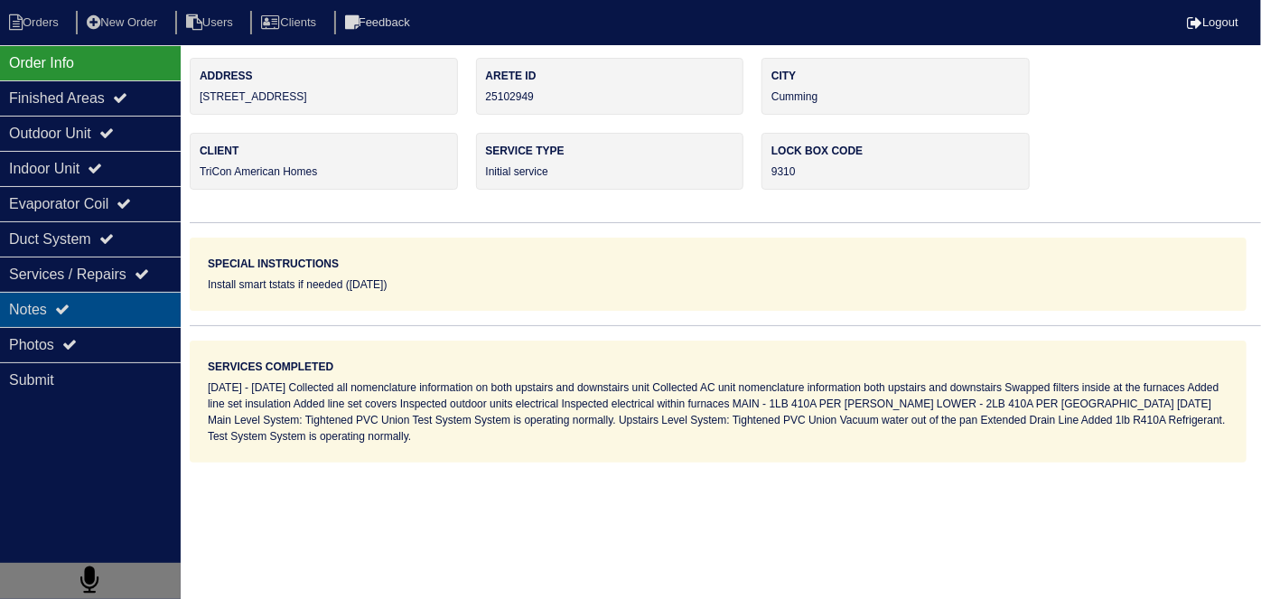
click at [106, 321] on div "Notes" at bounding box center [90, 309] width 181 height 35
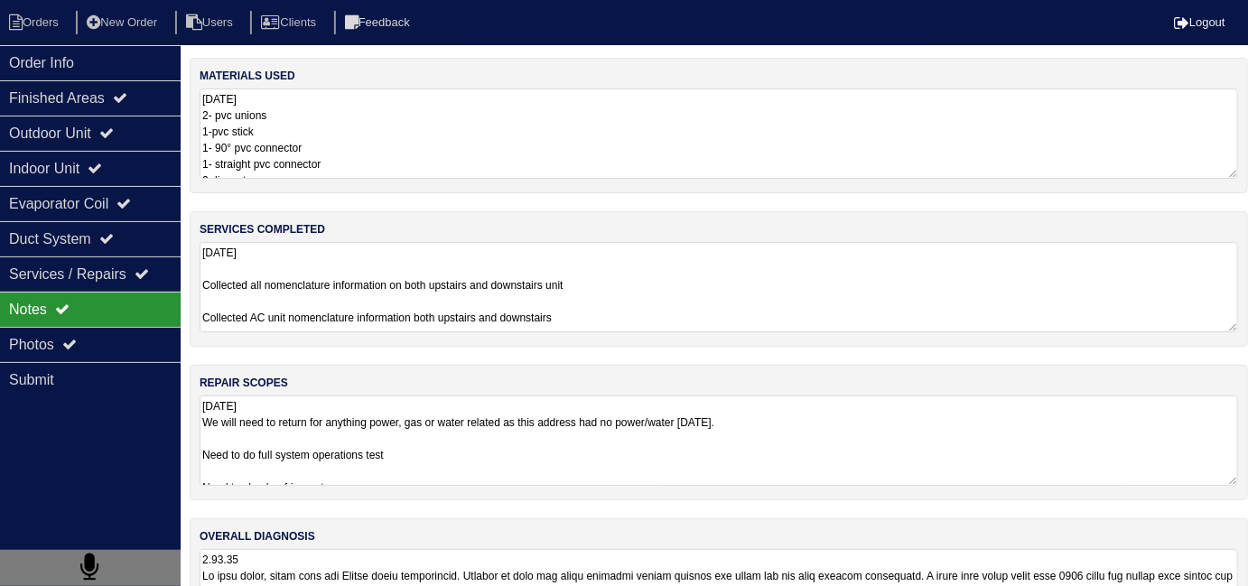
click at [663, 461] on textarea "8.14.25 We will need to return for anything power, gas or water related as this…" at bounding box center [719, 441] width 1039 height 90
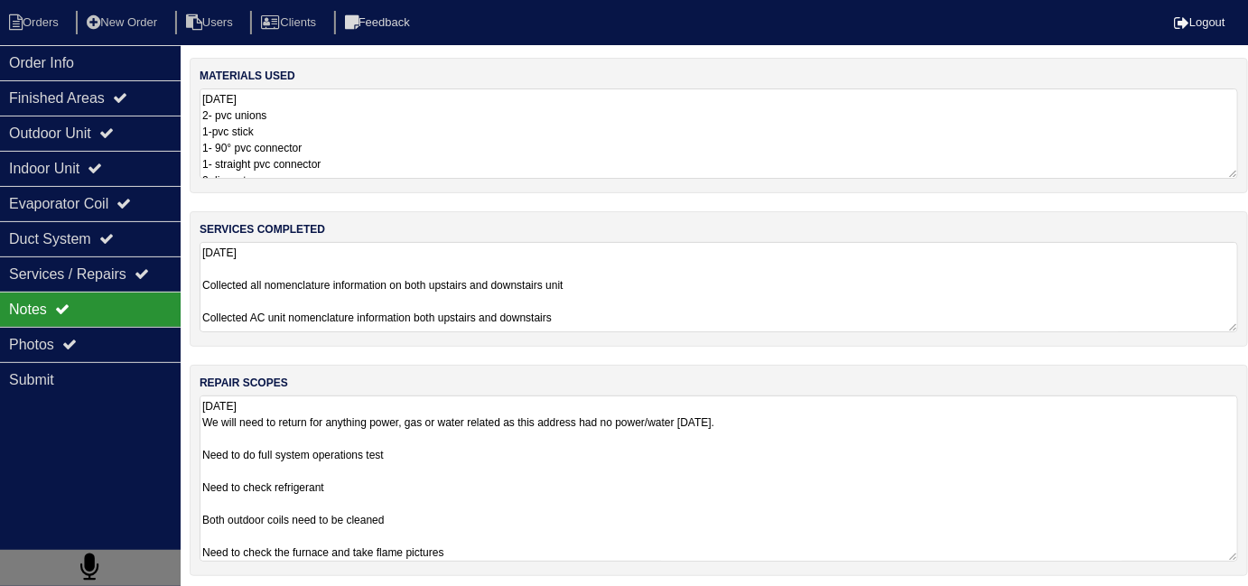
scroll to position [1, 0]
click at [703, 304] on textarea "8.14.25 Collected all nomenclature information on both upstairs and downstairs …" at bounding box center [719, 287] width 1039 height 90
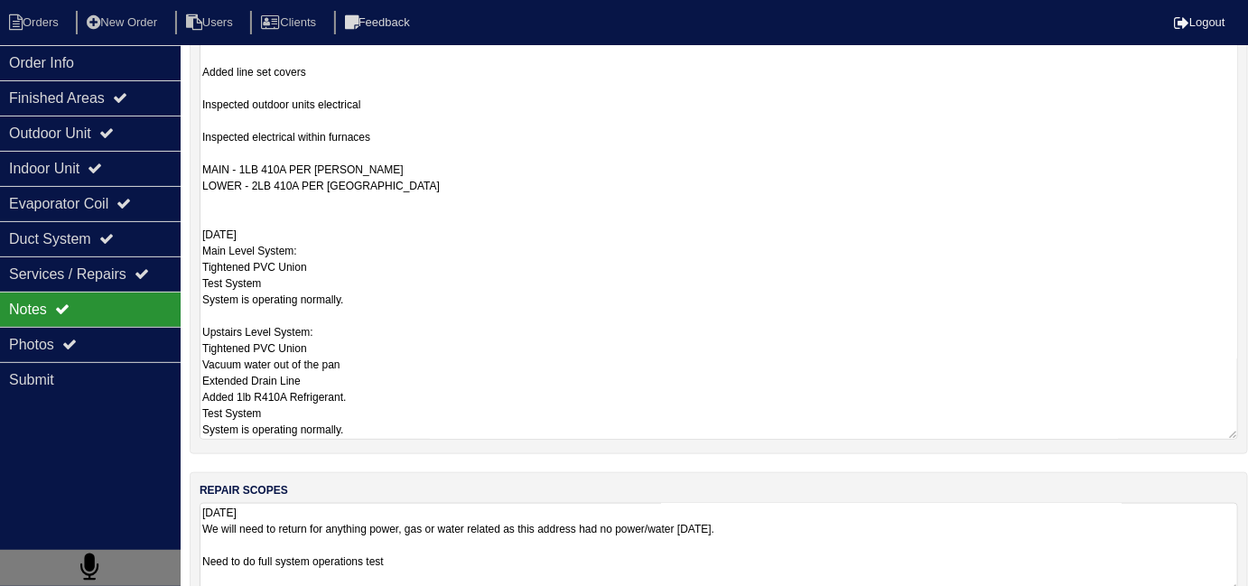
scroll to position [343, 0]
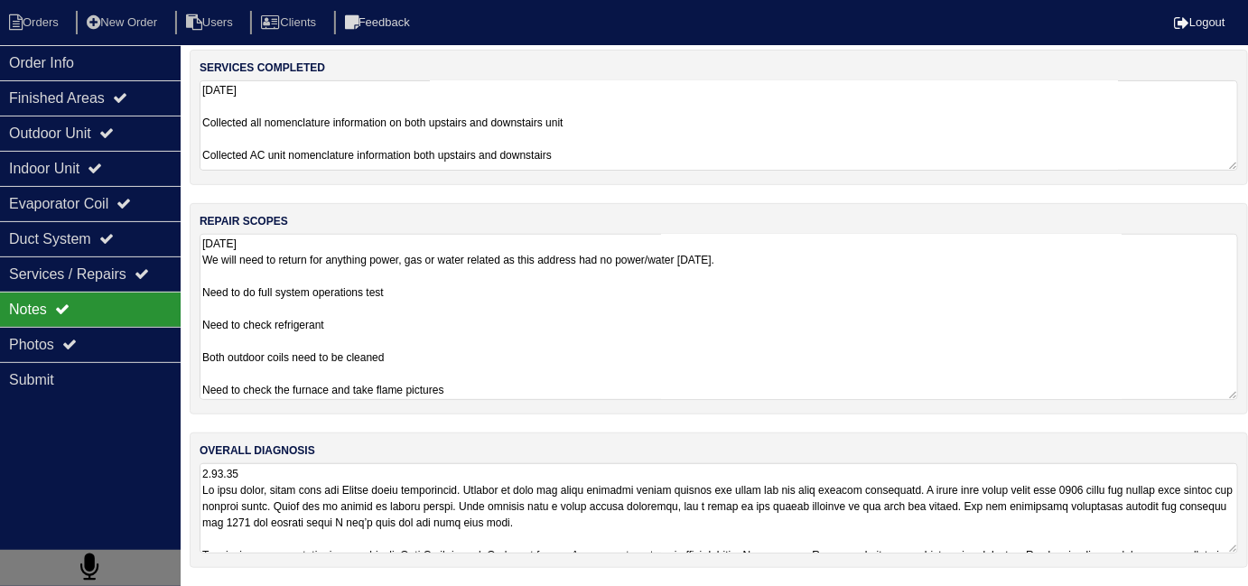
click at [533, 395] on textarea "8.14.25 We will need to return for anything power, gas or water related as this…" at bounding box center [719, 317] width 1039 height 166
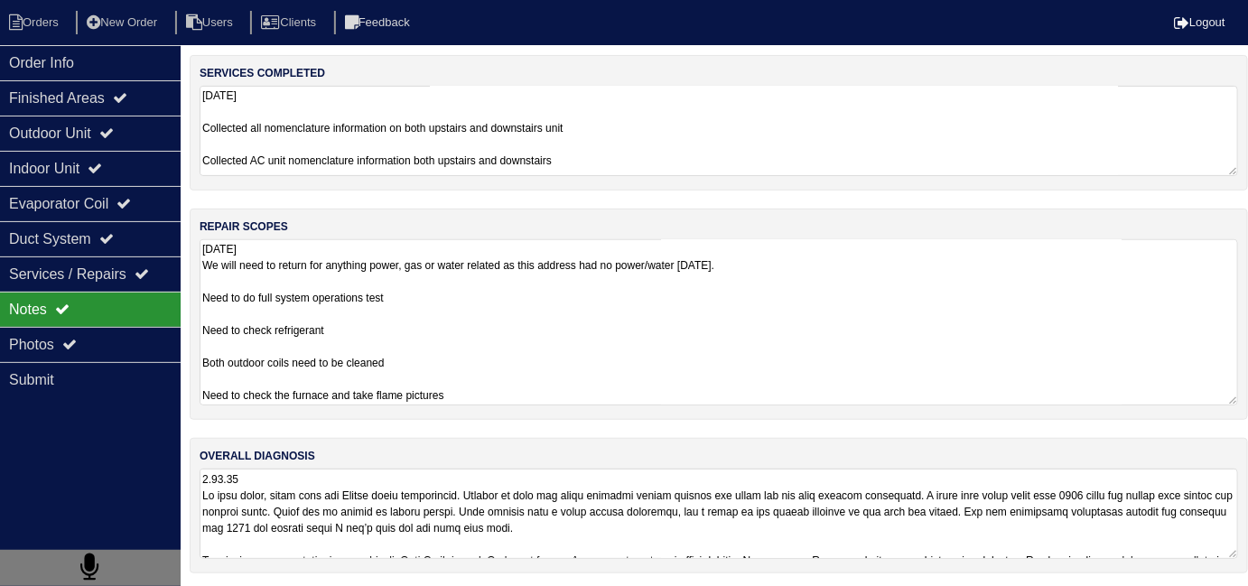
scroll to position [155, 0]
click at [631, 369] on textarea "8.14.25 We will need to return for anything power, gas or water related as this…" at bounding box center [719, 323] width 1039 height 166
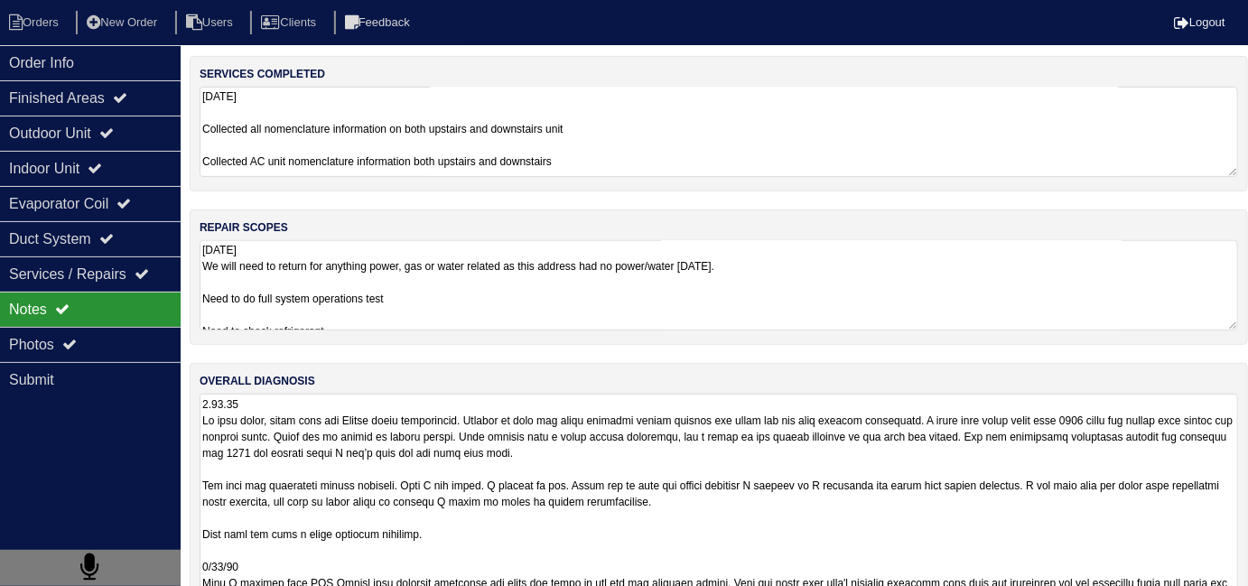
click at [678, 538] on textarea at bounding box center [719, 501] width 1039 height 215
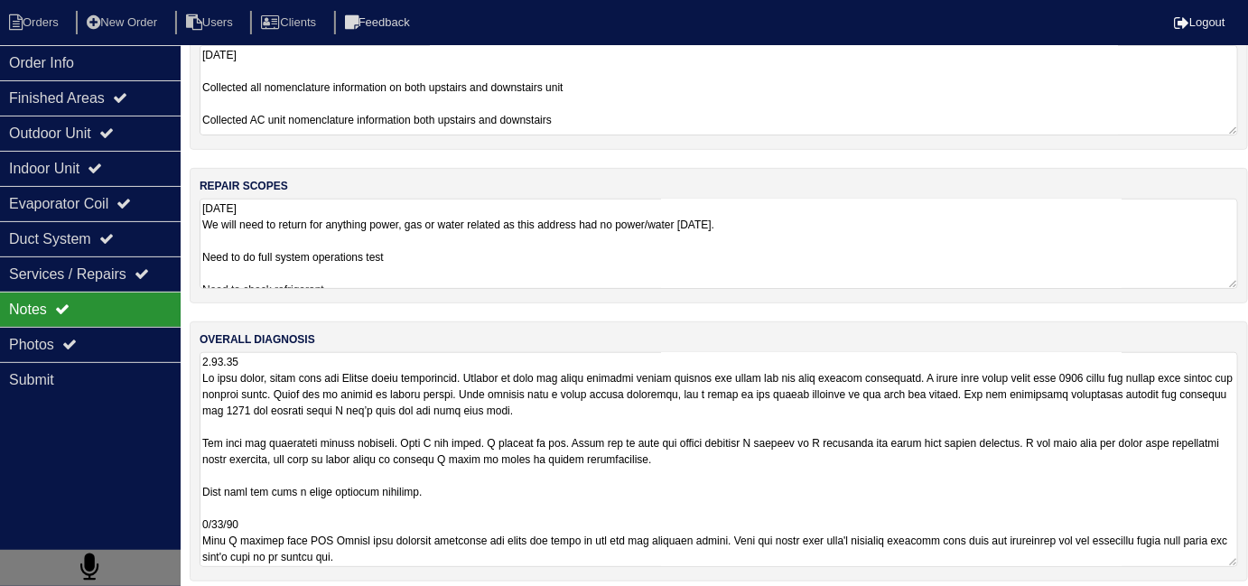
scroll to position [204, 0]
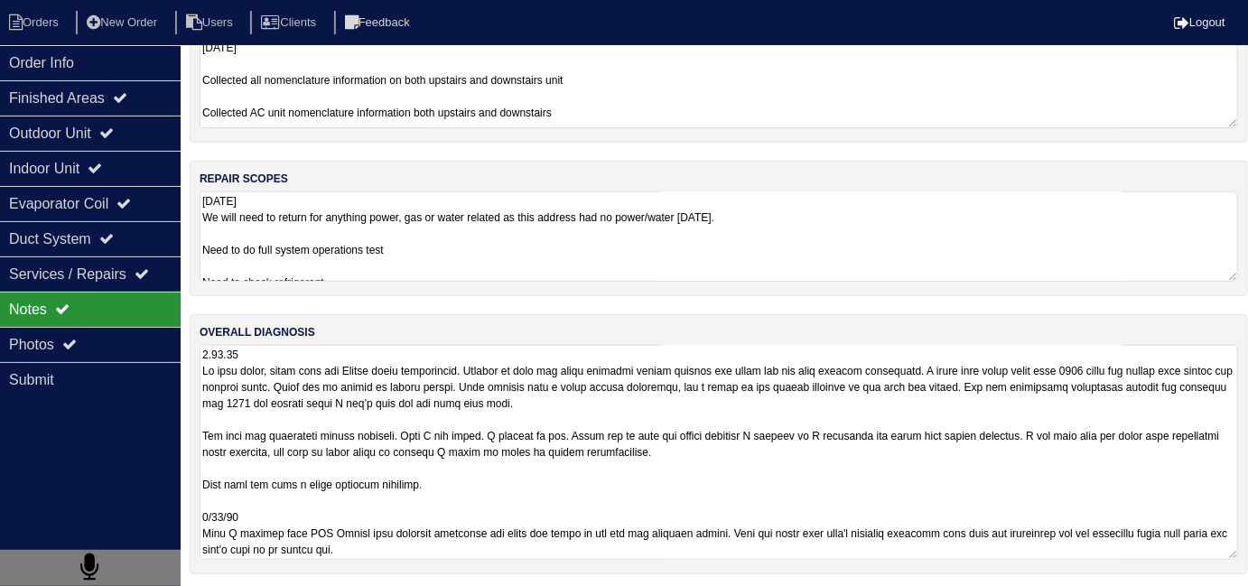
click at [665, 548] on textarea at bounding box center [719, 452] width 1039 height 215
click at [513, 232] on div "repair scopes 8.14.25 We will need to return for anything power, gas or water r…" at bounding box center [719, 229] width 1059 height 136
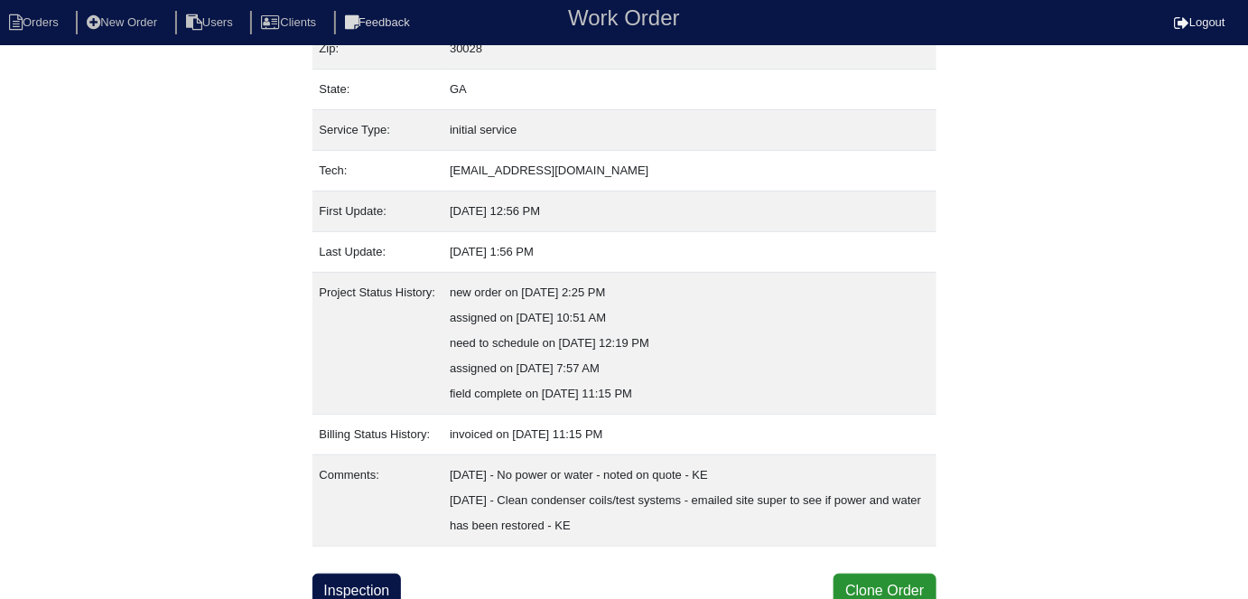
scroll to position [196, 0]
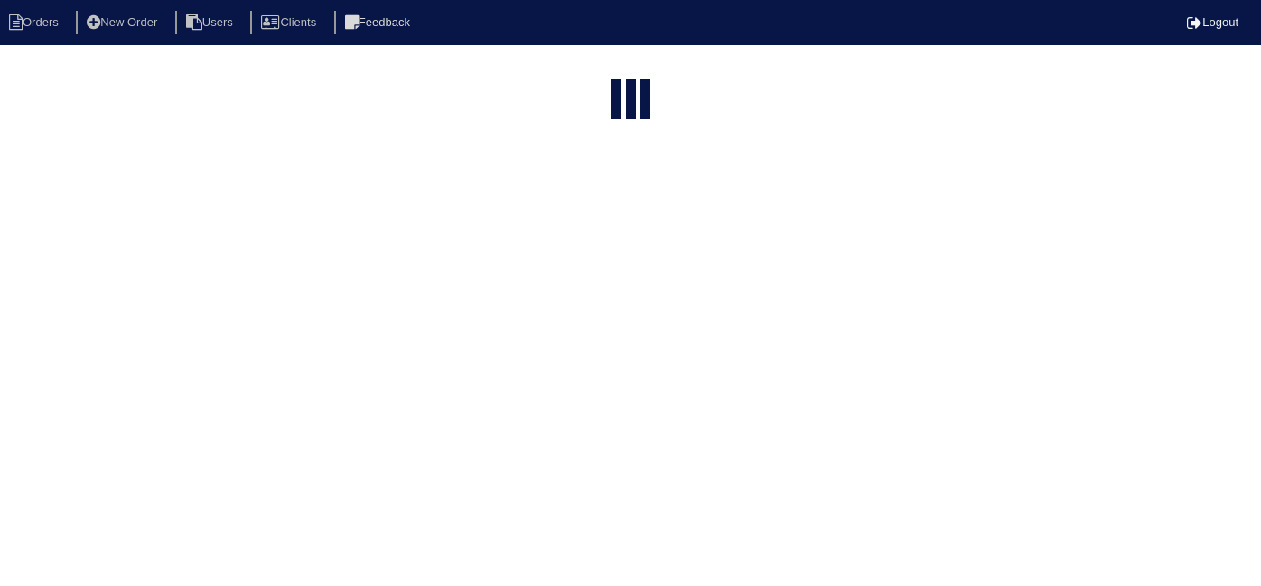
select select "15"
type input "4325 L"
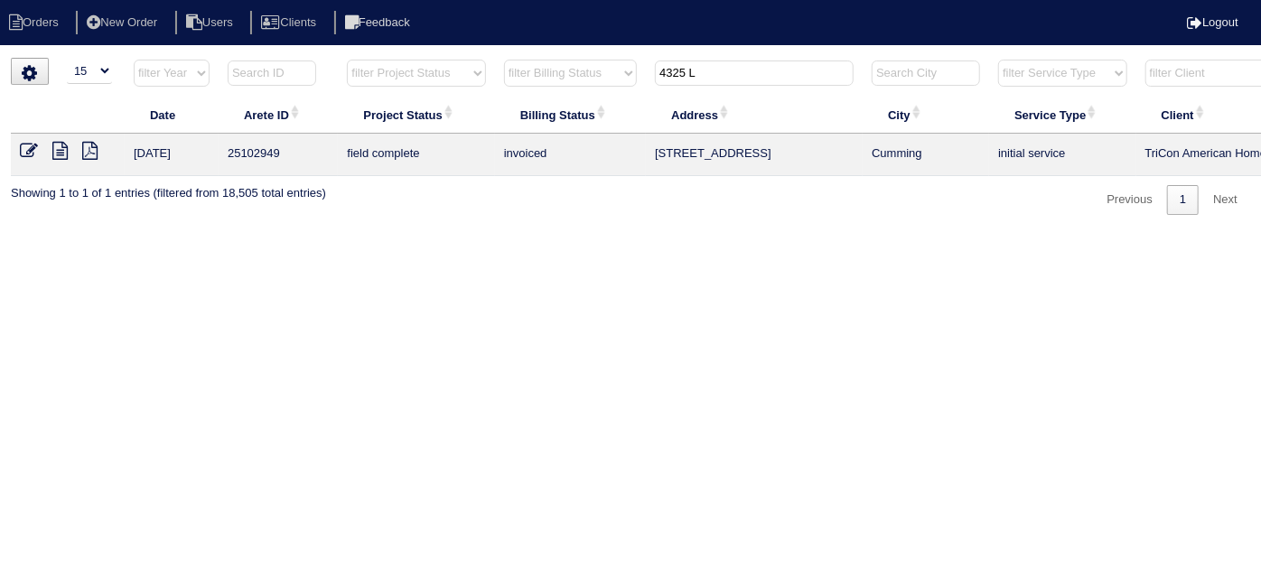
click at [79, 148] on link at bounding box center [67, 153] width 30 height 14
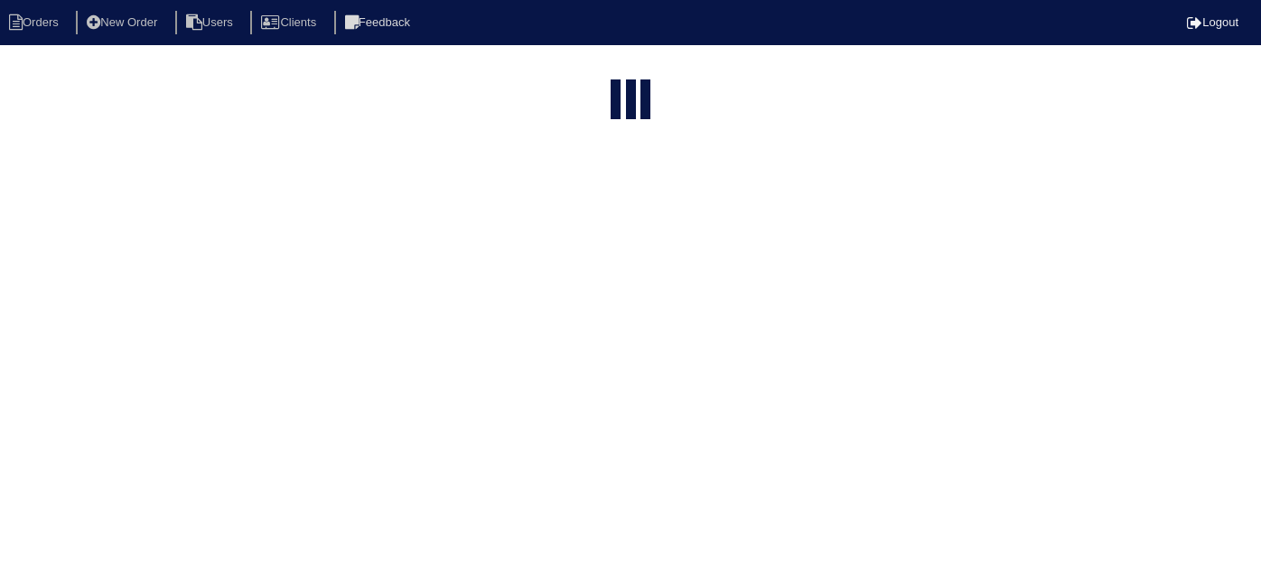
select select "15"
type input "4325 L"
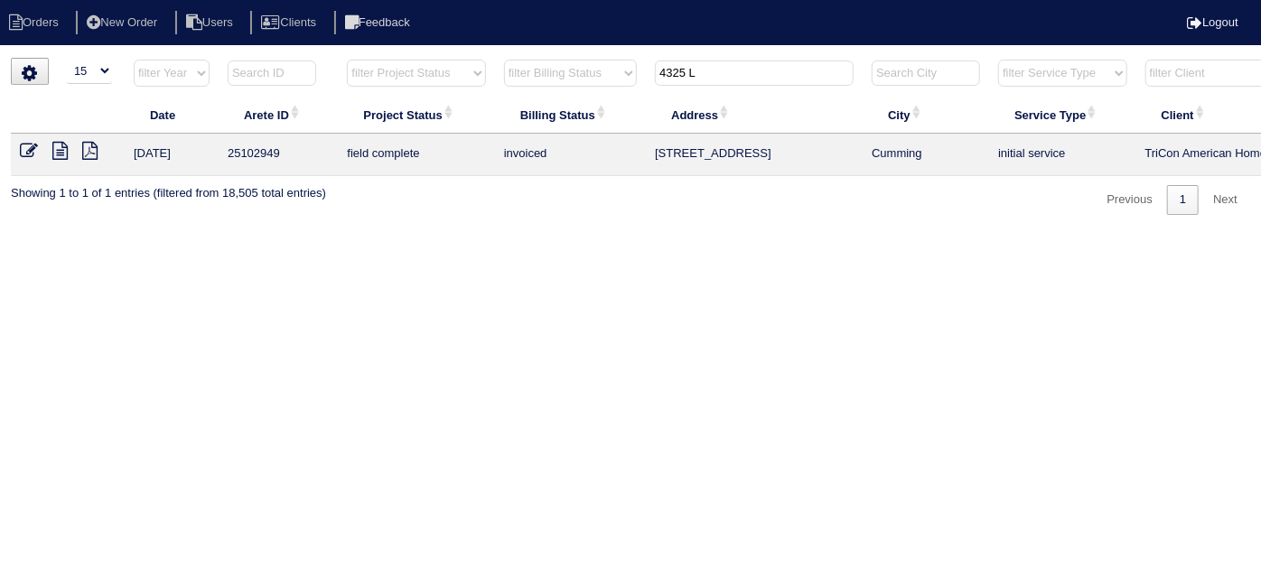
click at [91, 150] on icon at bounding box center [89, 151] width 15 height 18
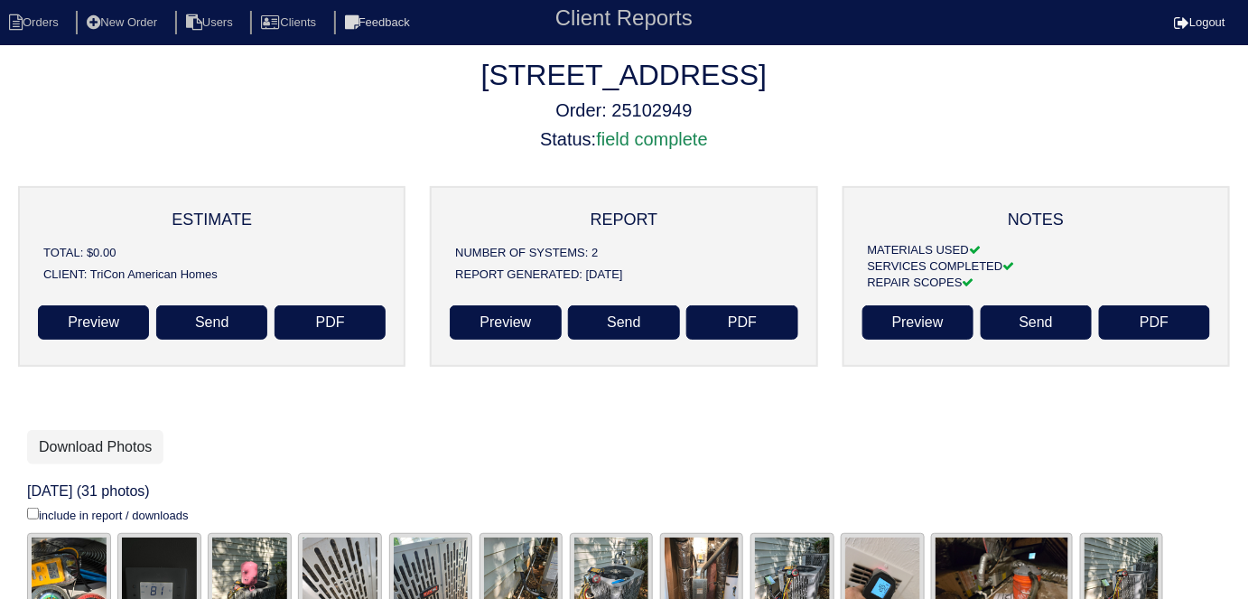
scroll to position [1, 0]
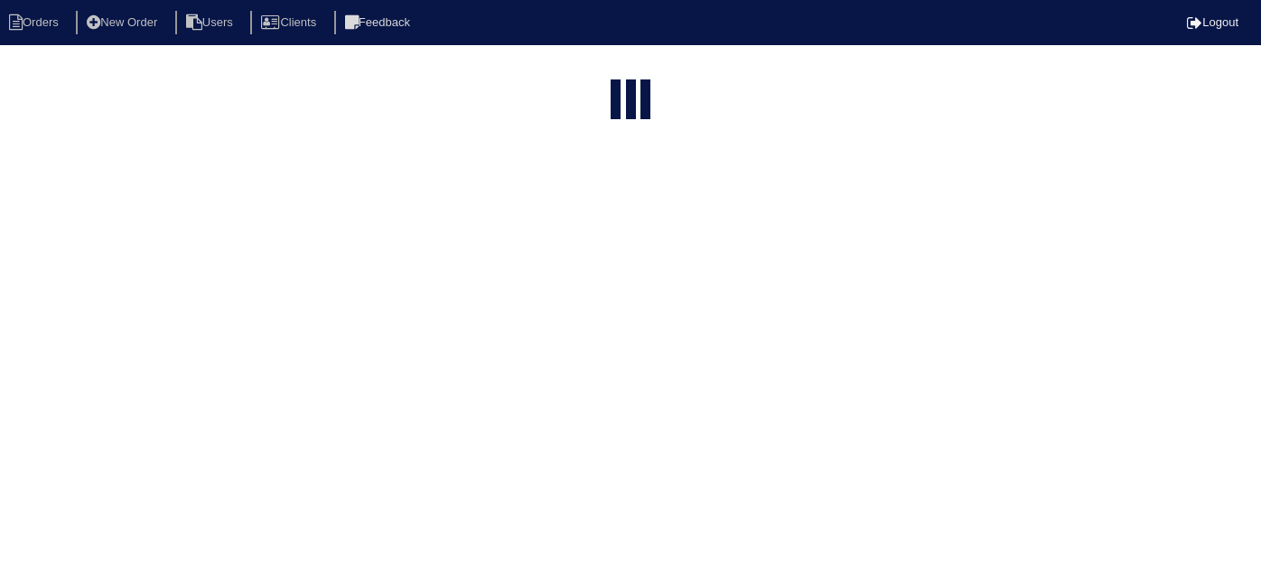
select select "15"
type input "4325 L"
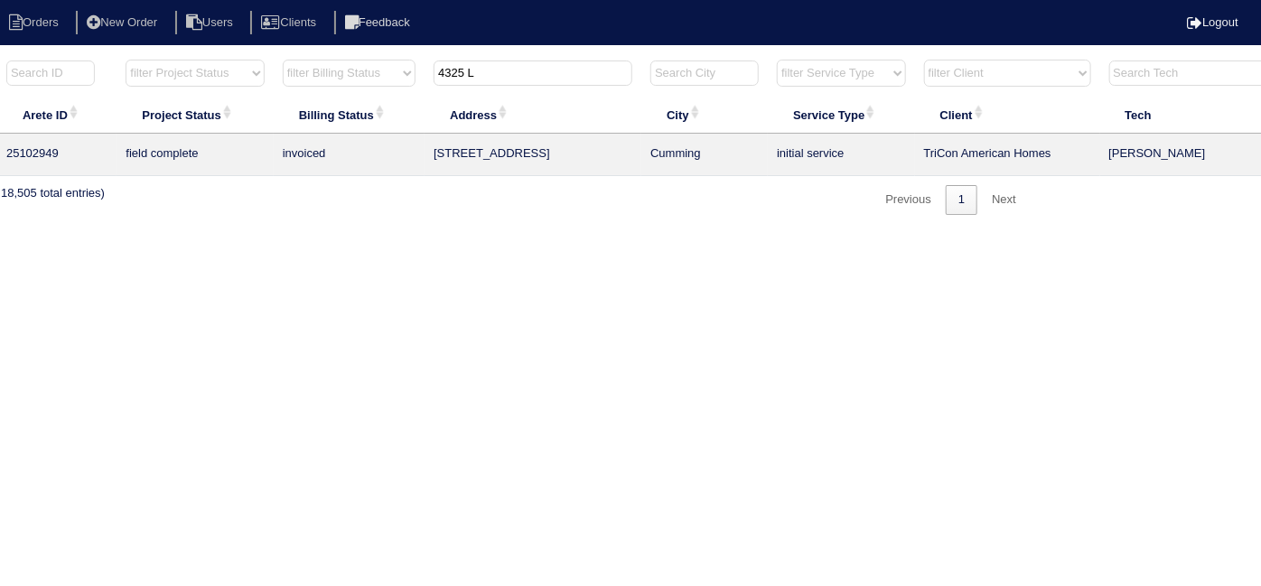
scroll to position [0, 314]
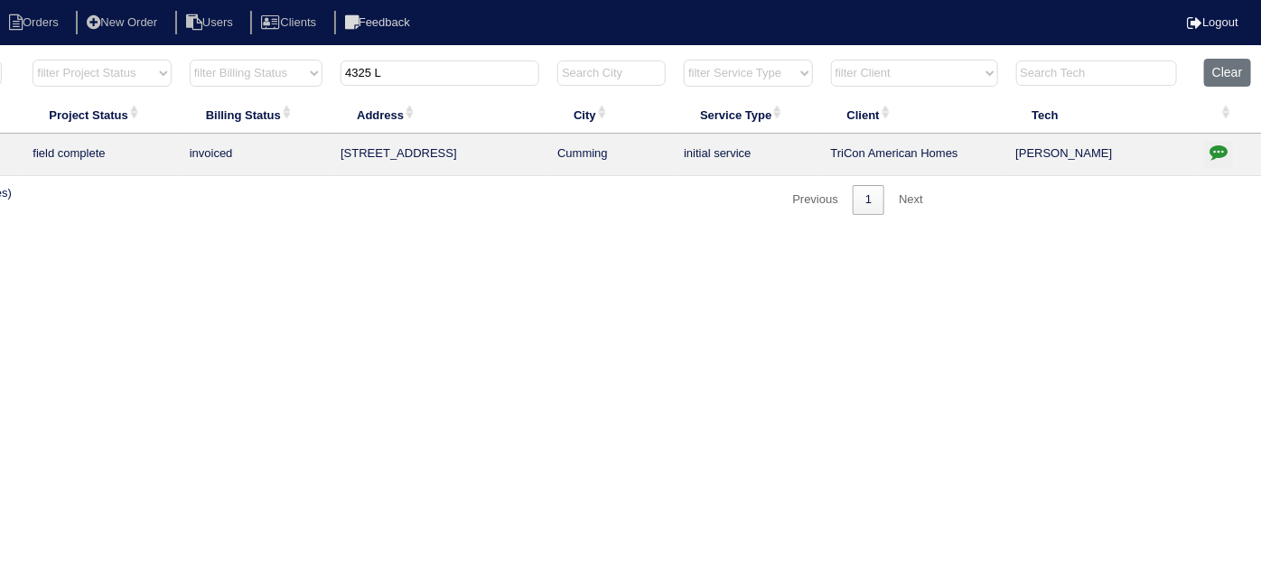
click at [1211, 153] on icon "button" at bounding box center [1219, 152] width 18 height 18
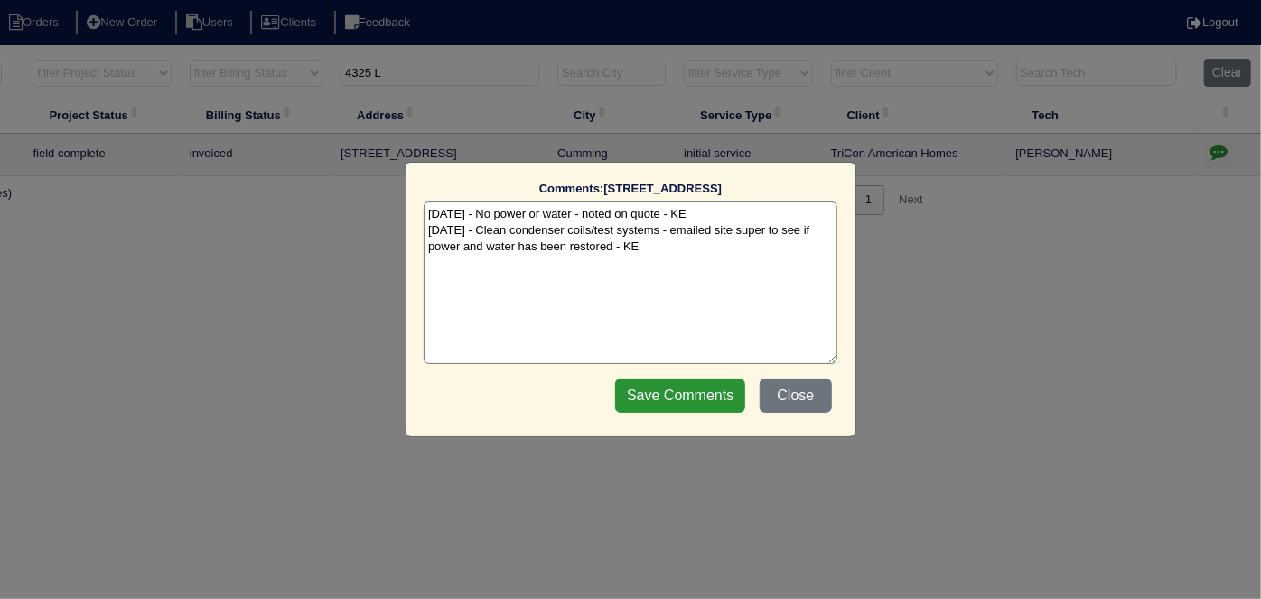
click at [663, 250] on textarea "8/18/25 - No power or water - noted on quote - KE 8/19/25 - Clean condenser coi…" at bounding box center [631, 282] width 414 height 163
type textarea "8/18/25 - No power or water - noted on quote - KE 8/19/25 - Clean condenser coi…"
click at [685, 386] on input "Save Comments" at bounding box center [680, 396] width 130 height 34
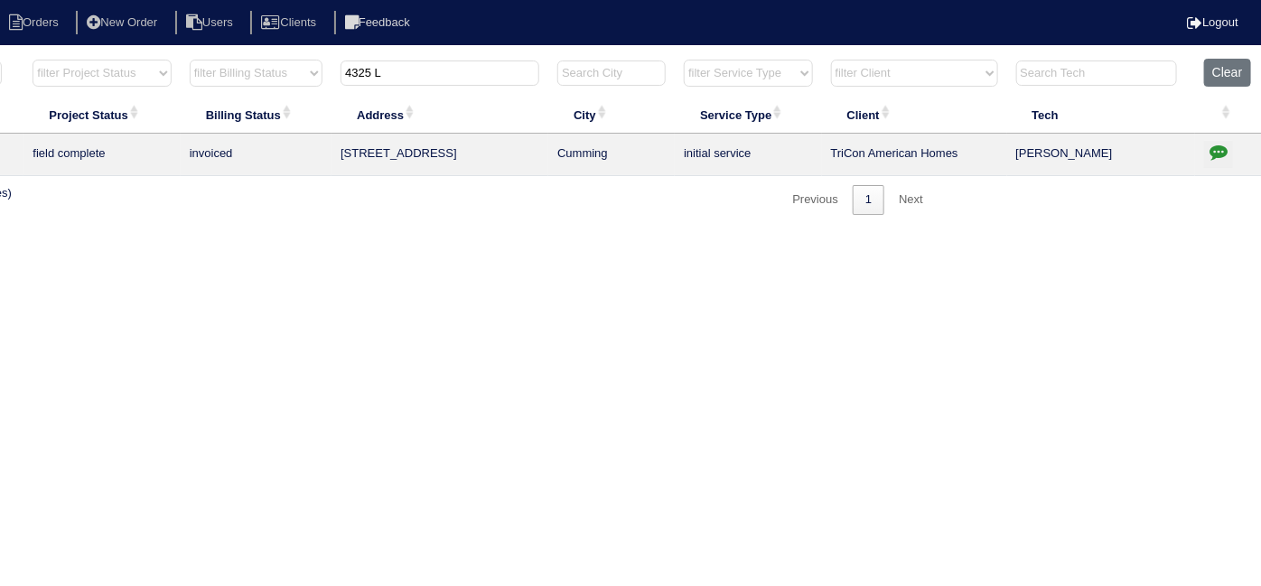
drag, startPoint x: 397, startPoint y: 68, endPoint x: 308, endPoint y: 79, distance: 90.1
click at [308, 79] on tr "filter Year -- Any Year -- 2025 2024 2023 2022 2021 2020 2019 filter Project St…" at bounding box center [479, 77] width 1566 height 37
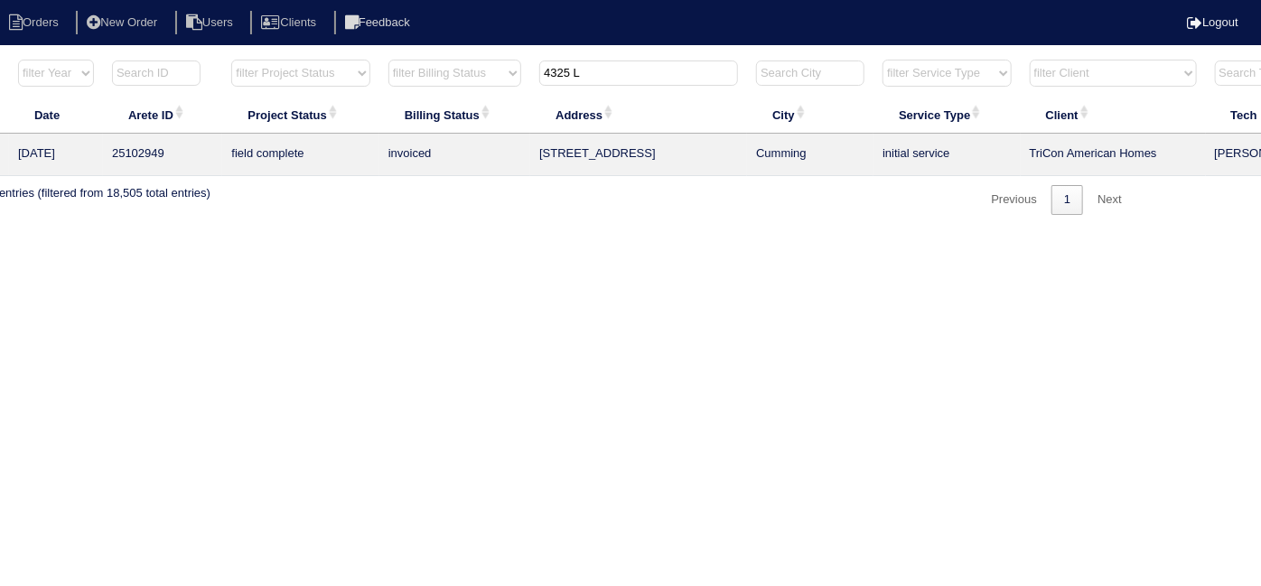
scroll to position [0, 0]
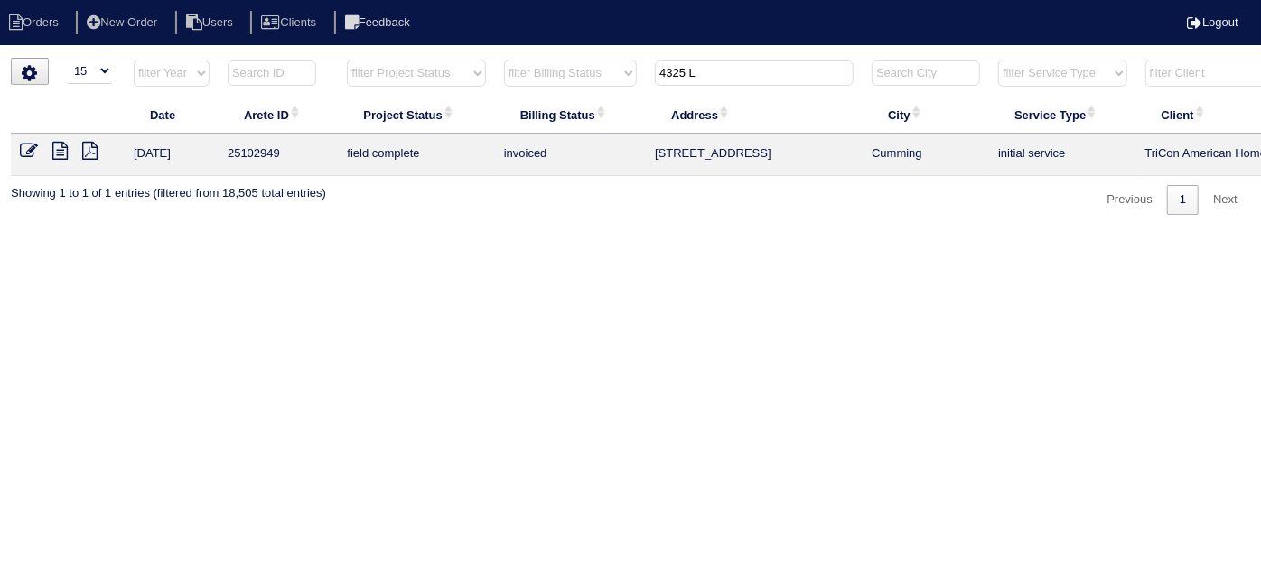
click at [730, 79] on input "4325 L" at bounding box center [754, 73] width 199 height 25
drag, startPoint x: 730, startPoint y: 79, endPoint x: 633, endPoint y: 81, distance: 96.7
click at [633, 81] on tr "filter Year -- Any Year -- 2025 2024 2023 2022 2021 2020 2019 filter Project St…" at bounding box center [794, 77] width 1566 height 37
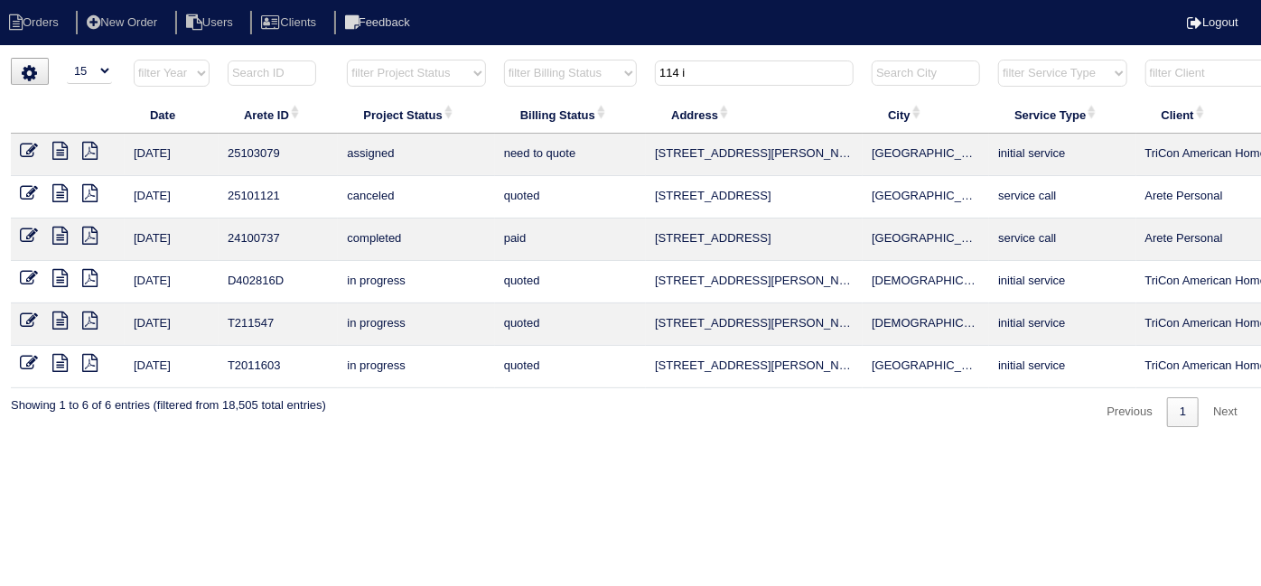
type input "114 i"
click at [60, 151] on icon at bounding box center [59, 151] width 15 height 18
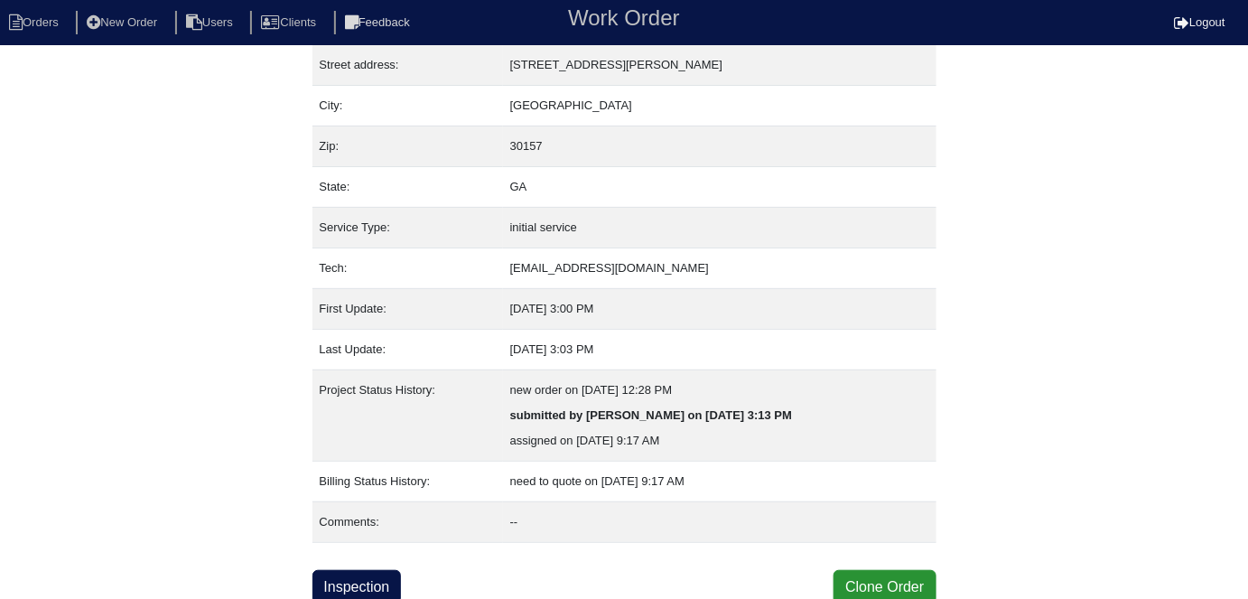
scroll to position [95, 0]
click at [376, 576] on link "Inspection" at bounding box center [357, 586] width 89 height 34
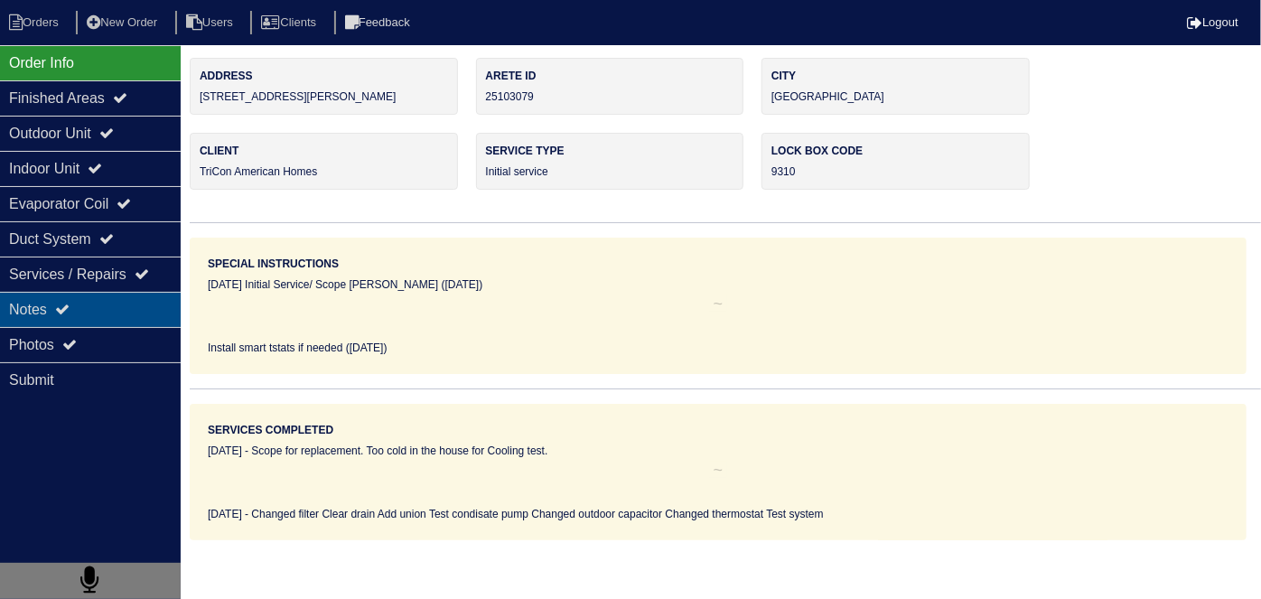
click at [114, 312] on div "Notes" at bounding box center [90, 309] width 181 height 35
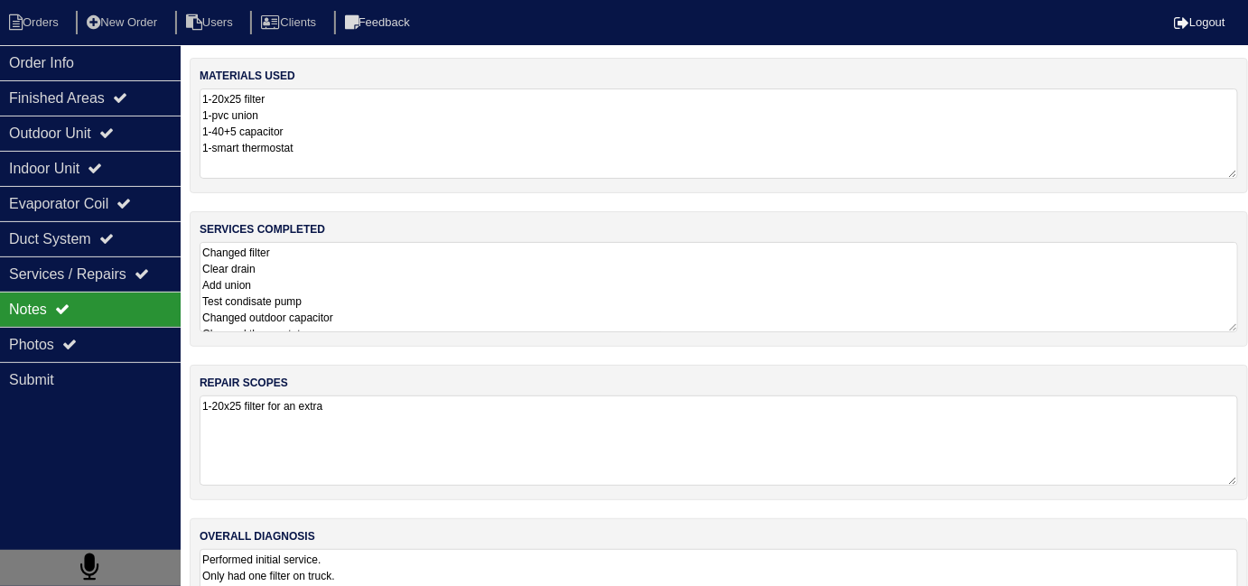
click at [467, 412] on textarea "1-20x25 filter for an extra" at bounding box center [719, 441] width 1039 height 90
click at [498, 276] on textarea "Changed filter Clear drain Add union Test condisate pump Changed outdoor capaci…" at bounding box center [719, 287] width 1039 height 90
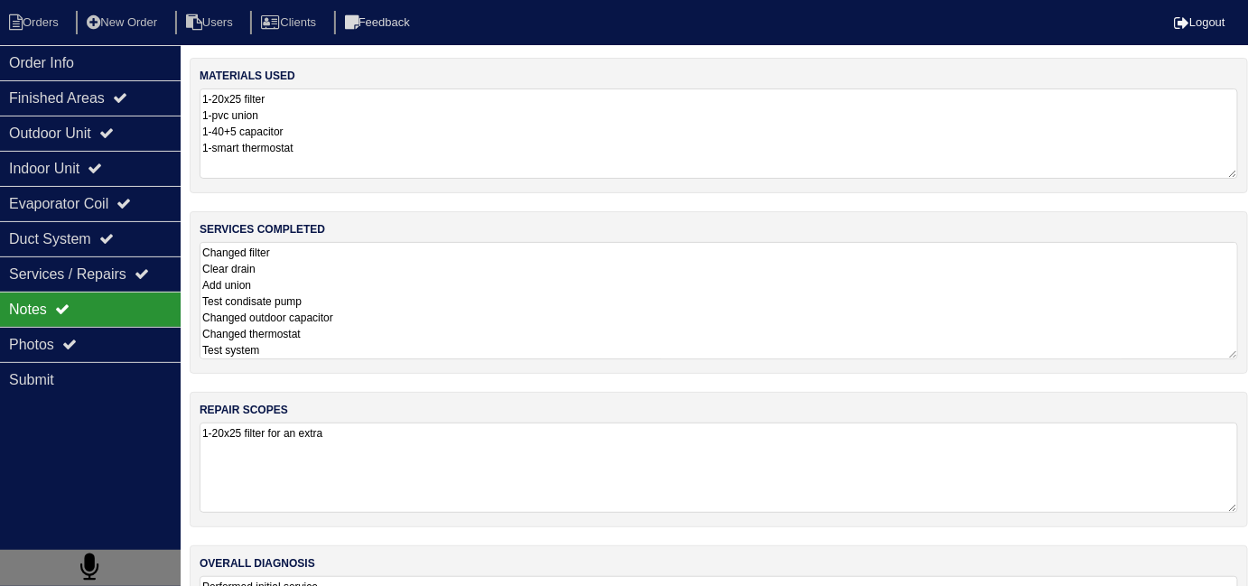
click at [599, 476] on textarea "1-20x25 filter for an extra" at bounding box center [719, 468] width 1039 height 90
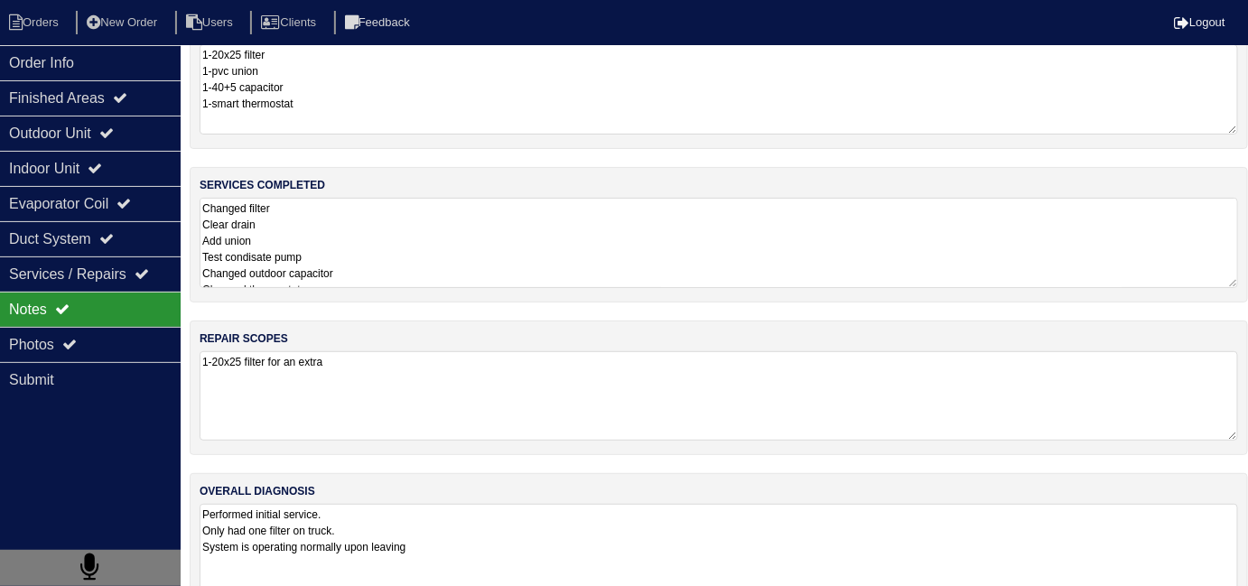
scroll to position [79, 0]
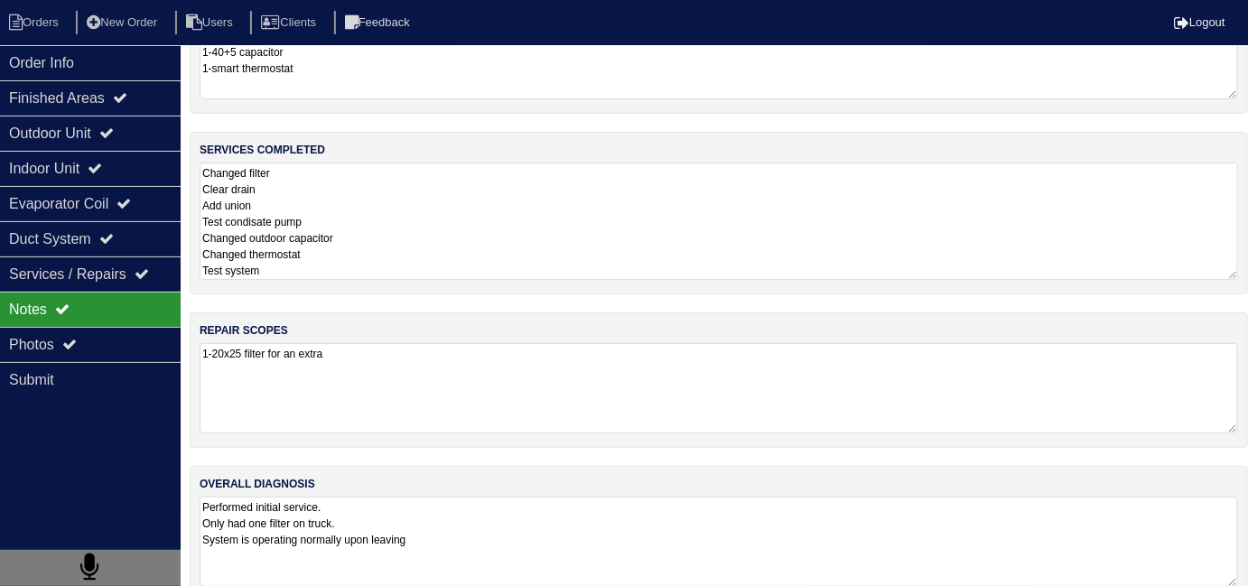
click at [461, 244] on textarea "Changed filter Clear drain Add union Test condisate pump Changed outdoor capaci…" at bounding box center [719, 221] width 1039 height 117
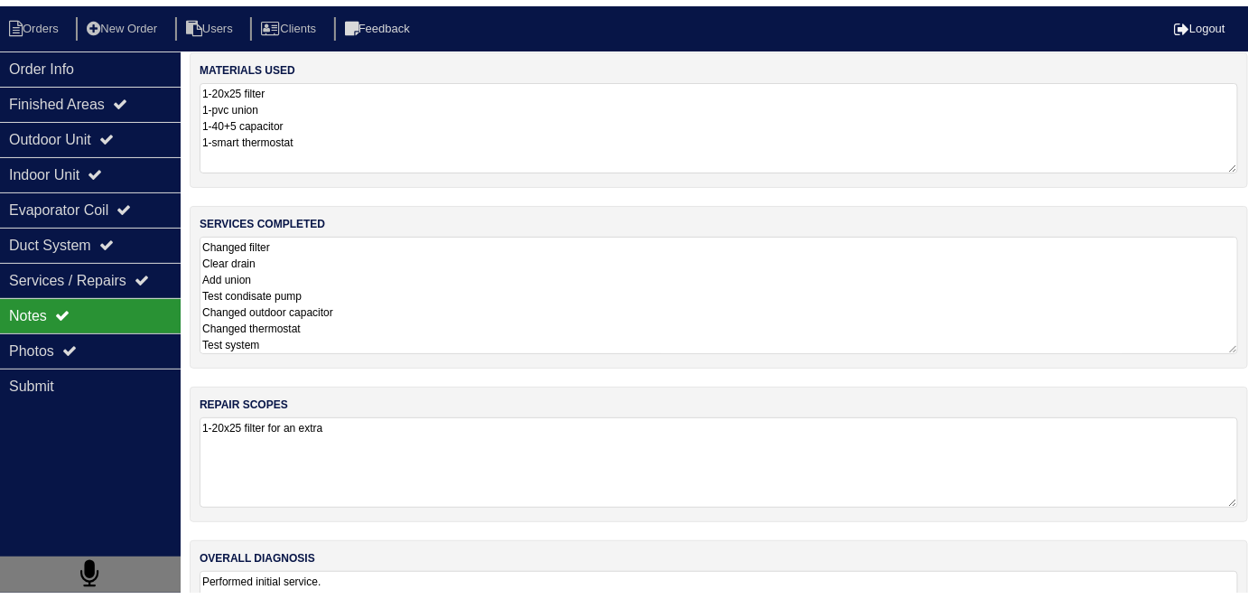
scroll to position [0, 0]
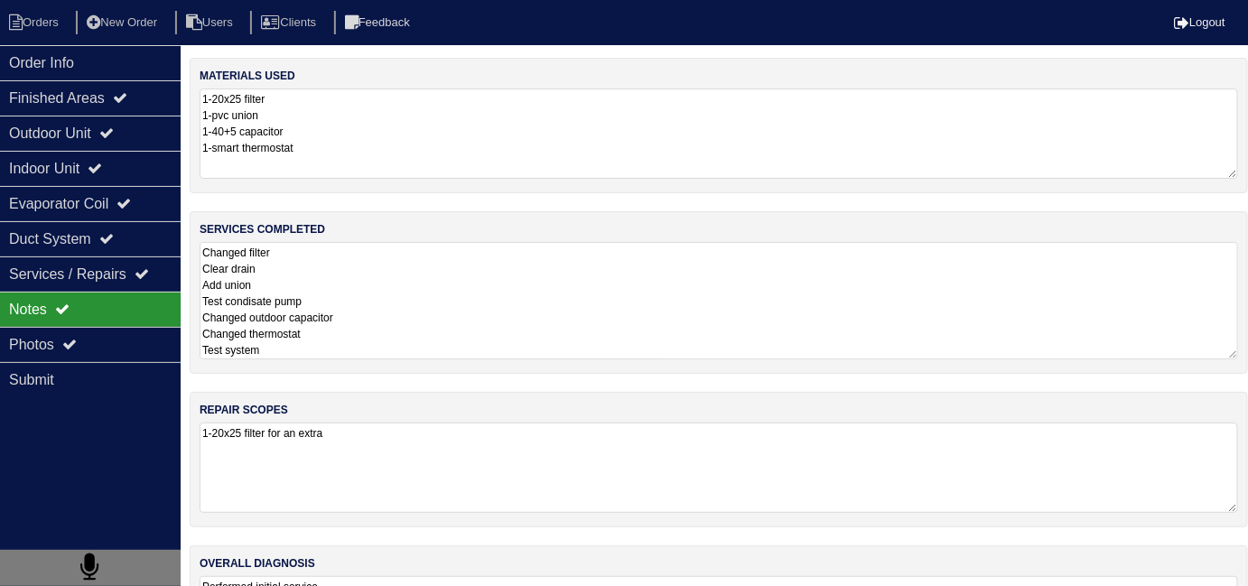
click at [429, 299] on textarea "Changed filter Clear drain Add union Test condisate pump Changed outdoor capaci…" at bounding box center [719, 300] width 1039 height 117
click at [56, 329] on div "Photos" at bounding box center [90, 344] width 181 height 35
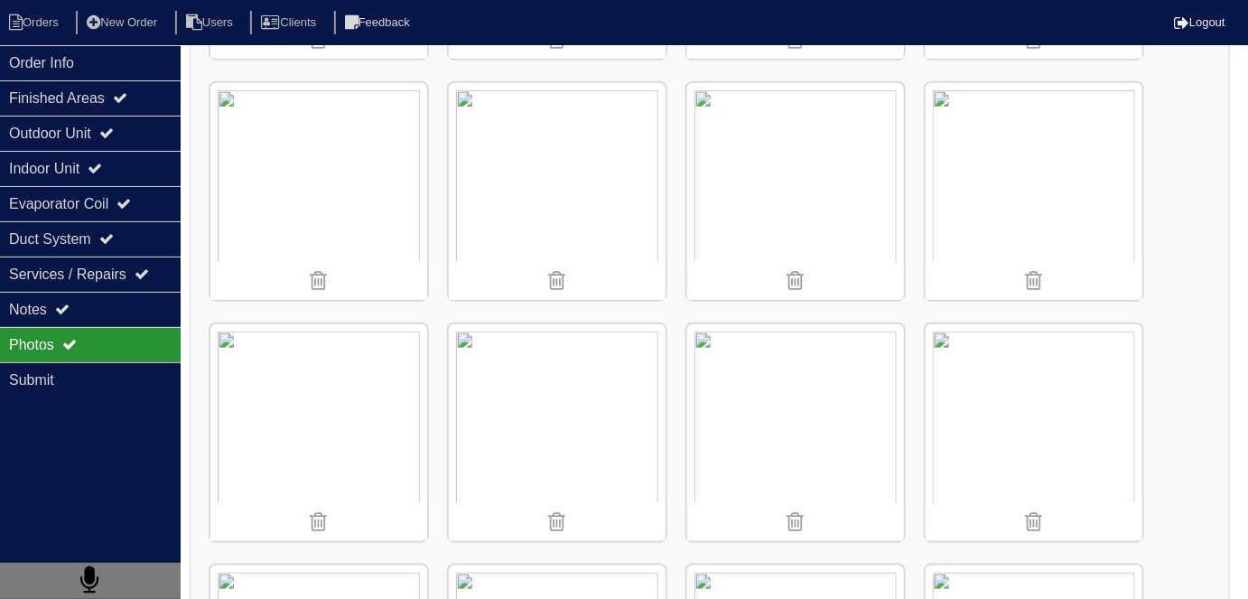
scroll to position [491, 0]
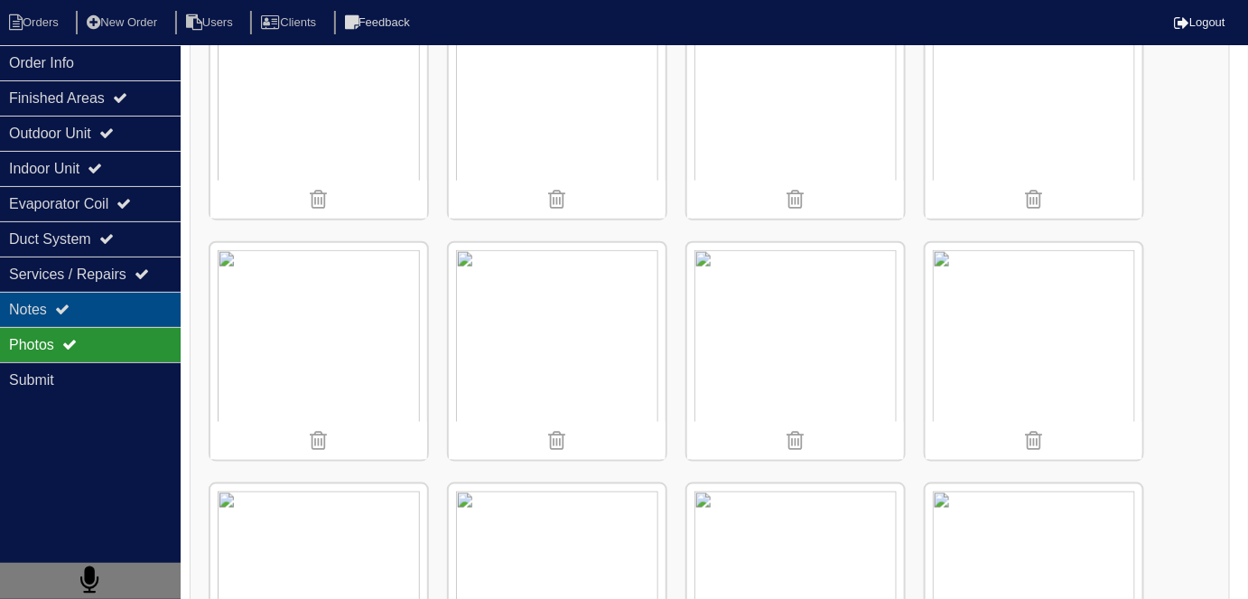
click at [93, 298] on div "Notes" at bounding box center [90, 309] width 181 height 35
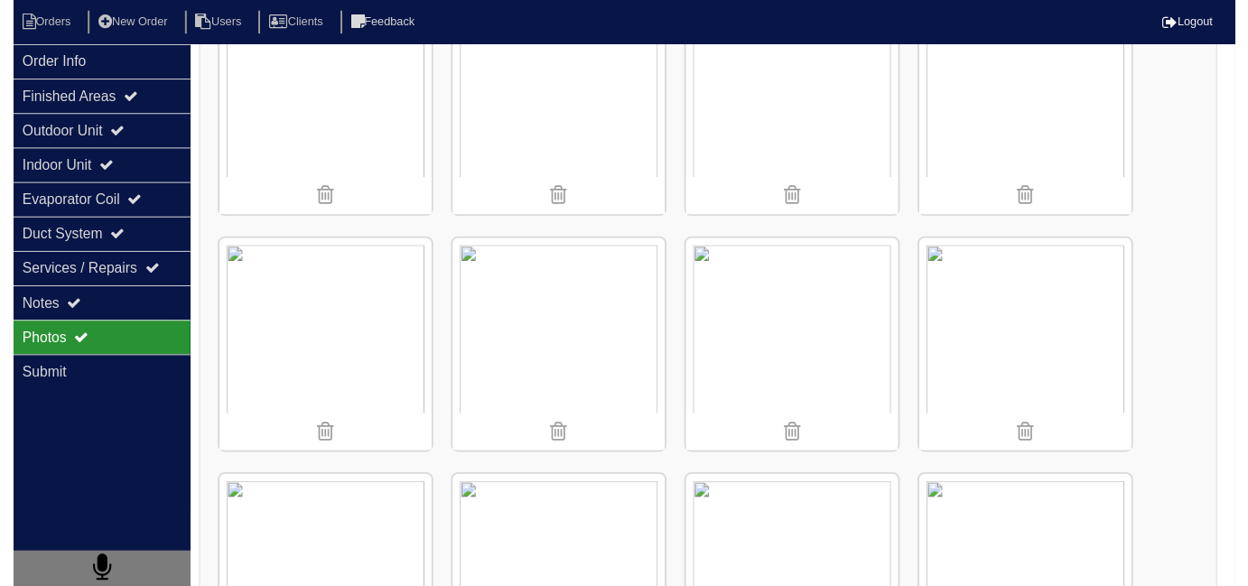
scroll to position [80, 0]
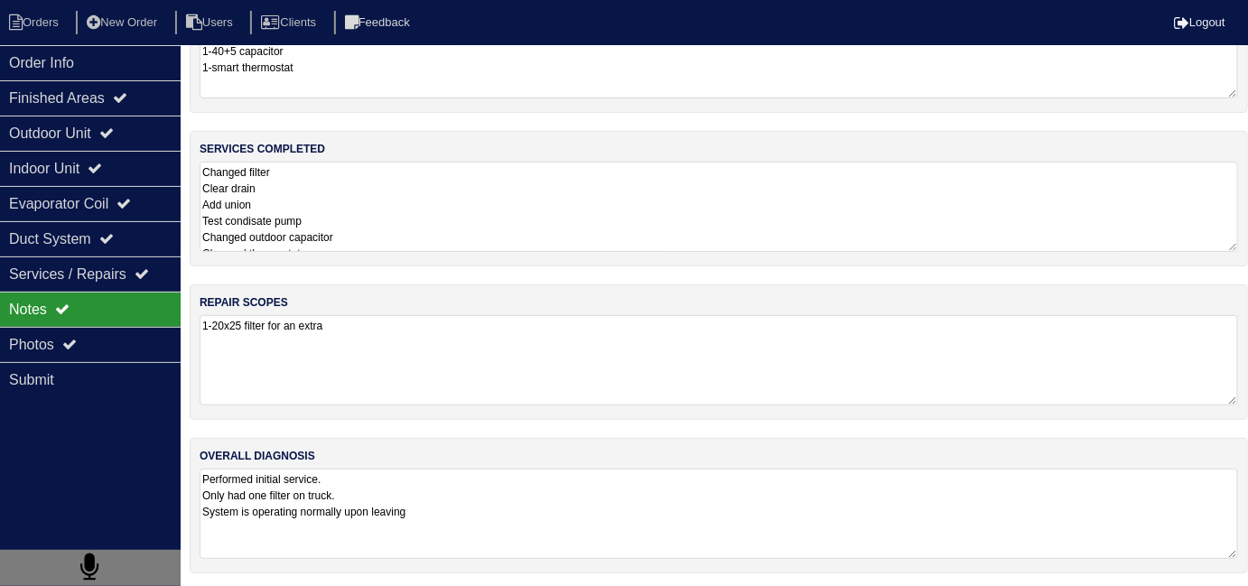
click at [503, 234] on textarea "Changed filter Clear drain Add union Test condisate pump Changed outdoor capaci…" at bounding box center [719, 207] width 1039 height 90
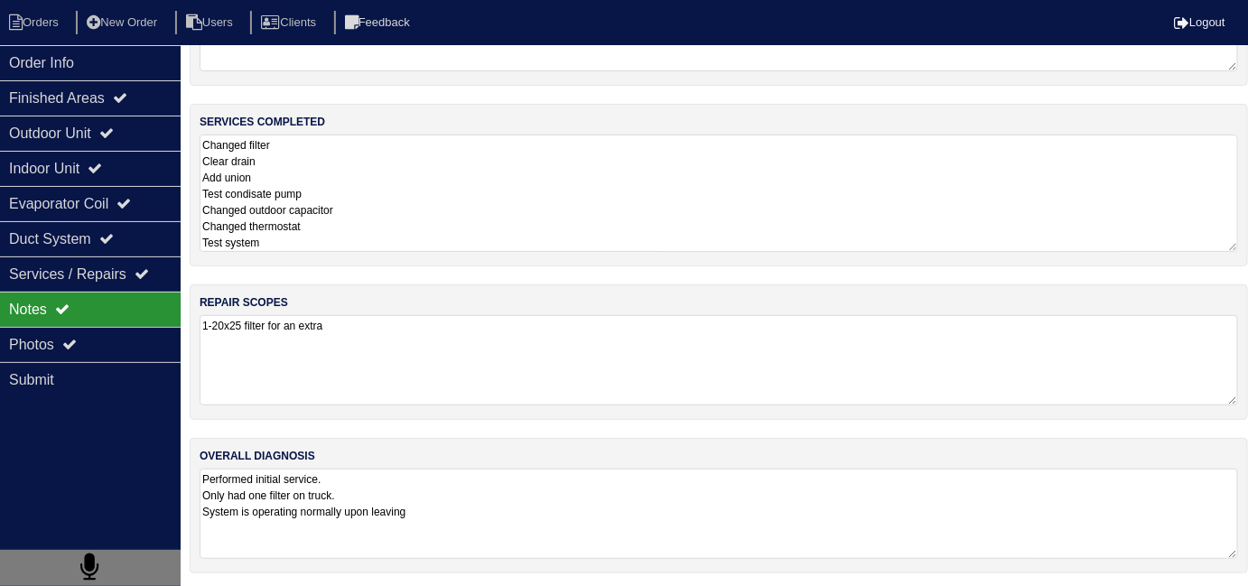
scroll to position [79, 0]
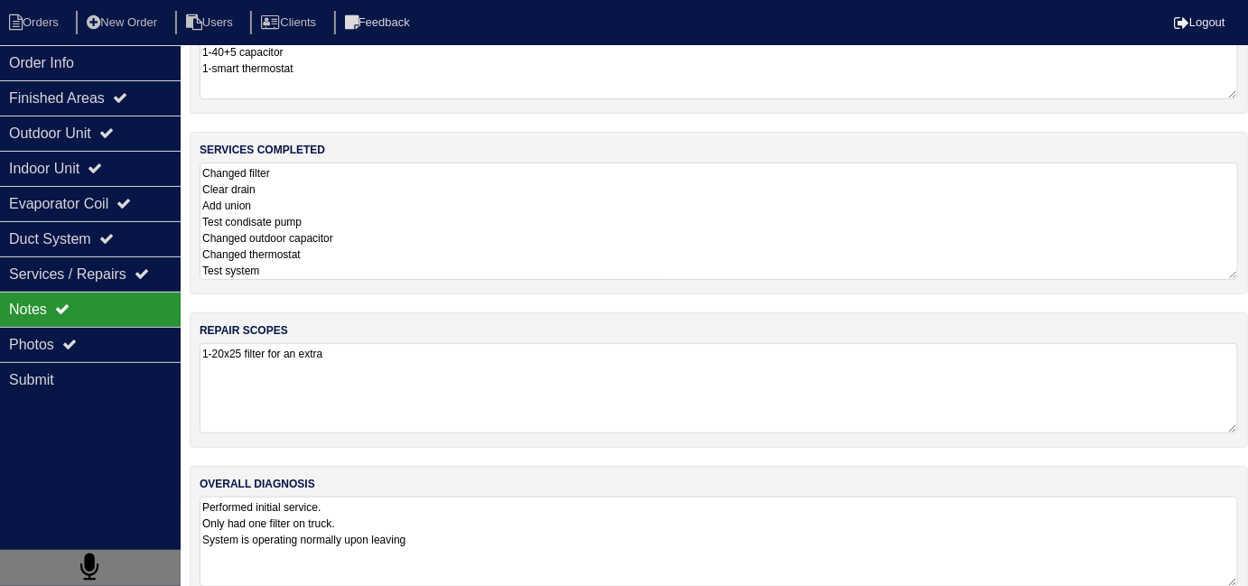
click at [489, 499] on textarea "Performed initial service. Only had one filter on truck. System is operating no…" at bounding box center [719, 542] width 1039 height 90
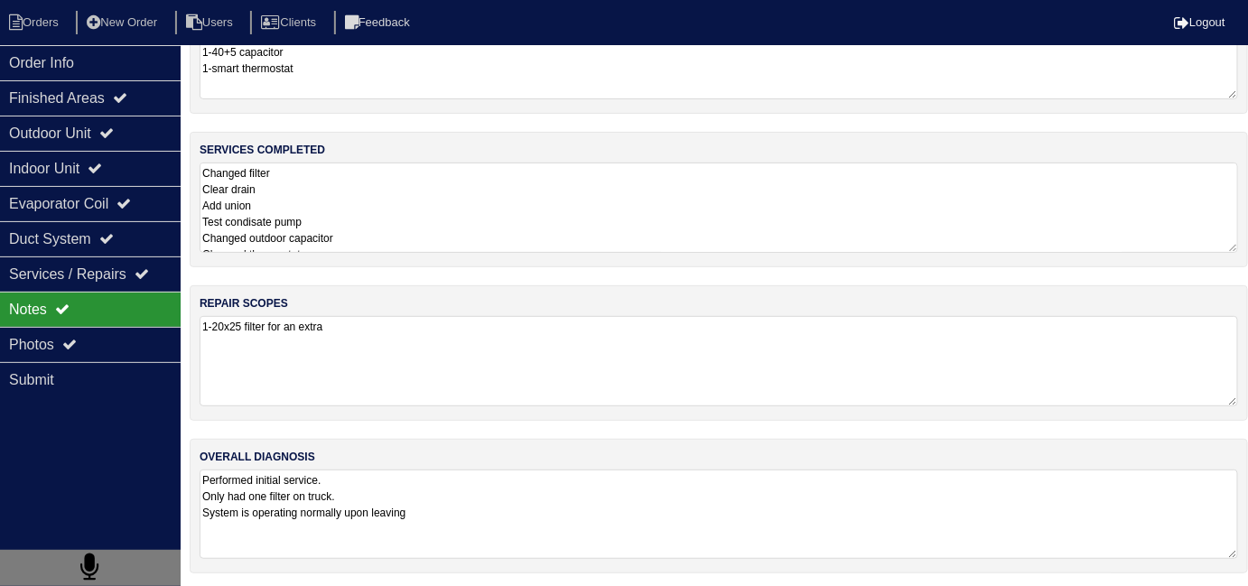
click at [407, 186] on textarea "Changed filter Clear drain Add union Test condisate pump Changed outdoor capaci…" at bounding box center [719, 208] width 1039 height 90
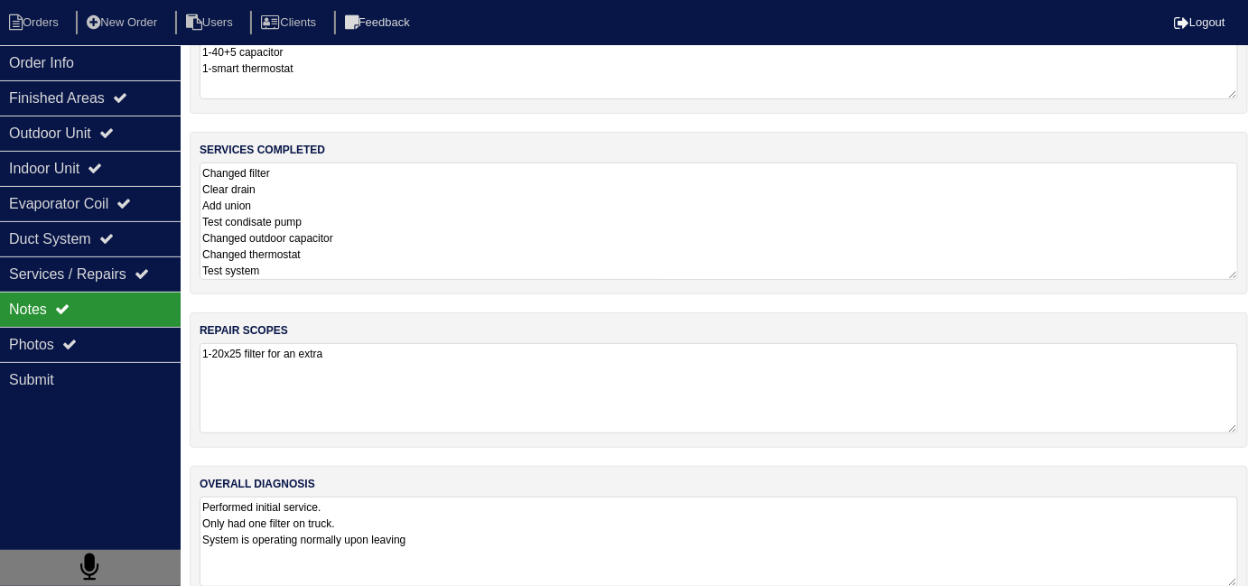
click at [410, 360] on textarea "1-20x25 filter for an extra" at bounding box center [719, 388] width 1039 height 90
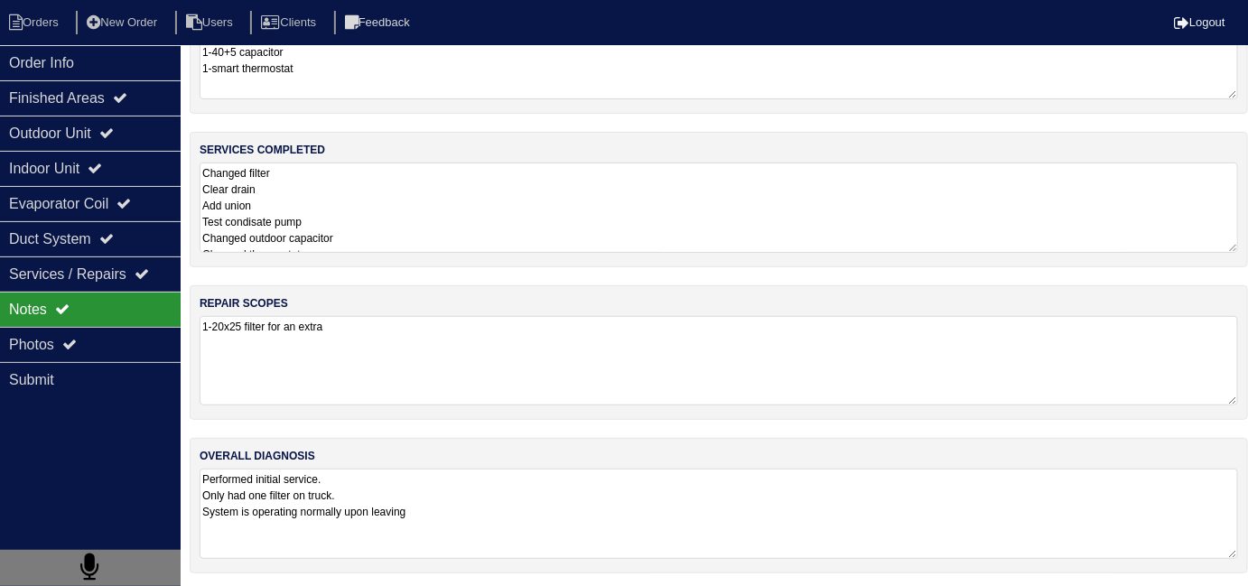
click at [426, 248] on textarea "Changed filter Clear drain Add union Test condisate pump Changed outdoor capaci…" at bounding box center [719, 208] width 1039 height 90
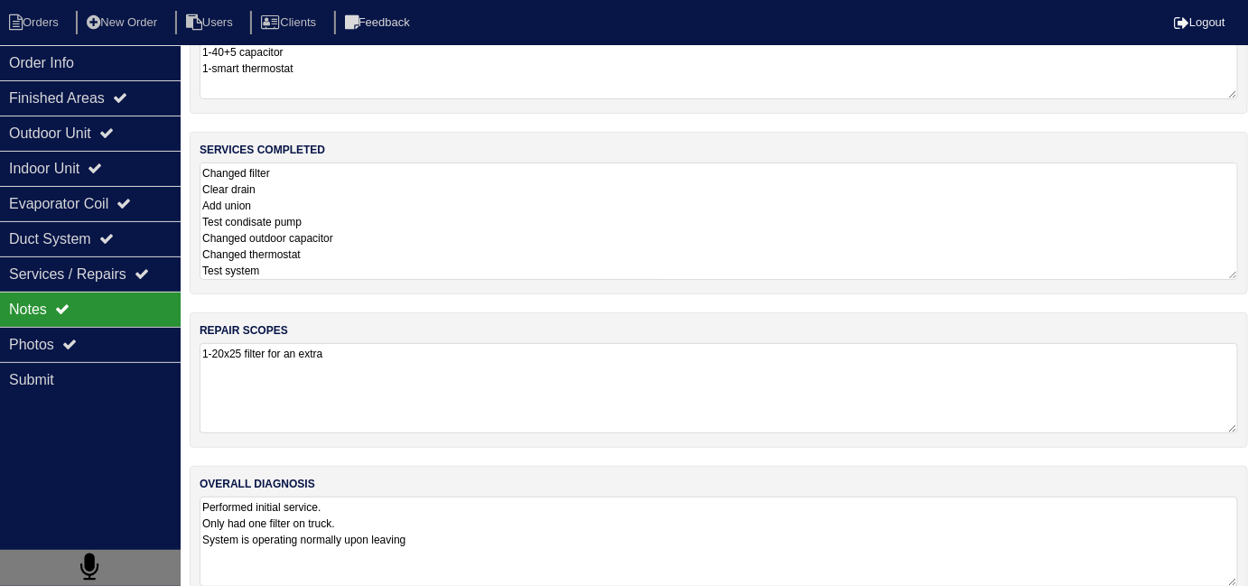
click at [369, 273] on textarea "Changed filter Clear drain Add union Test condisate pump Changed outdoor capaci…" at bounding box center [719, 221] width 1039 height 117
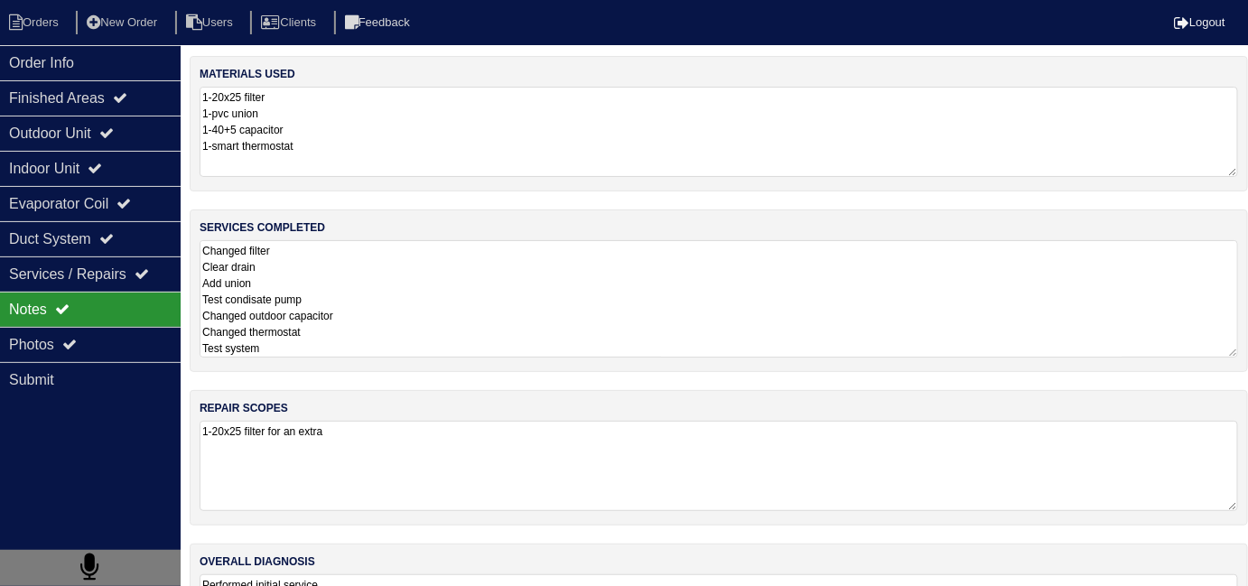
scroll to position [0, 0]
click at [513, 352] on textarea "Changed filter Clear drain Add union Test condisate pump Changed outdoor capaci…" at bounding box center [719, 300] width 1039 height 117
click at [431, 306] on textarea "Changed filter Clear drain Add union Test condisate pump Changed outdoor capaci…" at bounding box center [719, 300] width 1039 height 117
click at [315, 345] on textarea "Changed filter Clear drain Add union Test condisate pump Changed outdoor capaci…" at bounding box center [719, 300] width 1039 height 117
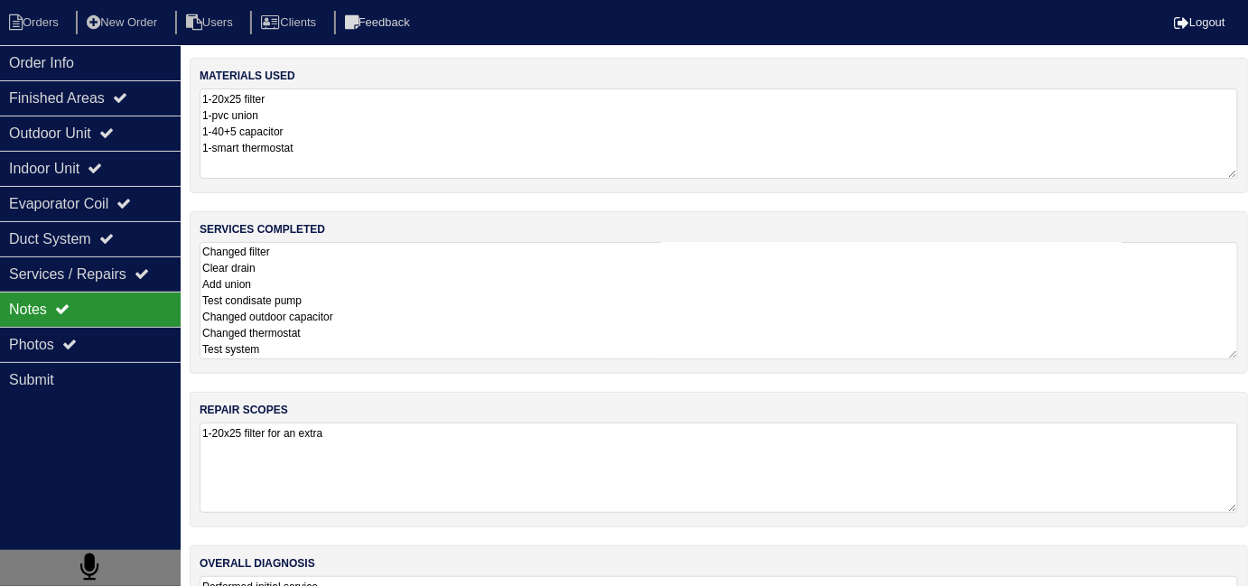
click at [315, 347] on textarea "Changed filter Clear drain Add union Test condisate pump Changed outdoor capaci…" at bounding box center [719, 300] width 1039 height 117
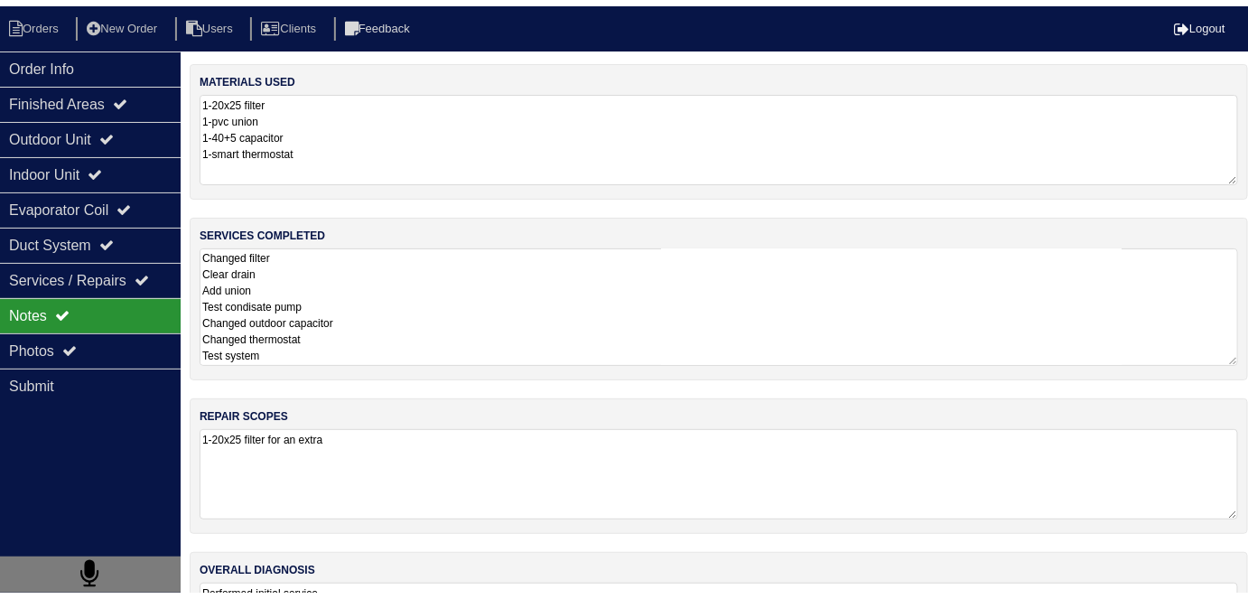
scroll to position [0, 0]
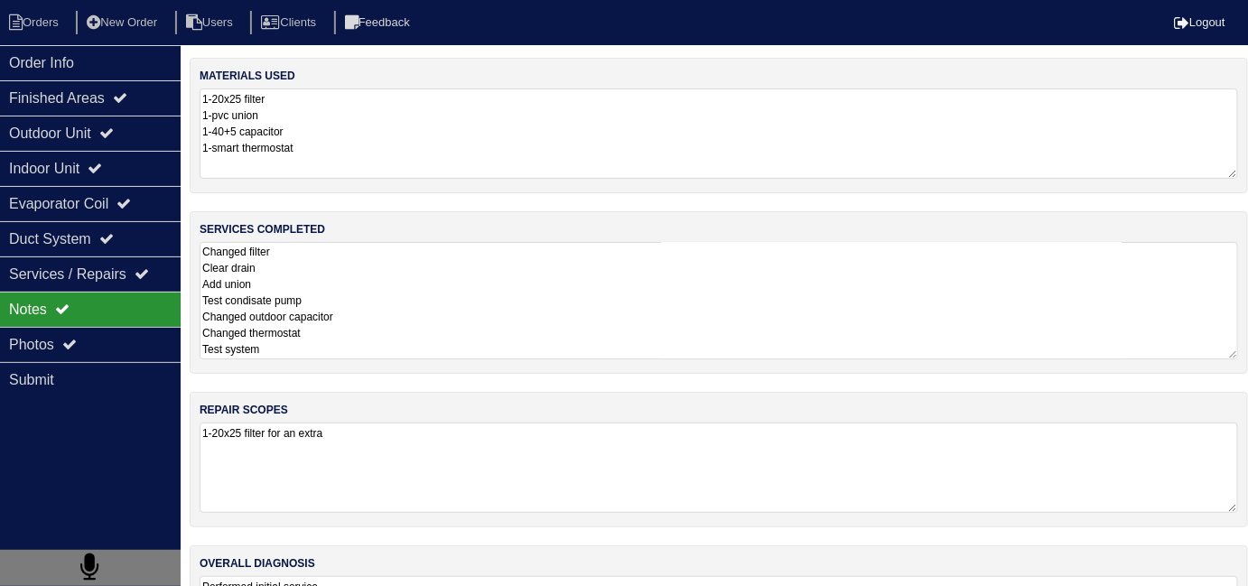
click at [563, 350] on textarea "Changed filter Clear drain Add union Test condisate pump Changed outdoor capaci…" at bounding box center [719, 300] width 1039 height 117
click at [358, 347] on textarea "Changed filter Clear drain Add union Test condisate pump Changed outdoor capaci…" at bounding box center [719, 300] width 1039 height 117
click at [290, 350] on textarea "Changed filter Clear drain Add union Test condisate pump Changed outdoor capaci…" at bounding box center [719, 300] width 1039 height 117
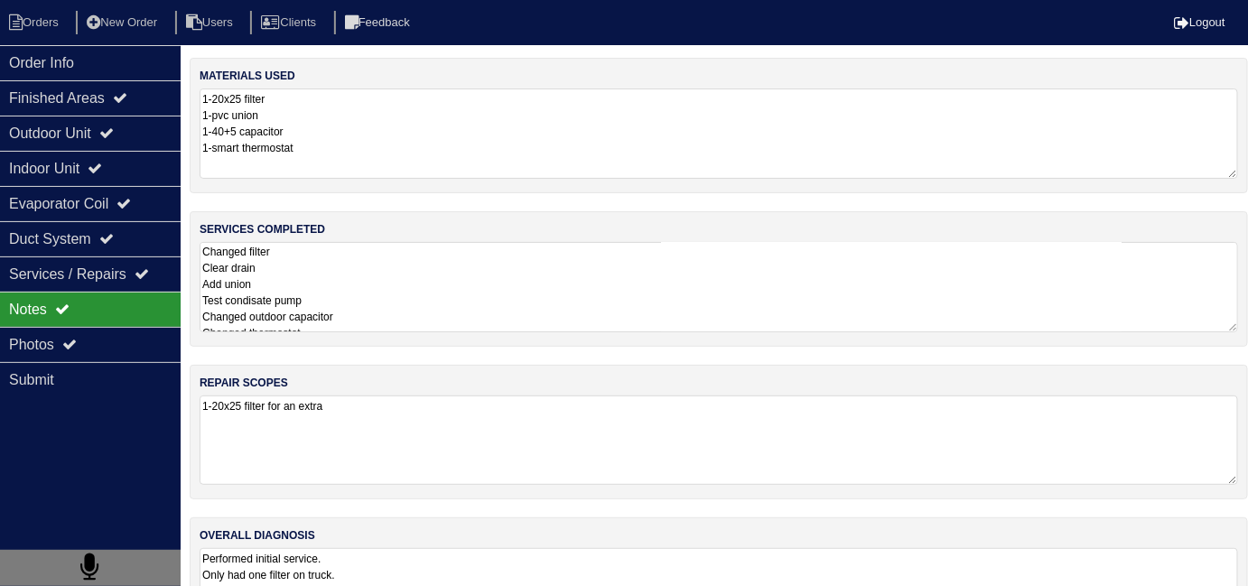
click at [387, 434] on textarea "1-20x25 filter for an extra" at bounding box center [719, 440] width 1039 height 89
click at [372, 318] on textarea "Changed filter Clear drain Add union Test condisate pump Changed outdoor capaci…" at bounding box center [719, 287] width 1039 height 90
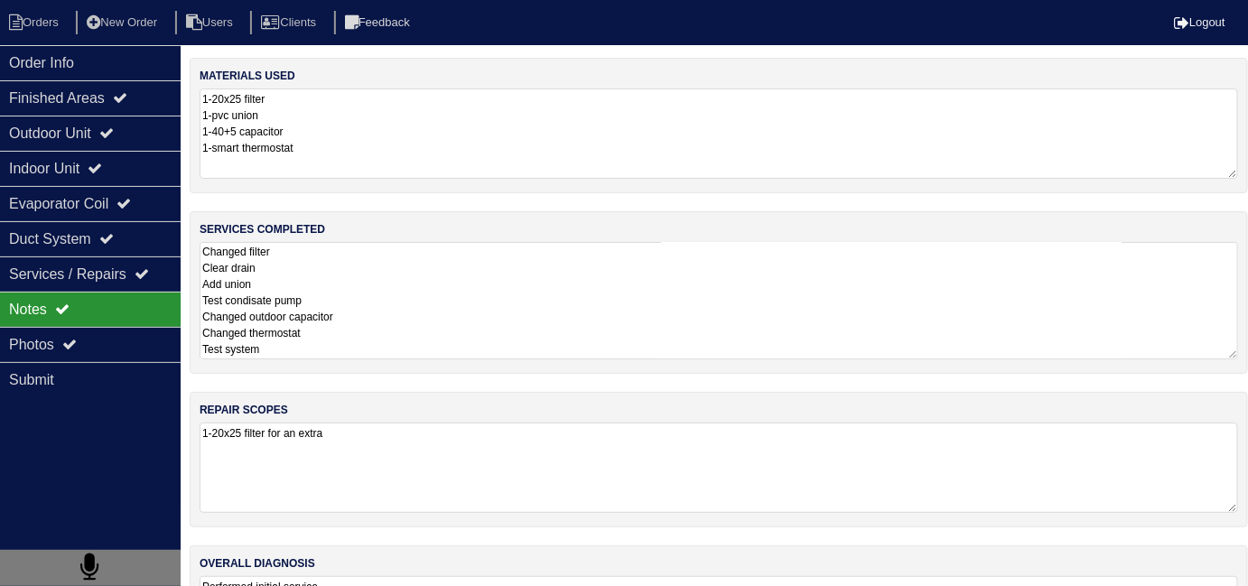
click at [332, 352] on textarea "Changed filter Clear drain Add union Test condisate pump Changed outdoor capaci…" at bounding box center [719, 300] width 1039 height 117
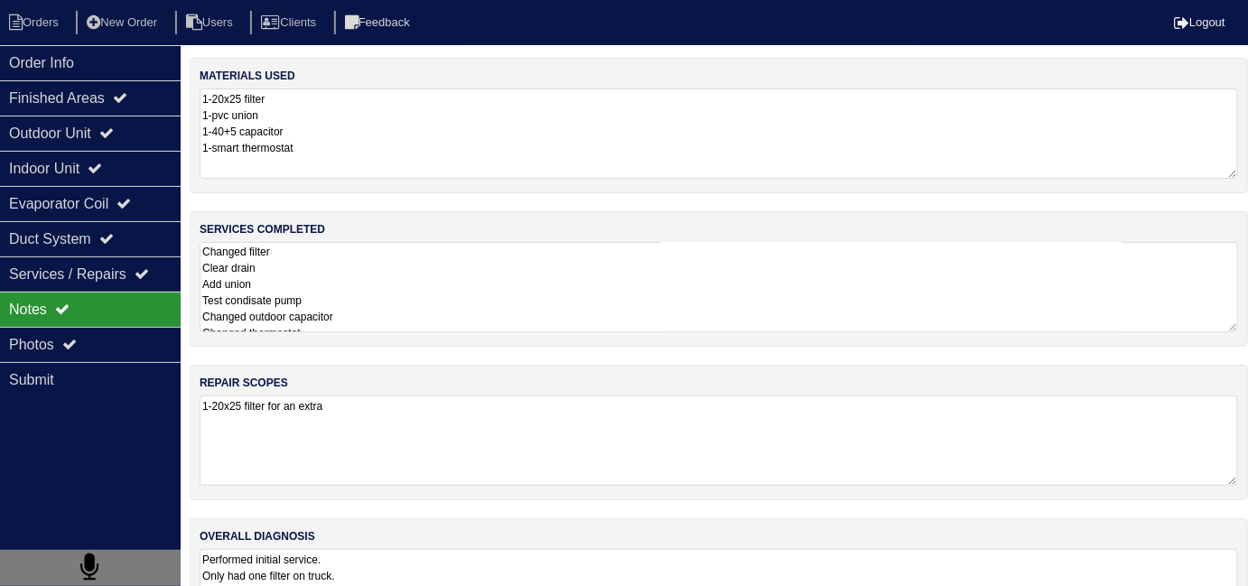
click at [732, 275] on textarea "Changed filter Clear drain Add union Test condisate pump Changed outdoor capaci…" at bounding box center [719, 287] width 1039 height 90
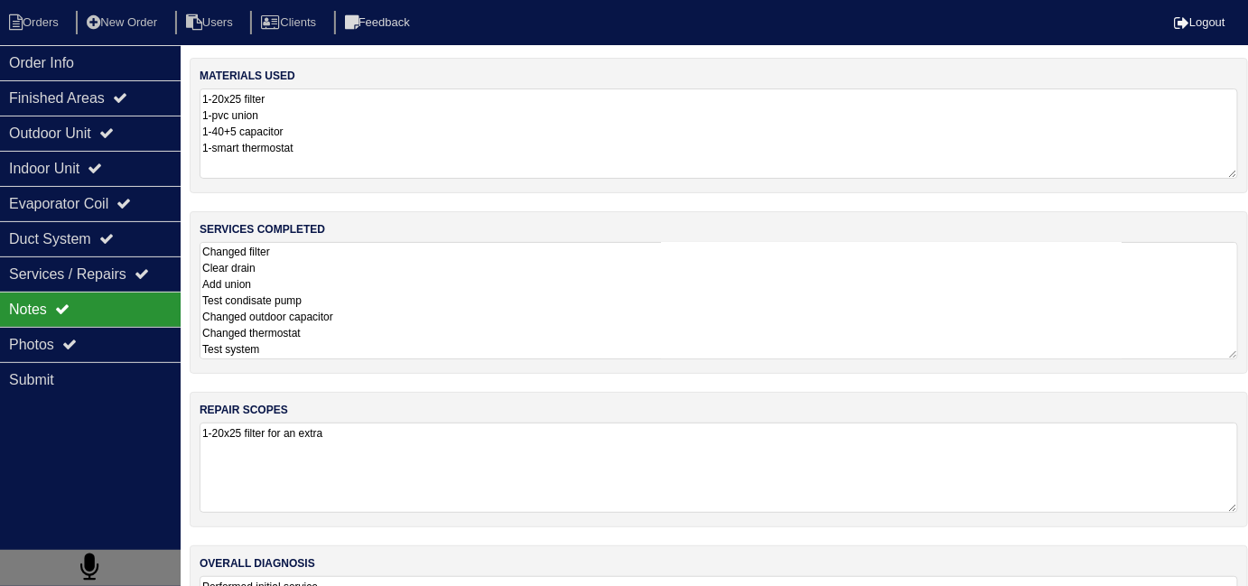
click at [405, 337] on textarea "Changed filter Clear drain Add union Test condisate pump Changed outdoor capaci…" at bounding box center [719, 300] width 1039 height 117
click at [405, 346] on textarea "Changed filter Clear drain Add union Test condisate pump Changed outdoor capaci…" at bounding box center [719, 300] width 1039 height 117
click at [360, 352] on textarea "Changed filter Clear drain Add union Test condisate pump Changed outdoor capaci…" at bounding box center [719, 300] width 1039 height 117
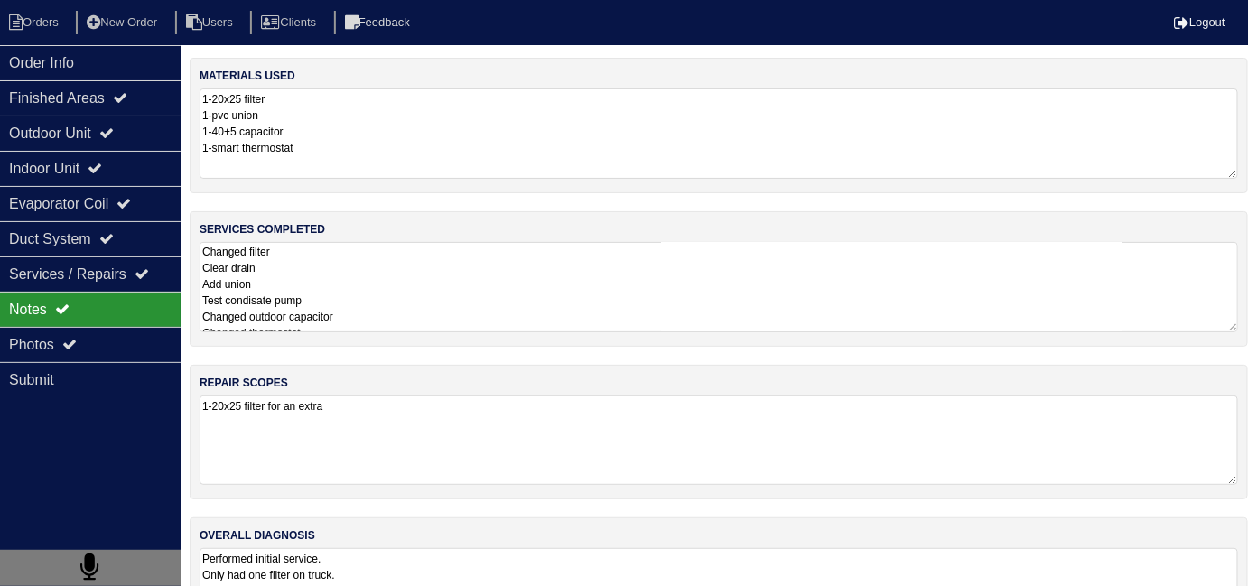
click at [418, 451] on textarea "1-20x25 filter for an extra" at bounding box center [719, 440] width 1039 height 89
click at [372, 313] on textarea "Changed filter Clear drain Add union Test condisate pump Changed outdoor capaci…" at bounding box center [719, 287] width 1039 height 90
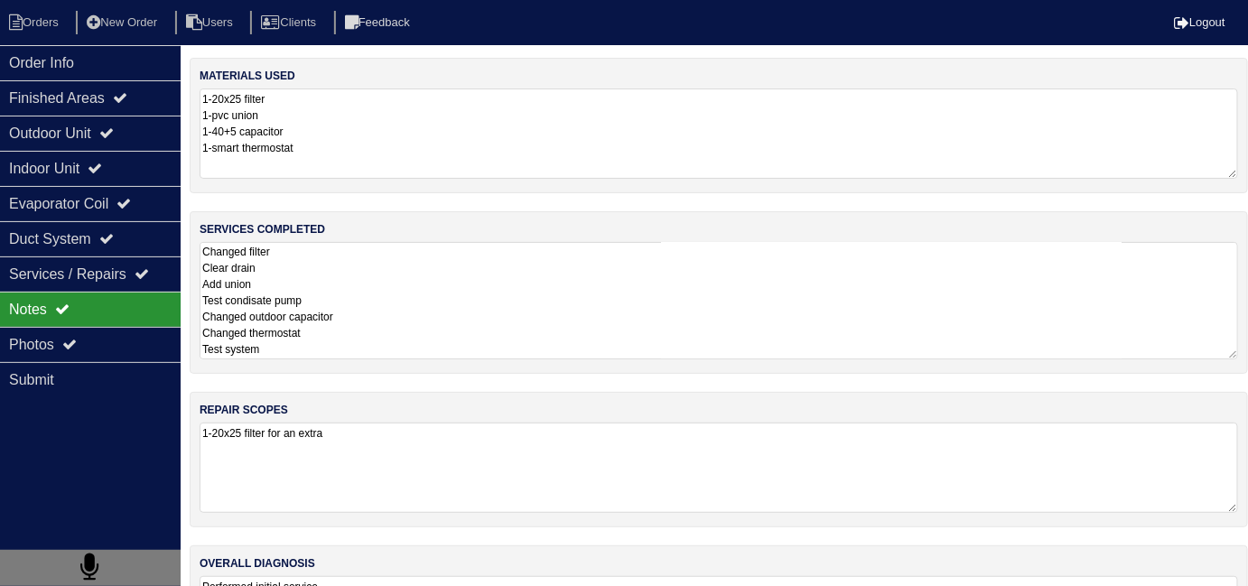
drag, startPoint x: 351, startPoint y: 298, endPoint x: 196, endPoint y: 304, distance: 154.6
click at [196, 304] on div "services completed Changed filter Clear drain Add union Test condisate pump Cha…" at bounding box center [719, 292] width 1059 height 163
click at [332, 285] on textarea "Changed filter Clear drain Add union Test condisate pump Changed outdoor capaci…" at bounding box center [719, 300] width 1039 height 117
click at [334, 290] on textarea "Changed filter Clear drain Add union Test condisate pump Changed outdoor capaci…" at bounding box center [719, 300] width 1039 height 117
click at [62, 352] on div "Photos" at bounding box center [90, 344] width 181 height 35
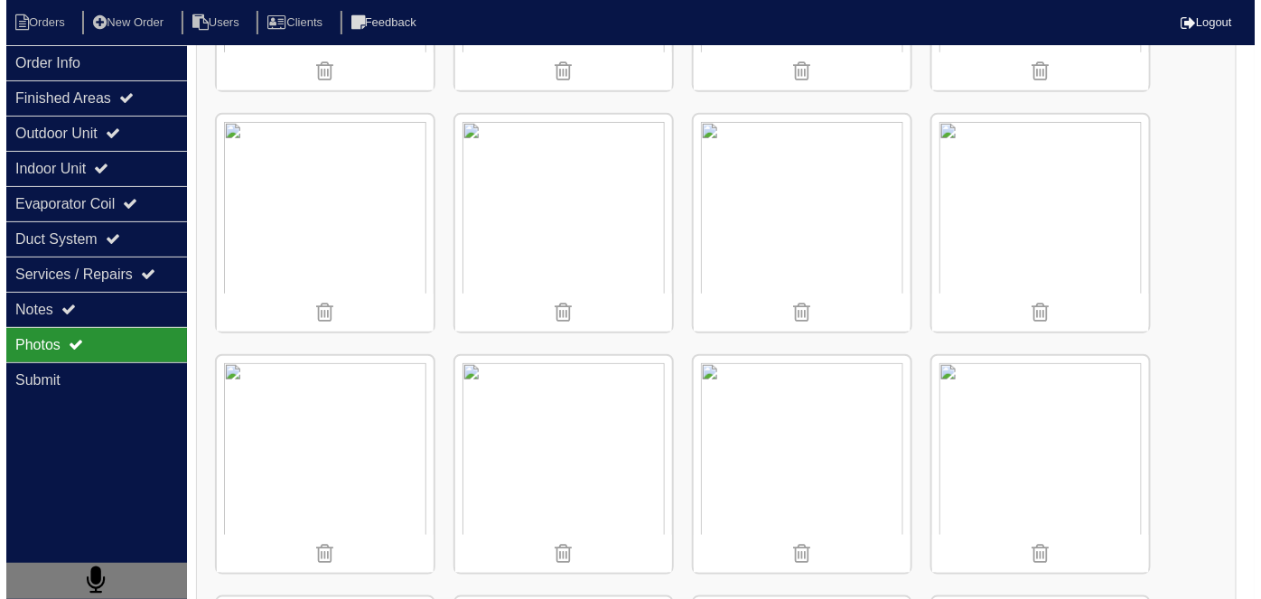
scroll to position [2629, 0]
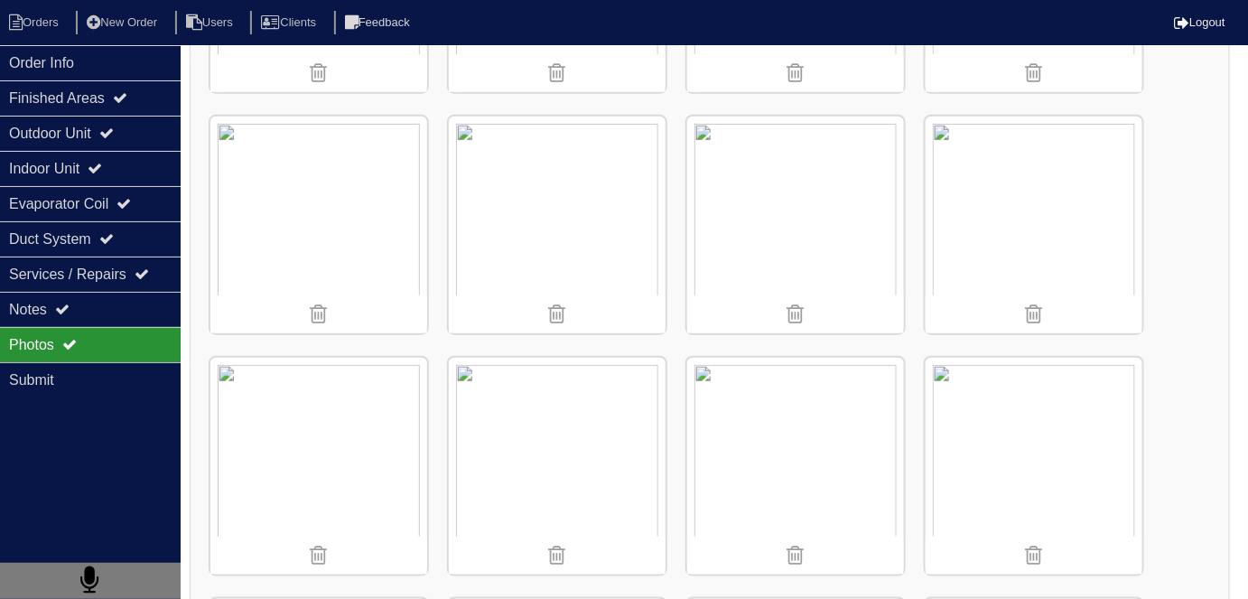
click at [551, 192] on img at bounding box center [557, 225] width 217 height 217
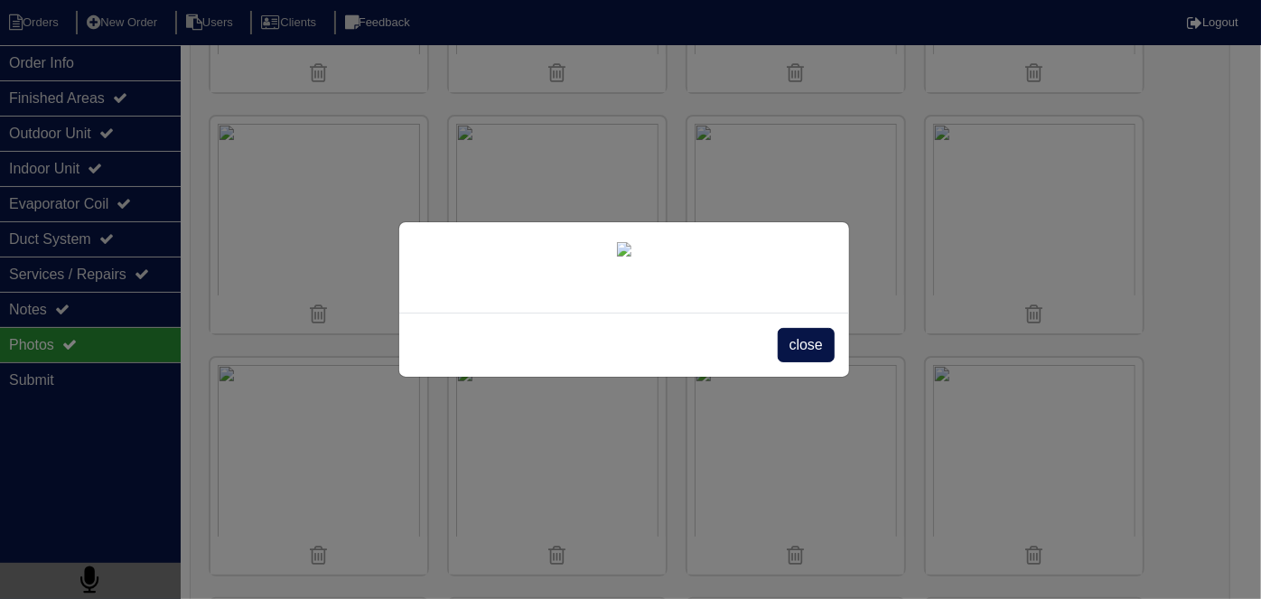
scroll to position [102, 0]
click at [807, 362] on span "close" at bounding box center [806, 345] width 57 height 34
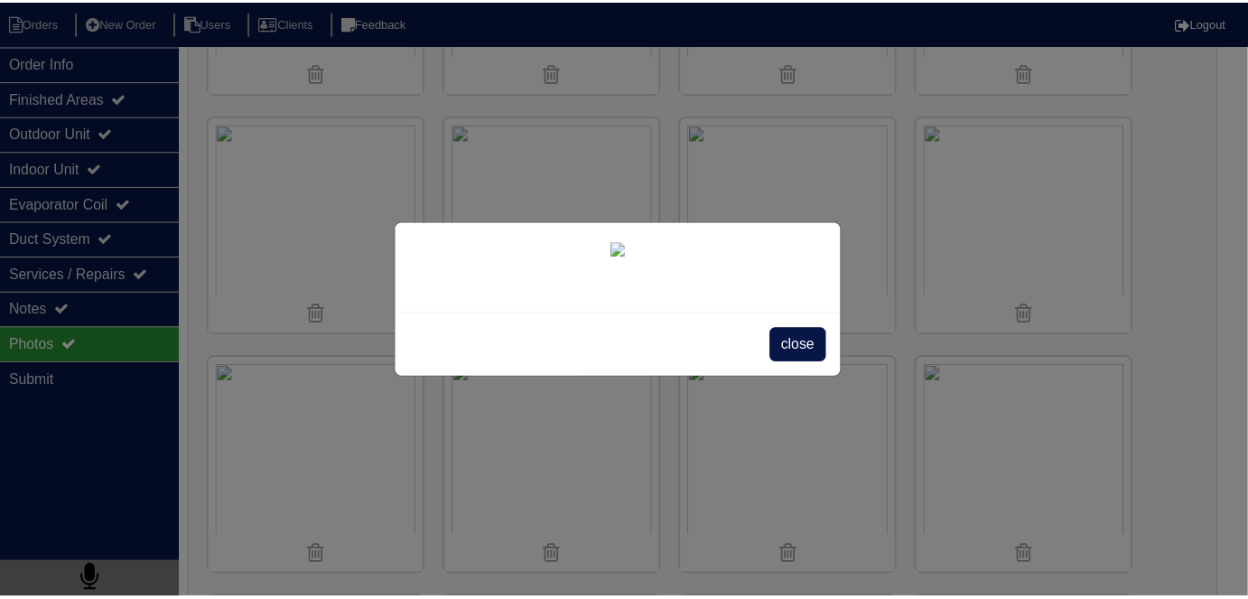
scroll to position [0, 0]
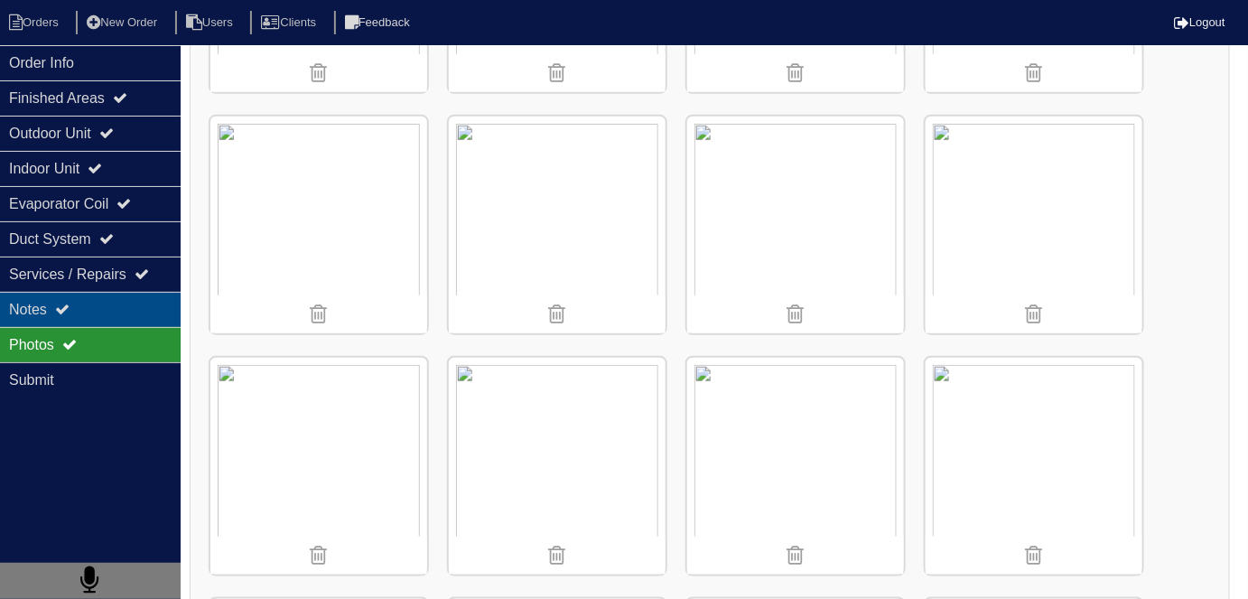
click at [91, 304] on div "Notes" at bounding box center [90, 309] width 181 height 35
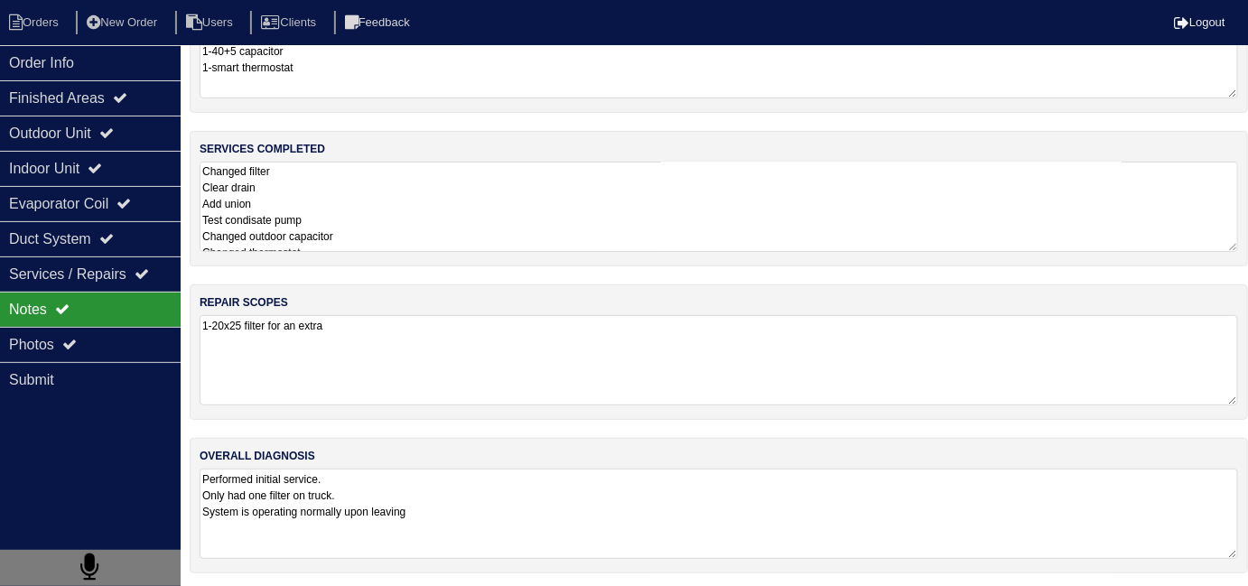
click at [540, 229] on textarea "Changed filter Clear drain Add union Test condisate pump Changed outdoor capaci…" at bounding box center [719, 207] width 1039 height 90
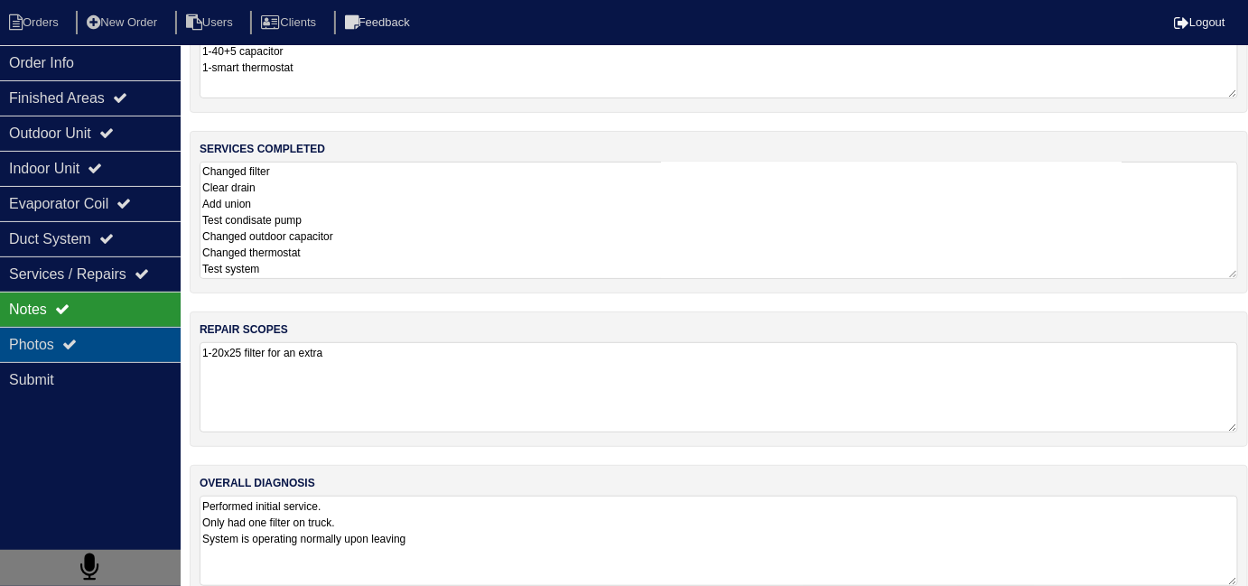
click at [132, 341] on div "Photos" at bounding box center [90, 344] width 181 height 35
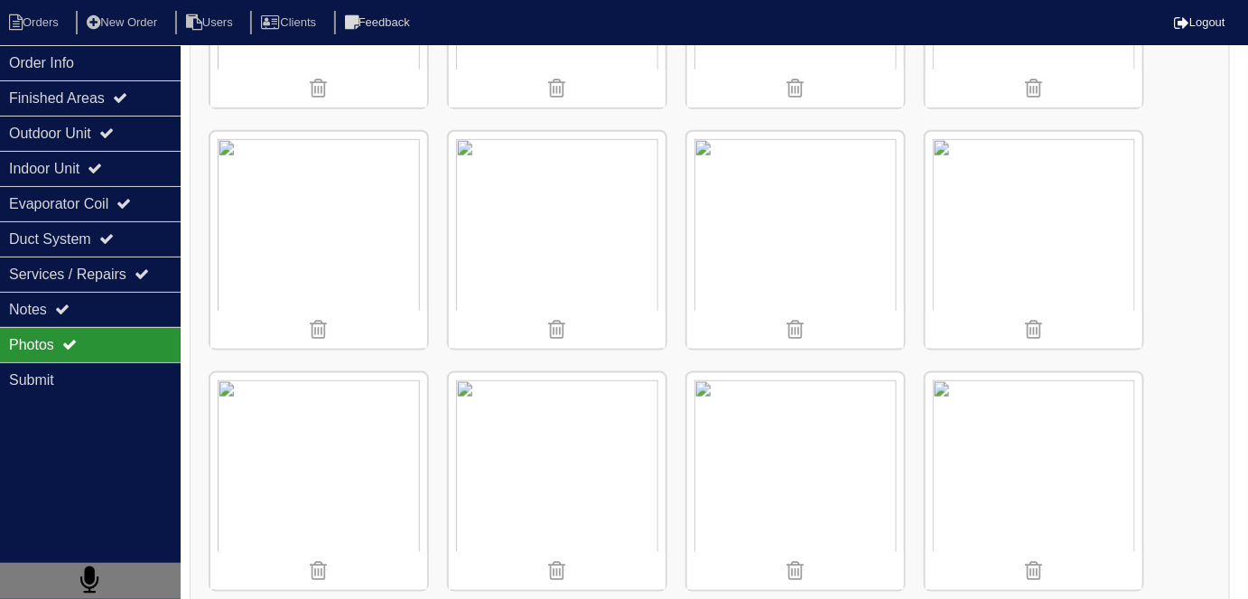
scroll to position [2868, 0]
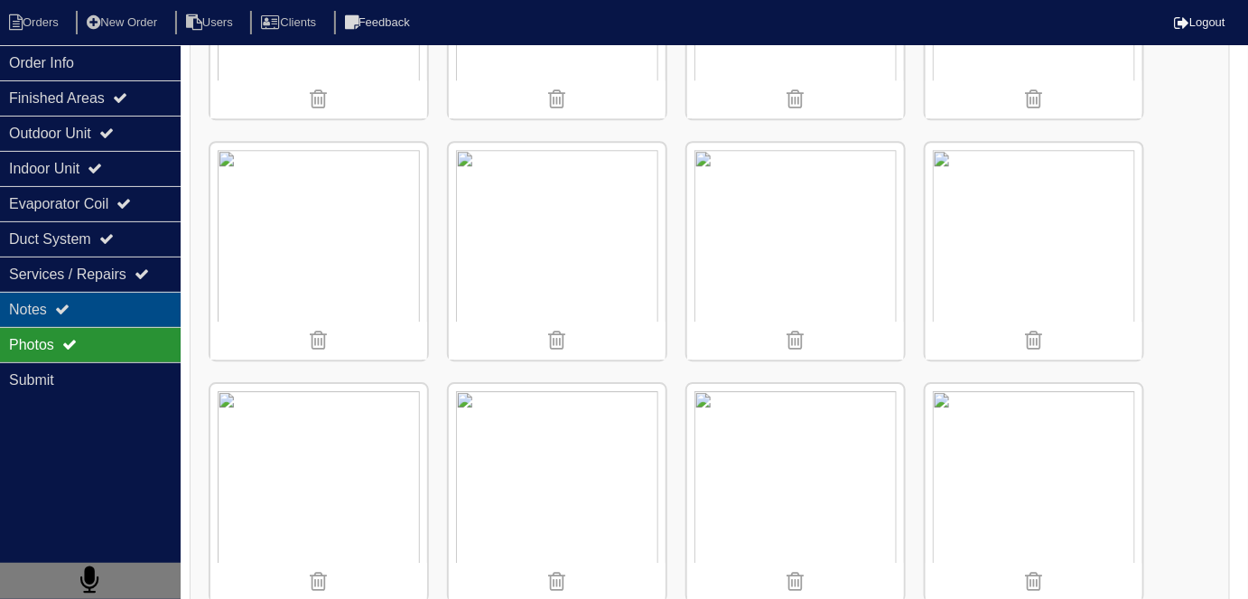
click at [94, 311] on div "Notes" at bounding box center [90, 309] width 181 height 35
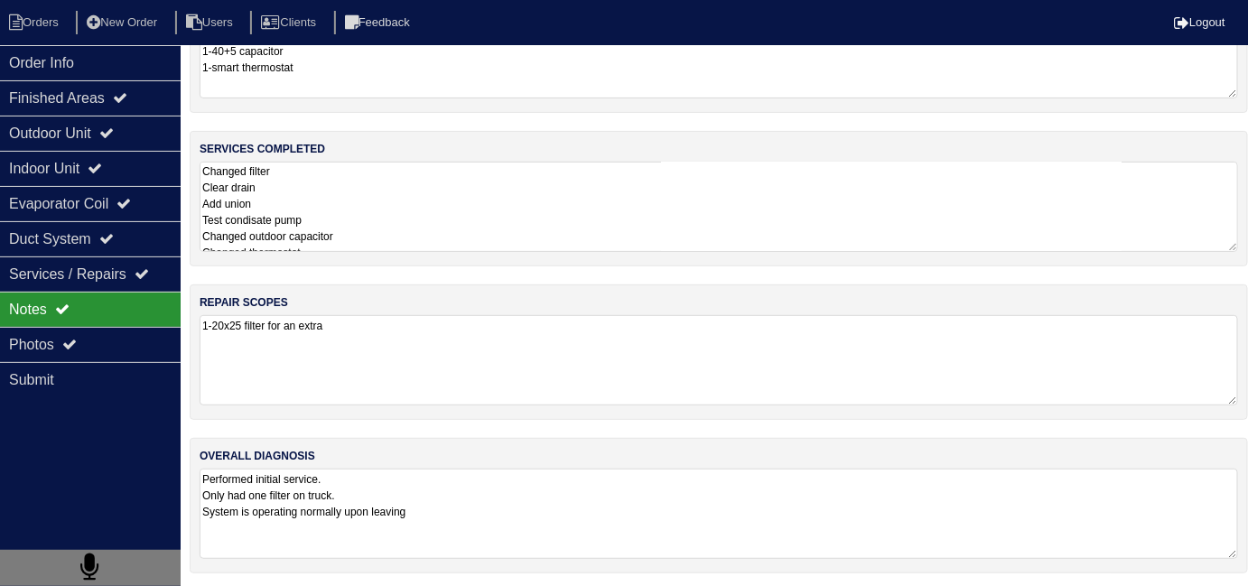
click at [403, 238] on textarea "Changed filter Clear drain Add union Test condisate pump Changed outdoor capaci…" at bounding box center [719, 207] width 1039 height 90
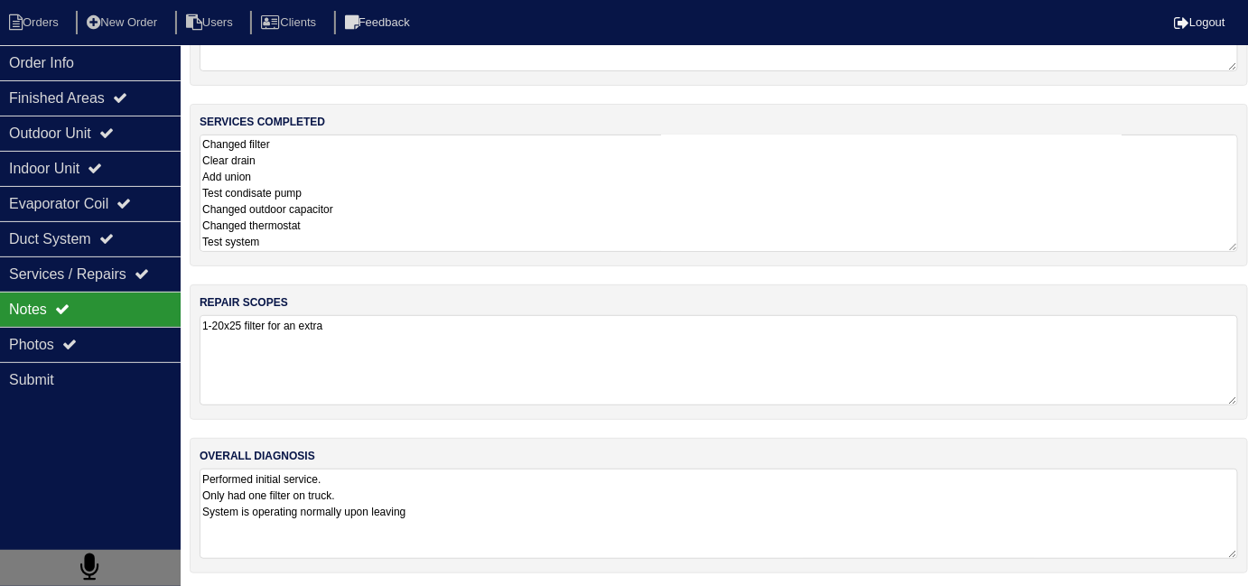
click at [327, 248] on textarea "Changed filter Clear drain Add union Test condisate pump Changed outdoor capaci…" at bounding box center [719, 193] width 1039 height 117
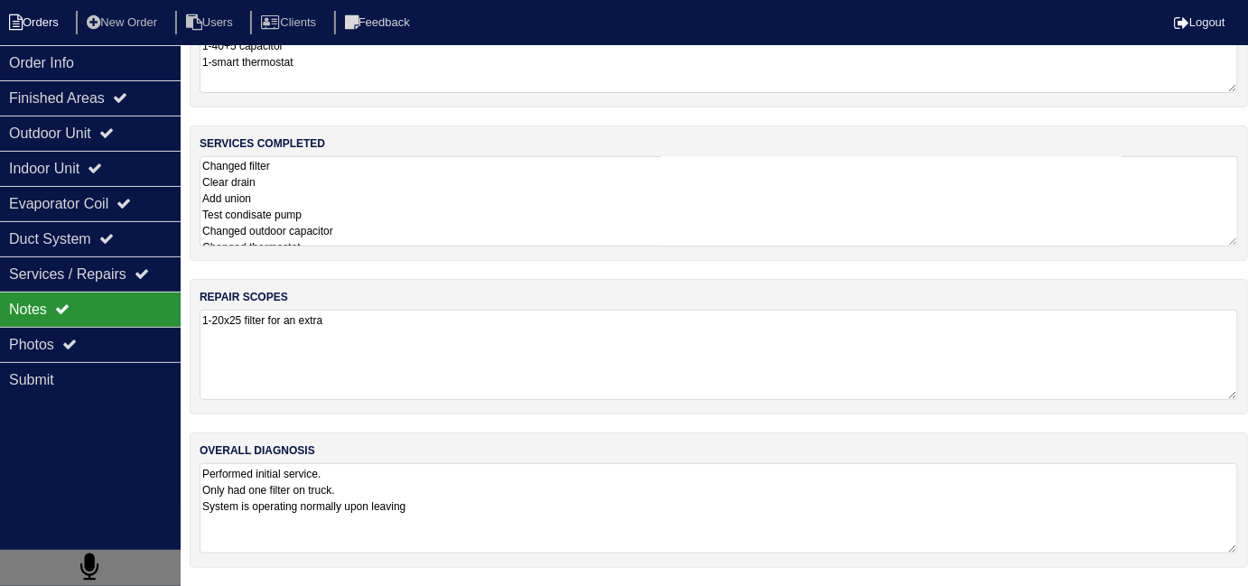
scroll to position [80, 0]
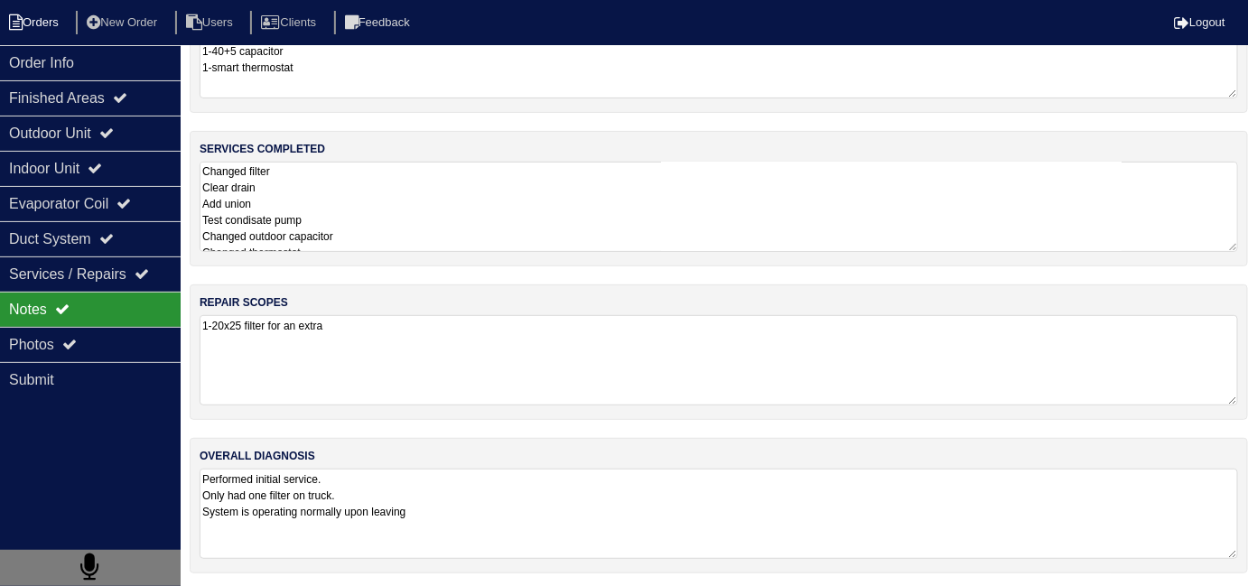
click at [48, 24] on li "Orders" at bounding box center [36, 23] width 73 height 24
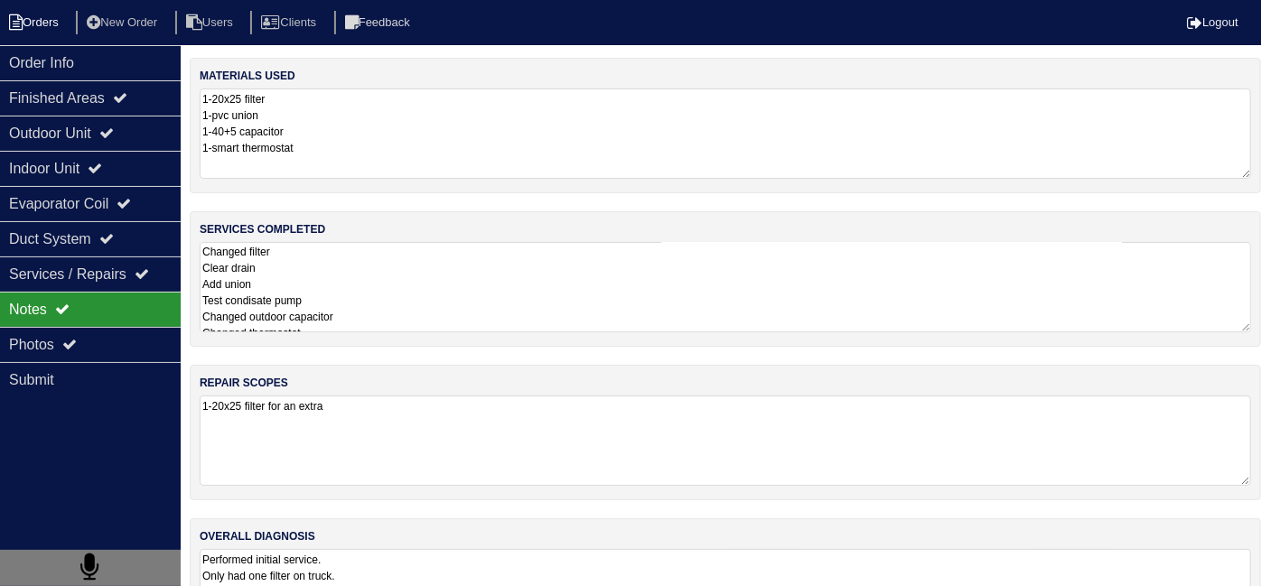
select select "15"
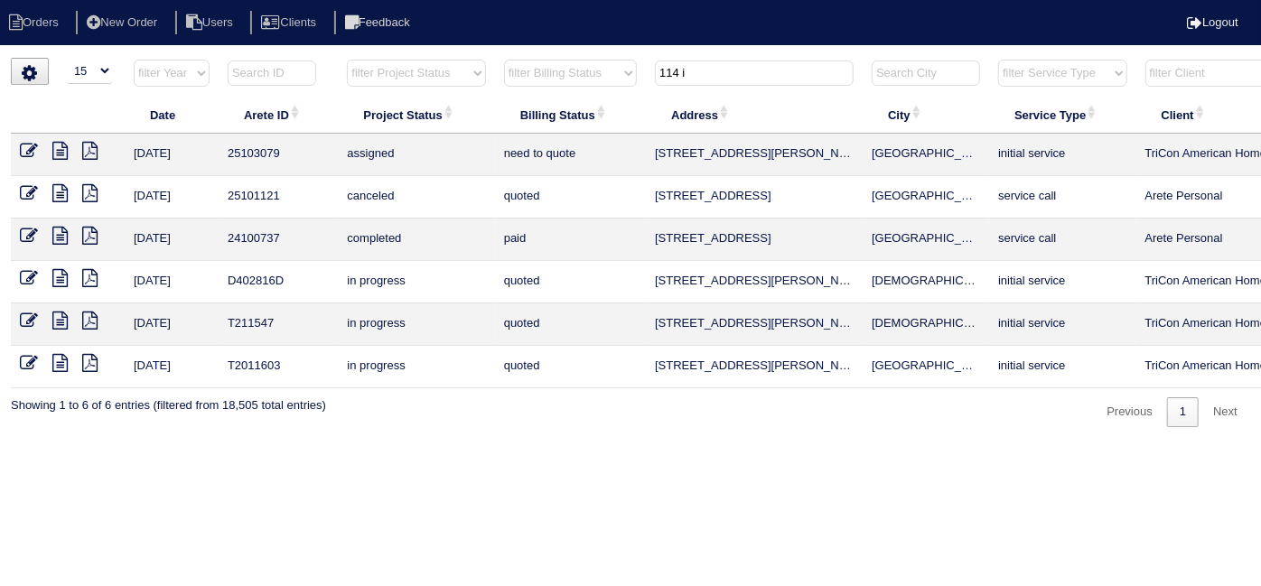
drag, startPoint x: 707, startPoint y: 75, endPoint x: 402, endPoint y: 3, distance: 313.8
click at [499, 63] on tr "filter Year -- Any Year -- 2025 2024 2023 2022 2021 2020 2019 filter Project St…" at bounding box center [794, 77] width 1566 height 37
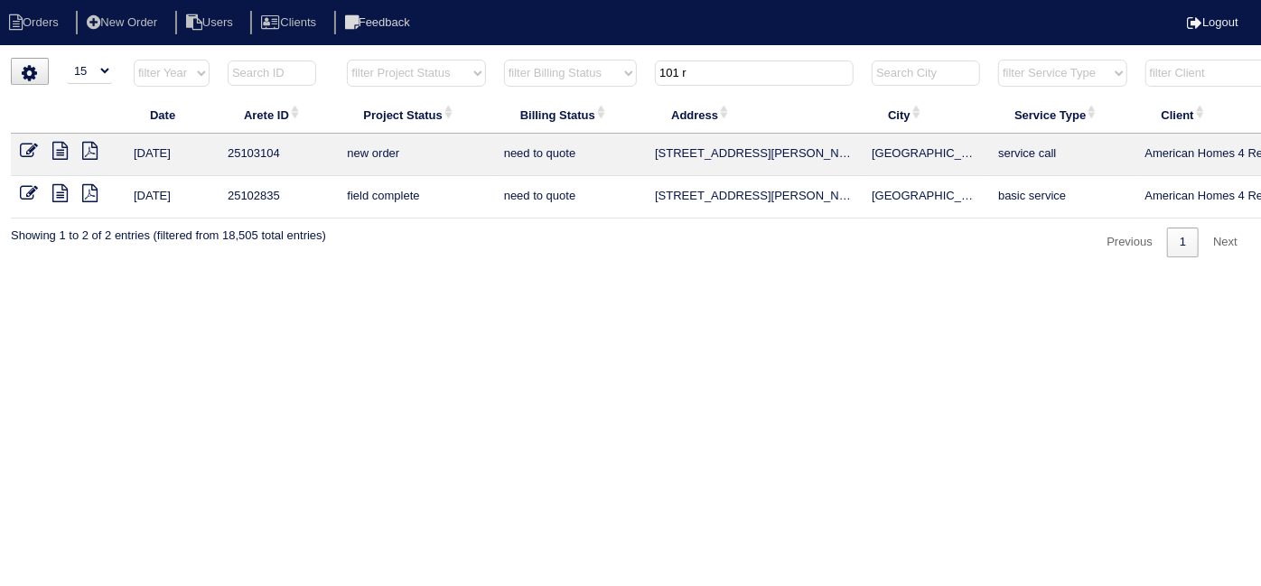
type input "101 r"
click at [31, 152] on icon at bounding box center [29, 151] width 18 height 18
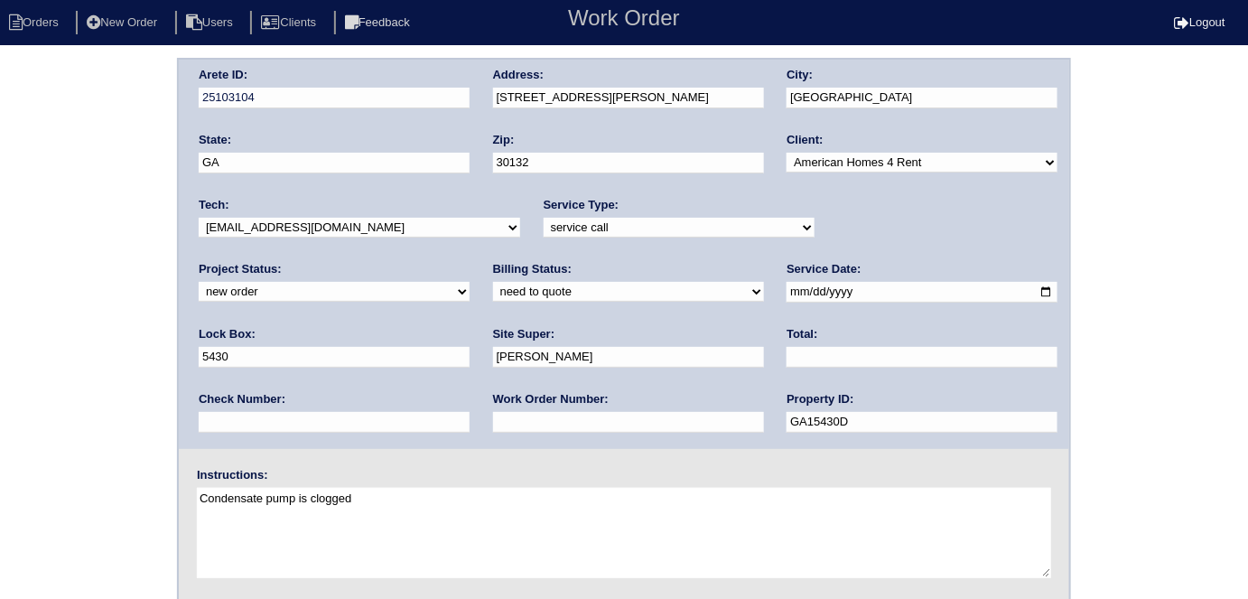
click at [470, 282] on select "new order assigned in progress field complete need to schedule admin review arc…" at bounding box center [334, 292] width 271 height 20
select select "assigned"
click at [470, 282] on select "new order assigned in progress field complete need to schedule admin review arc…" at bounding box center [334, 292] width 271 height 20
click at [285, 231] on select "-select- [EMAIL_ADDRESS][DOMAIN_NAME] [EMAIL_ADDRESS][DOMAIN_NAME] [EMAIL_ADDRE…" at bounding box center [360, 228] width 322 height 20
select select "36"
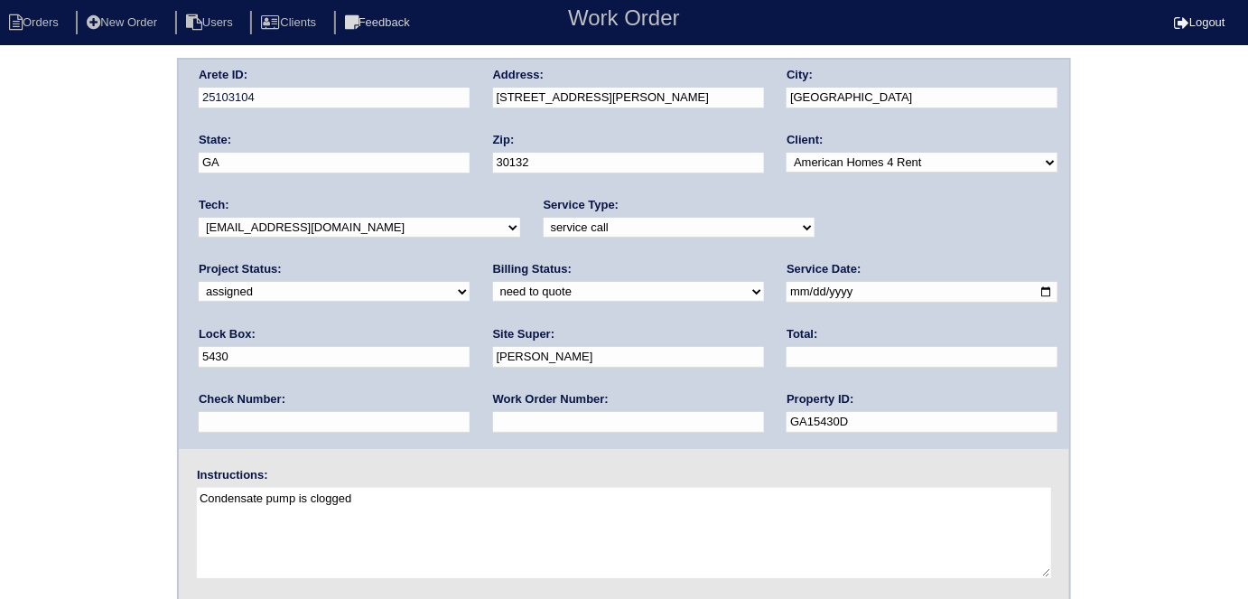
click at [199, 218] on select "-select- [EMAIL_ADDRESS][DOMAIN_NAME] [EMAIL_ADDRESS][DOMAIN_NAME] [EMAIL_ADDRE…" at bounding box center [360, 228] width 322 height 20
click at [74, 285] on div "Arete ID: 25103104 Address: [STREET_ADDRESS][PERSON_NAME] City: [GEOGRAPHIC_DAT…" at bounding box center [624, 423] width 1248 height 731
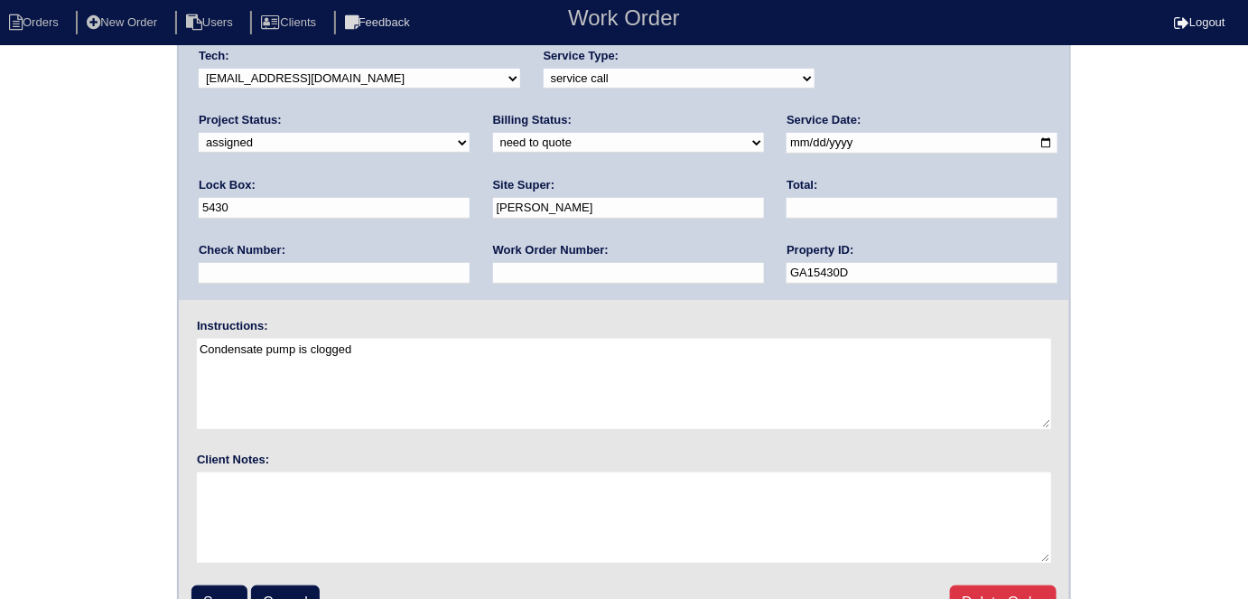
scroll to position [185, 0]
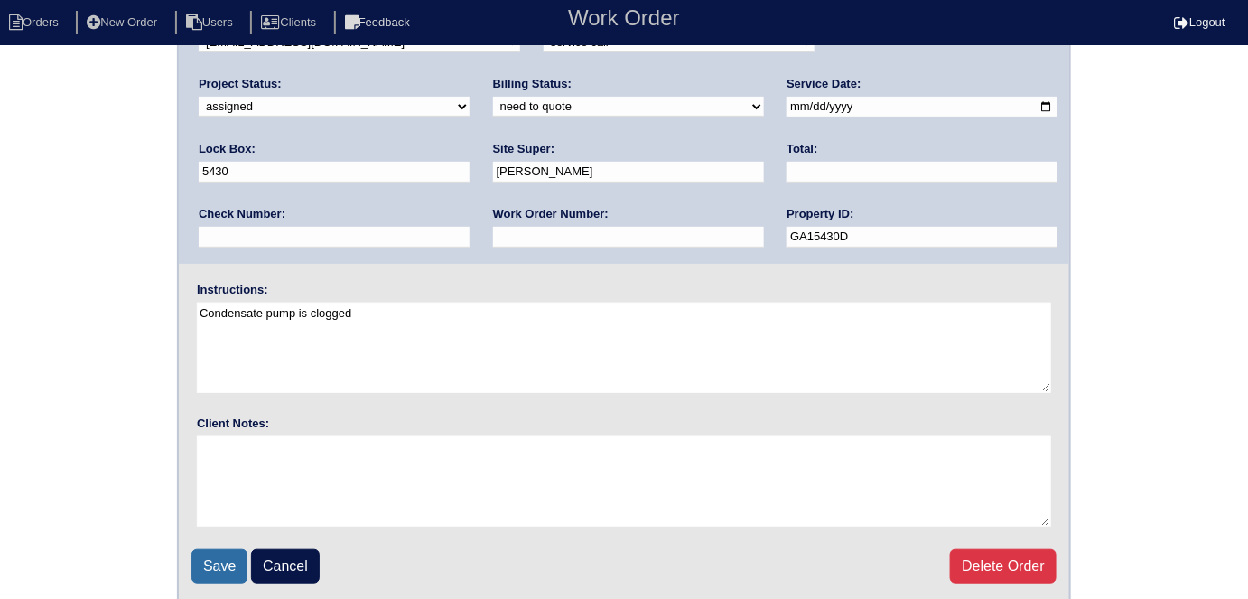
click at [211, 553] on input "Save" at bounding box center [220, 566] width 56 height 34
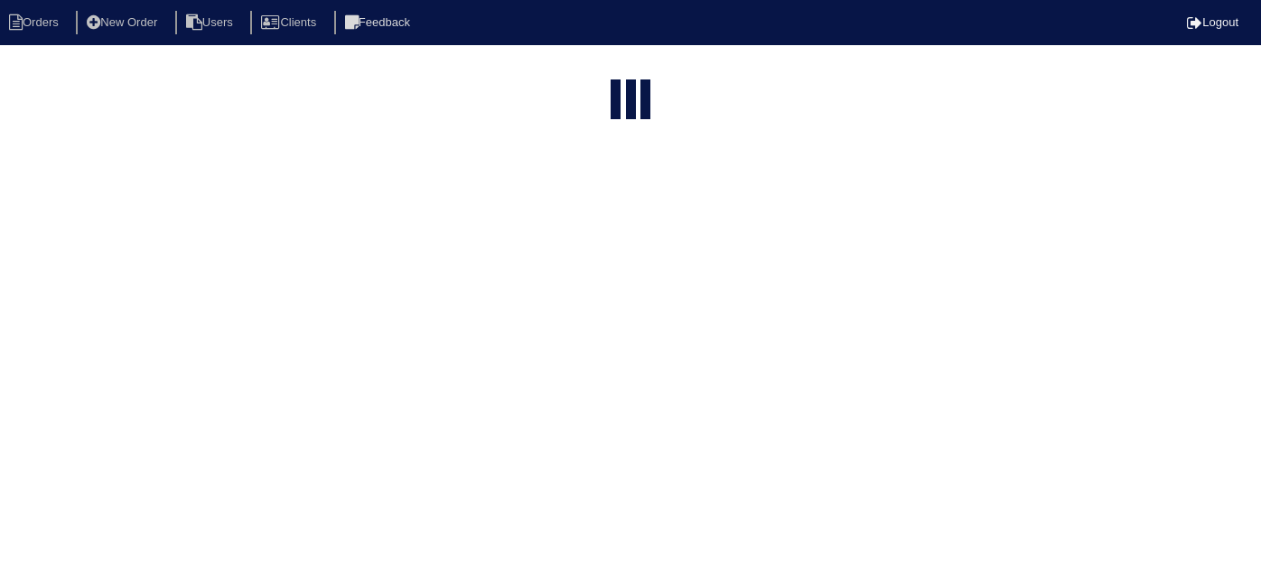
select select "15"
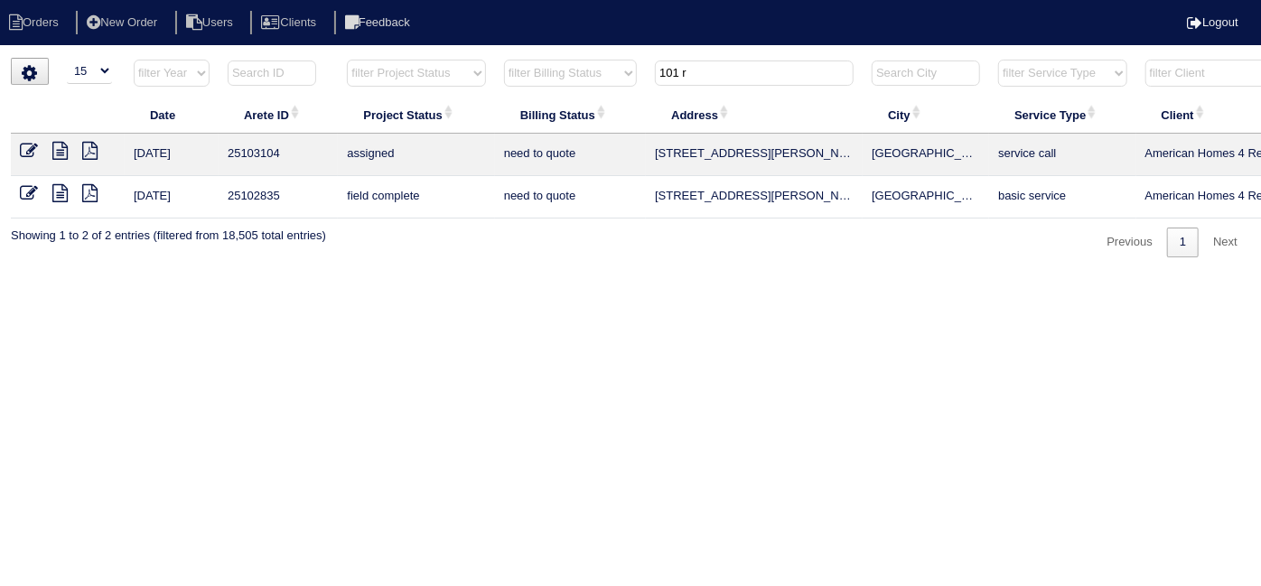
drag, startPoint x: 696, startPoint y: 71, endPoint x: 551, endPoint y: 15, distance: 155.0
click at [672, 71] on input "101 r" at bounding box center [754, 73] width 199 height 25
click at [708, 78] on input "101 r" at bounding box center [754, 73] width 199 height 25
drag, startPoint x: 708, startPoint y: 78, endPoint x: 434, endPoint y: 4, distance: 284.4
click at [490, 58] on body "Orders New Order Users Clients Feedback Logout Orders New Order Users Clients M…" at bounding box center [630, 158] width 1261 height 200
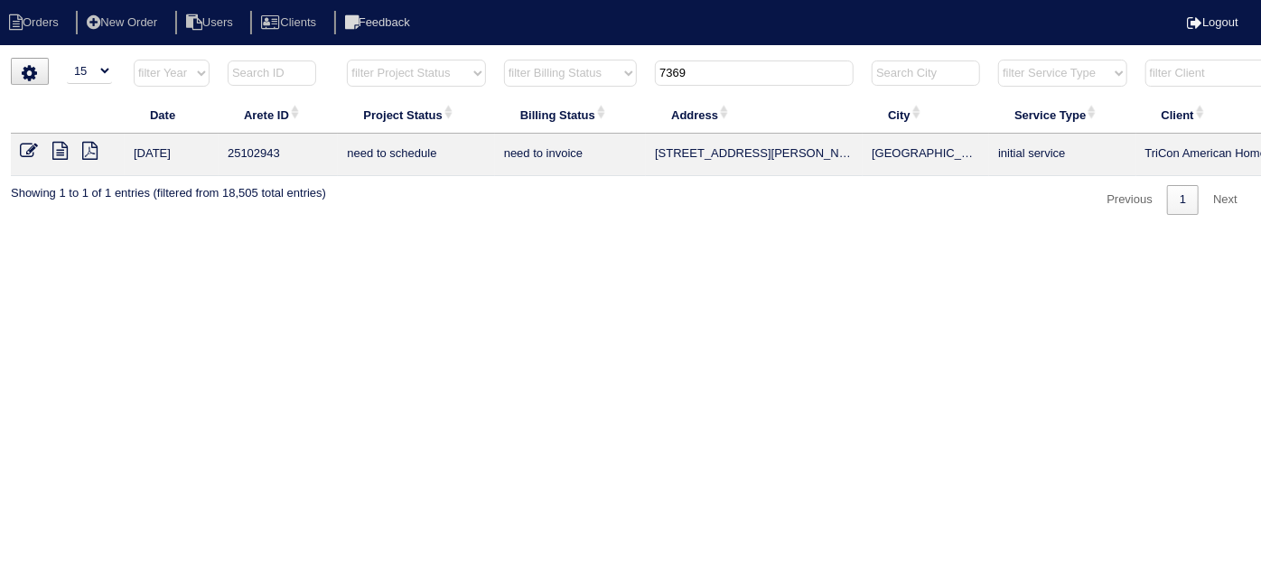
drag, startPoint x: 699, startPoint y: 75, endPoint x: 445, endPoint y: 39, distance: 256.4
click at [445, 58] on body "Orders New Order Users Clients Feedback Logout Orders New Order Users Clients M…" at bounding box center [630, 136] width 1261 height 157
drag, startPoint x: 715, startPoint y: 70, endPoint x: 200, endPoint y: -51, distance: 529.8
click at [200, 0] on html "Orders New Order Users Clients Feedback Logout Orders New Order Users Clients M…" at bounding box center [630, 116] width 1261 height 233
type input "9582"
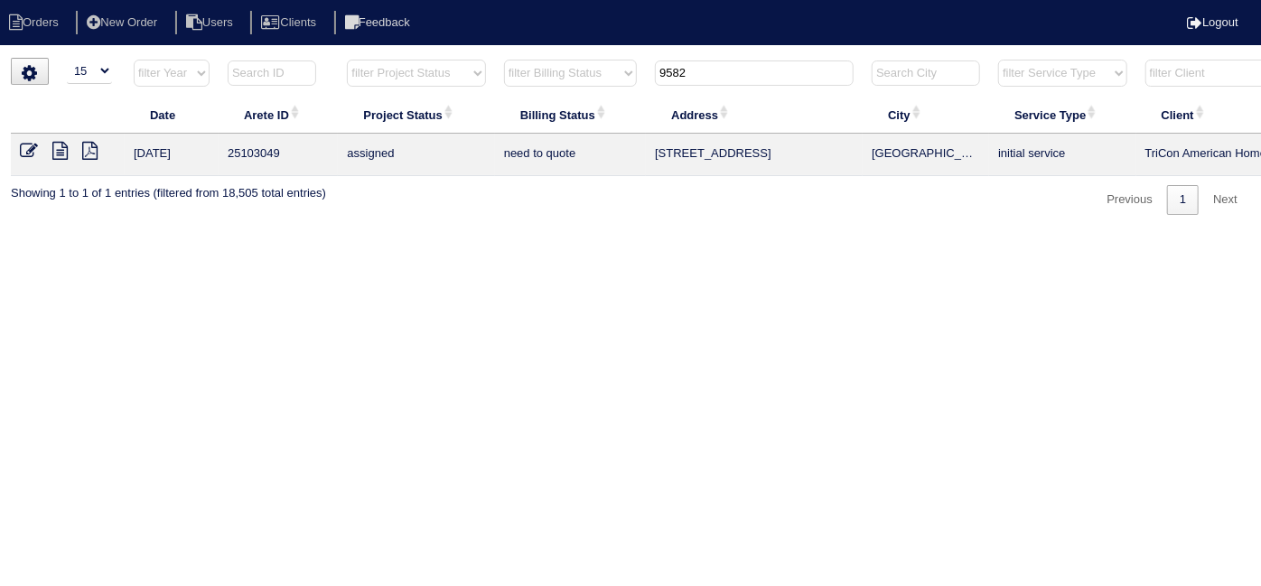
click at [733, 233] on html "Orders New Order Users Clients Feedback Logout Orders New Order Users Clients M…" at bounding box center [630, 116] width 1261 height 233
drag, startPoint x: 746, startPoint y: 60, endPoint x: 571, endPoint y: 65, distance: 175.3
click at [571, 65] on tr "filter Year -- Any Year -- 2025 2024 2023 2022 2021 2020 2019 filter Project St…" at bounding box center [794, 77] width 1566 height 37
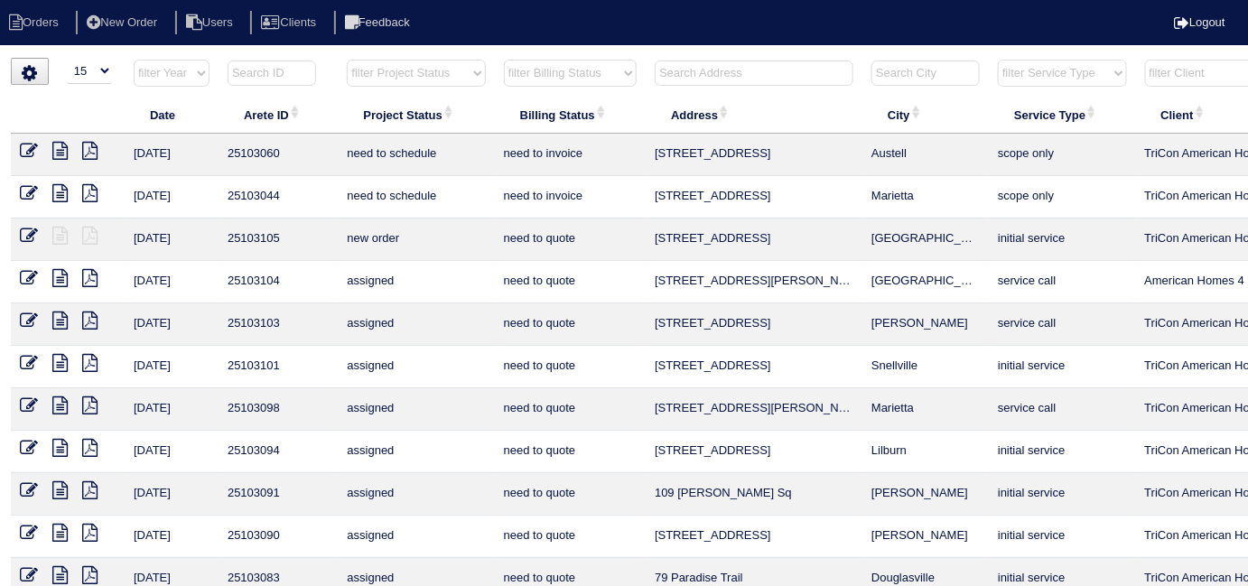
click at [661, 73] on input "text" at bounding box center [754, 73] width 199 height 25
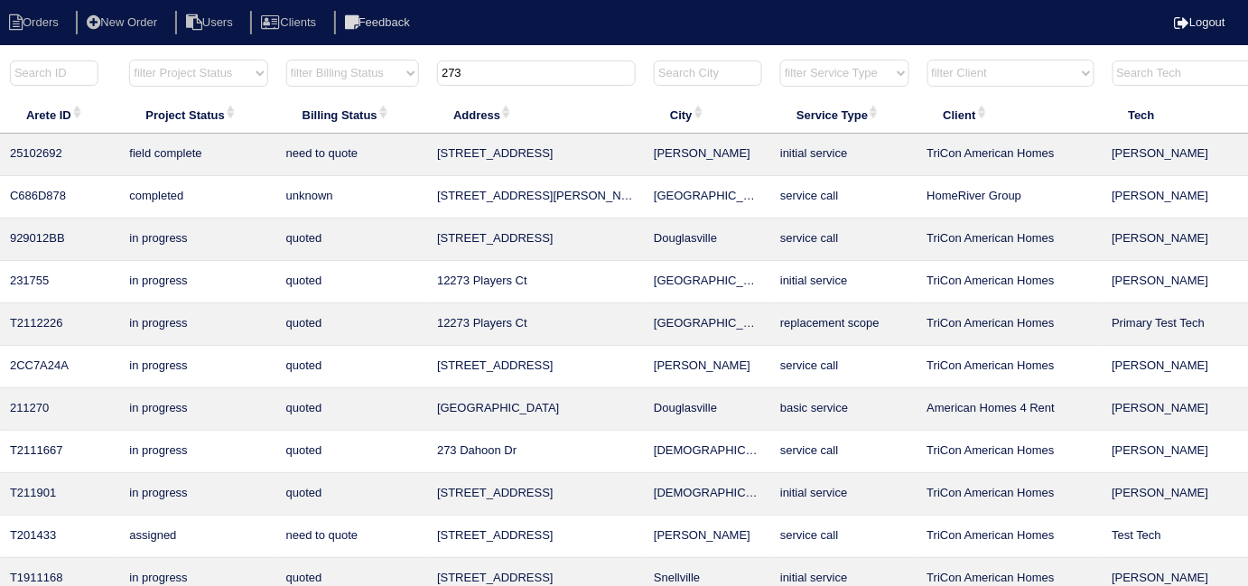
scroll to position [0, 327]
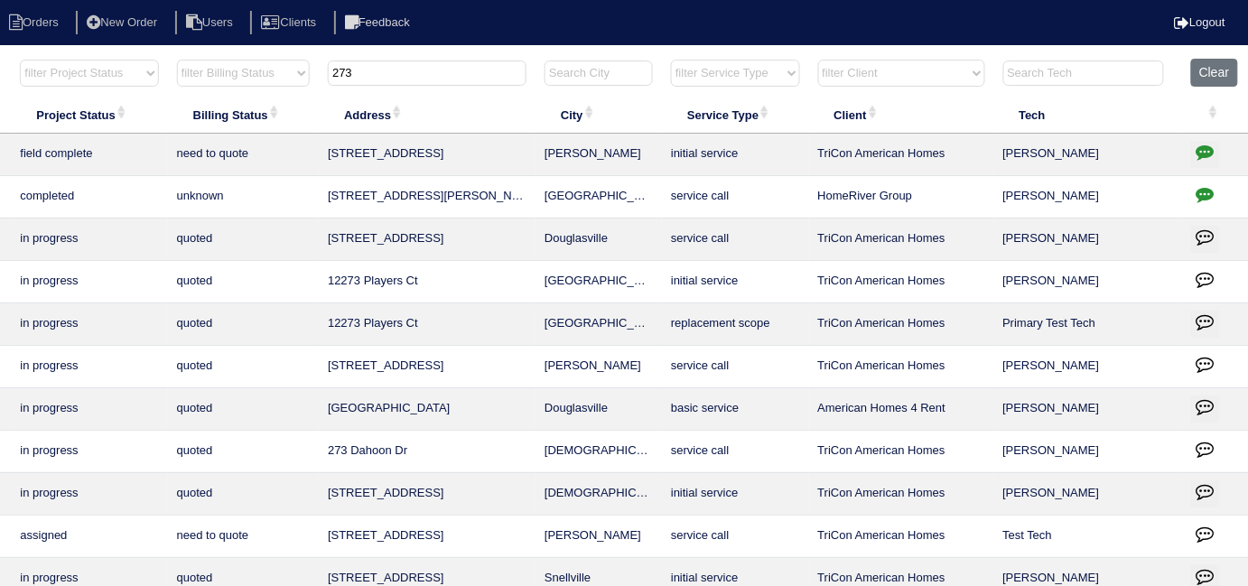
type input "273"
click at [1215, 147] on button "button" at bounding box center [1206, 154] width 29 height 27
type textarea "7/30/25 - No electricty - emailed site super - need to return - rk 8/5/25 - Sti…"
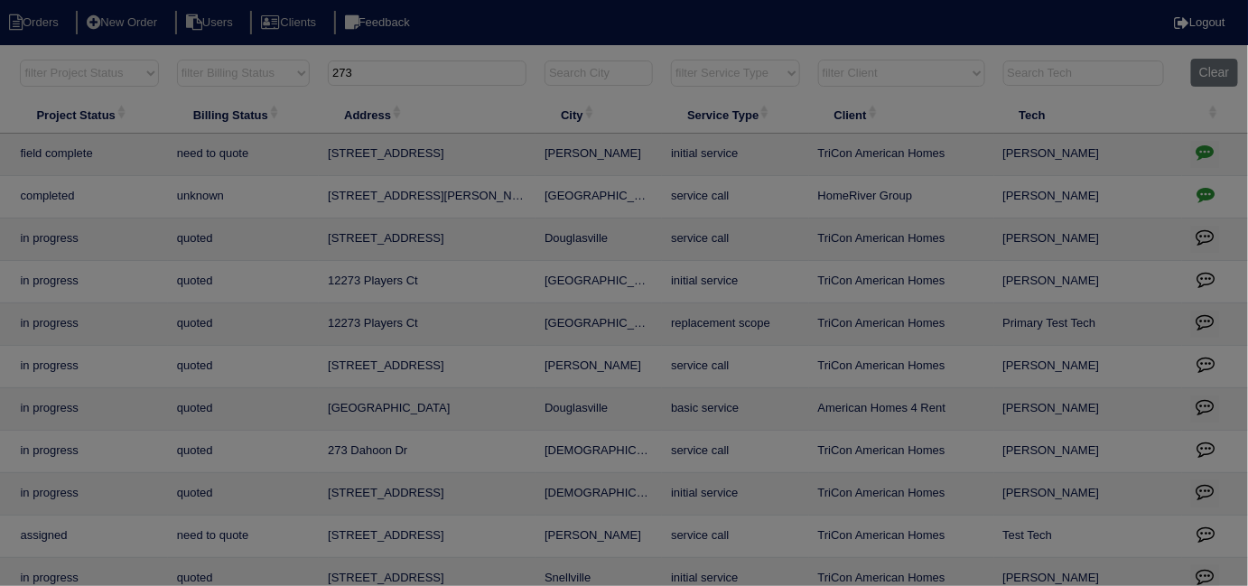
scroll to position [0, 314]
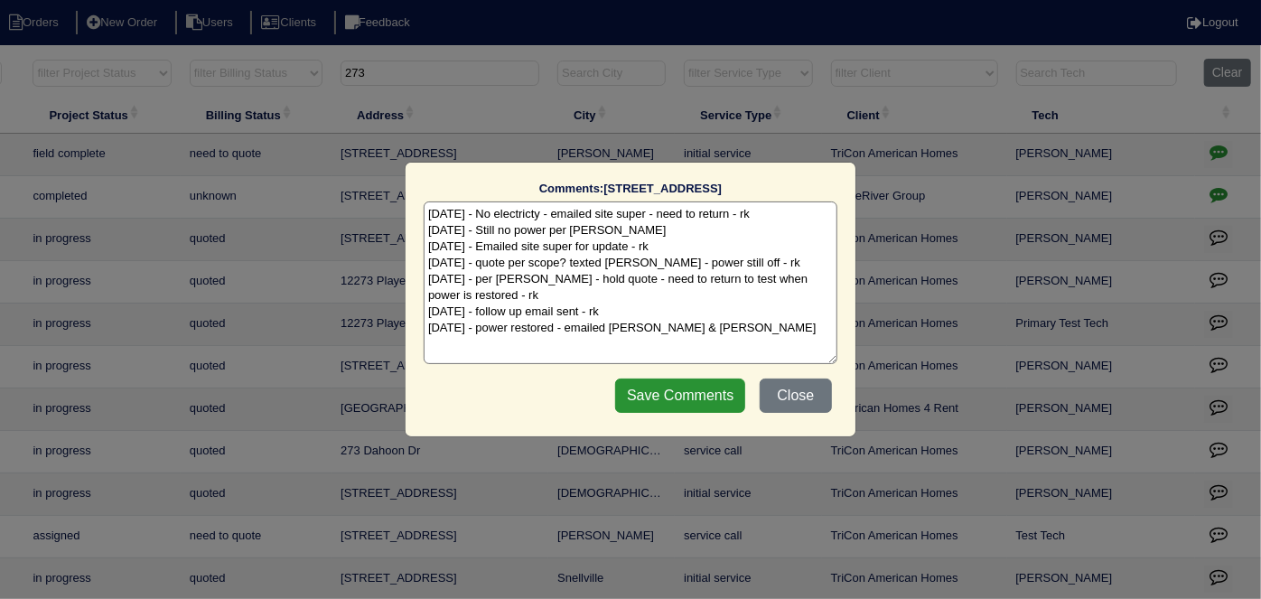
click at [744, 339] on textarea "7/30/25 - No electricty - emailed site super - need to return - rk 8/5/25 - Sti…" at bounding box center [631, 282] width 414 height 163
click at [814, 385] on button "Close" at bounding box center [796, 396] width 72 height 34
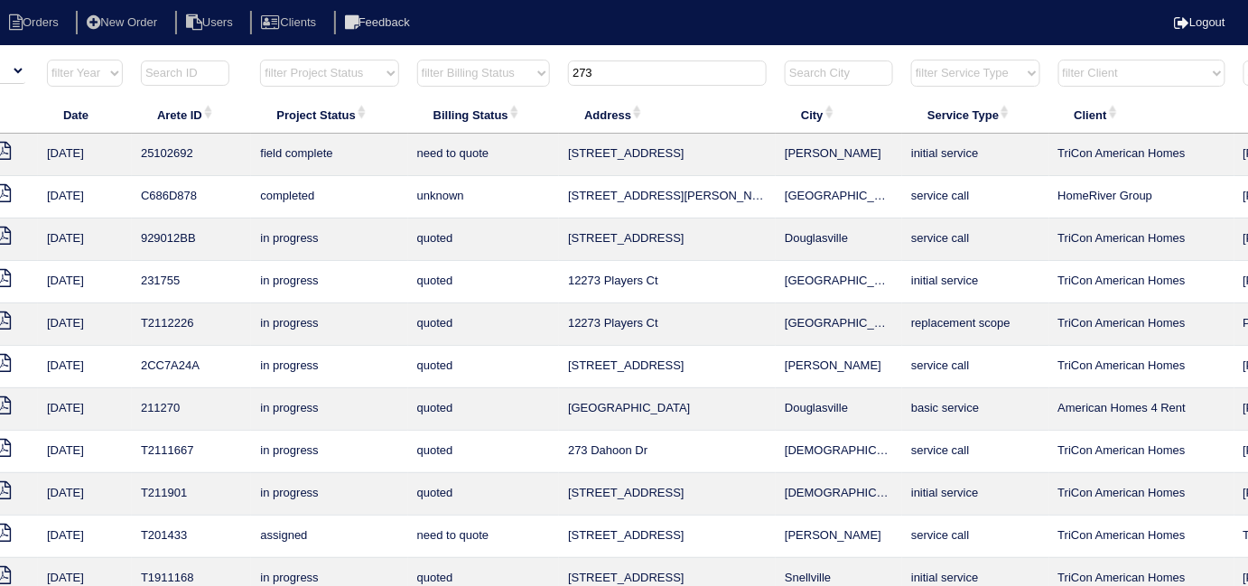
scroll to position [0, 0]
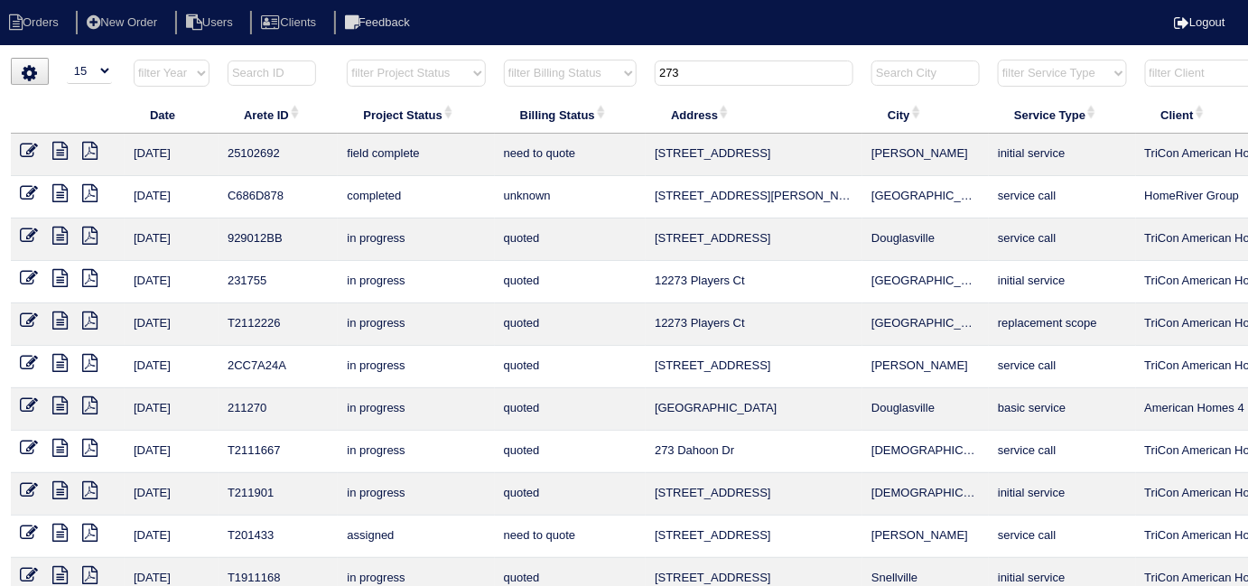
click at [62, 152] on icon at bounding box center [59, 151] width 15 height 18
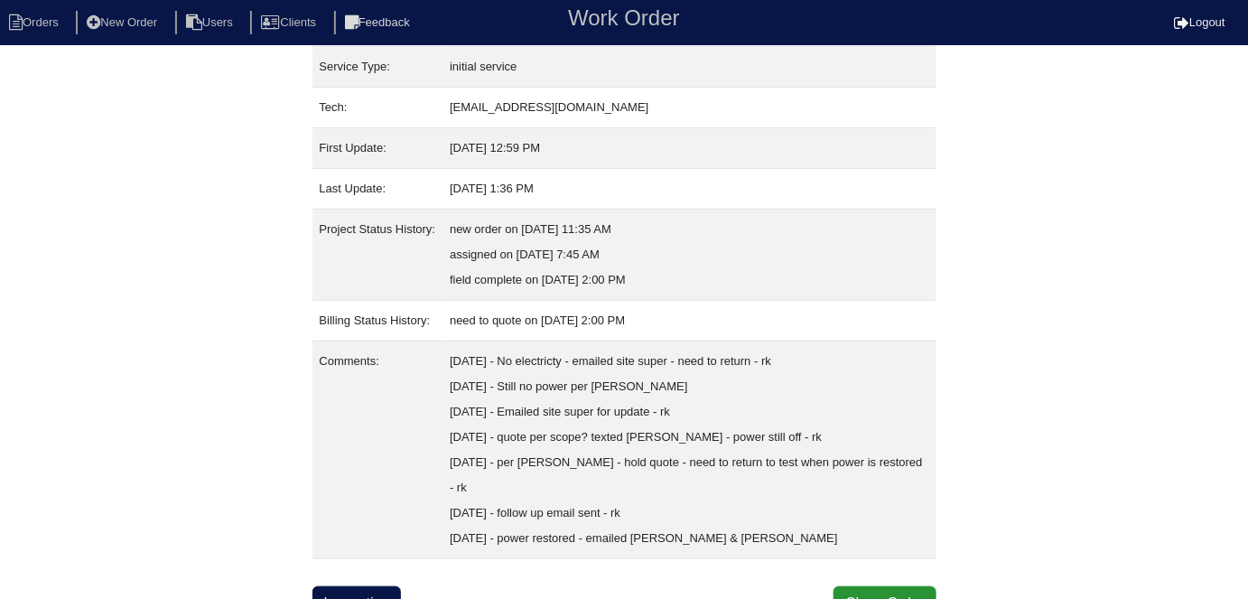
scroll to position [272, 0]
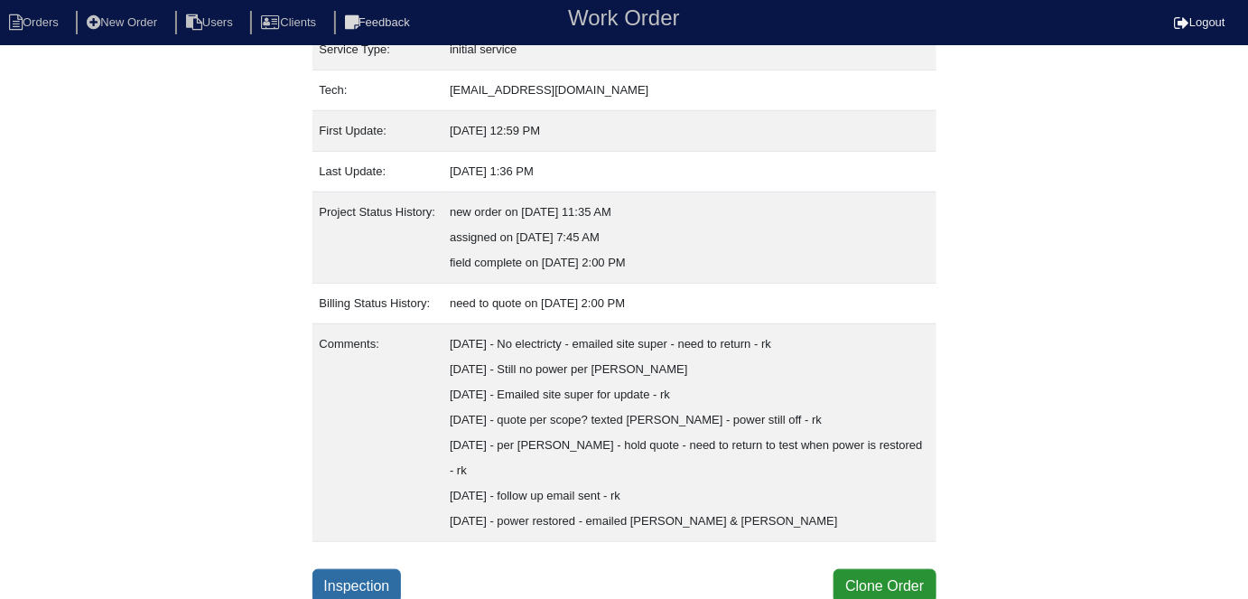
click at [382, 575] on link "Inspection" at bounding box center [357, 586] width 89 height 34
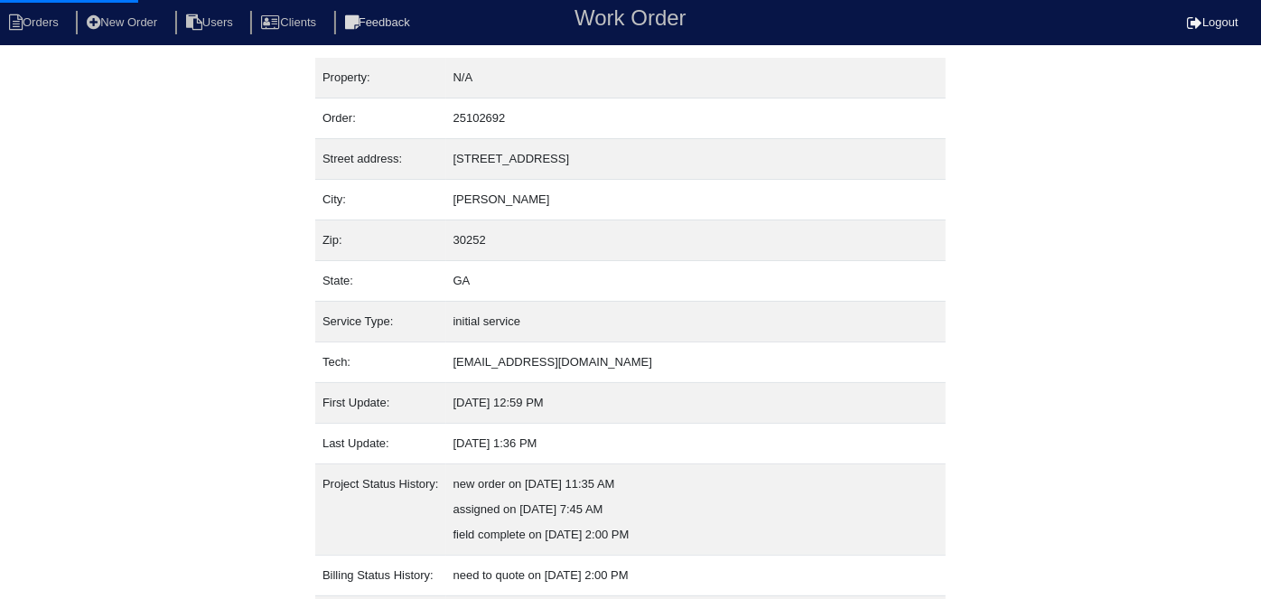
select select "0"
select select "[PERSON_NAME]"
select select "0"
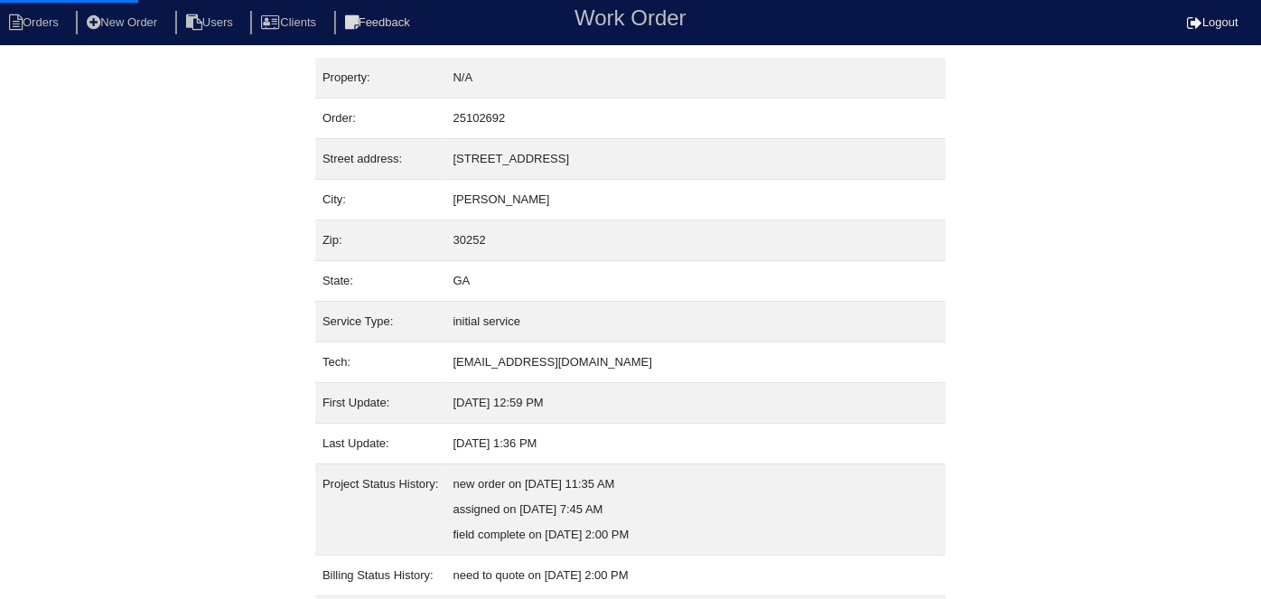
select select "1"
select select "0"
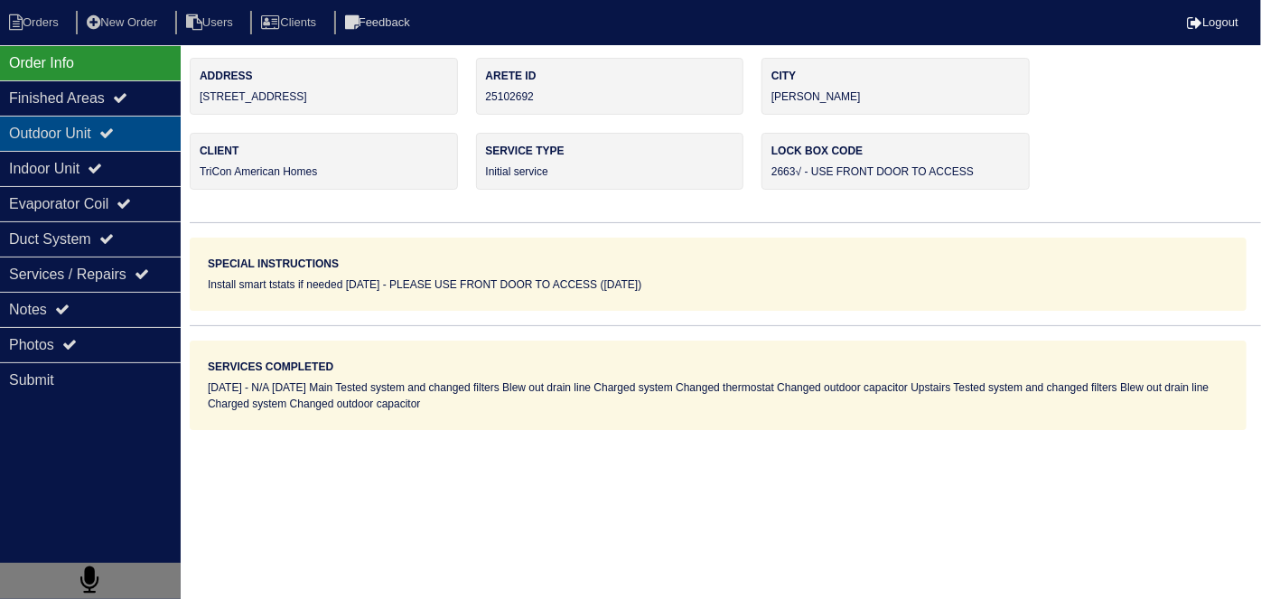
click at [114, 136] on icon at bounding box center [106, 133] width 14 height 14
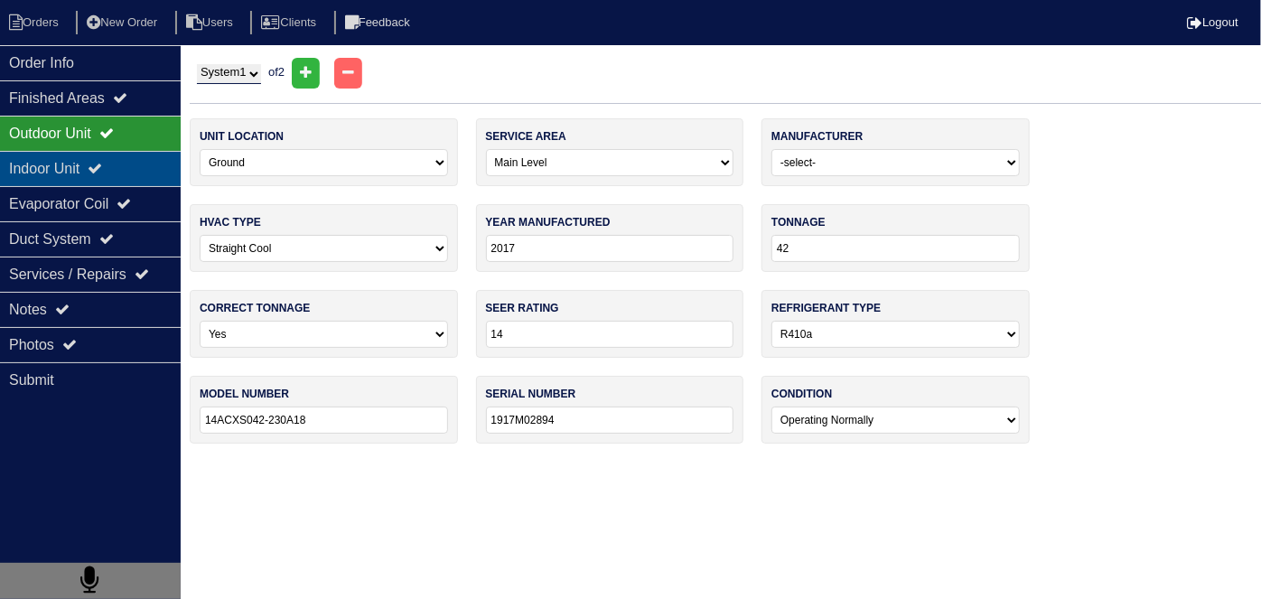
click at [97, 165] on div "Indoor Unit" at bounding box center [90, 168] width 181 height 35
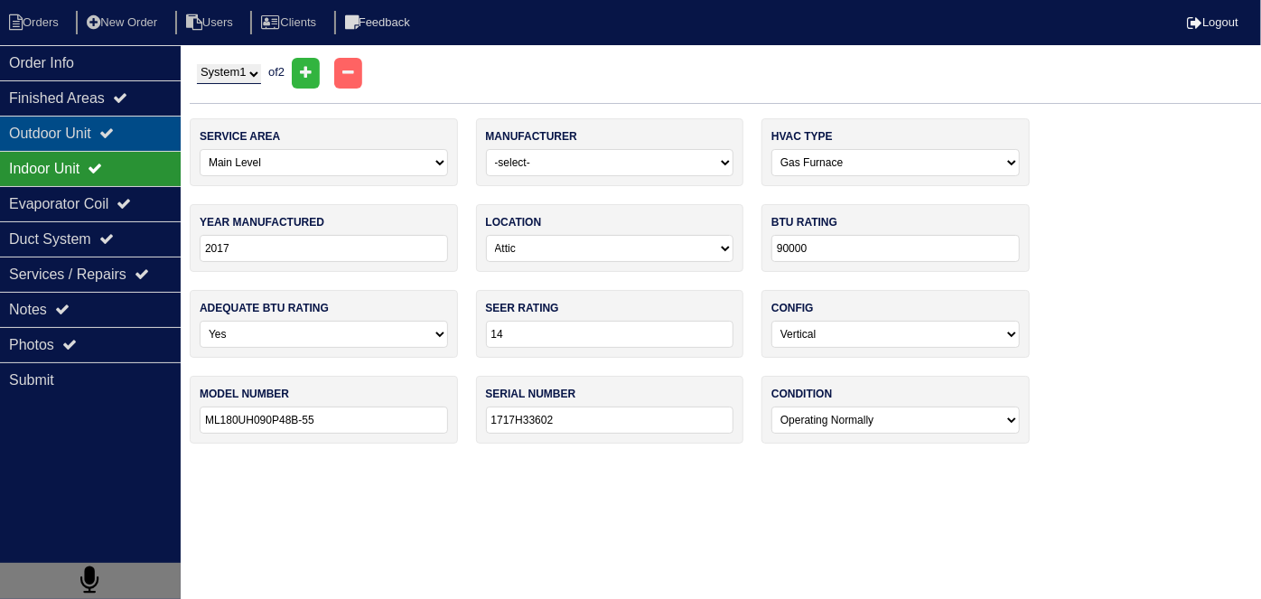
click at [96, 142] on div "Outdoor Unit" at bounding box center [90, 133] width 181 height 35
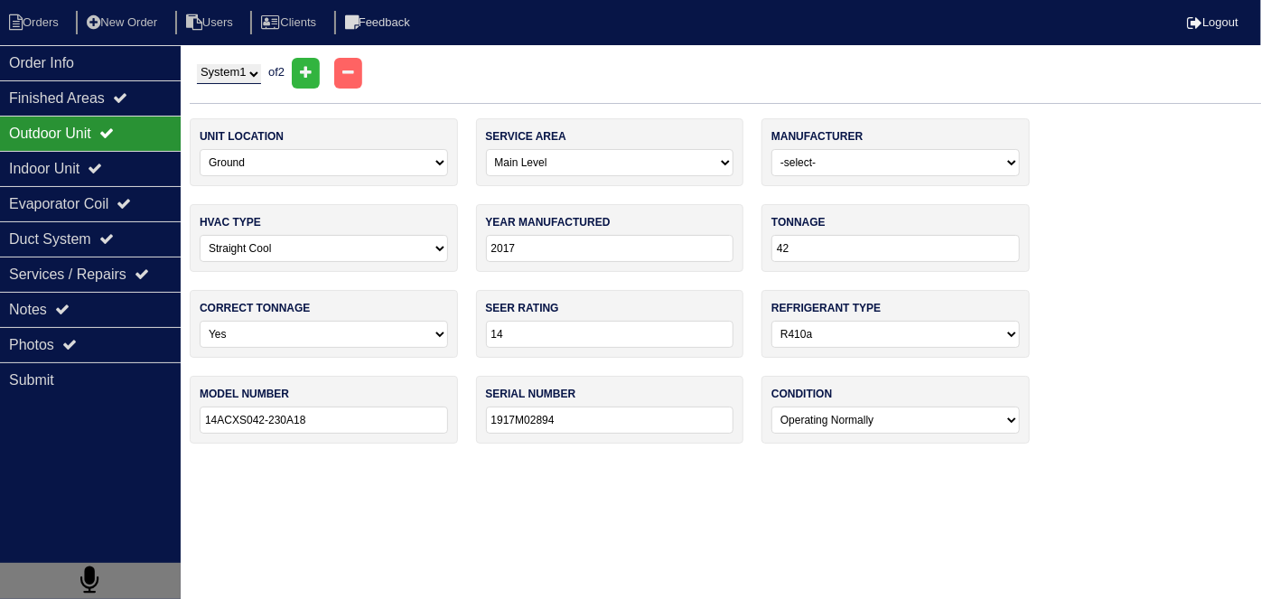
click at [248, 70] on select "System 1 System 2" at bounding box center [229, 74] width 64 height 20
select select "2"
click at [197, 64] on select "System 1 System 2" at bounding box center [229, 74] width 64 height 20
select select "1"
type input "1917M02895"
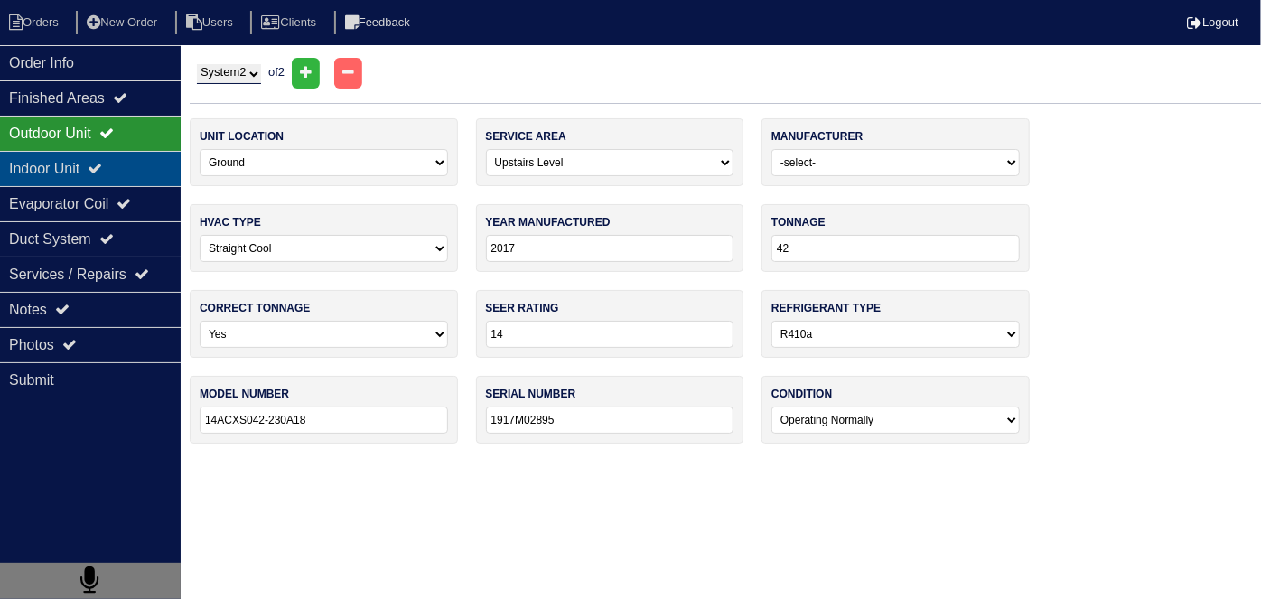
click at [132, 167] on div "Indoor Unit" at bounding box center [90, 168] width 181 height 35
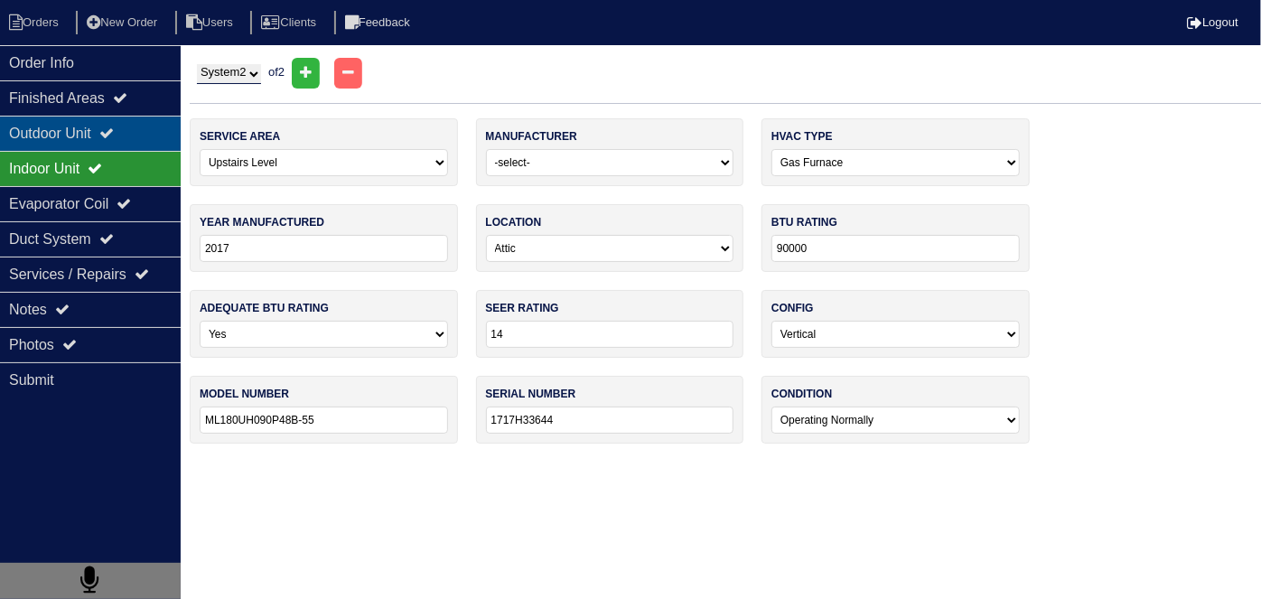
click at [125, 141] on div "Outdoor Unit" at bounding box center [90, 133] width 181 height 35
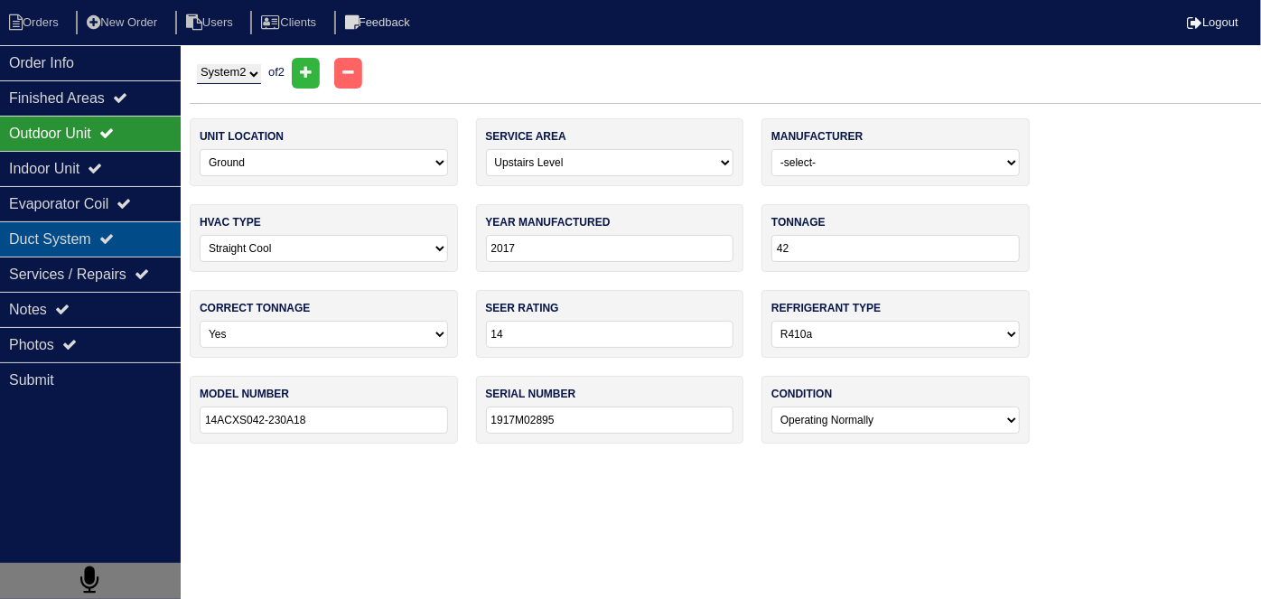
click at [71, 241] on div "Duct System" at bounding box center [90, 238] width 181 height 35
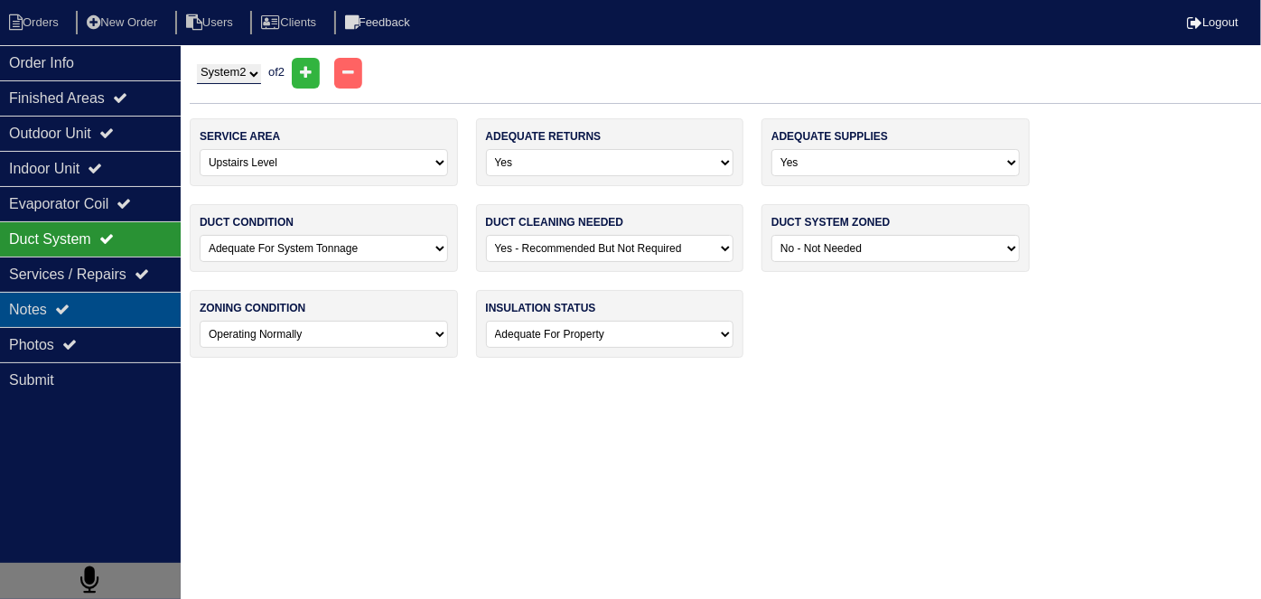
click at [78, 299] on div "Notes" at bounding box center [90, 309] width 181 height 35
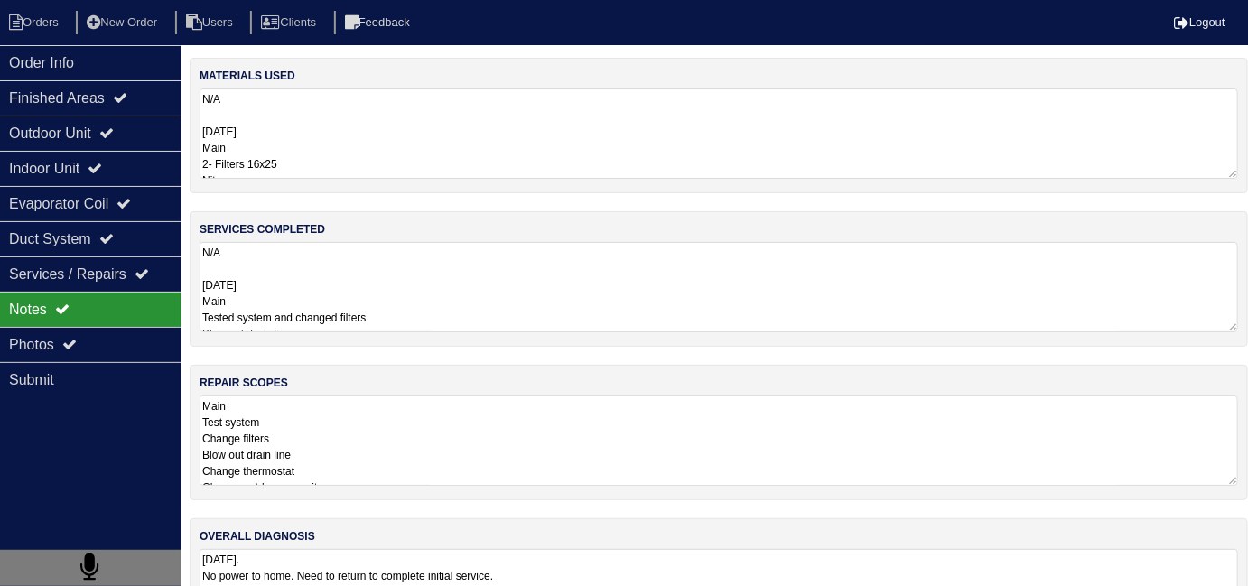
click at [551, 313] on textarea "N/A 08-21-25 Main Tested system and changed filters Blew out drain line Charged…" at bounding box center [719, 287] width 1039 height 90
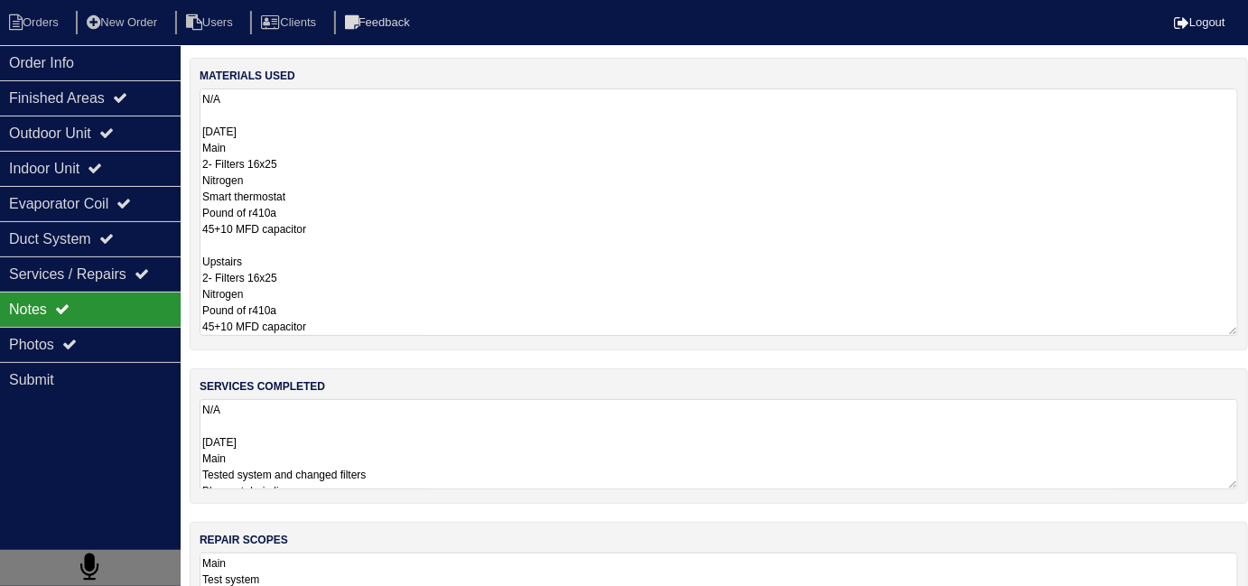
click at [348, 121] on textarea "N/A 08-21-25 Main 2- Filters 16x25 Nitrogen Smart thermostat Pound of r410a 45+…" at bounding box center [719, 213] width 1039 height 248
click at [488, 445] on textarea "N/A 08-21-25 Main Tested system and changed filters Blew out drain line Charged…" at bounding box center [719, 444] width 1039 height 90
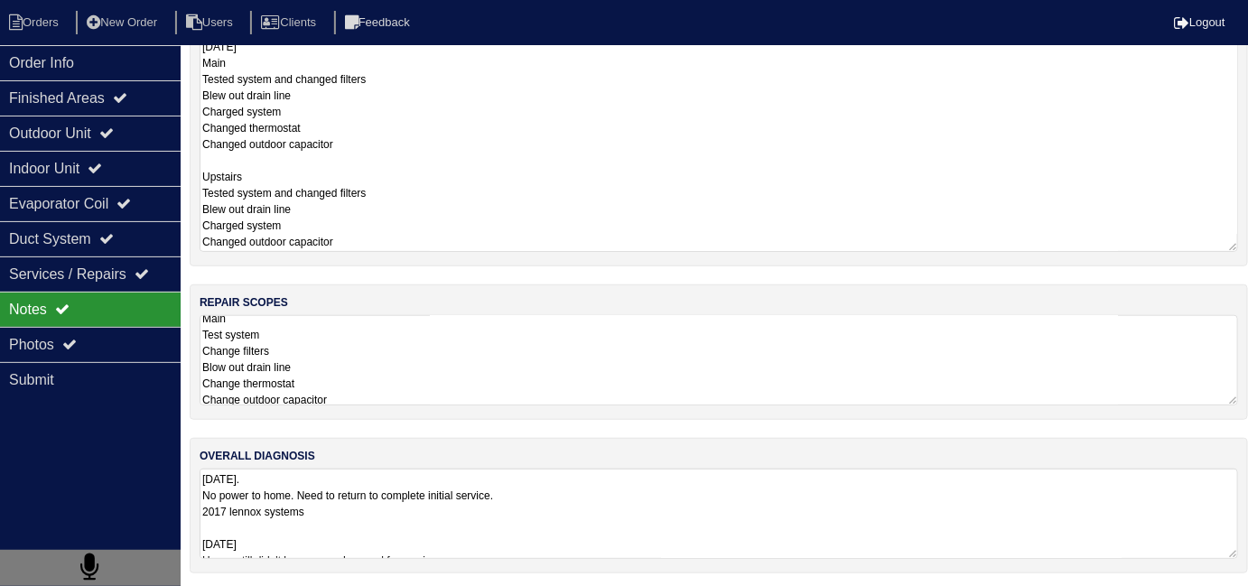
scroll to position [9, 0]
click at [607, 383] on textarea "Main Test system Change filters Blow out drain line Change thermostat Change ou…" at bounding box center [719, 360] width 1039 height 90
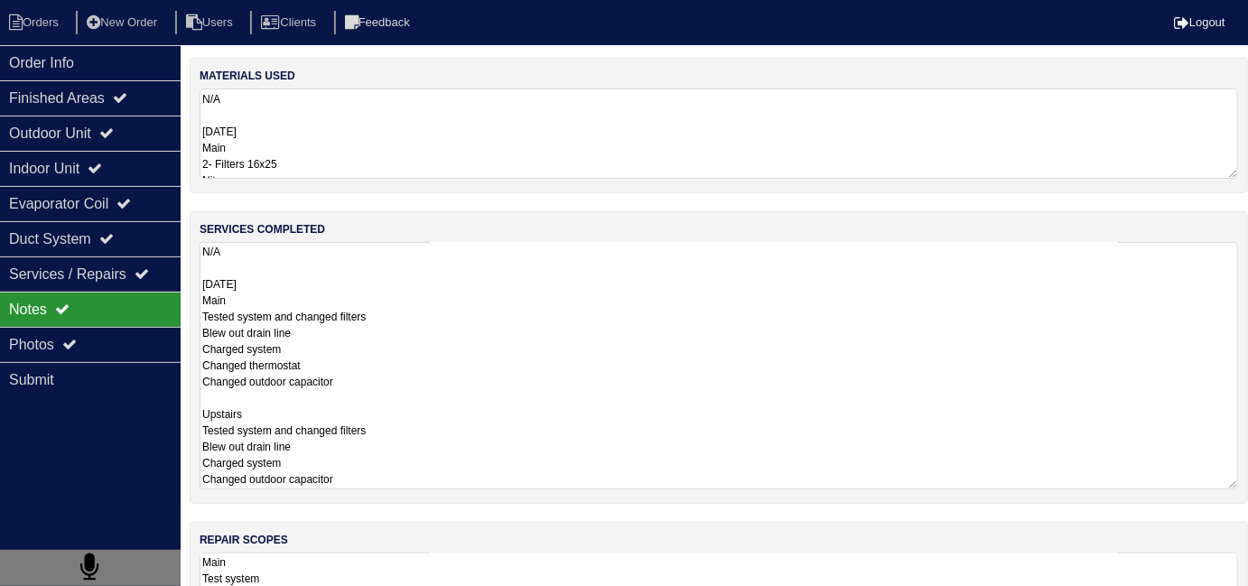
scroll to position [0, 0]
click at [509, 286] on textarea "N/A 08-21-25 Main Tested system and changed filters Blew out drain line Charged…" at bounding box center [719, 366] width 1039 height 248
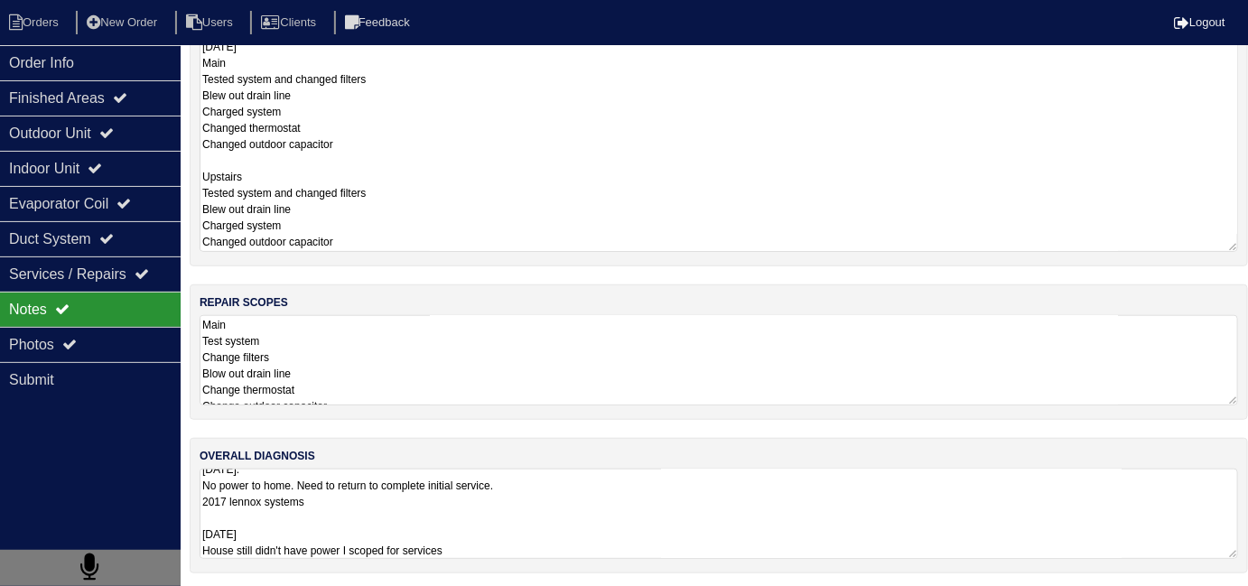
scroll to position [80, 0]
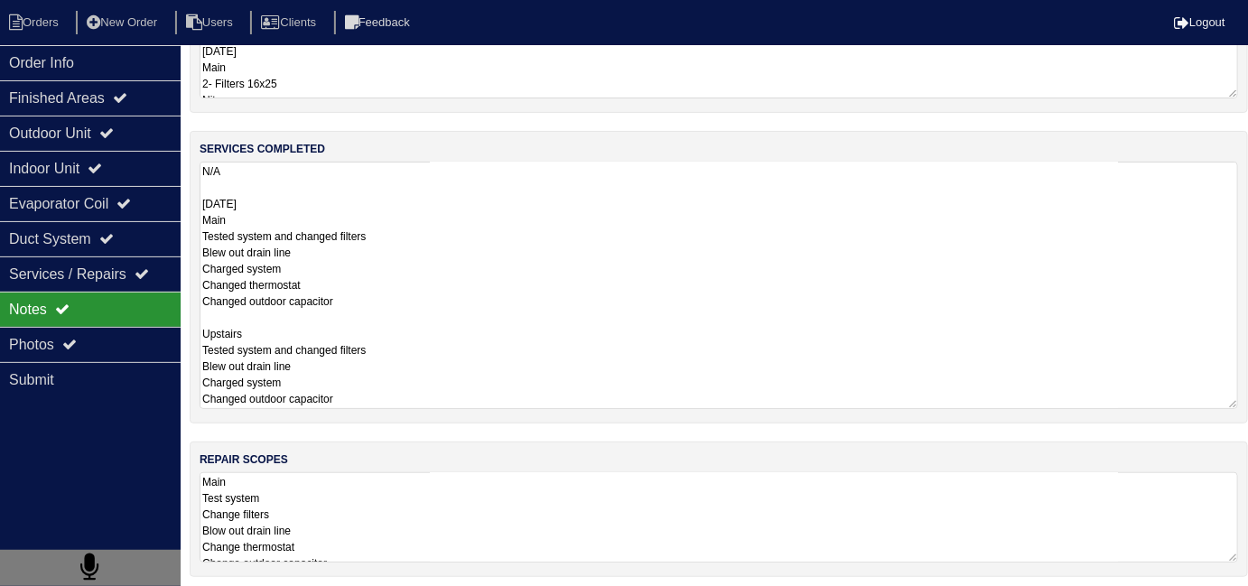
click at [595, 472] on textarea "Main Test system Change filters Blow out drain line Change thermostat Change ou…" at bounding box center [719, 517] width 1039 height 90
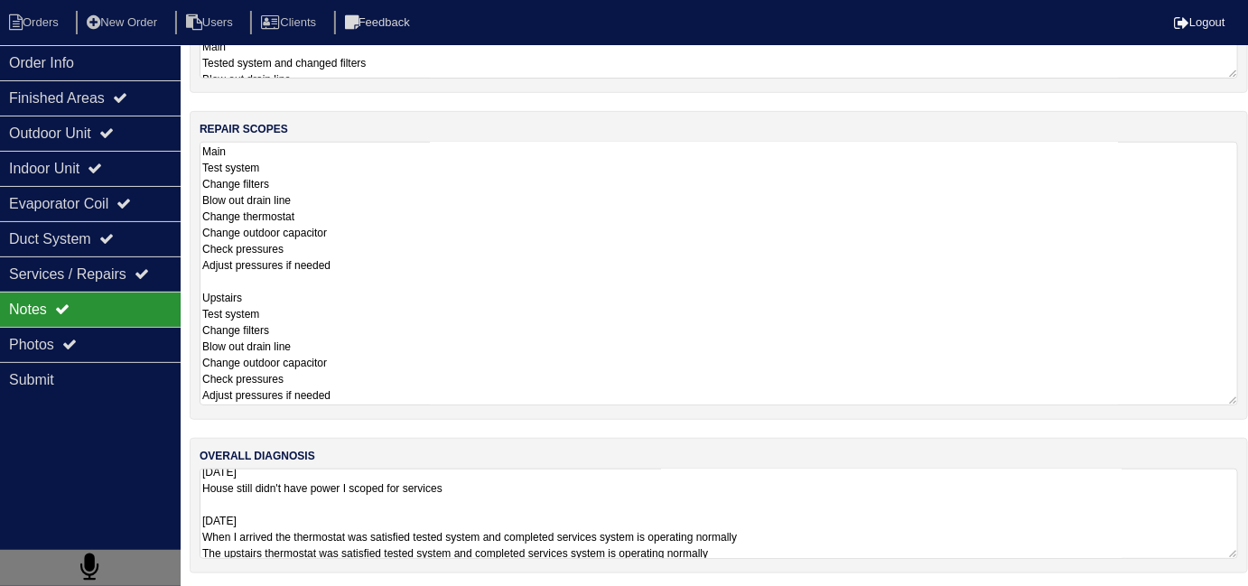
scroll to position [1, 0]
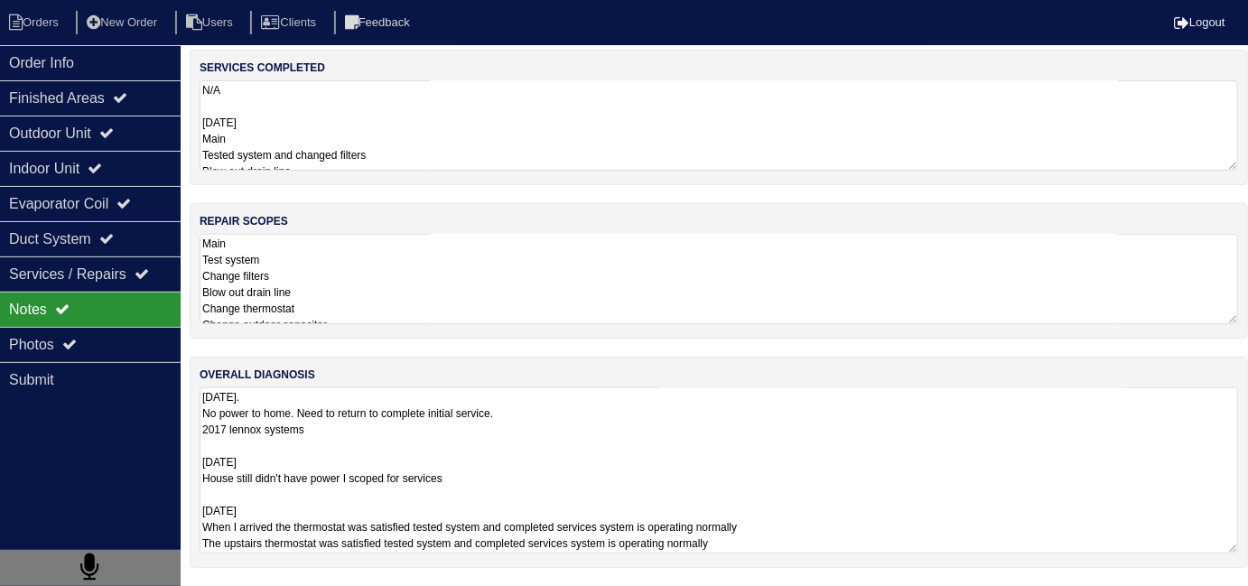
click at [658, 520] on textarea "7/29/25. No power to home. Need to return to complete initial service. 2017 len…" at bounding box center [719, 471] width 1039 height 166
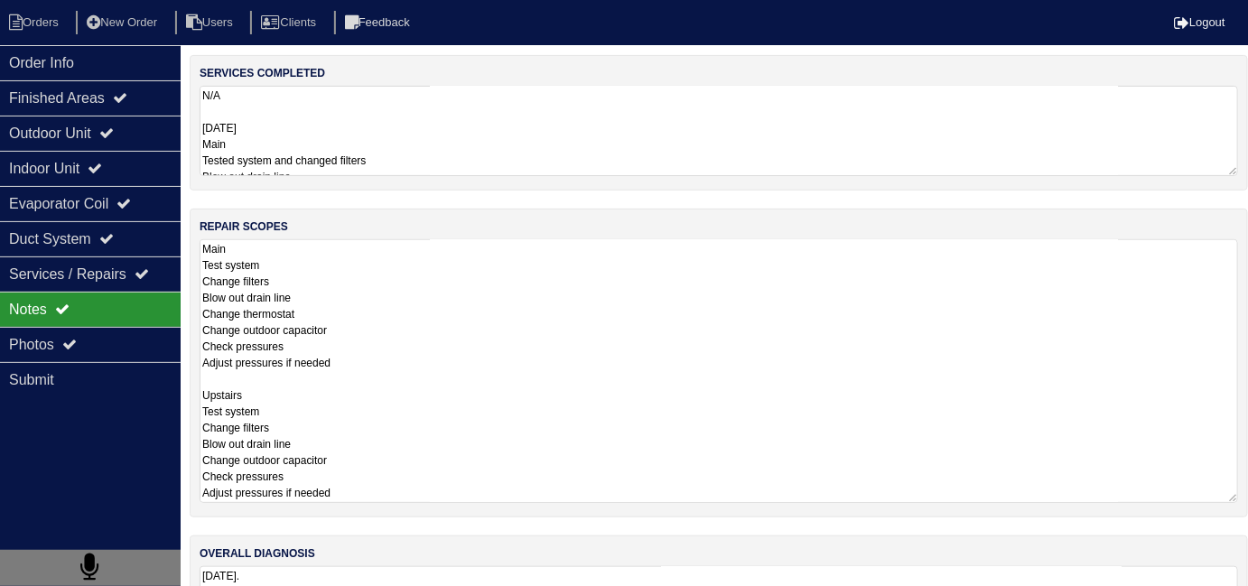
click at [471, 275] on textarea "Main Test system Change filters Blow out drain line Change thermostat Change ou…" at bounding box center [719, 371] width 1039 height 264
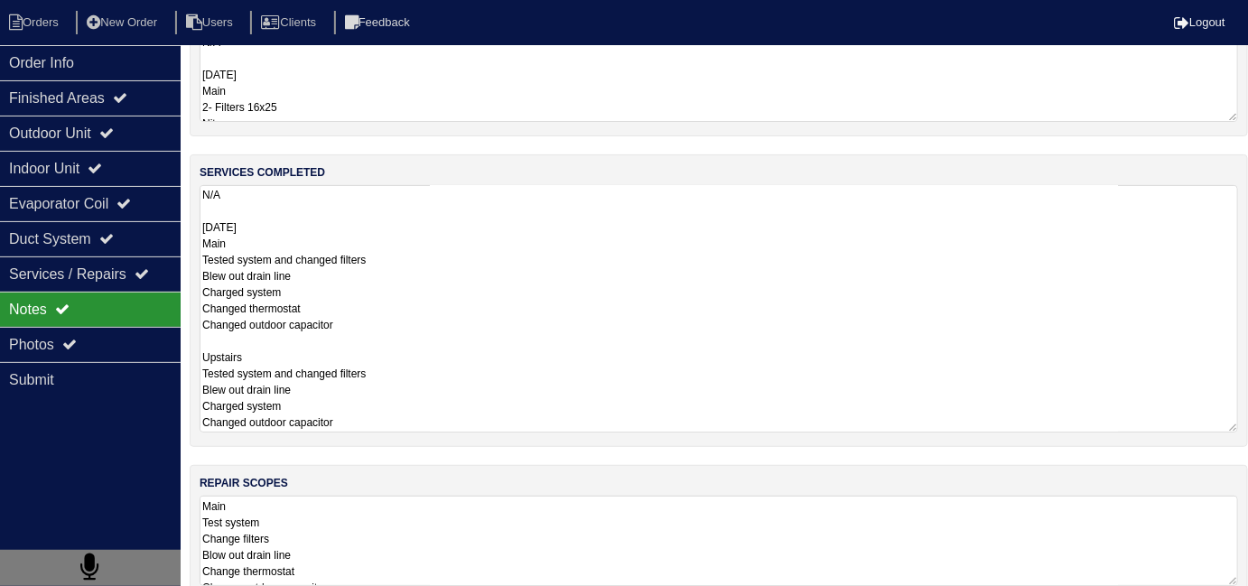
click at [478, 185] on textarea "N/A 08-21-25 Main Tested system and changed filters Blew out drain line Charged…" at bounding box center [719, 309] width 1039 height 248
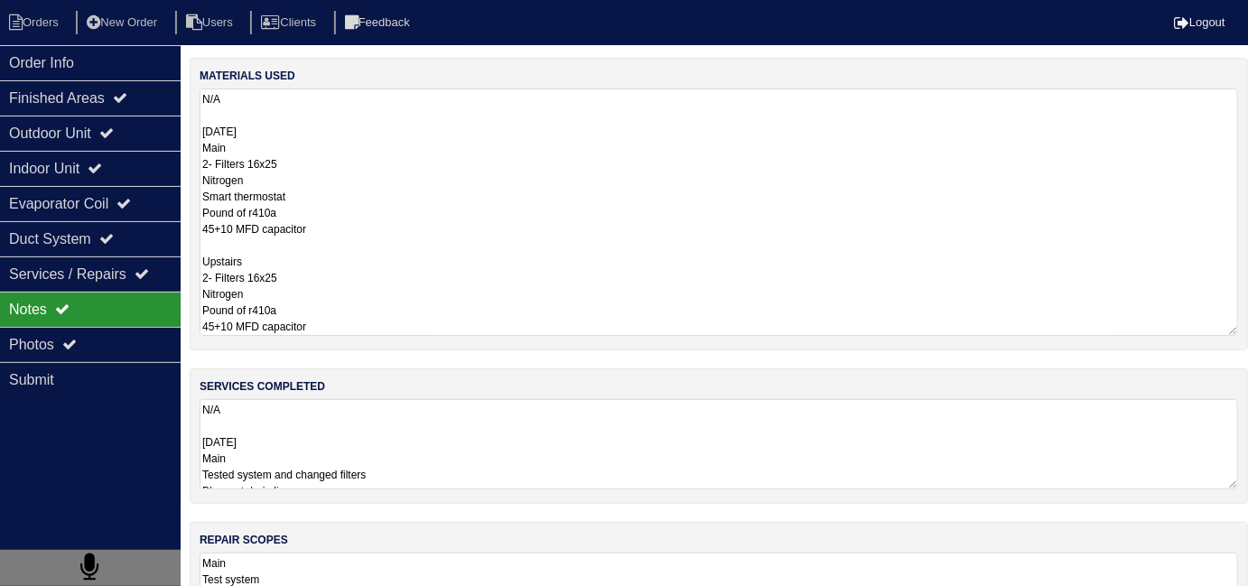
click at [368, 170] on textarea "N/A [DATE] Main 2- Filters 16x25 Nitrogen Smart thermostat Pound of r410a 45+10…" at bounding box center [719, 213] width 1039 height 248
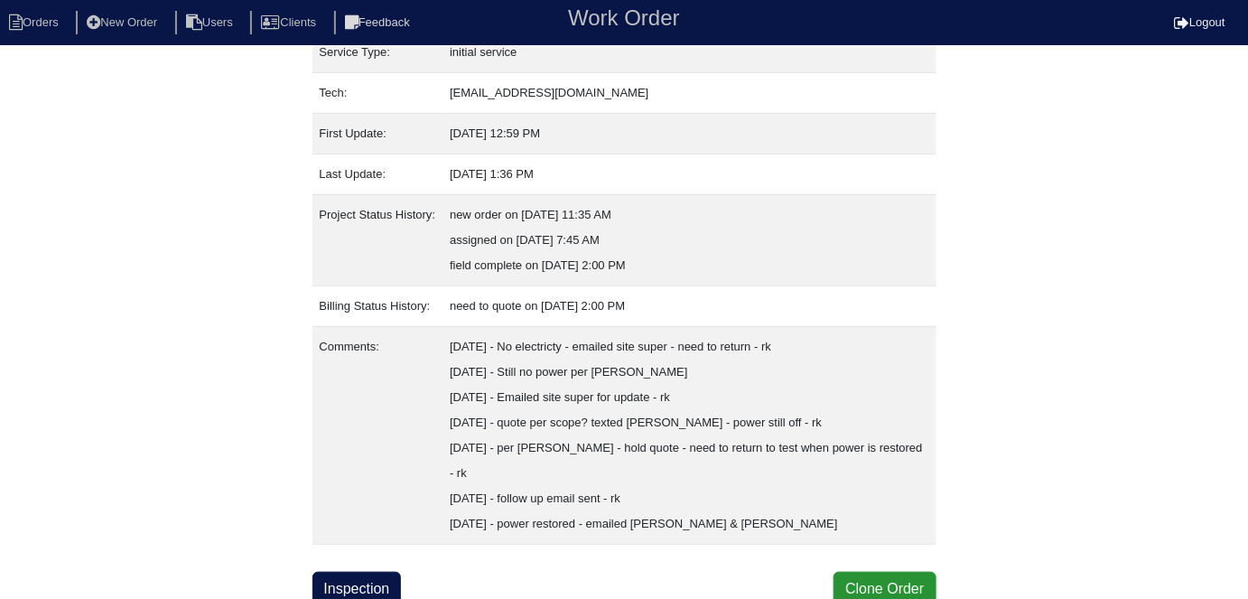
scroll to position [272, 0]
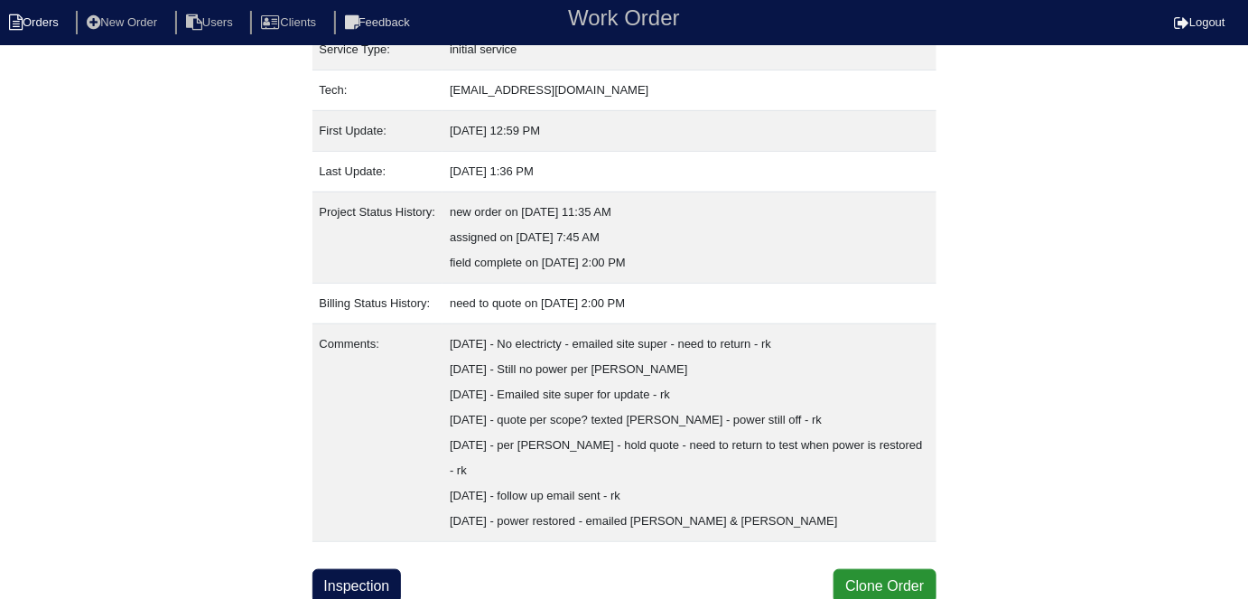
click at [58, 23] on li "Orders" at bounding box center [36, 23] width 73 height 24
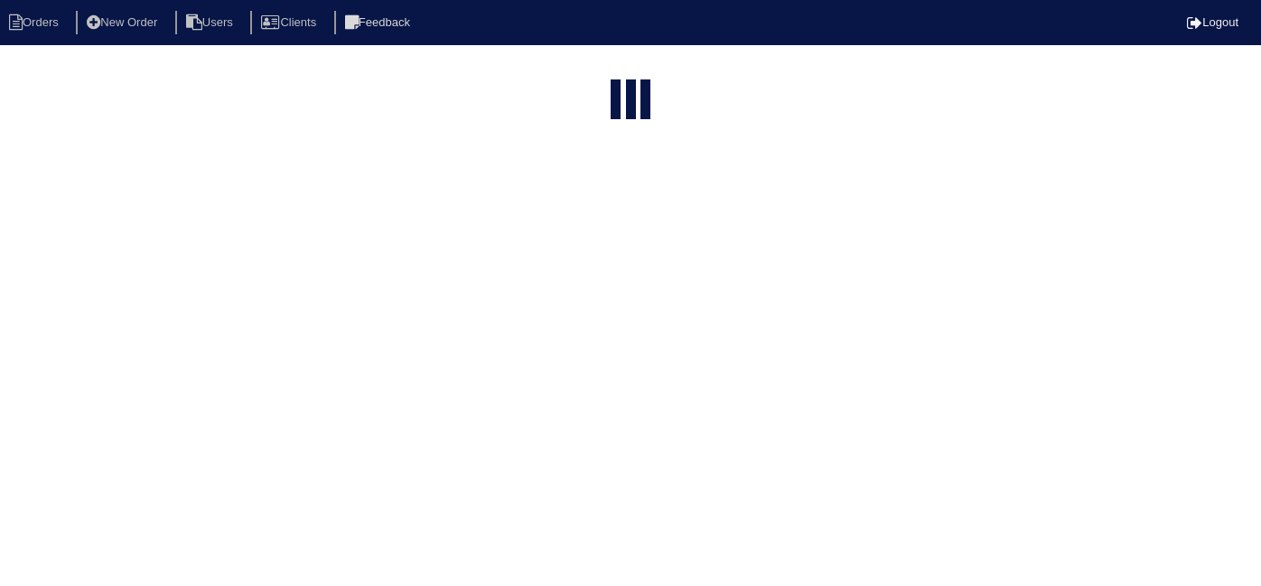
select select "15"
type input "273"
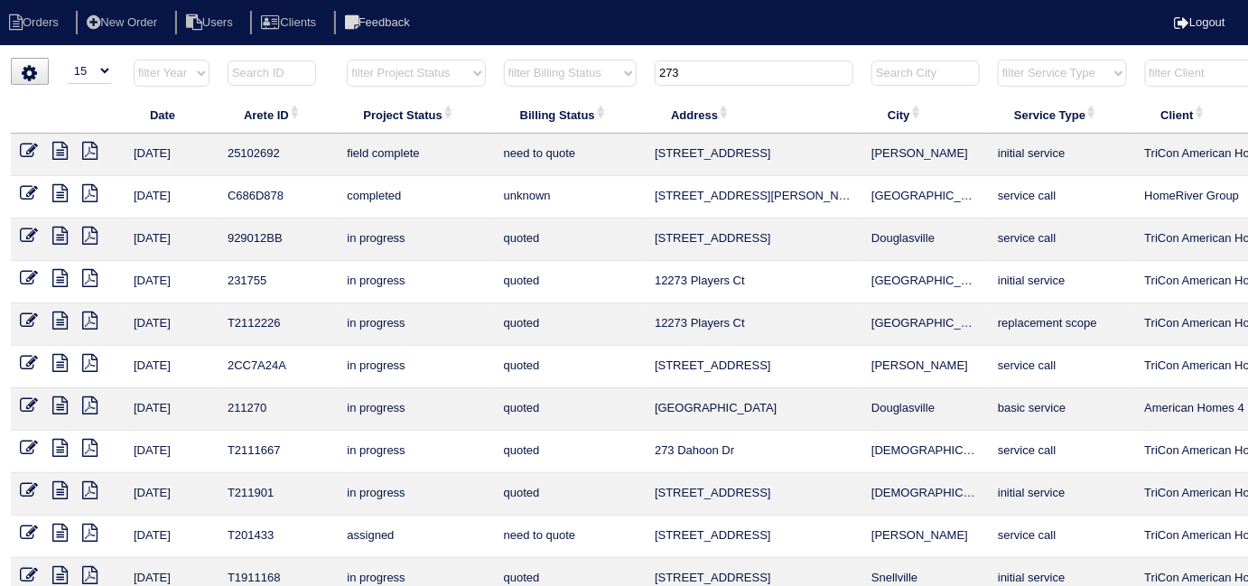
click at [727, 18] on ul "Orders New Order Users Clients Feedback" at bounding box center [624, 23] width 1248 height 24
drag, startPoint x: 710, startPoint y: 79, endPoint x: 474, endPoint y: 59, distance: 236.7
click at [500, 70] on tr "filter Year -- Any Year -- 2025 2024 2023 2022 2021 2020 2019 filter Project St…" at bounding box center [794, 77] width 1566 height 37
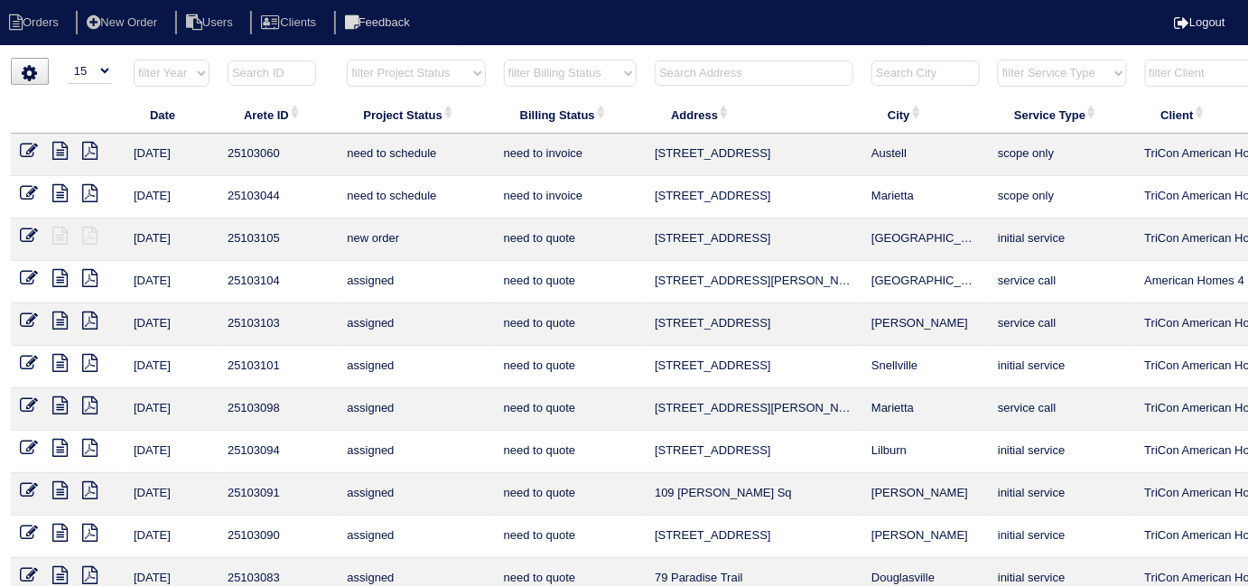
drag, startPoint x: 671, startPoint y: 72, endPoint x: 677, endPoint y: 64, distance: 9.8
click at [674, 68] on input "text" at bounding box center [754, 73] width 199 height 25
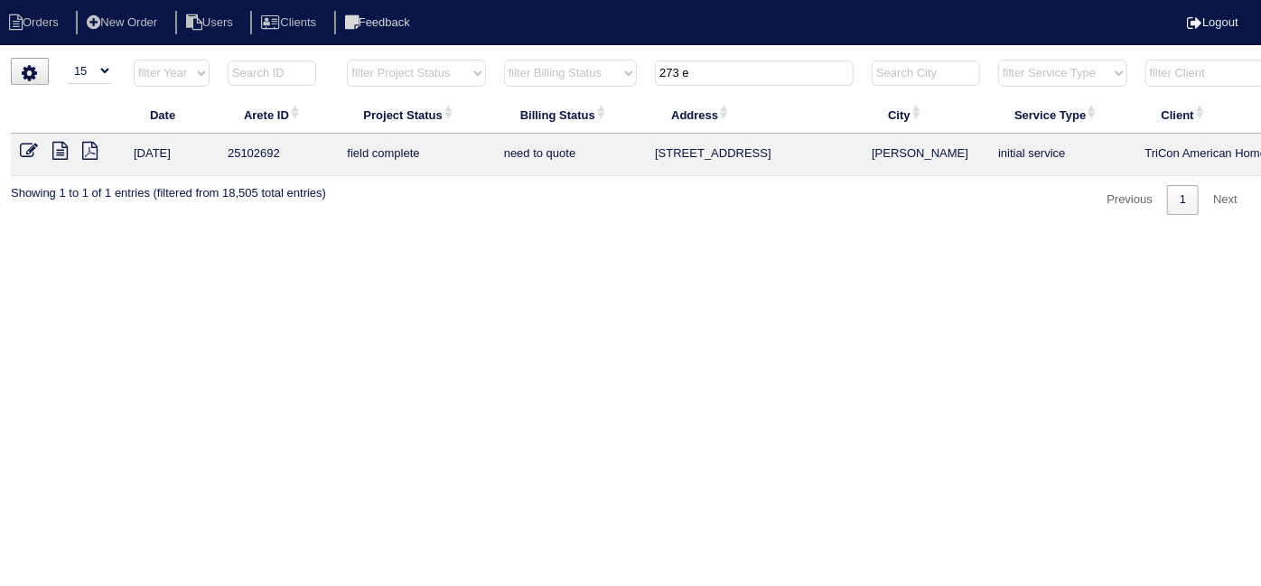
type input "273 e"
click at [64, 148] on icon at bounding box center [59, 151] width 15 height 18
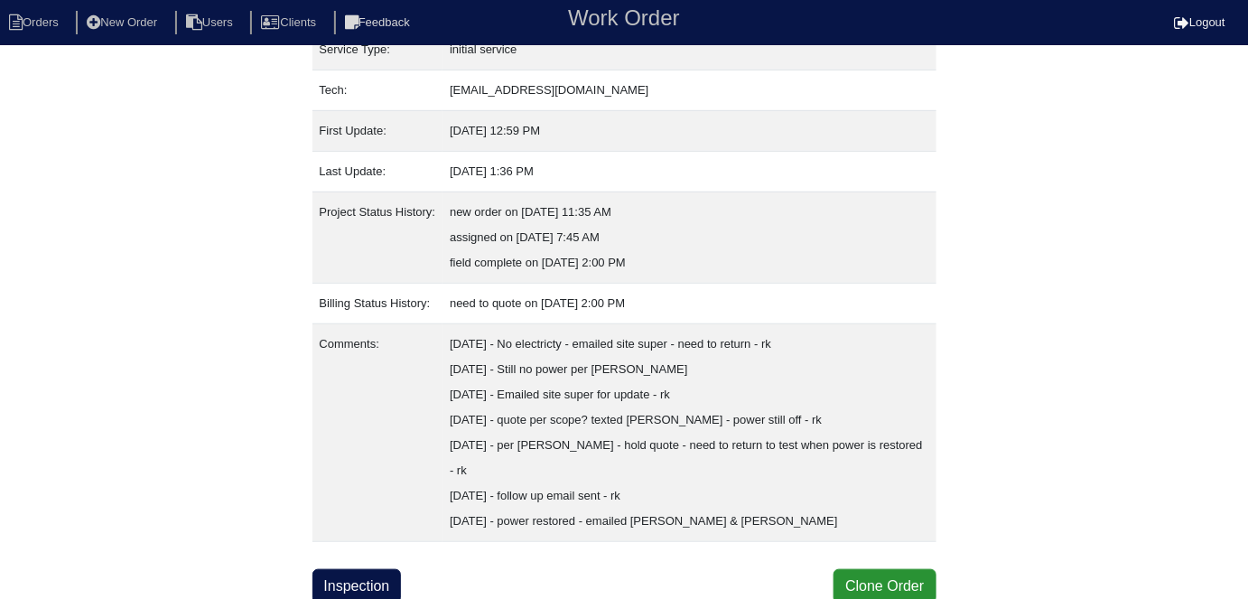
scroll to position [272, 0]
click at [341, 581] on link "Inspection" at bounding box center [357, 586] width 89 height 34
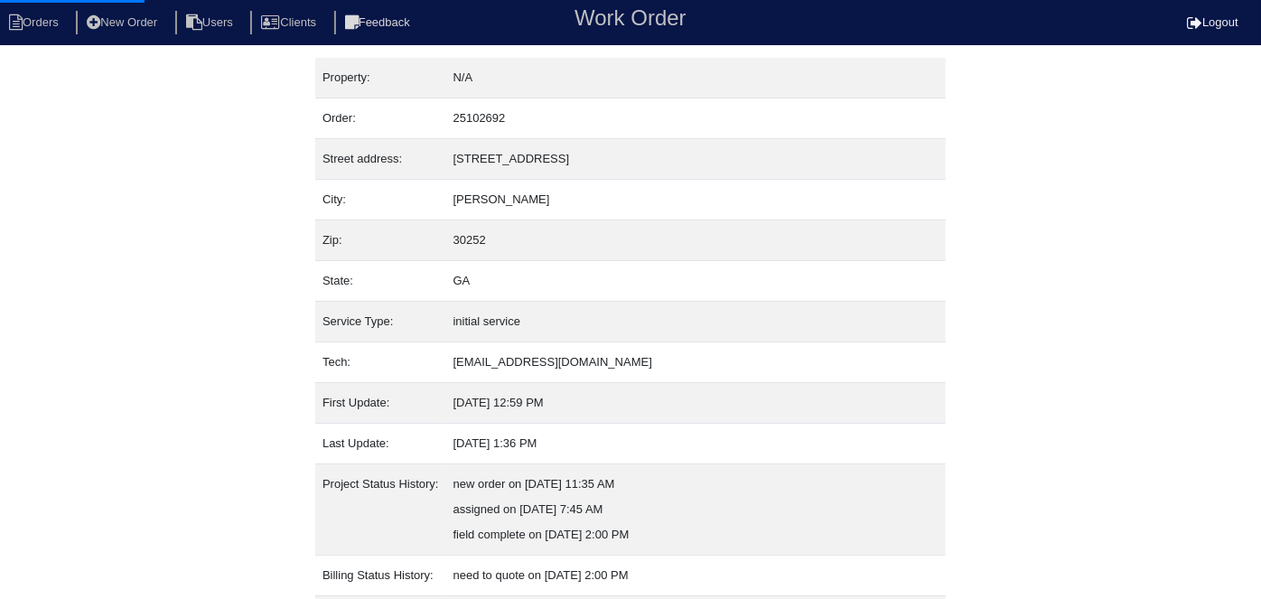
select select "0"
select select "[PERSON_NAME]"
select select "0"
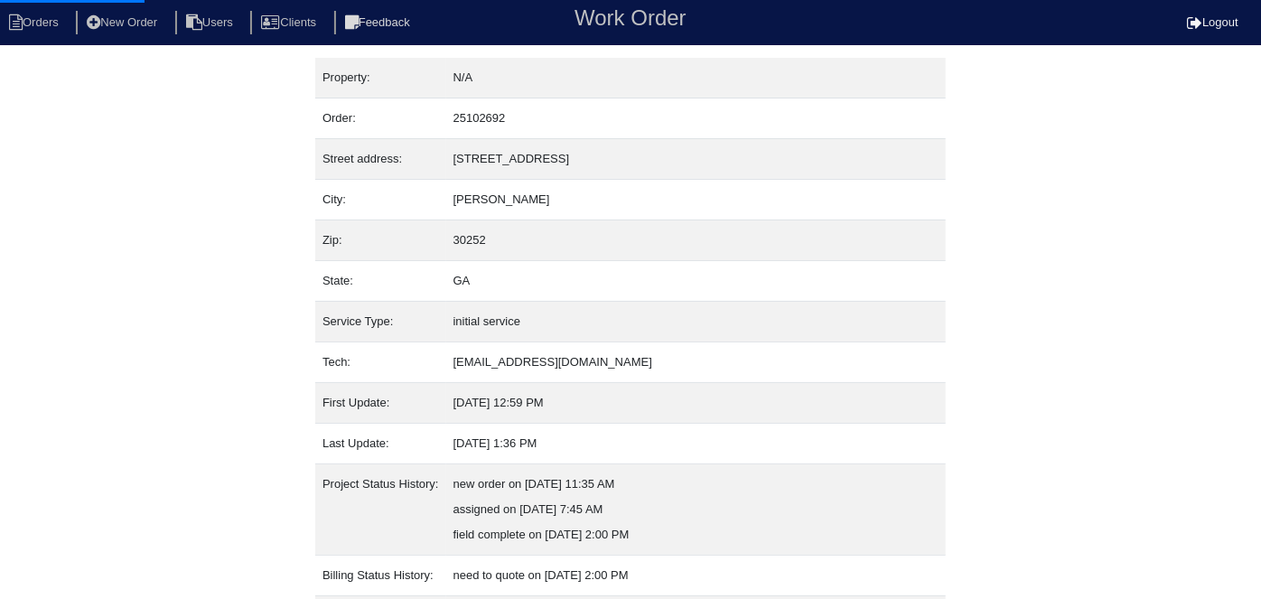
select select "1"
select select "0"
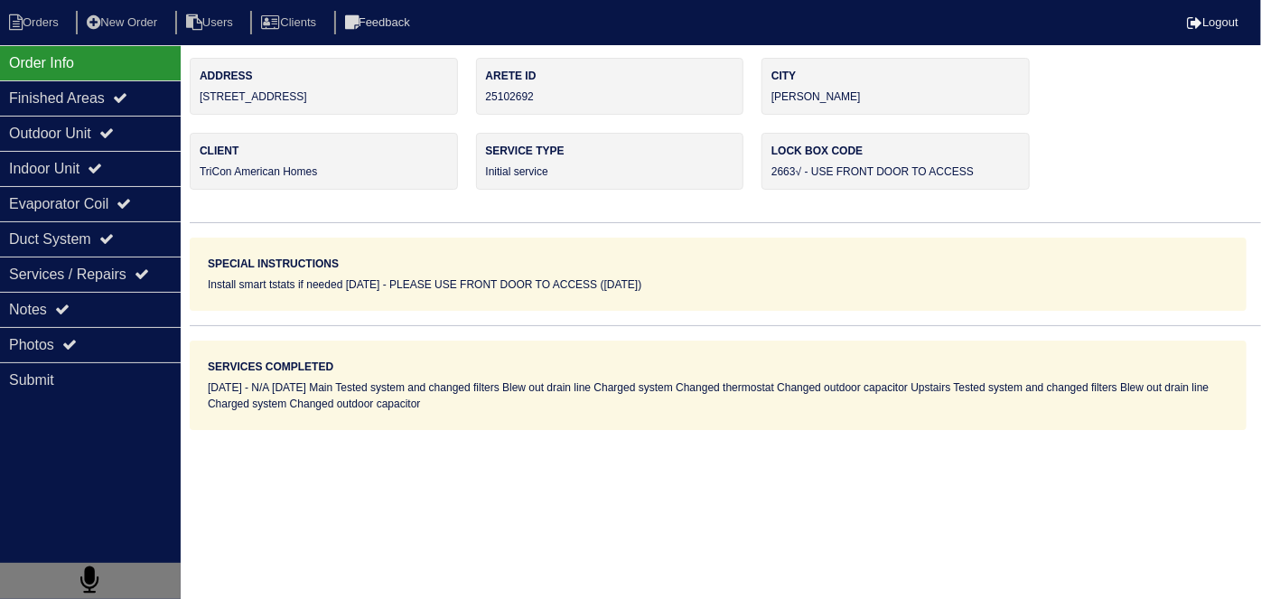
click at [95, 145] on div "Outdoor Unit" at bounding box center [90, 133] width 181 height 35
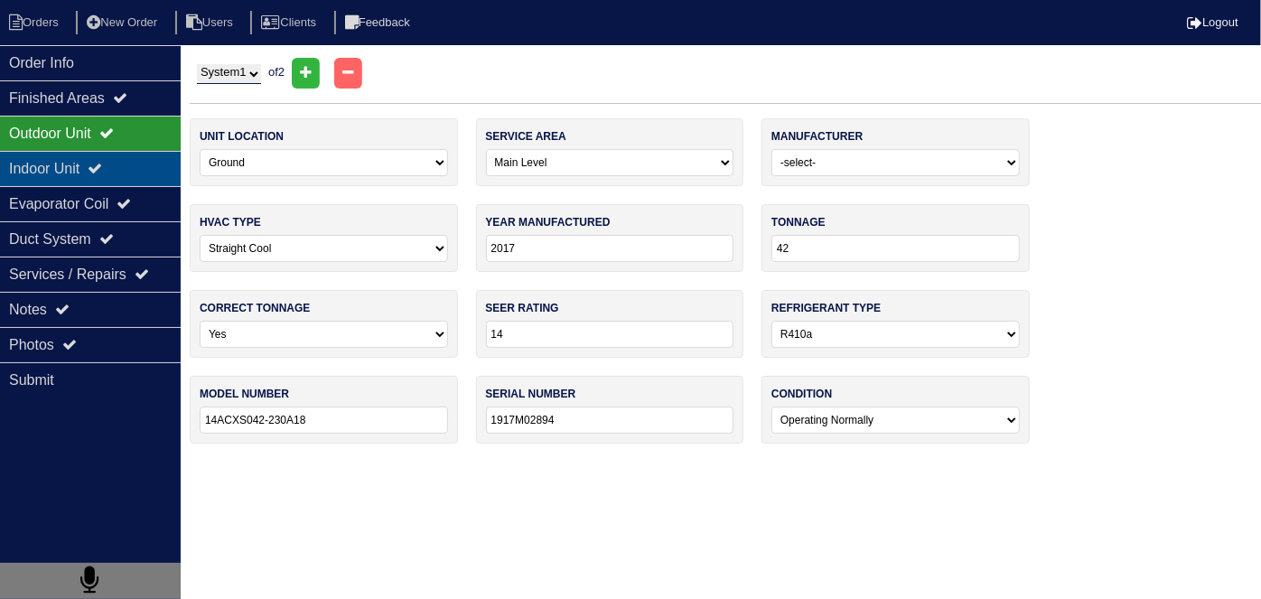
click at [81, 167] on div "Indoor Unit" at bounding box center [90, 168] width 181 height 35
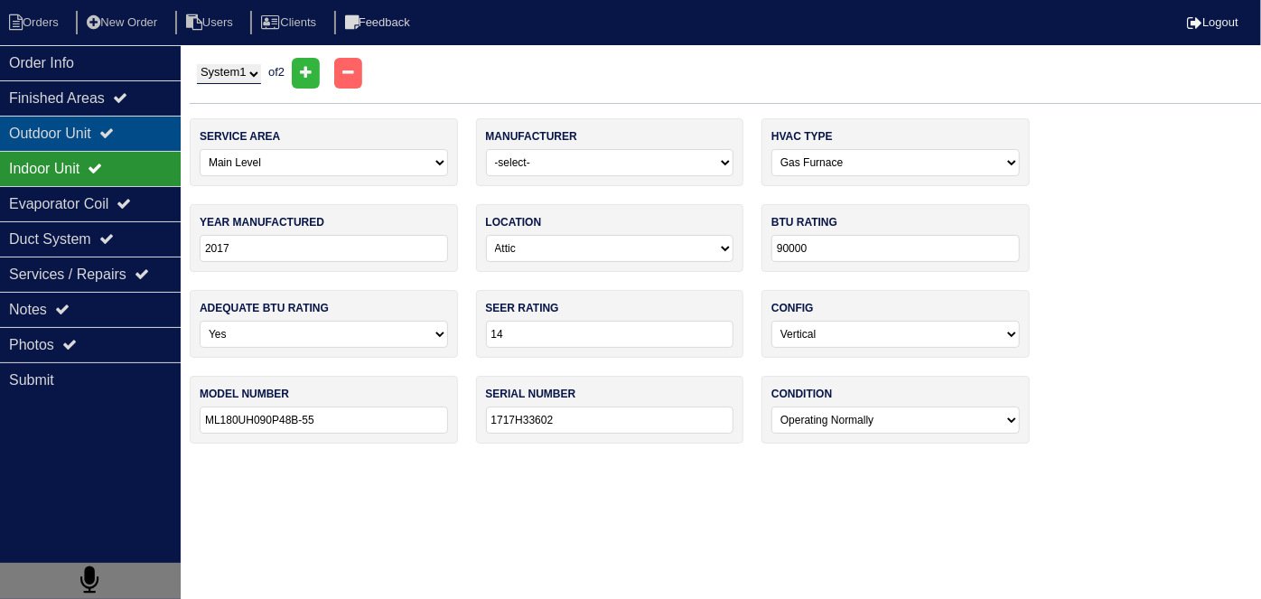
click at [75, 135] on div "Outdoor Unit" at bounding box center [90, 133] width 181 height 35
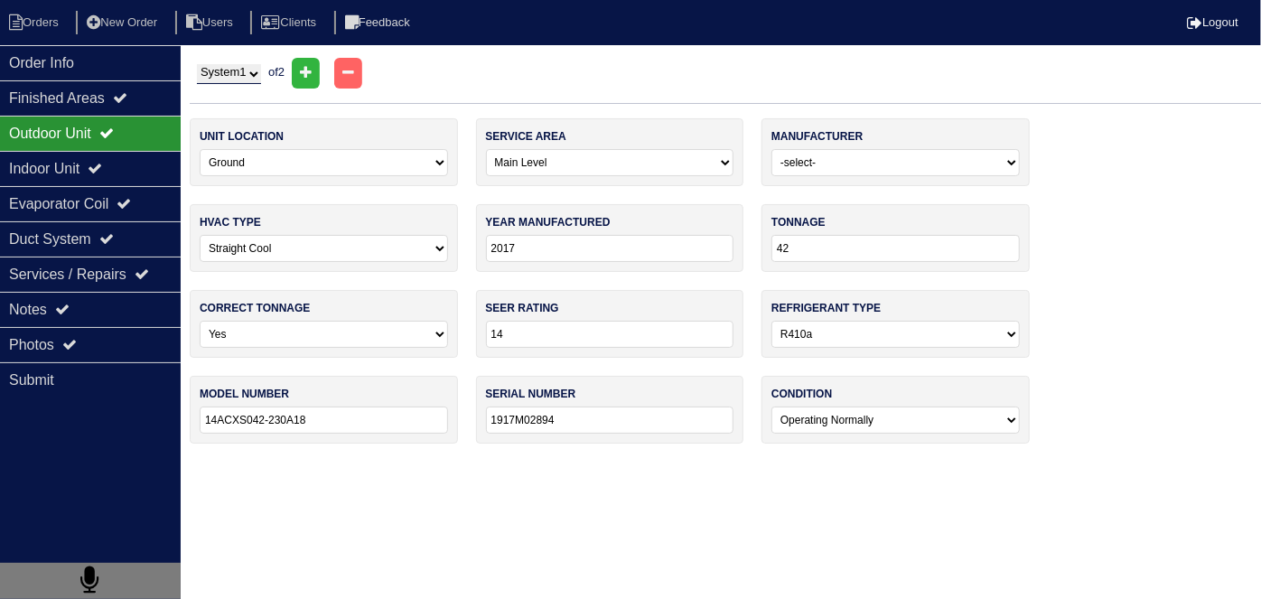
click at [226, 68] on select "System 1 System 2" at bounding box center [229, 74] width 64 height 20
select select "2"
click at [197, 64] on select "System 1 System 2" at bounding box center [229, 74] width 64 height 20
select select "1"
type input "1917M02895"
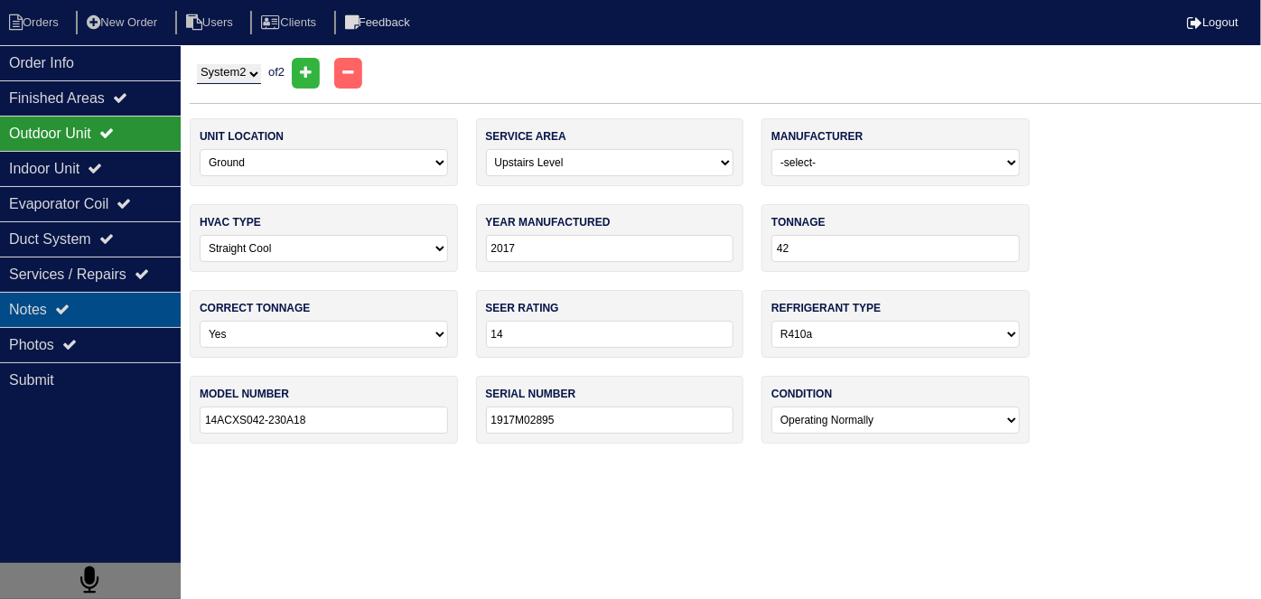
click at [5, 304] on div "Notes" at bounding box center [90, 309] width 181 height 35
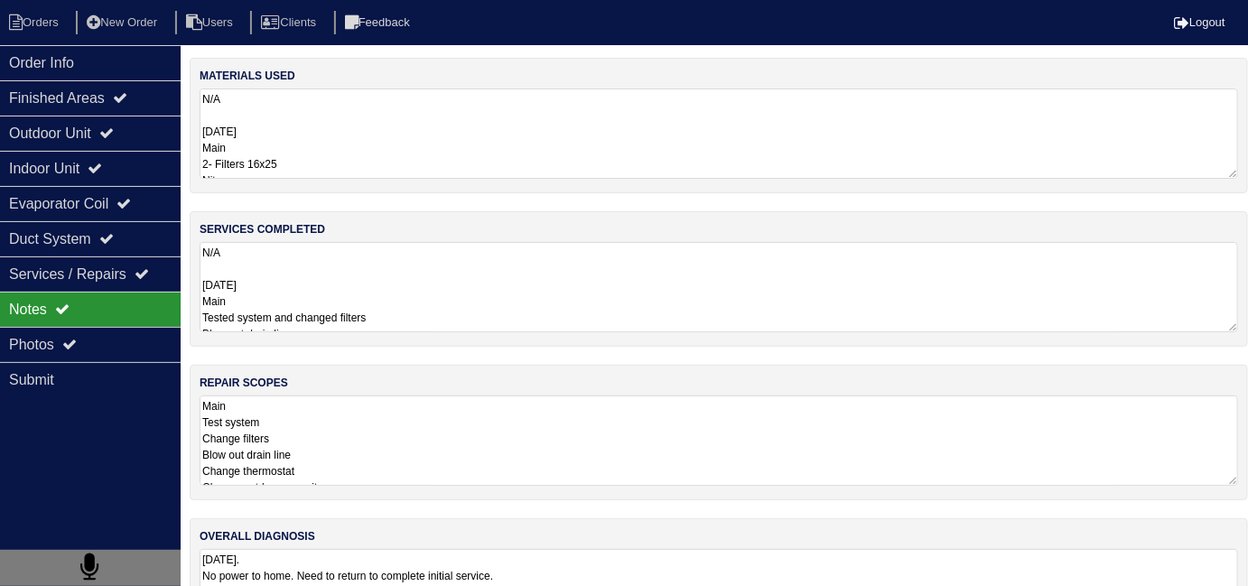
click at [431, 279] on textarea "N/A 08-21-25 Main Tested system and changed filters Blew out drain line Charged…" at bounding box center [719, 287] width 1039 height 90
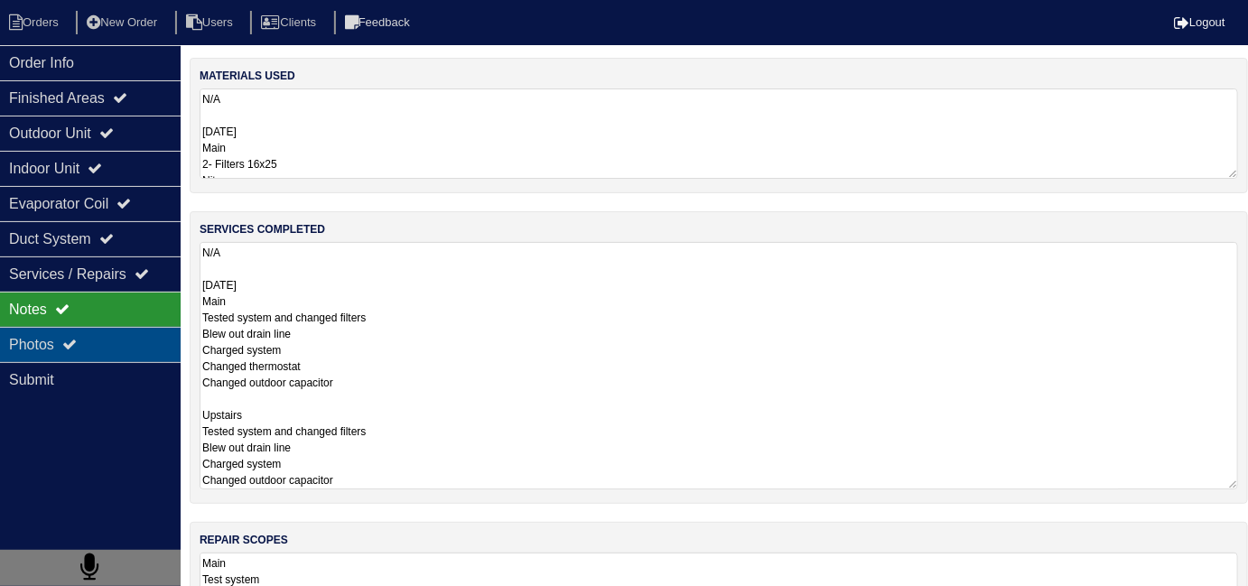
click at [33, 332] on div "Photos" at bounding box center [90, 344] width 181 height 35
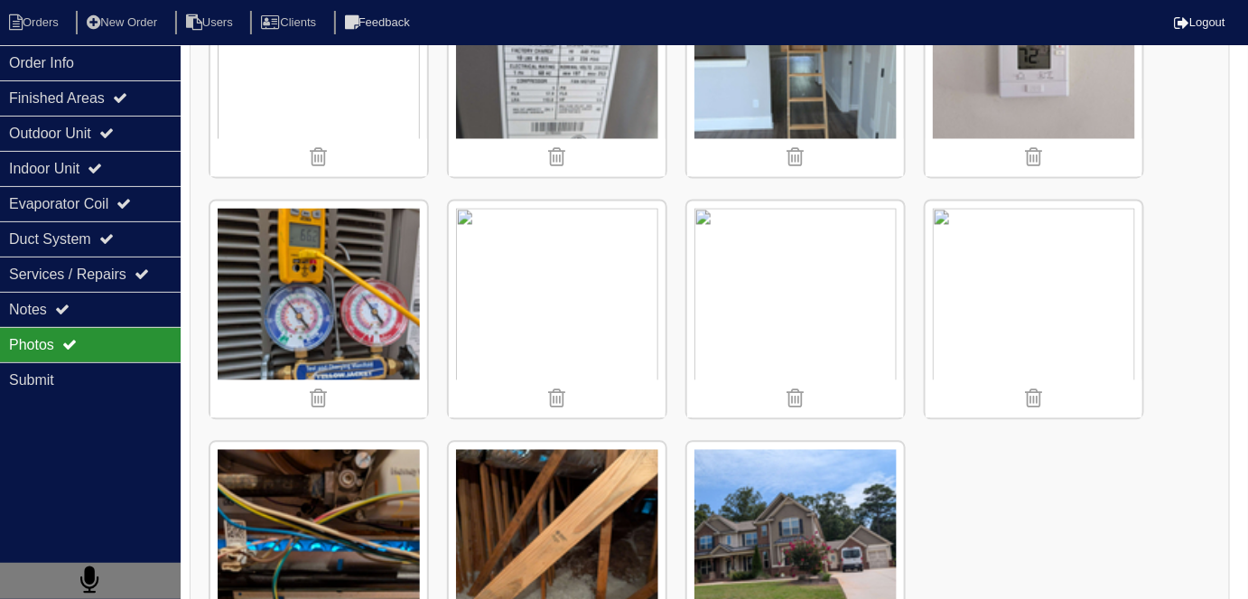
scroll to position [5747, 0]
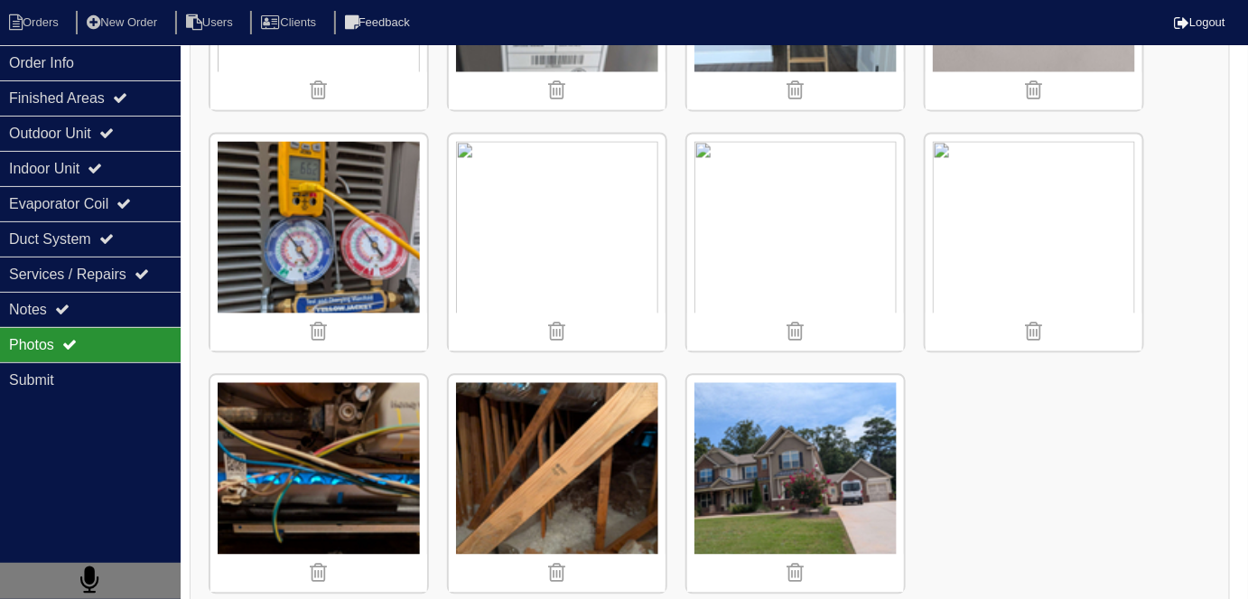
scroll to position [272, 0]
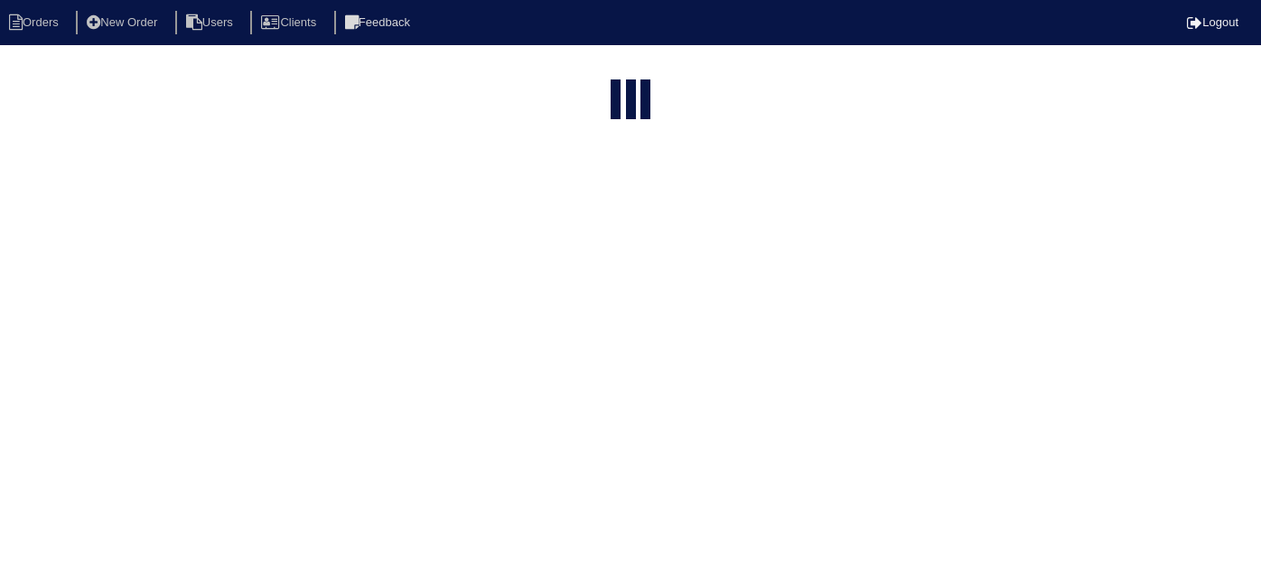
select select "15"
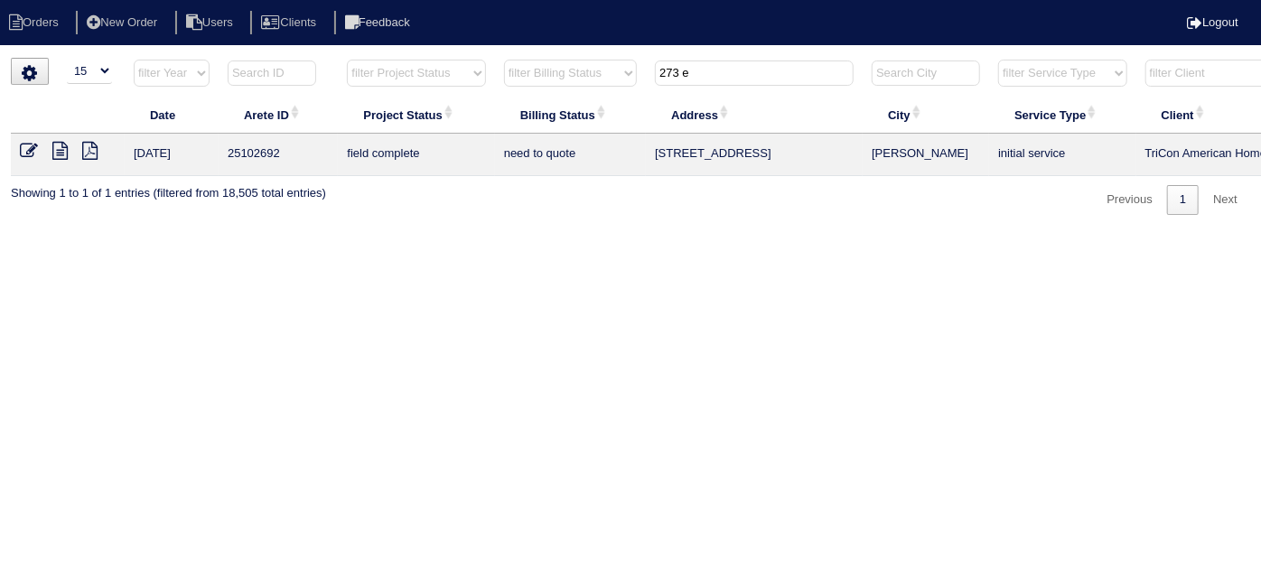
click at [33, 150] on icon at bounding box center [29, 151] width 18 height 18
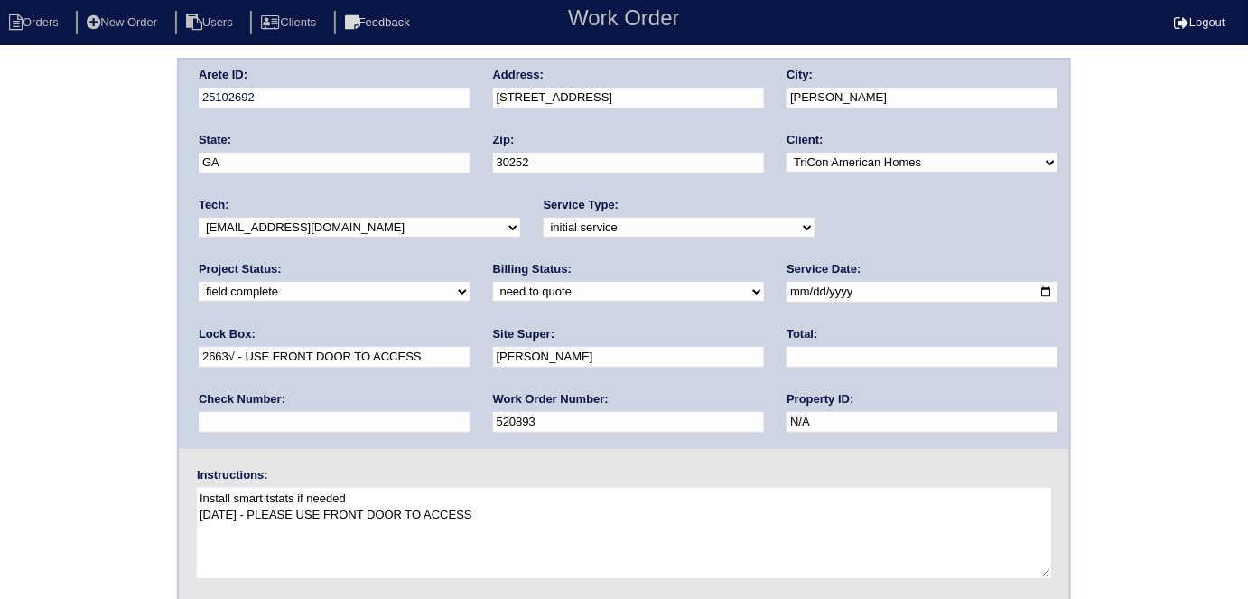
click at [493, 295] on select "need to quote quoted need to invoice invoiced paid warranty purchase order need…" at bounding box center [628, 292] width 271 height 20
select select "quoted"
click at [493, 282] on select "need to quote quoted need to invoice invoiced paid warranty purchase order need…" at bounding box center [628, 292] width 271 height 20
click at [787, 352] on input "text" at bounding box center [922, 357] width 271 height 21
type input "1693.00"
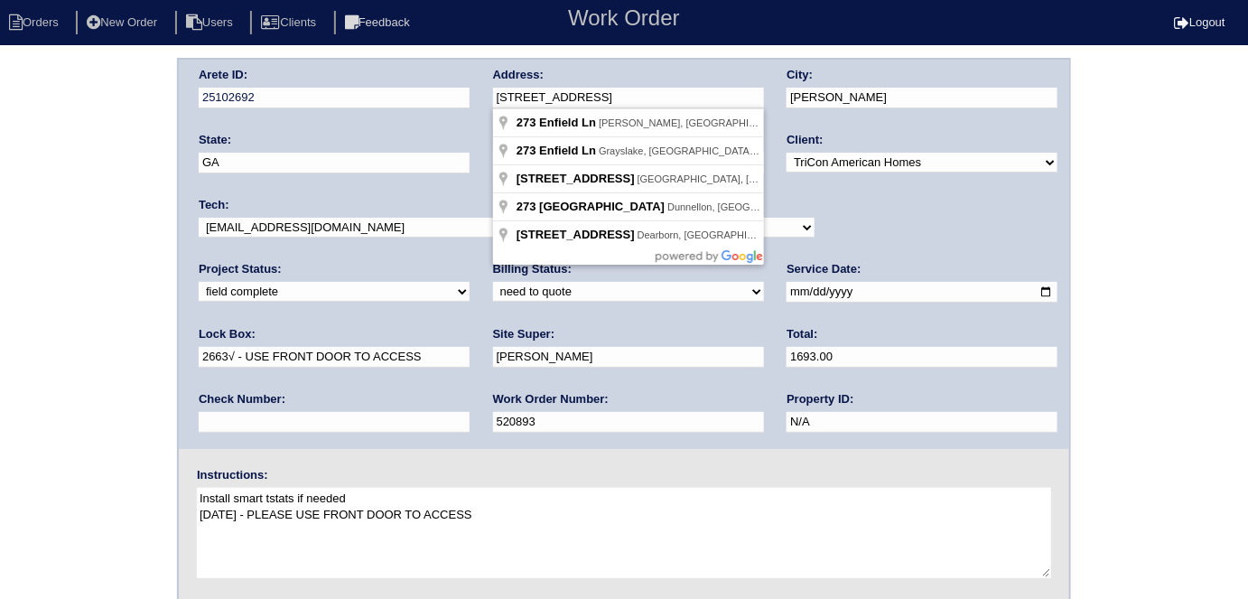
drag, startPoint x: 602, startPoint y: 89, endPoint x: 480, endPoint y: 98, distance: 122.3
click at [480, 98] on div "Arete ID: 25102692 Address: [STREET_ADDRESS] City: [PERSON_NAME] State: [GEOGRA…" at bounding box center [624, 254] width 891 height 389
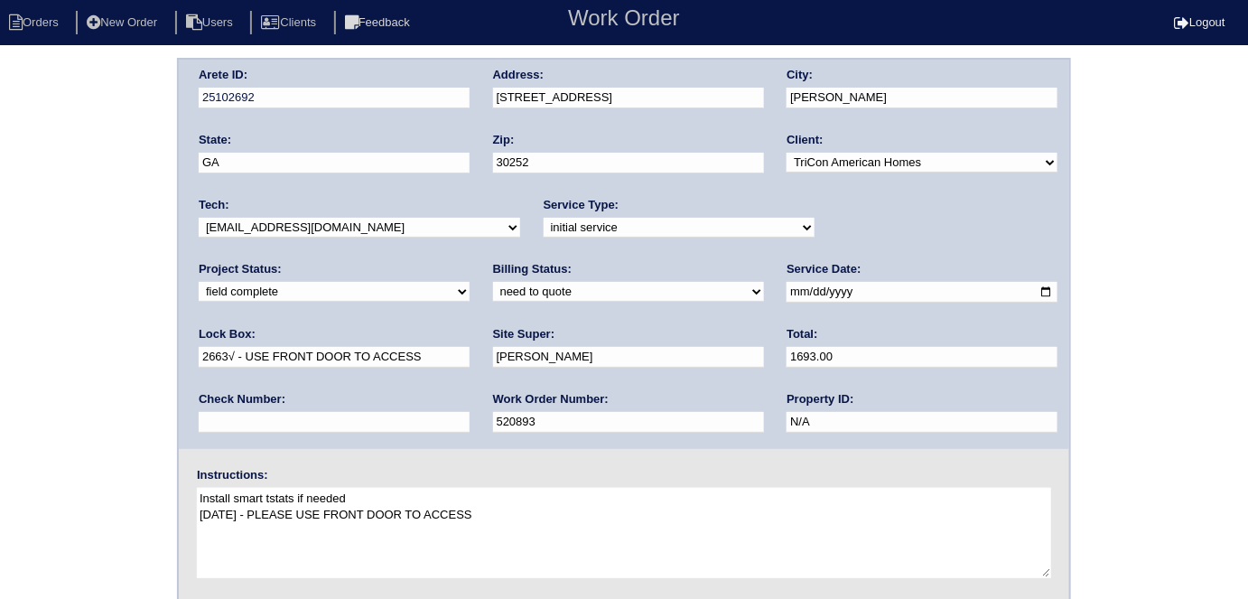
click at [89, 271] on div "Arete ID: 25102692 Address: [STREET_ADDRESS] City: [PERSON_NAME] State: [GEOGRA…" at bounding box center [624, 423] width 1248 height 731
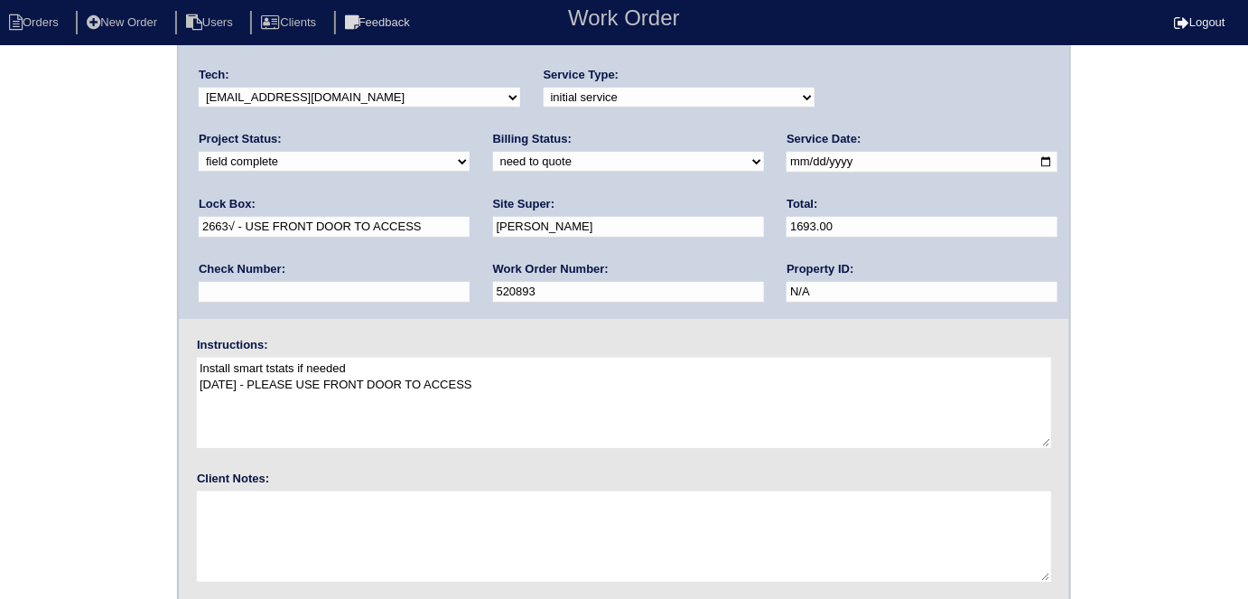
scroll to position [185, 0]
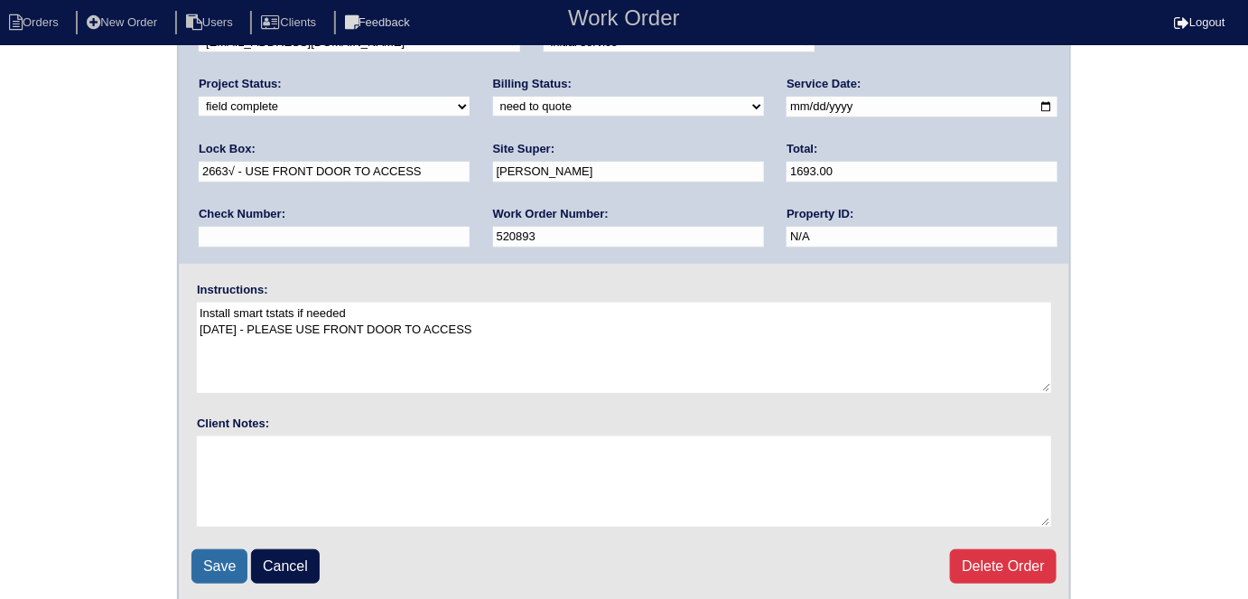
click at [211, 564] on input "Save" at bounding box center [220, 566] width 56 height 34
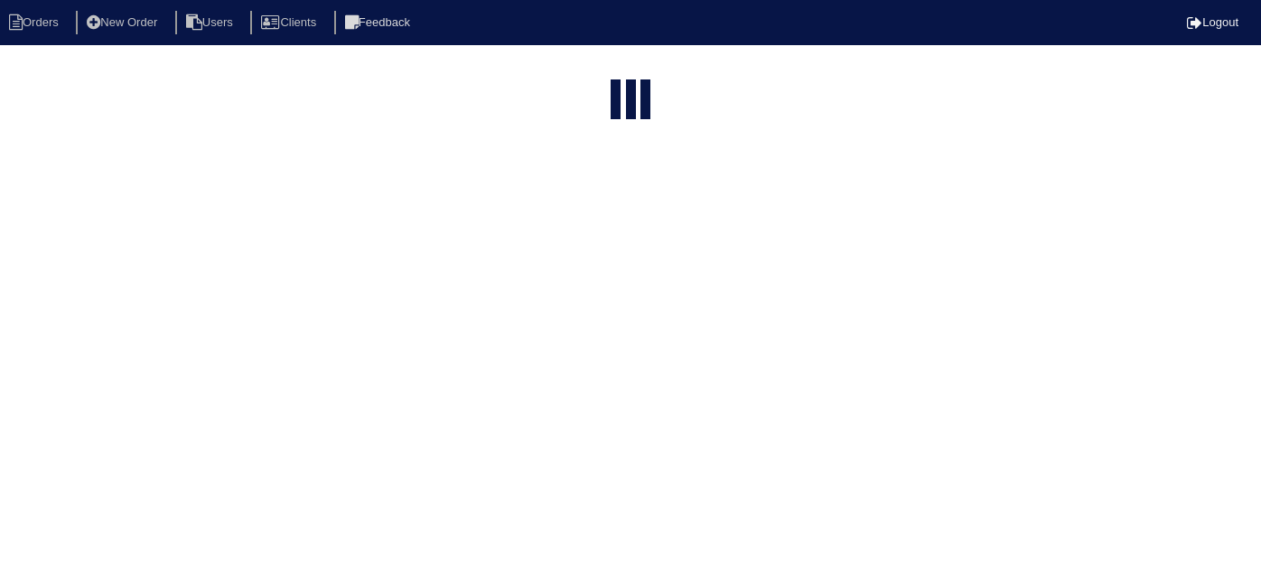
select select "15"
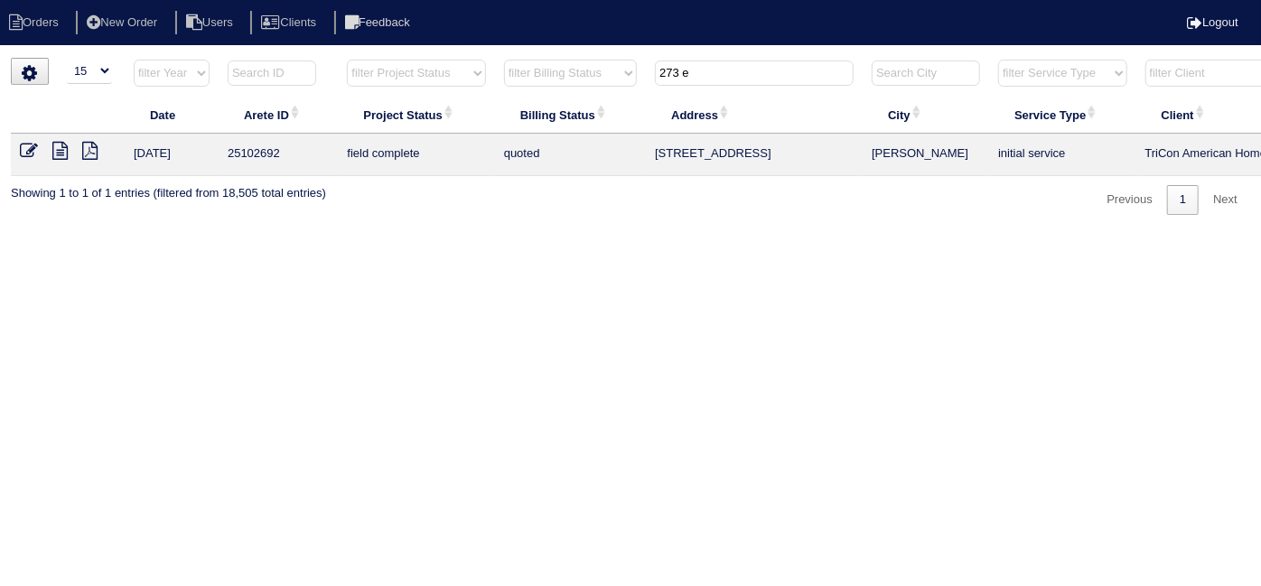
drag, startPoint x: 706, startPoint y: 78, endPoint x: 242, endPoint y: 34, distance: 465.5
click at [259, 58] on body "Orders New Order Users Clients Feedback Logout Orders New Order Users Clients M…" at bounding box center [630, 136] width 1261 height 157
type input "8015"
click at [25, 151] on icon at bounding box center [29, 151] width 18 height 18
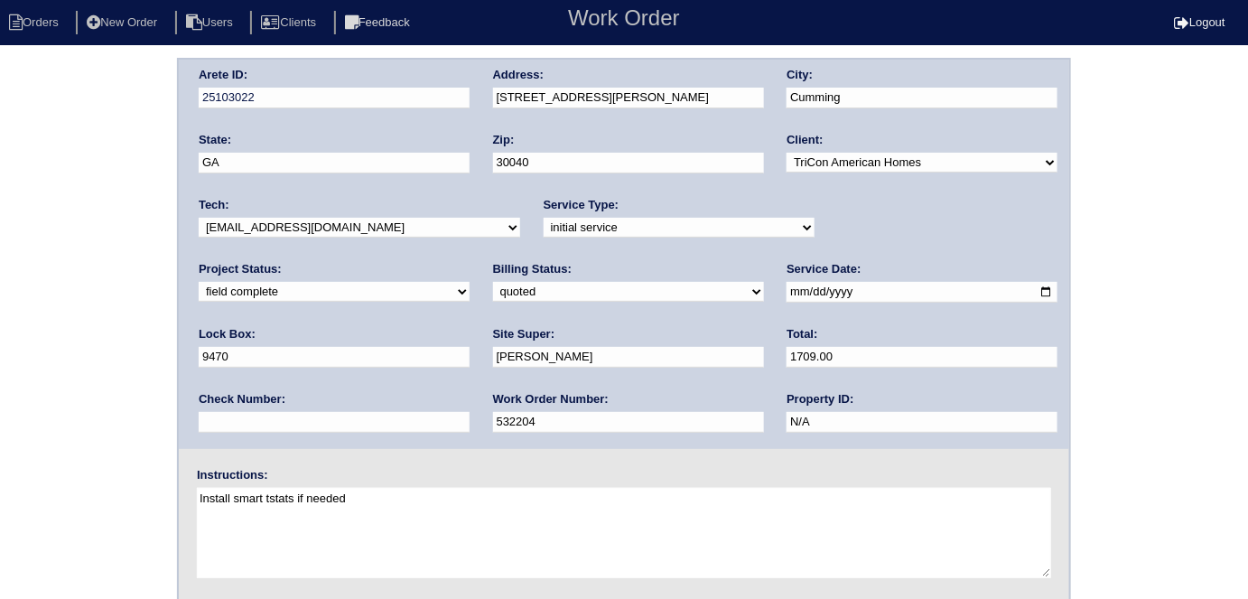
click at [493, 296] on select "need to quote quoted need to invoice invoiced paid warranty purchase order need…" at bounding box center [628, 292] width 271 height 20
select select "need to invoice"
click at [493, 282] on select "need to quote quoted need to invoice invoiced paid warranty purchase order need…" at bounding box center [628, 292] width 271 height 20
click at [194, 260] on div "Arete ID: 25103022 Address: 8015 Victoria Ln City: Cumming State: GA Zip: 30040…" at bounding box center [624, 254] width 891 height 389
drag, startPoint x: 123, startPoint y: 286, endPoint x: 115, endPoint y: 308, distance: 23.2
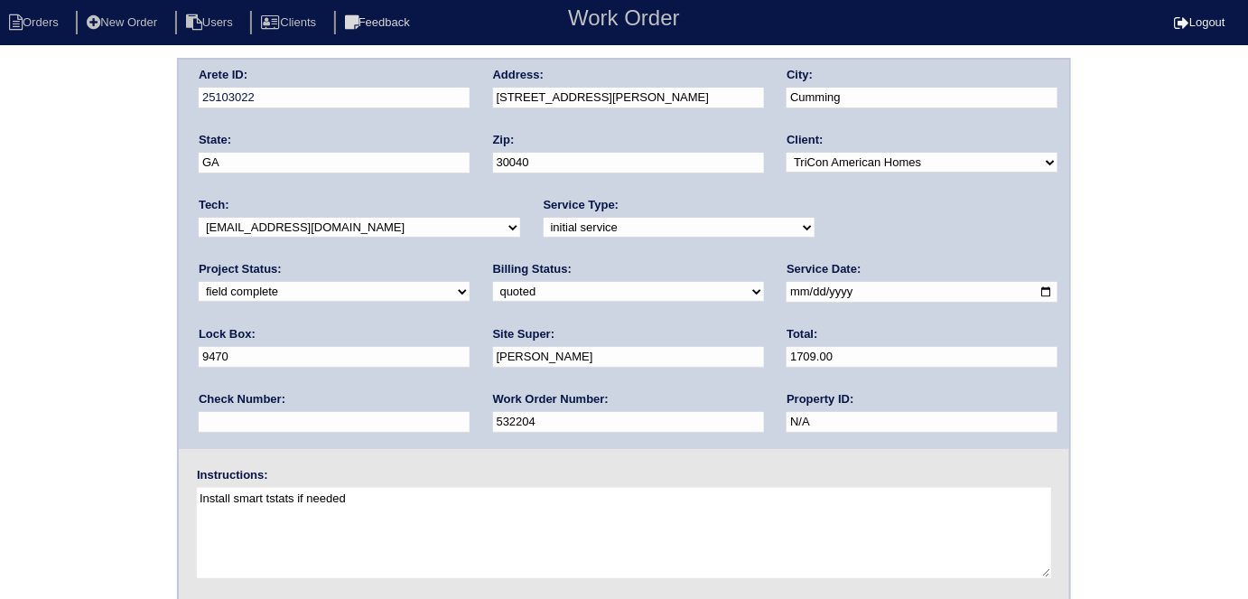
click at [120, 287] on div "Arete ID: 25103022 Address: 8015 Victoria Ln City: Cumming State: GA Zip: 30040…" at bounding box center [624, 423] width 1248 height 731
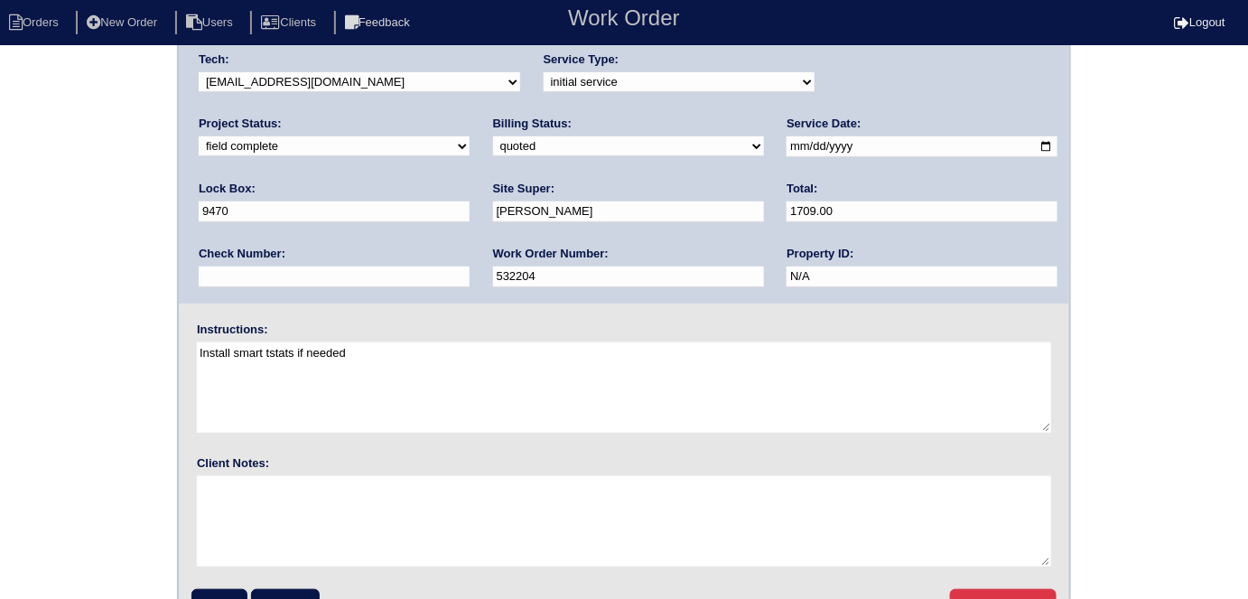
scroll to position [185, 0]
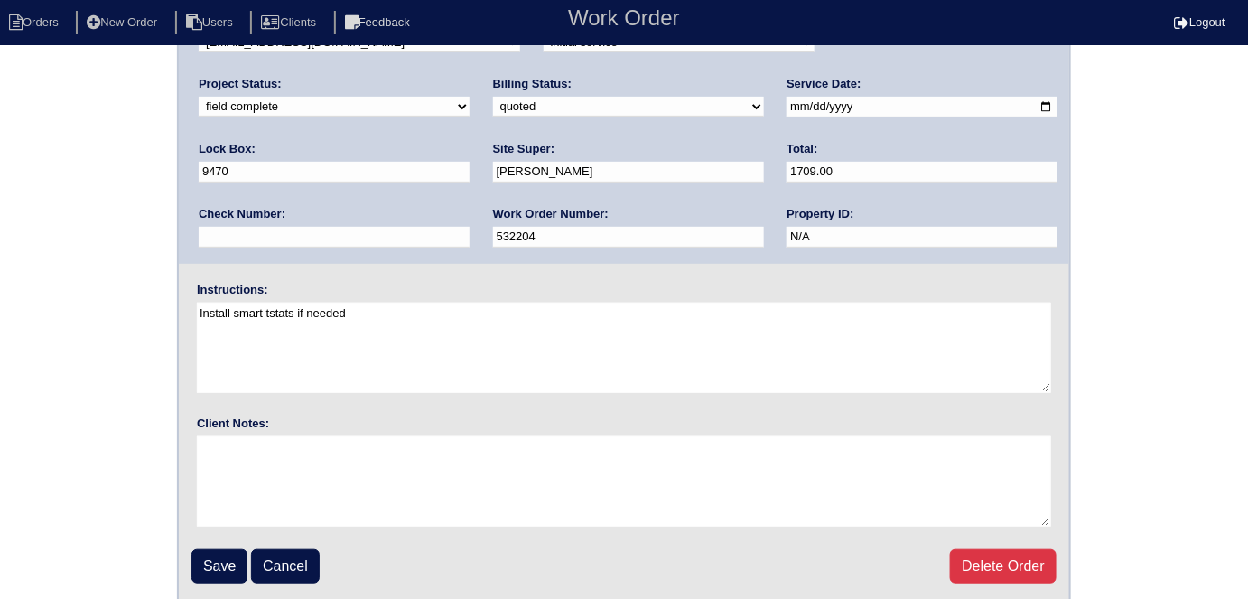
drag, startPoint x: 45, startPoint y: 266, endPoint x: 51, endPoint y: 295, distance: 28.5
click at [45, 266] on div "Arete ID: 25103022 Address: 8015 Victoria Ln City: Cumming State: GA Zip: 30040…" at bounding box center [624, 238] width 1248 height 731
click at [195, 558] on input "Save" at bounding box center [220, 566] width 56 height 34
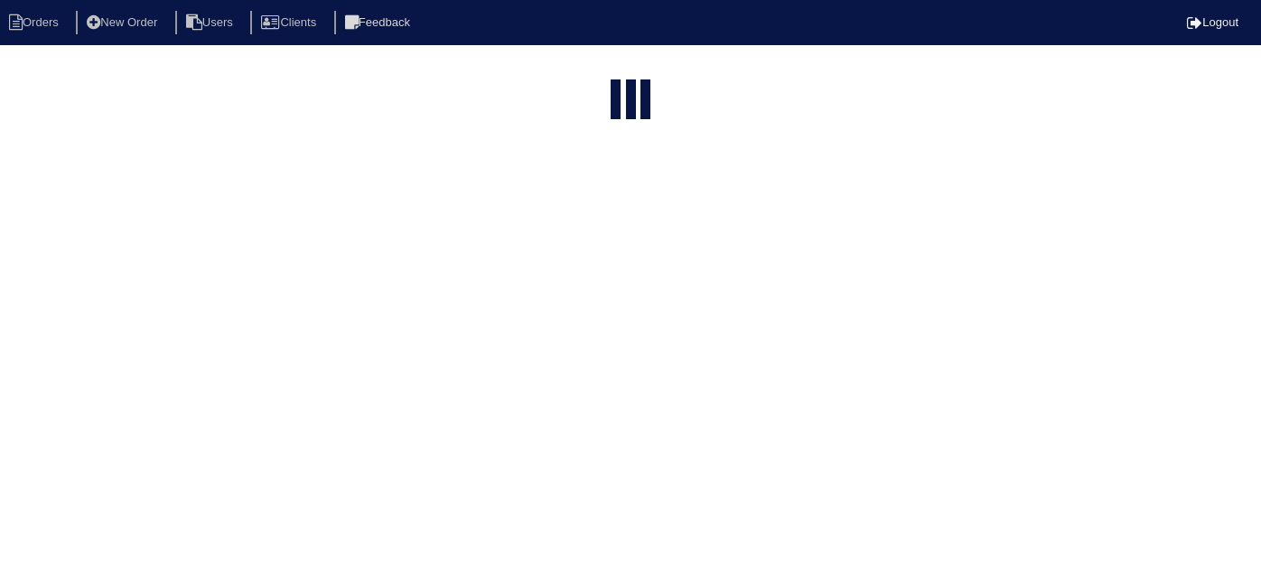
select select "15"
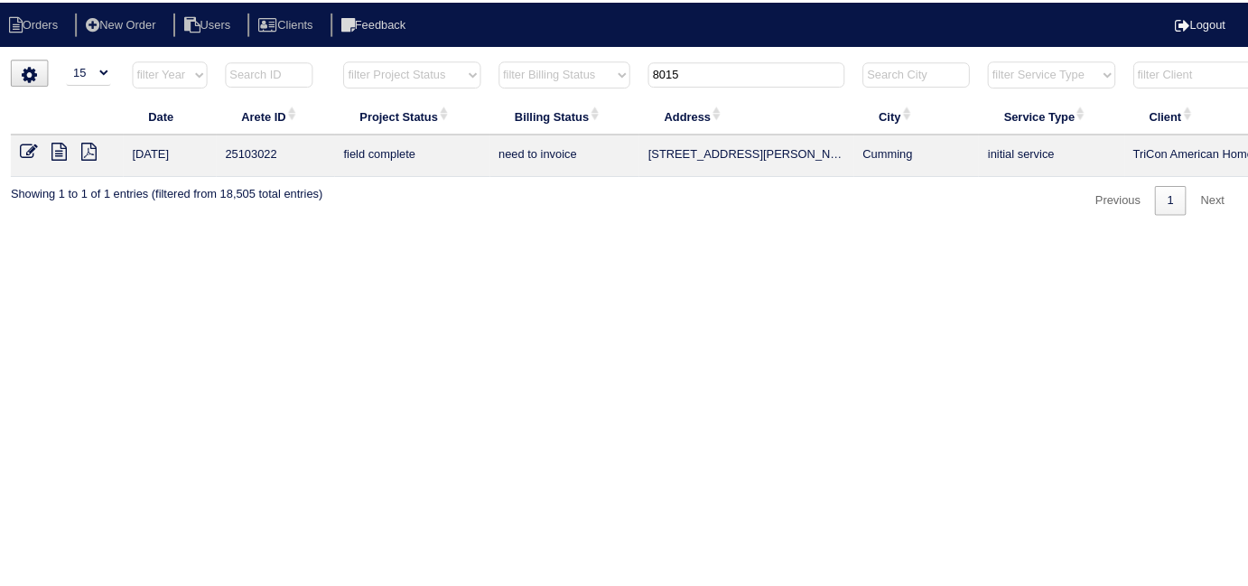
scroll to position [0, 314]
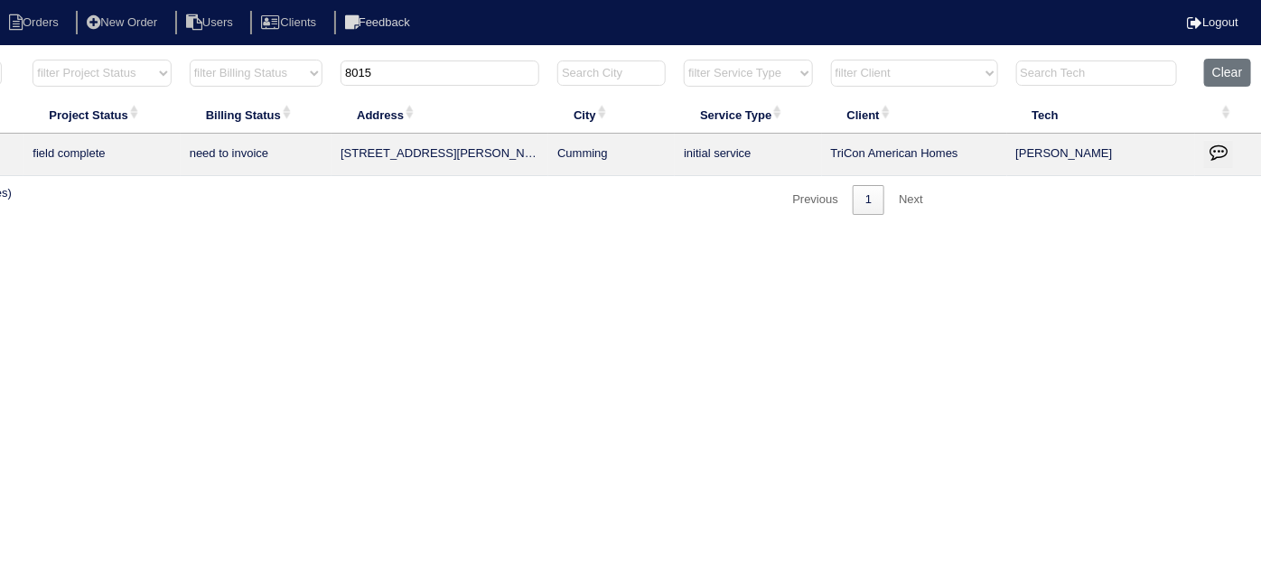
click at [1215, 148] on icon "button" at bounding box center [1219, 152] width 18 height 18
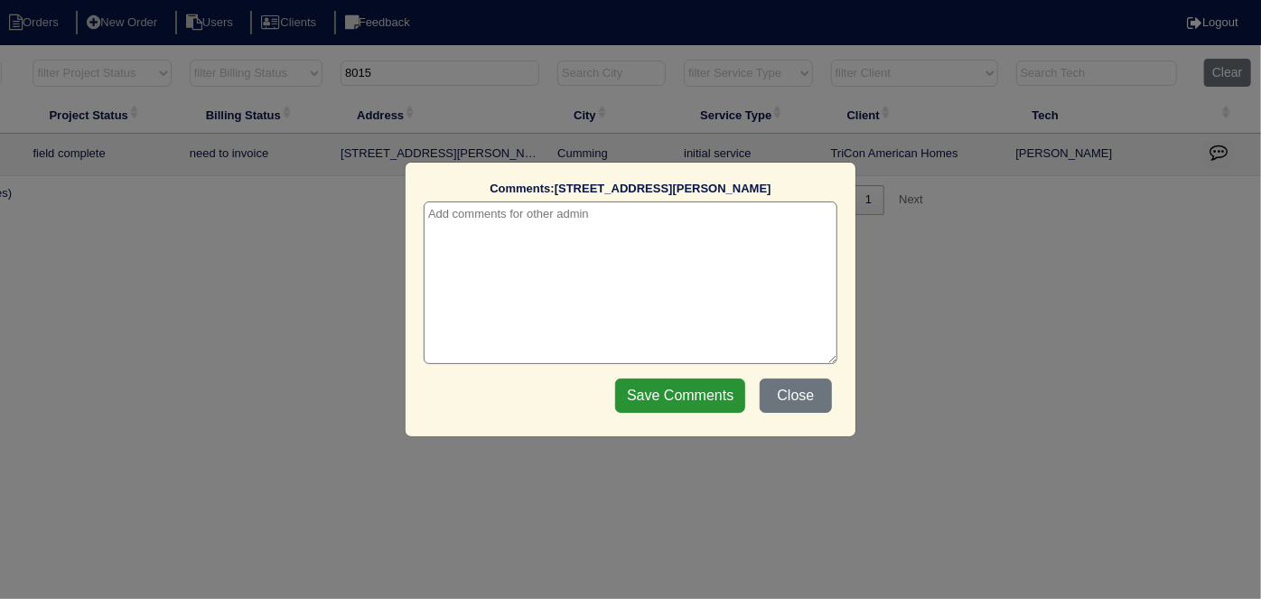
click at [463, 223] on textarea at bounding box center [631, 282] width 414 height 163
paste textarea "Duct cleaning/Odoban"
type textarea "[DATE] - Duct cleaning/Odoban approved - Sent to [PERSON_NAME]"
click at [678, 407] on input "Save Comments" at bounding box center [680, 396] width 130 height 34
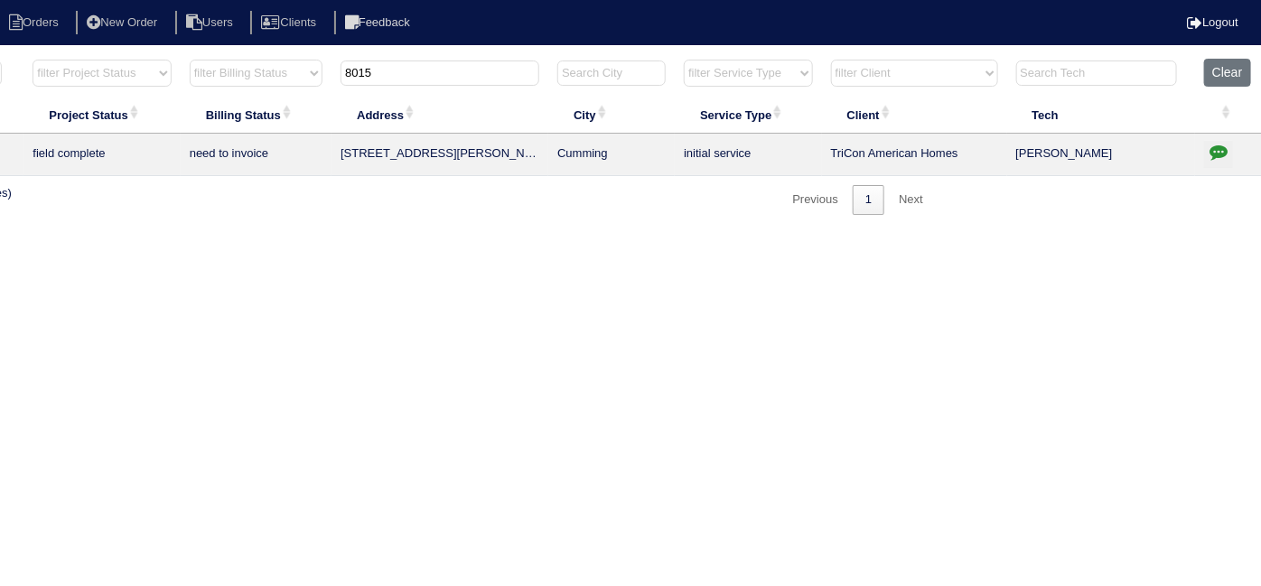
drag, startPoint x: 425, startPoint y: 78, endPoint x: 131, endPoint y: 41, distance: 295.9
click at [203, 51] on html "Orders New Order Users Clients Feedback Logout Orders New Order Users Clients M…" at bounding box center [316, 116] width 1261 height 233
